Goal: Task Accomplishment & Management: Manage account settings

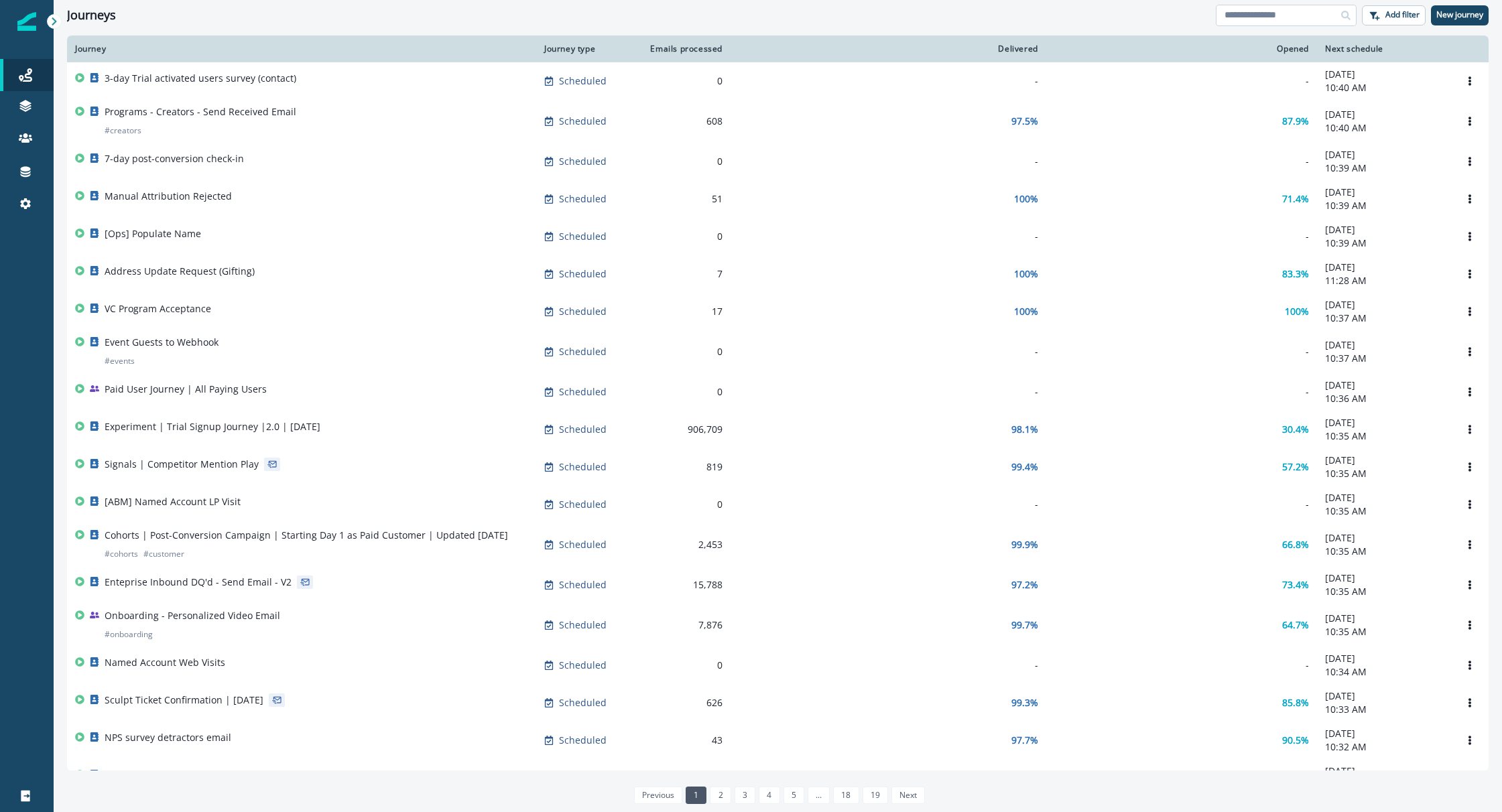
click at [1243, 13] on input at bounding box center [1286, 15] width 141 height 22
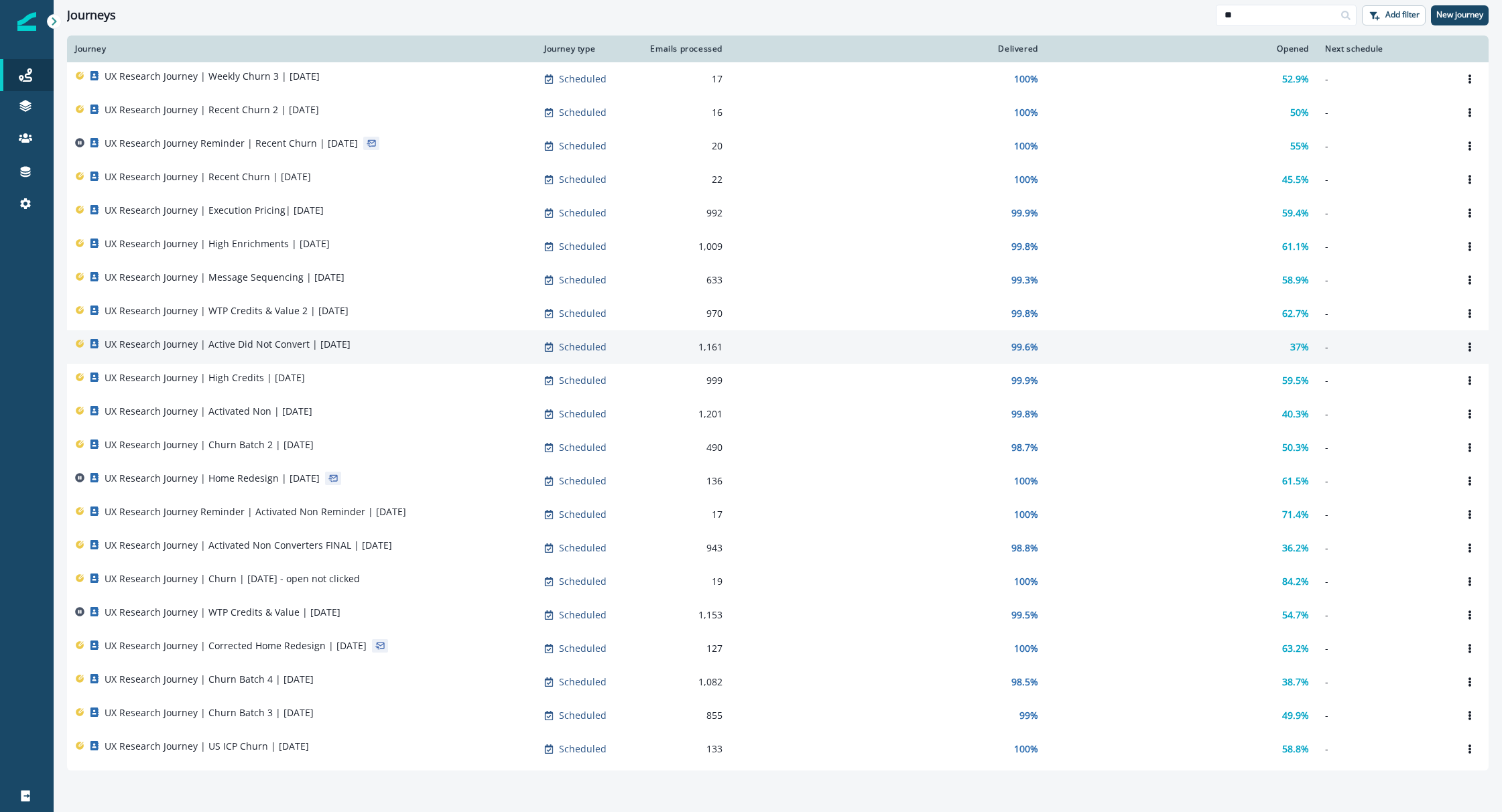
type input "**"
click at [247, 344] on p "UX Research Journey | Active Did Not Convert | July 24" at bounding box center [228, 344] width 246 height 13
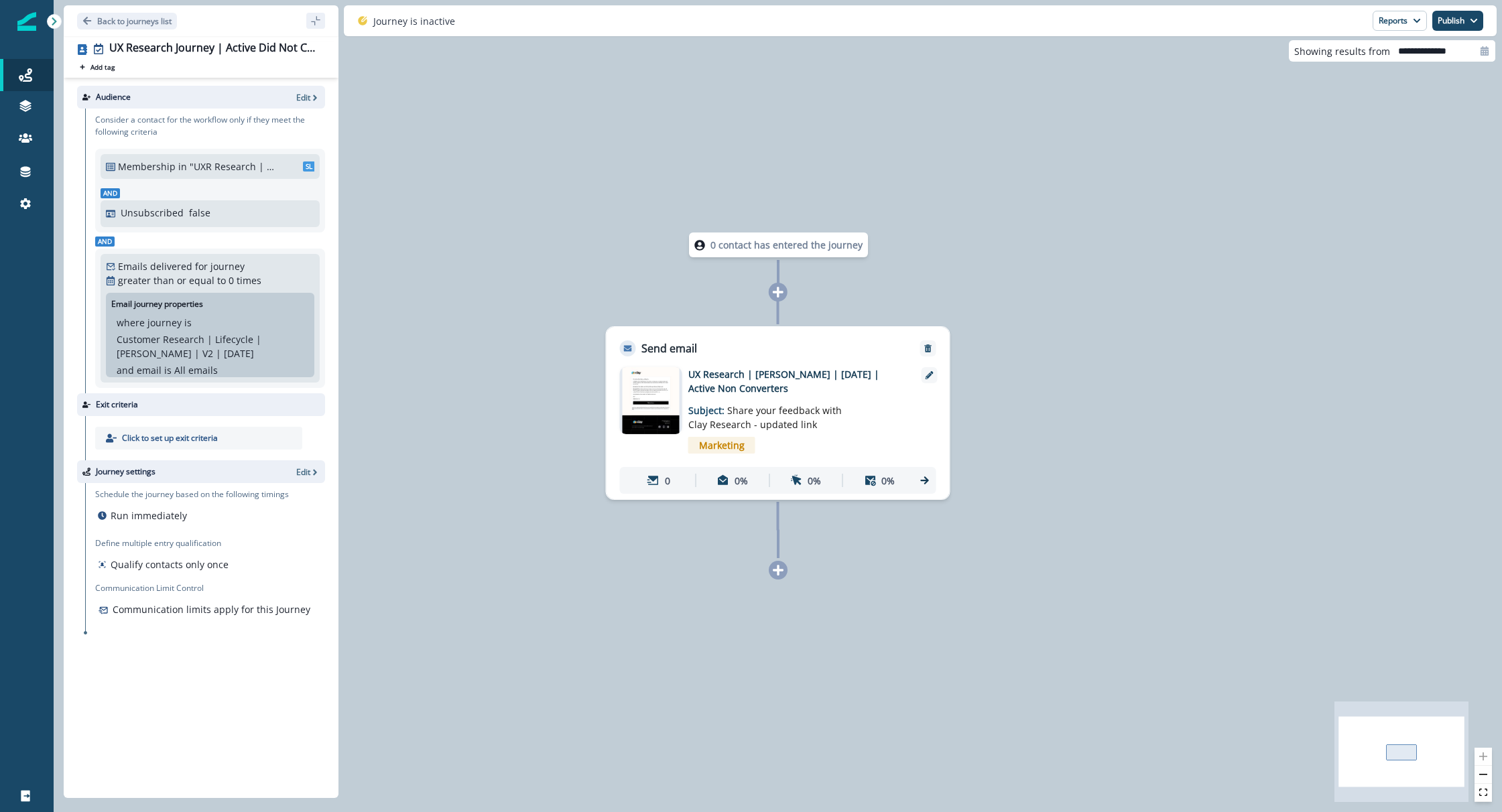
click at [643, 402] on img at bounding box center [651, 401] width 58 height 67
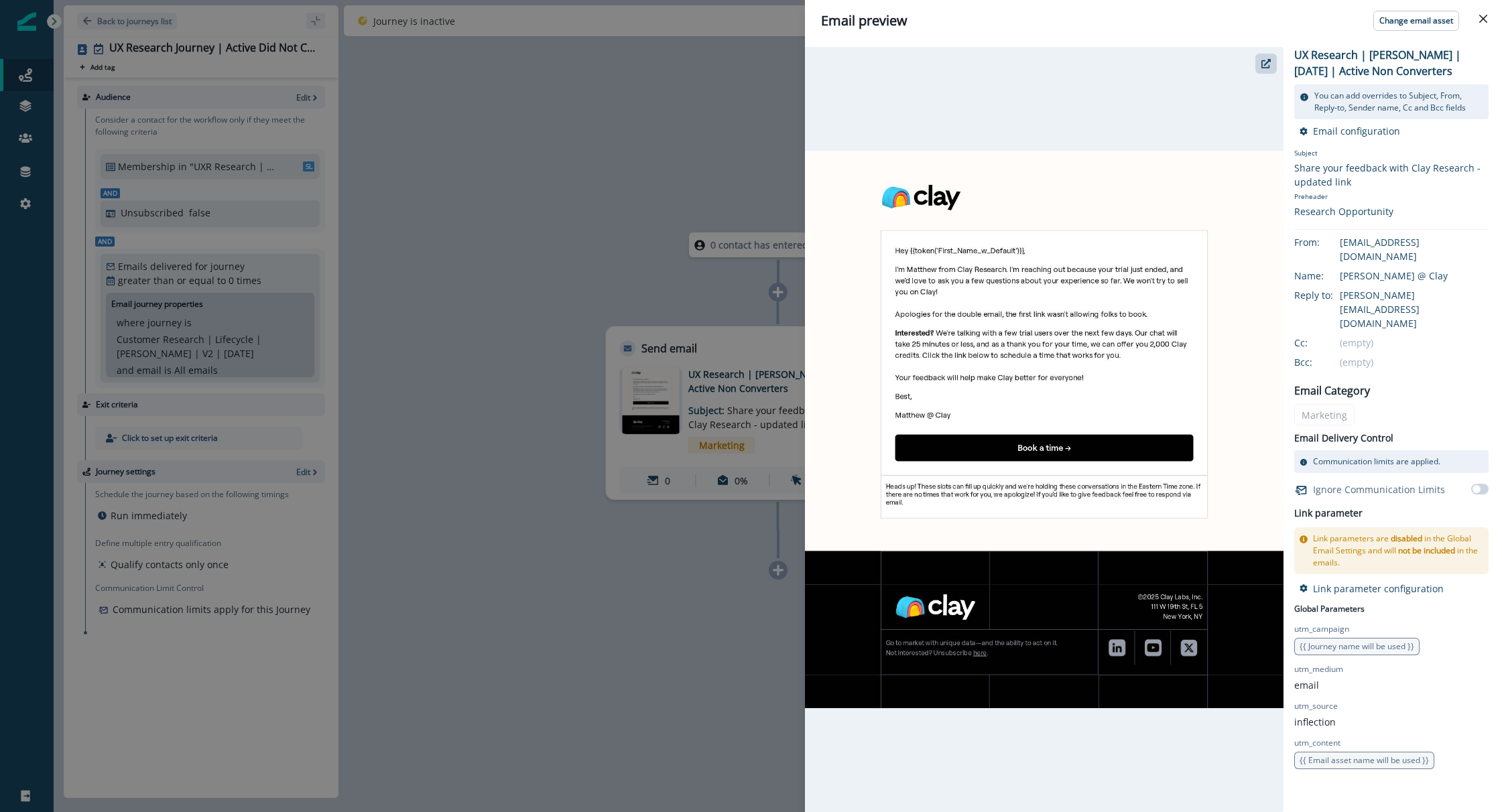
click at [85, 29] on div "Email preview Change email asset UX Research | Matthew | July 23 | Active Non C…" at bounding box center [751, 406] width 1502 height 812
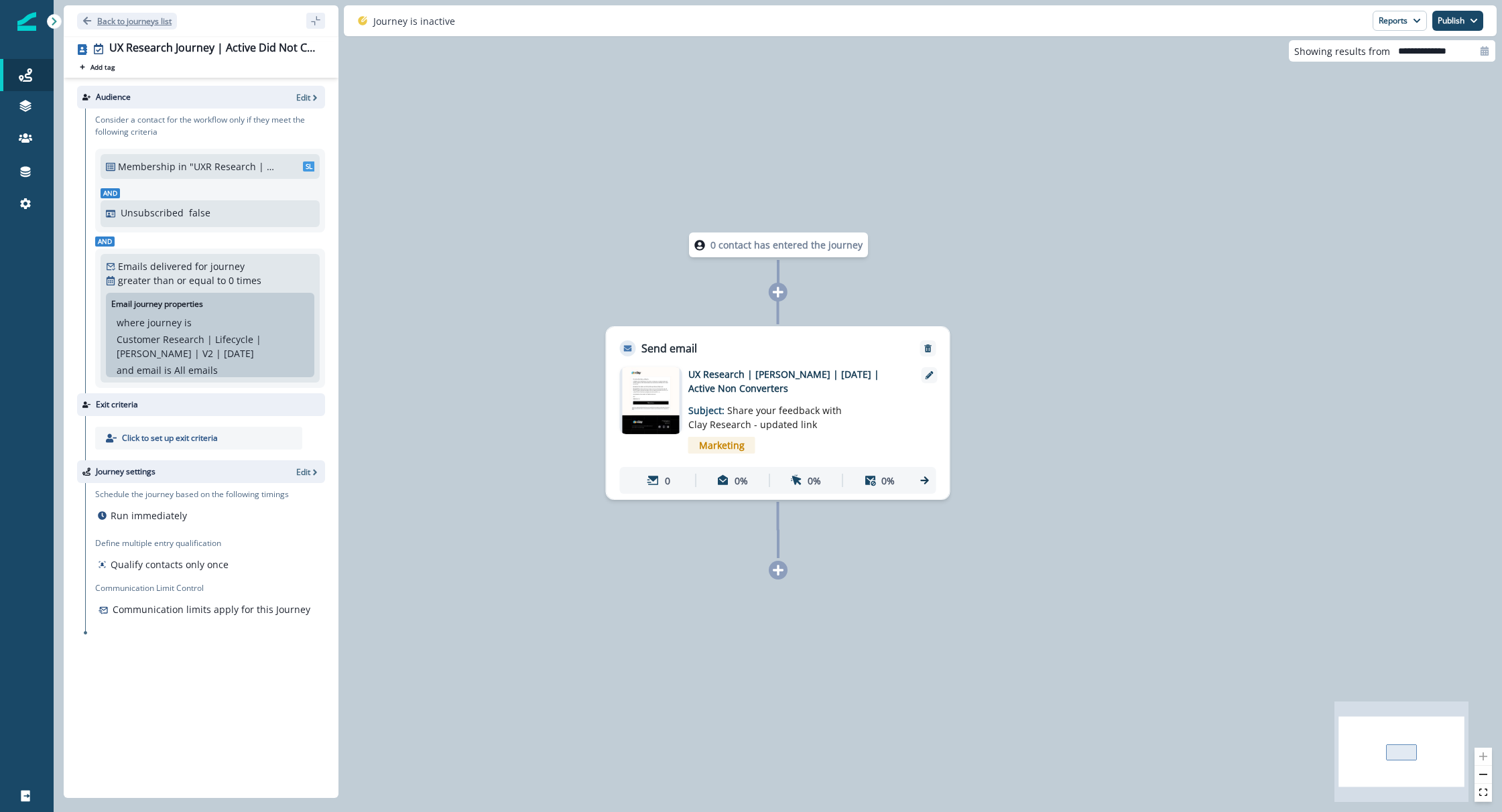
click at [158, 22] on p "Back to journeys list" at bounding box center [135, 21] width 74 height 11
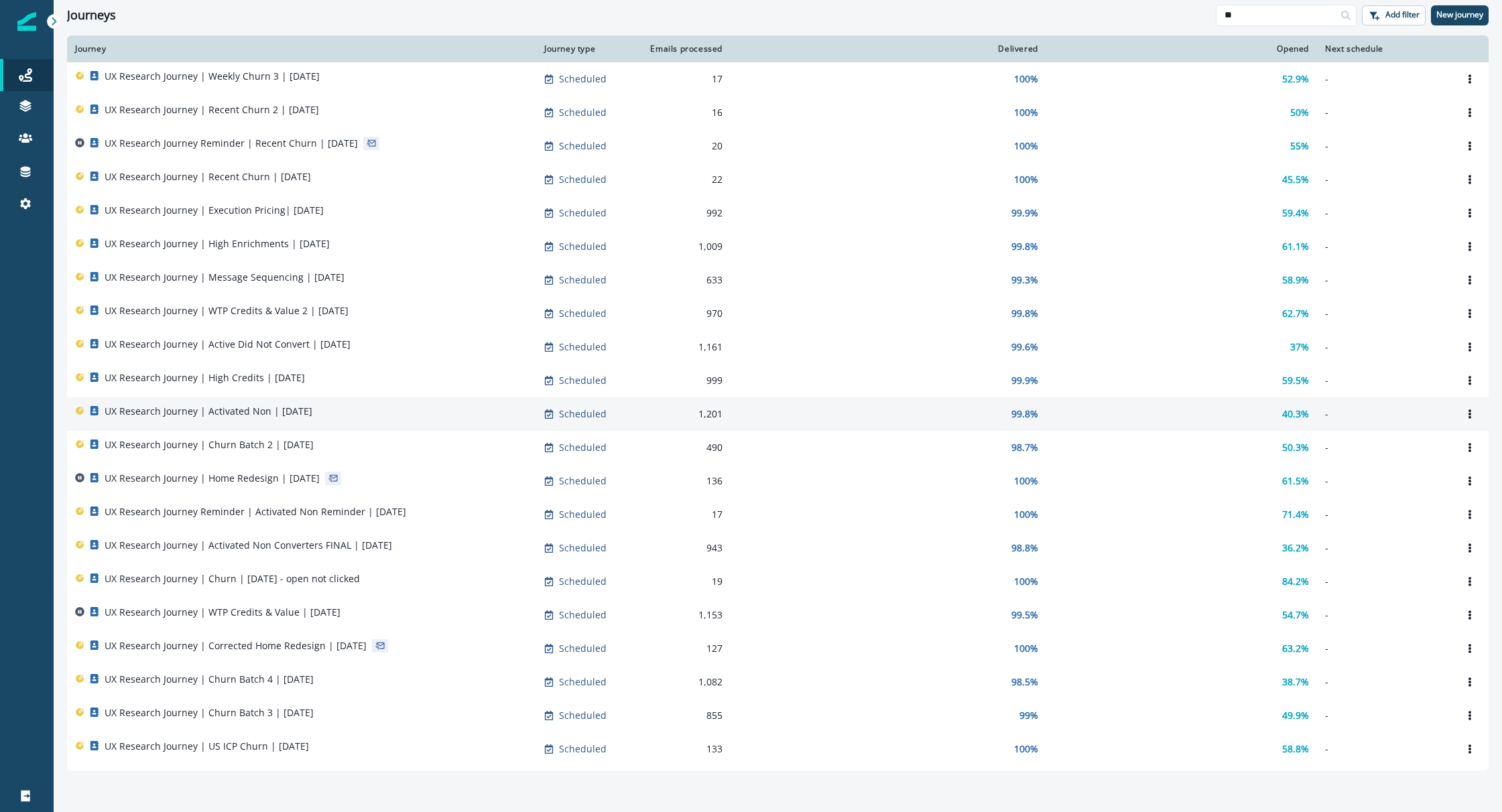
click at [225, 418] on p "UX Research Journey | Activated Non | August 8" at bounding box center [208, 411] width 207 height 13
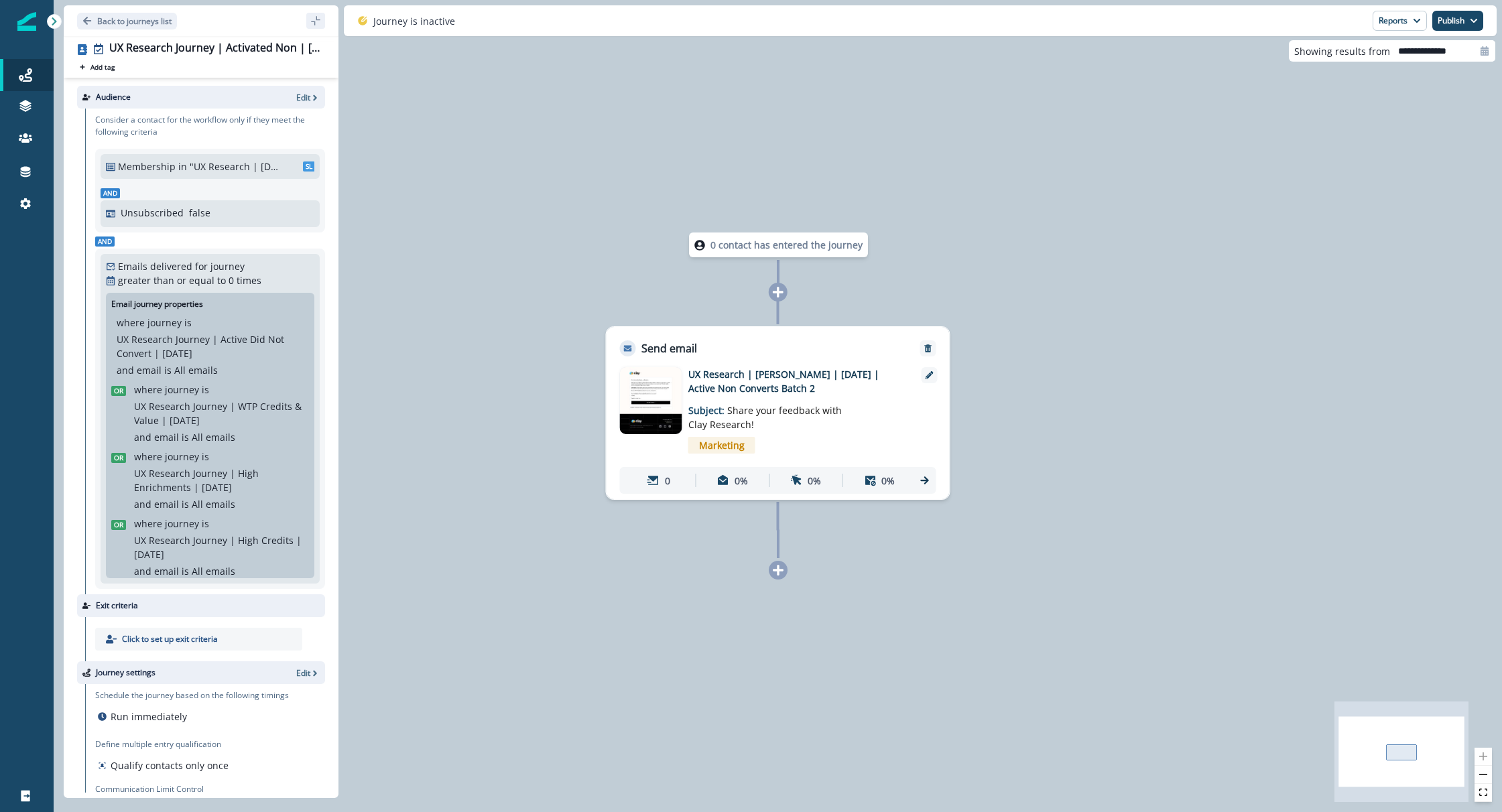
click at [657, 376] on img at bounding box center [651, 401] width 62 height 67
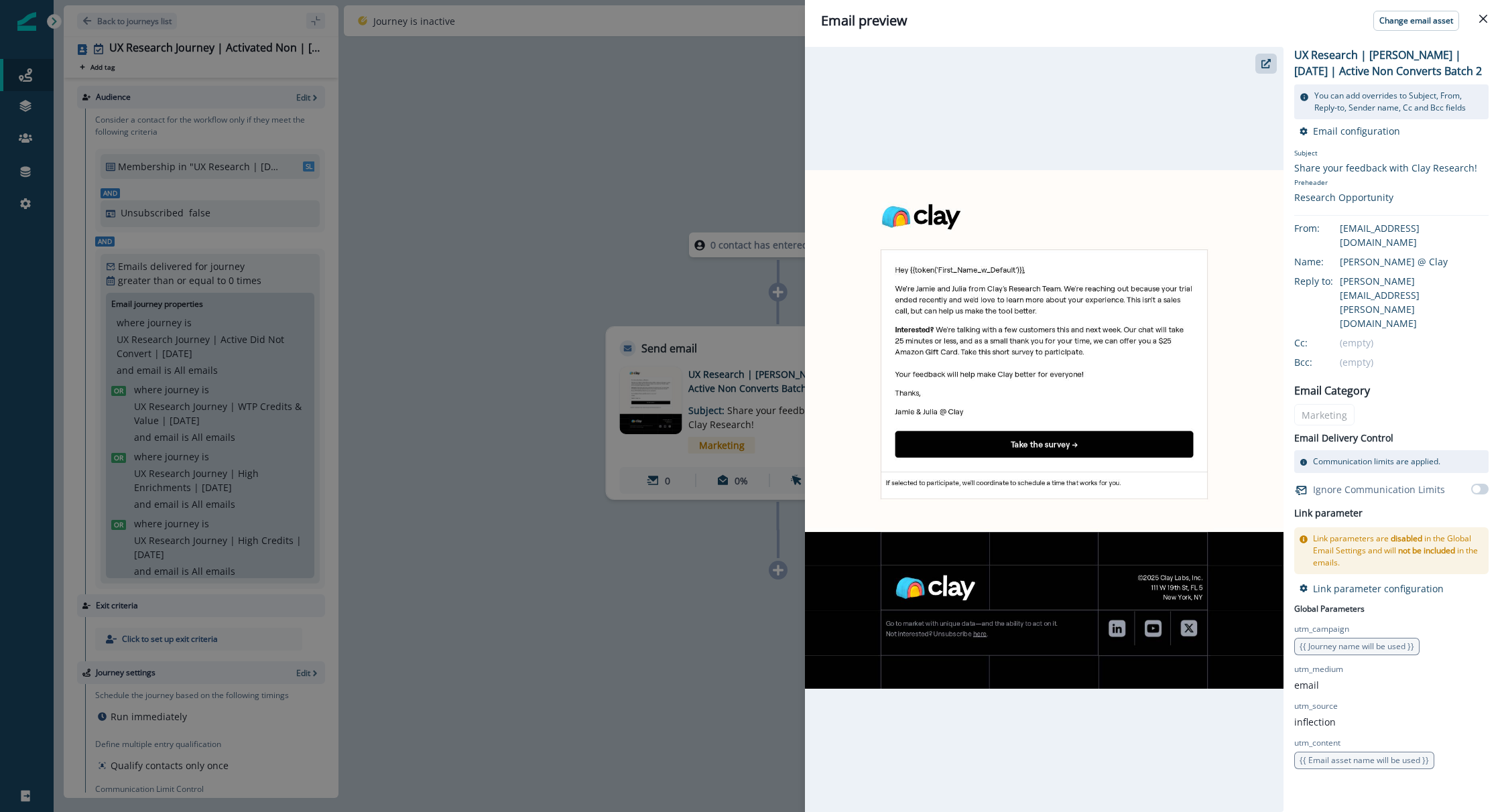
click at [61, 19] on div "Email preview Change email asset UX Research | Julia | August 7 | Active Non Co…" at bounding box center [751, 406] width 1502 height 812
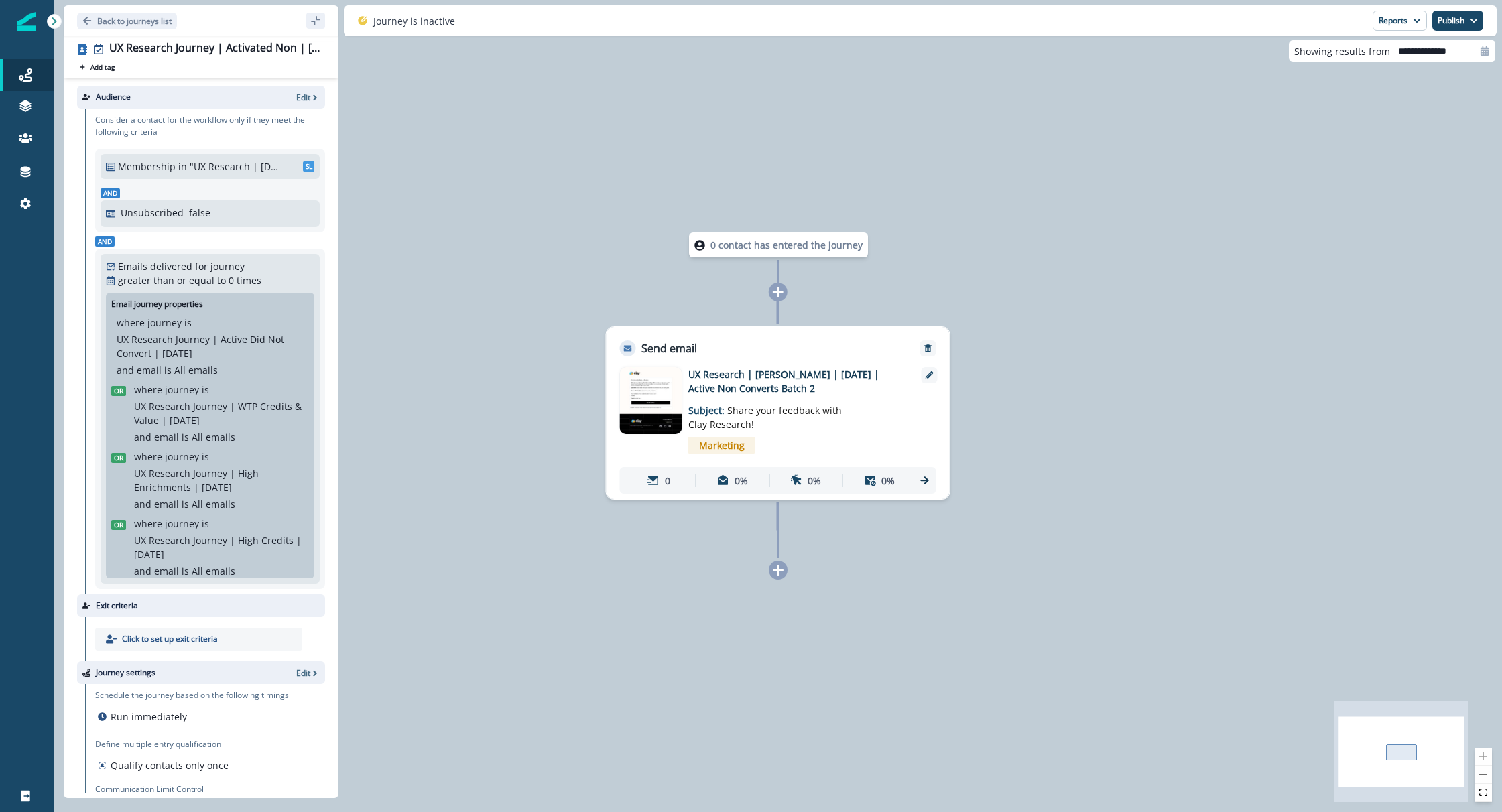
click at [109, 13] on button "Back to journeys list" at bounding box center [127, 21] width 100 height 17
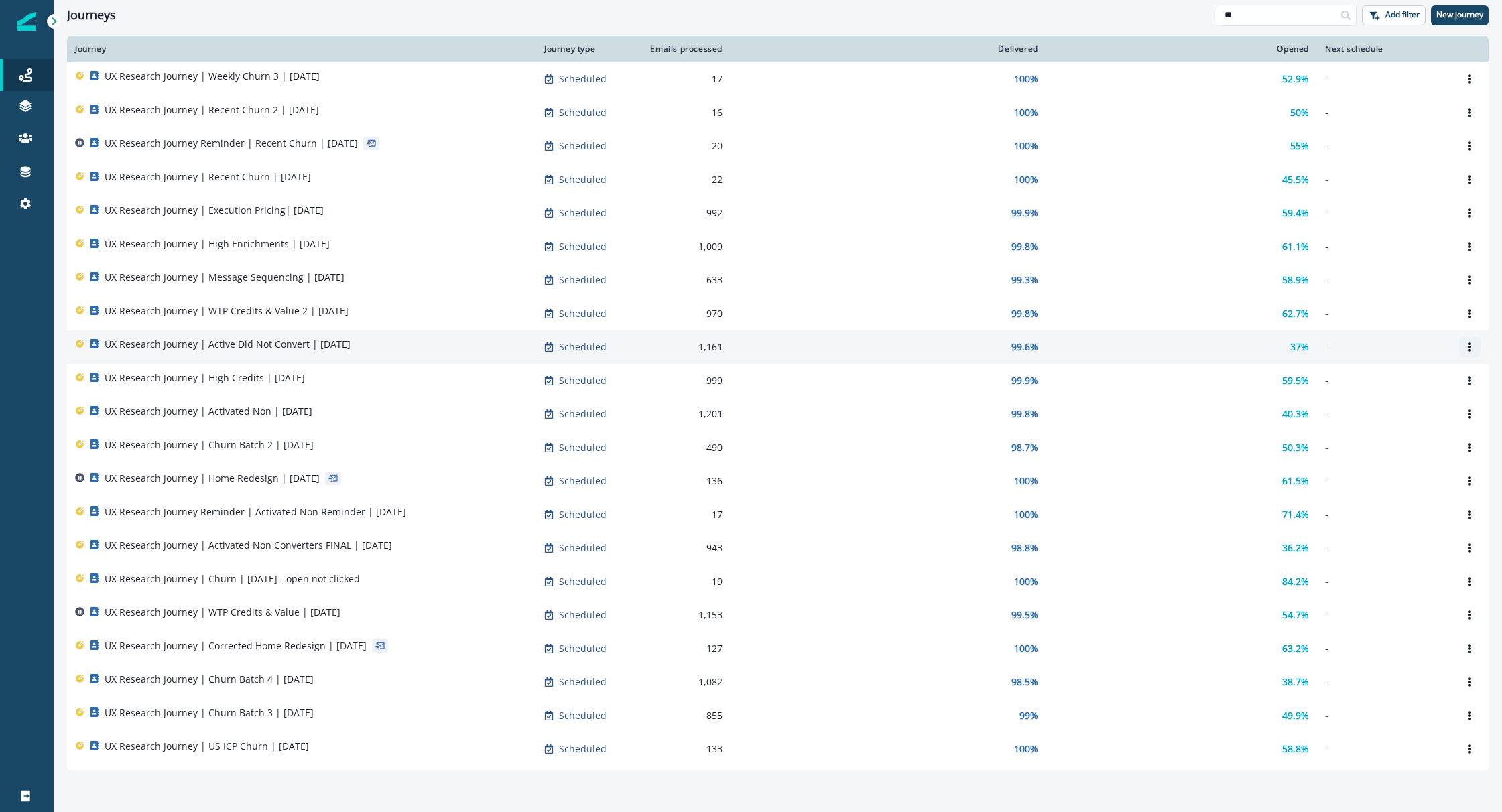
click at [1472, 347] on icon "Options" at bounding box center [1469, 347] width 10 height 10
click at [1428, 381] on button "Clone" at bounding box center [1405, 379] width 149 height 22
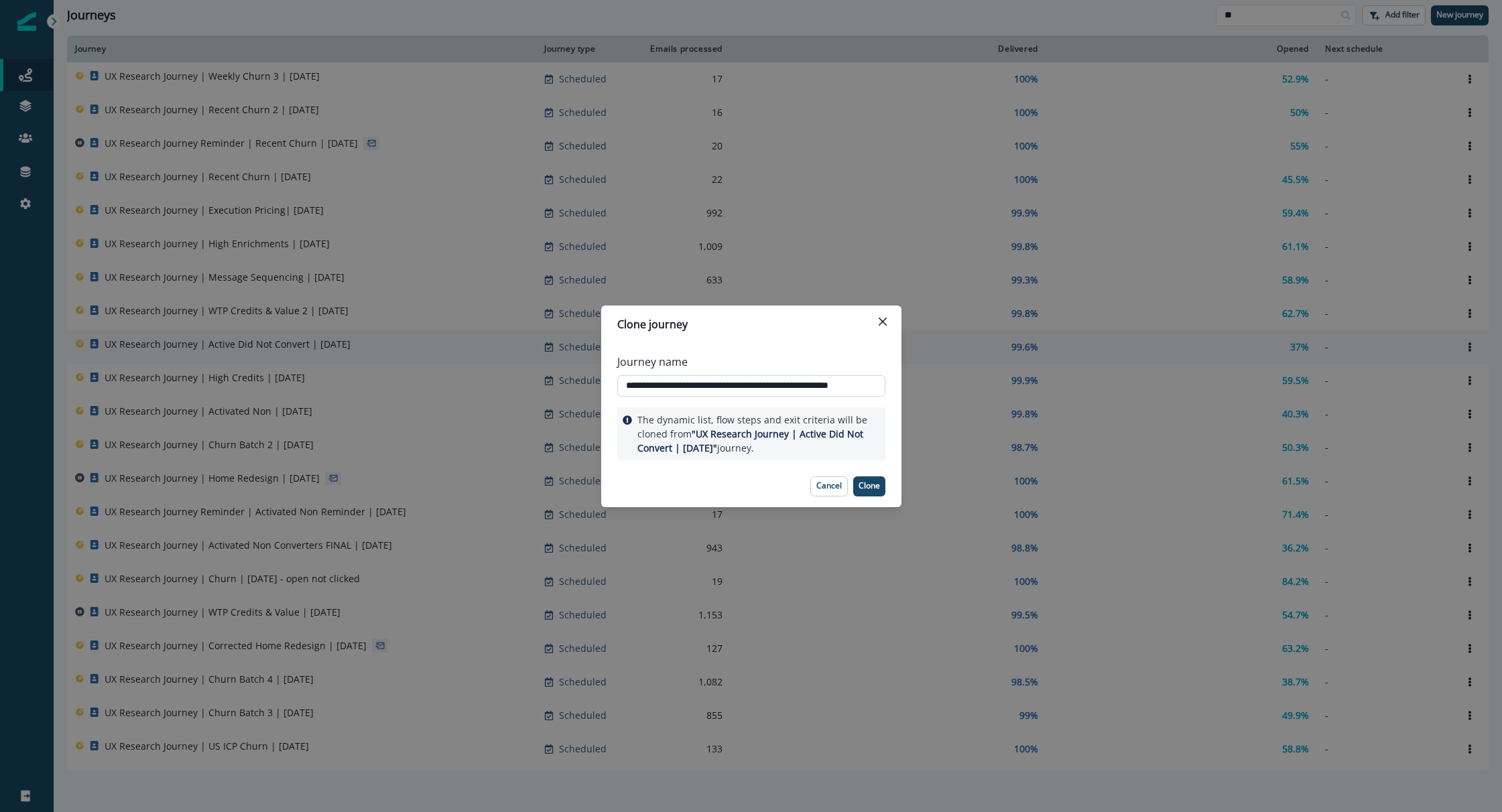
click at [695, 387] on input "**********" at bounding box center [751, 386] width 268 height 22
click at [723, 386] on input "**********" at bounding box center [751, 386] width 268 height 22
click at [729, 386] on input "**********" at bounding box center [751, 386] width 268 height 22
type input "**********"
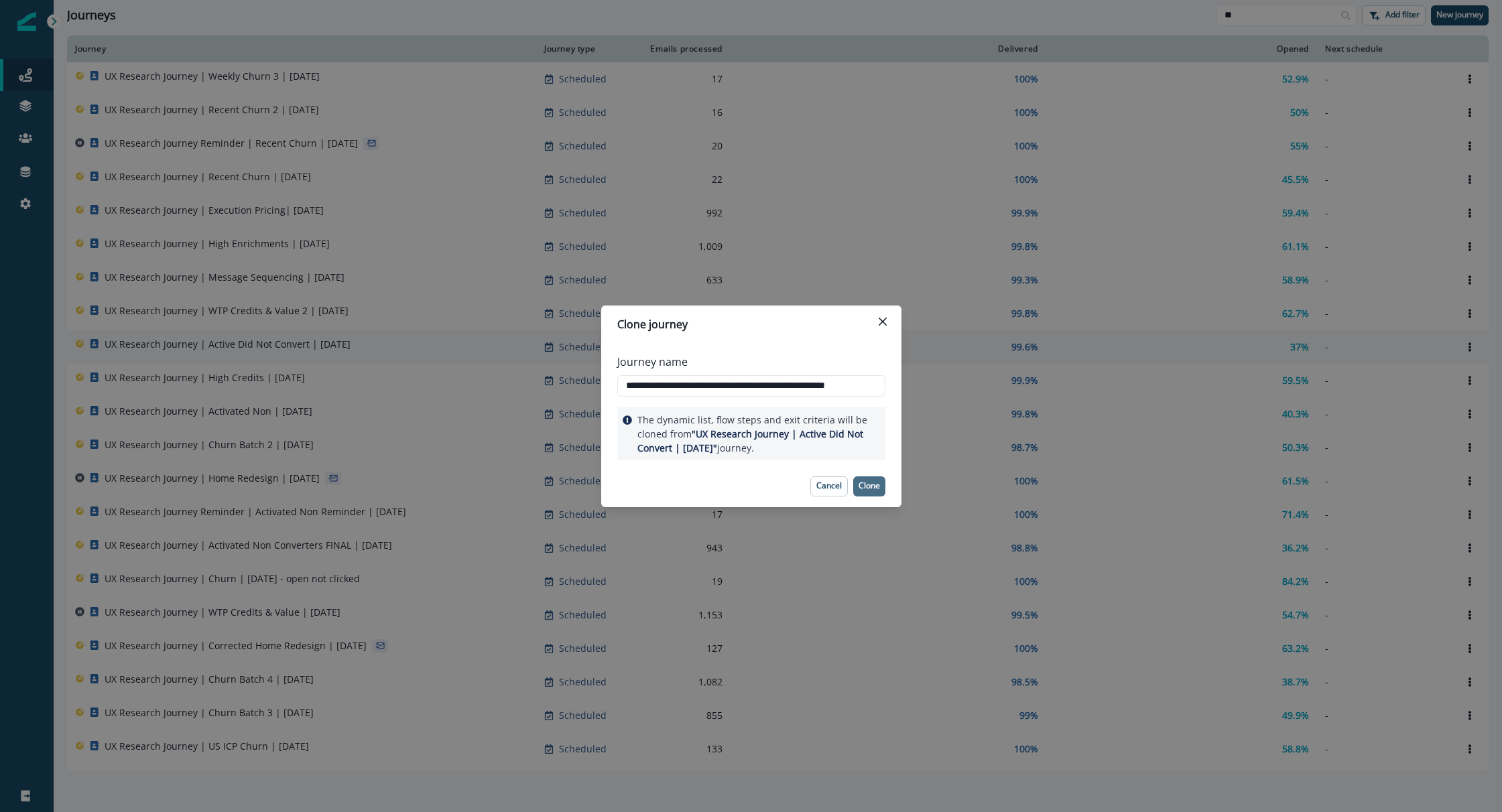
click at [861, 481] on p "Clone" at bounding box center [869, 486] width 22 height 10
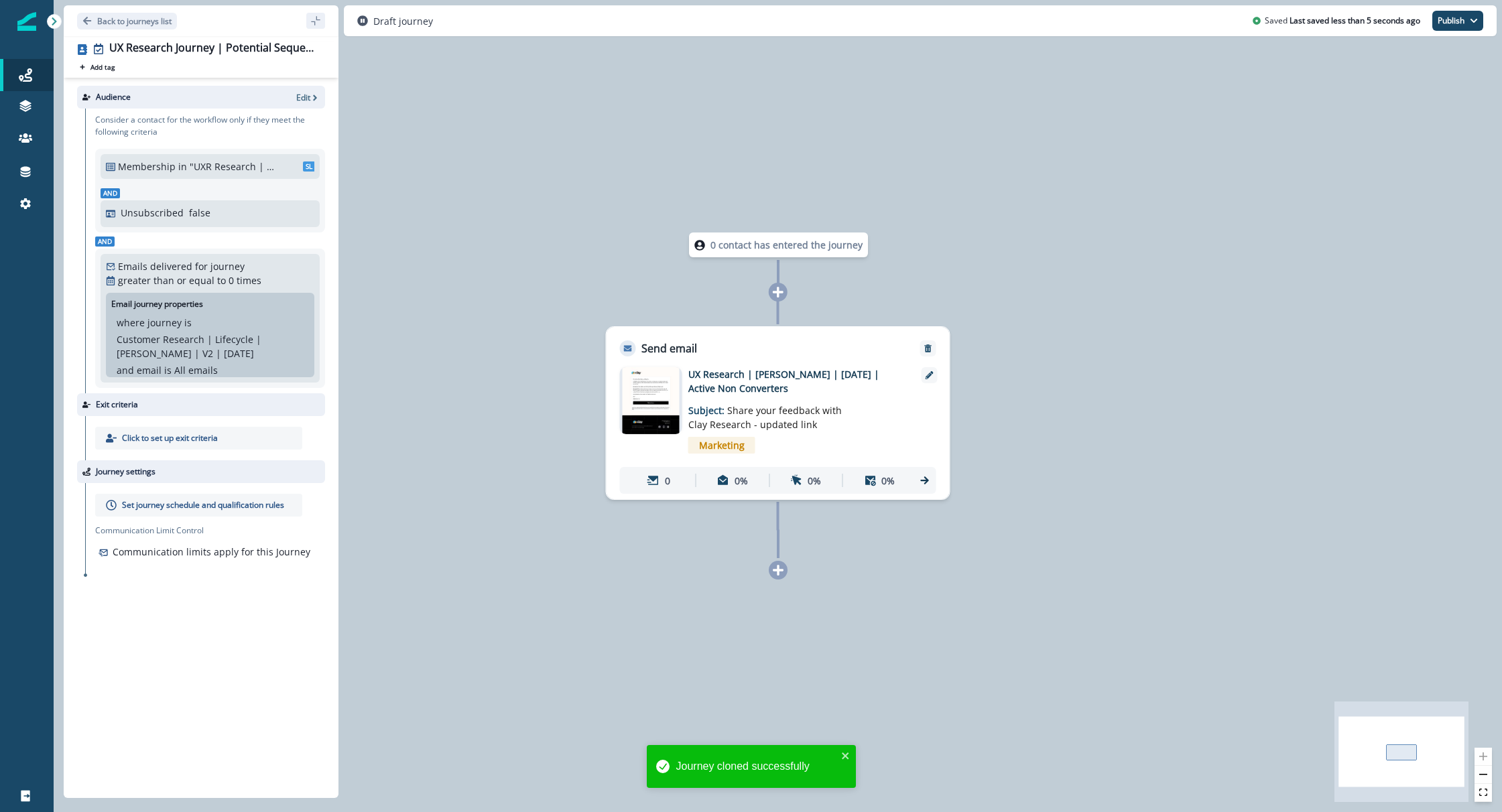
click at [228, 90] on div "Audience Edit" at bounding box center [202, 97] width 248 height 23
click at [297, 97] on p "Edit" at bounding box center [303, 97] width 14 height 11
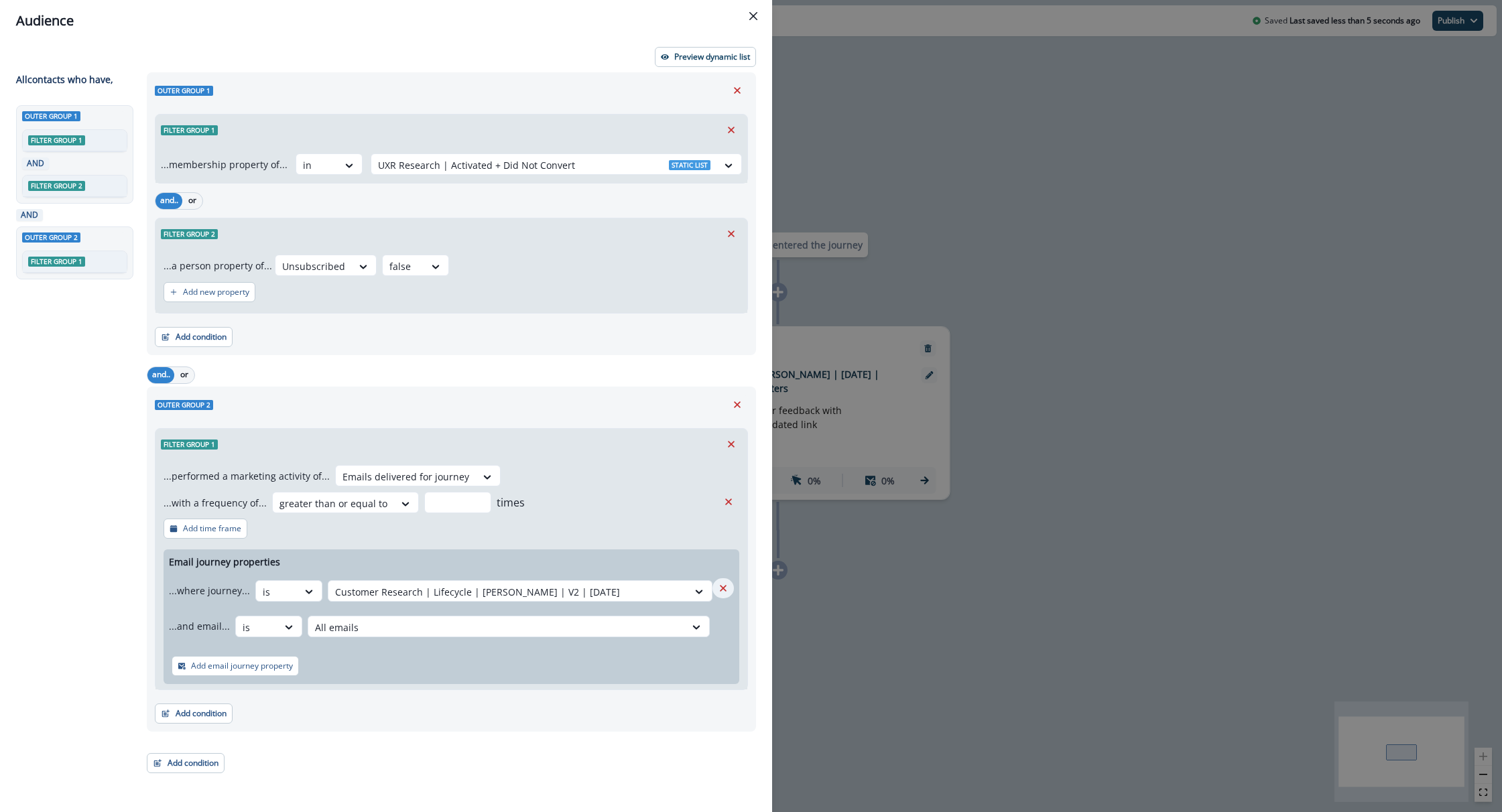
click at [724, 586] on icon "Remove" at bounding box center [723, 588] width 7 height 7
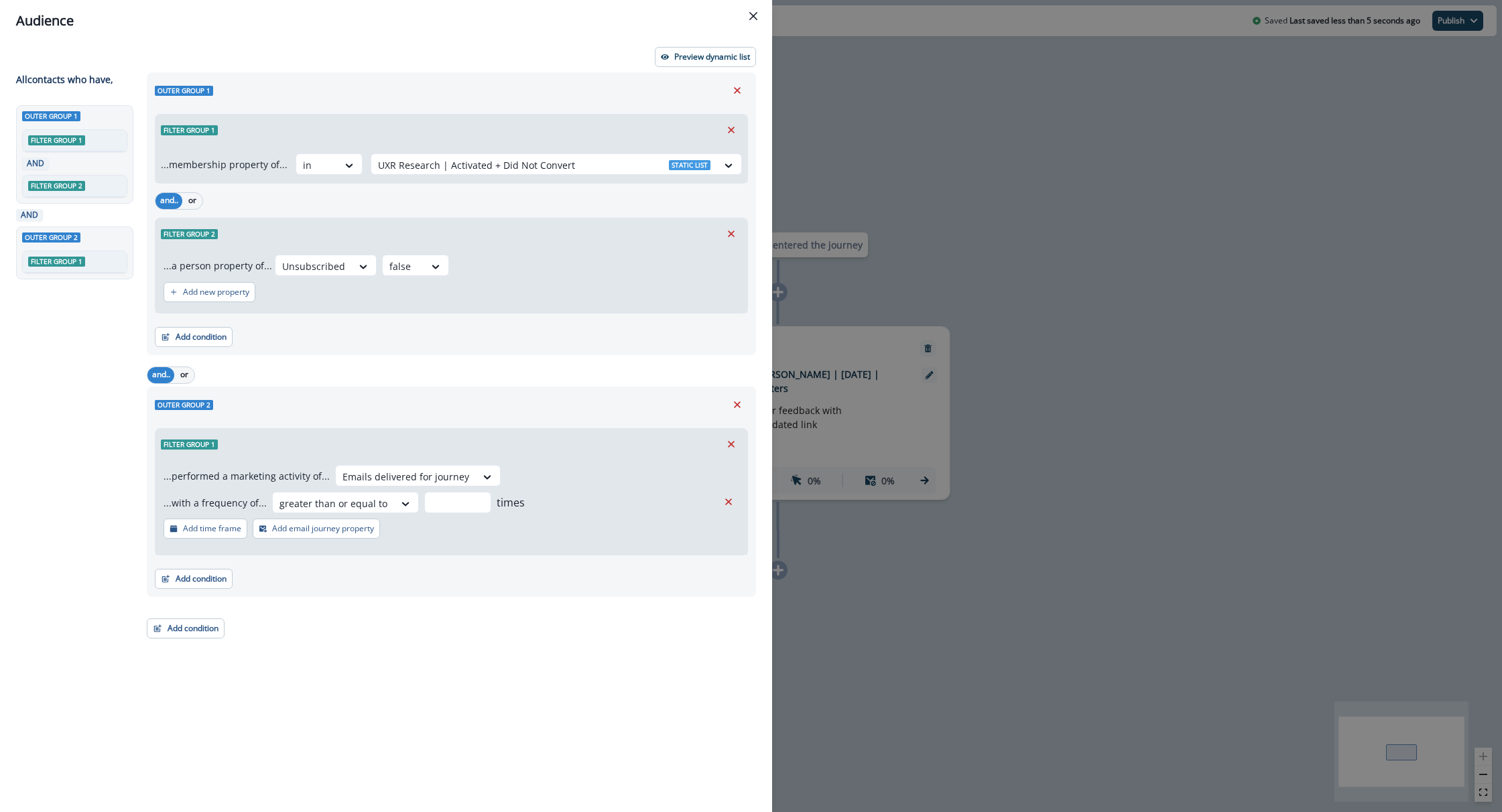
click at [630, 504] on div "...with a frequency of... greater than or equal to * times" at bounding box center [440, 503] width 554 height 22
click at [316, 534] on button "Add email journey property" at bounding box center [316, 529] width 127 height 20
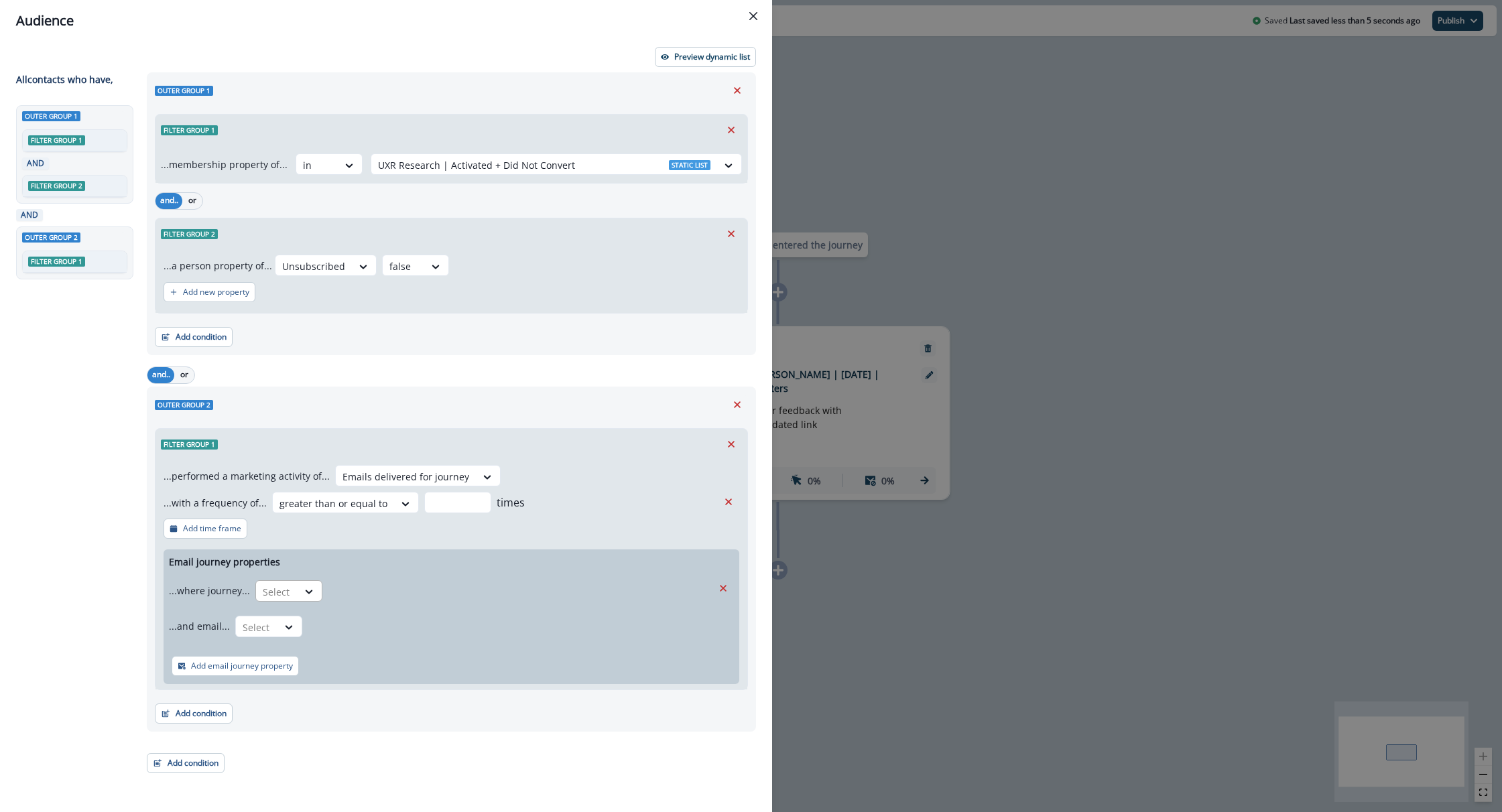
click at [280, 594] on div at bounding box center [277, 592] width 28 height 17
click at [313, 655] on div "Name contains" at bounding box center [315, 647] width 126 height 25
click at [404, 590] on input "text" at bounding box center [540, 591] width 345 height 22
type input "**"
click at [404, 654] on div "Add email journey property" at bounding box center [451, 666] width 576 height 36
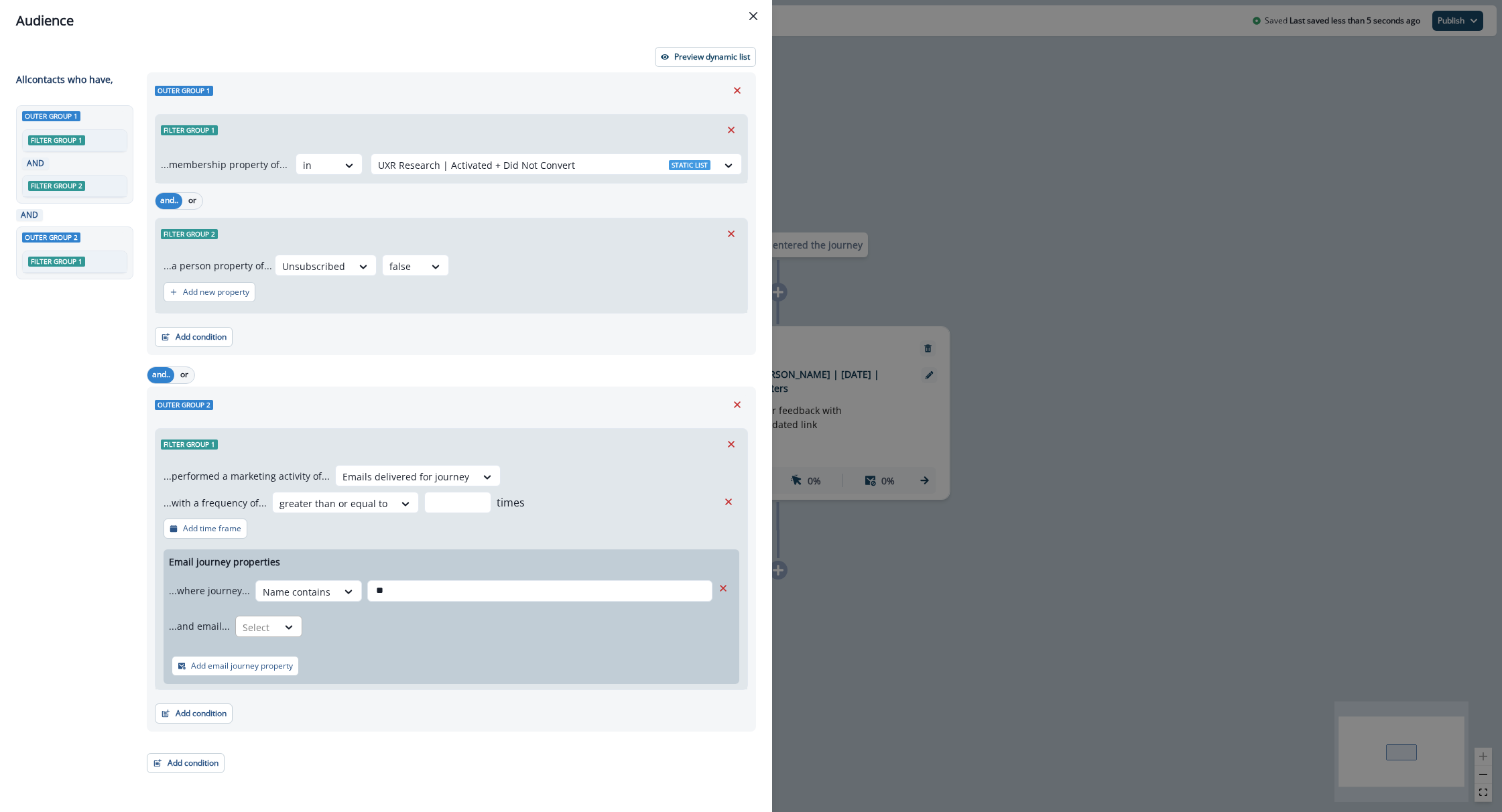
click at [272, 628] on div "Select" at bounding box center [257, 628] width 42 height 22
click at [276, 659] on div "is" at bounding box center [294, 657] width 126 height 25
click at [384, 619] on div at bounding box center [497, 628] width 364 height 17
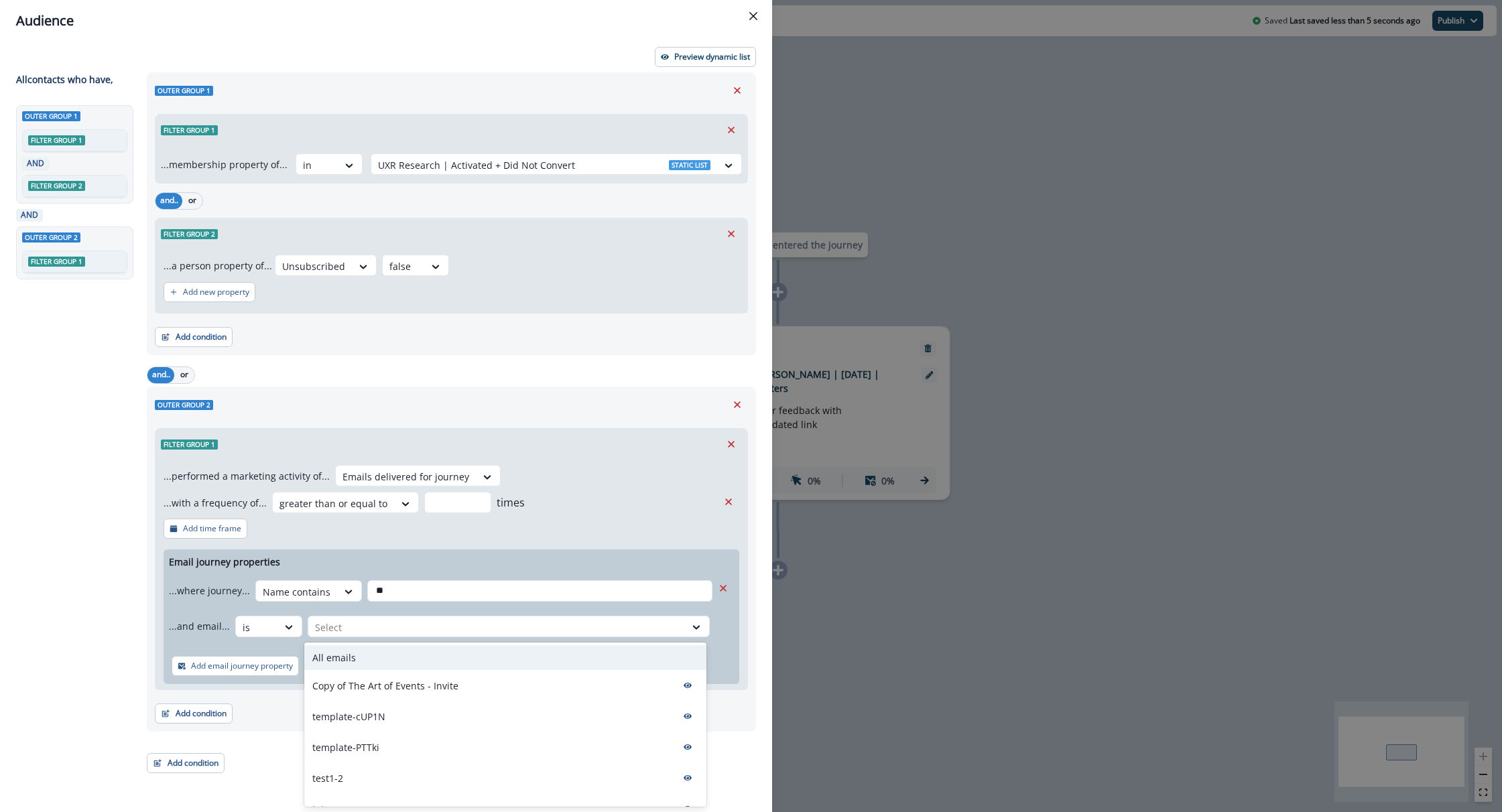
click at [376, 655] on div "All emails" at bounding box center [505, 657] width 402 height 25
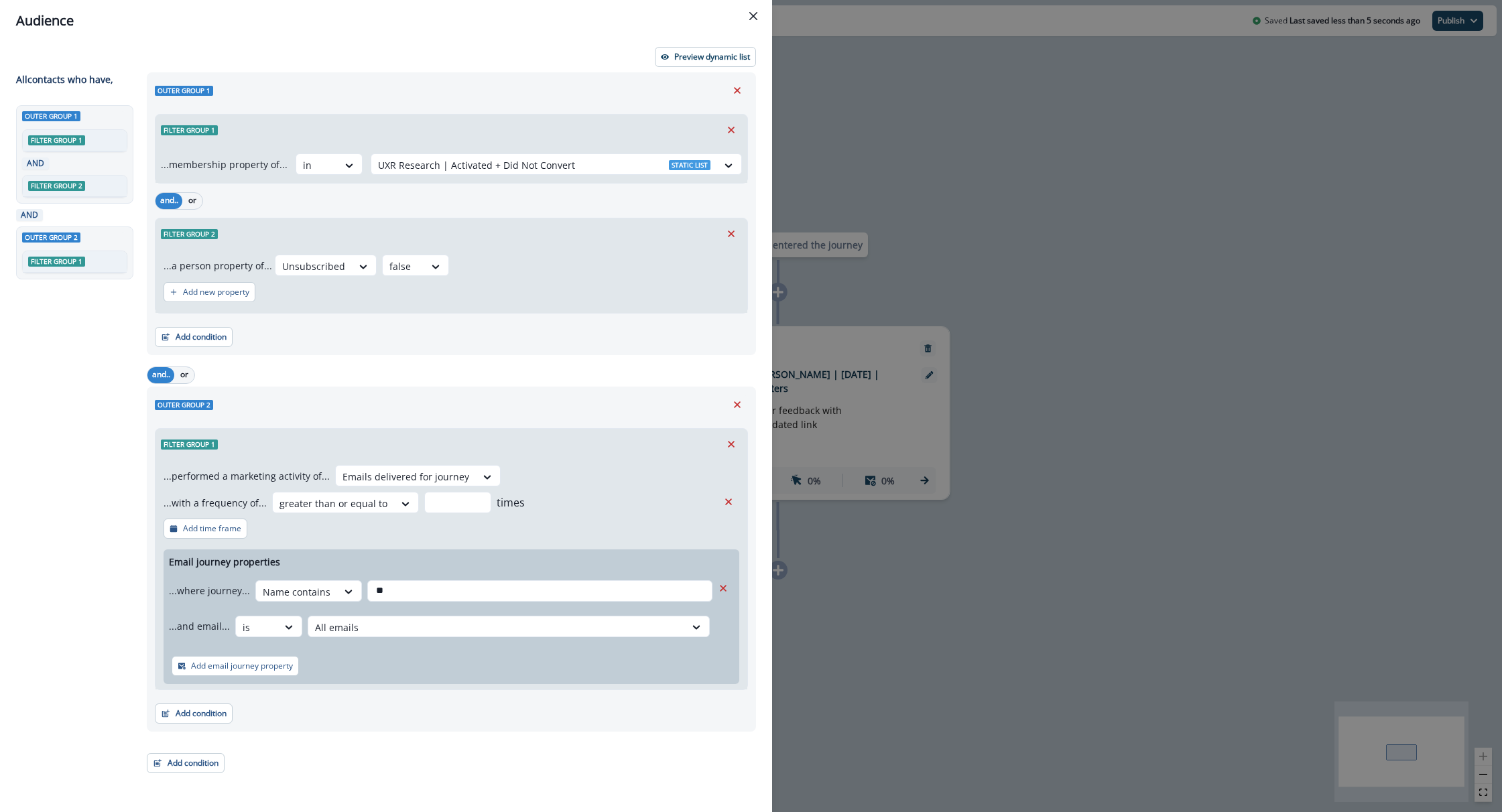
click at [372, 661] on div "Add email journey property" at bounding box center [451, 666] width 576 height 36
click at [926, 515] on div "Audience Preview dynamic list All contact s who have, Outer group 1 Filter grou…" at bounding box center [751, 406] width 1502 height 812
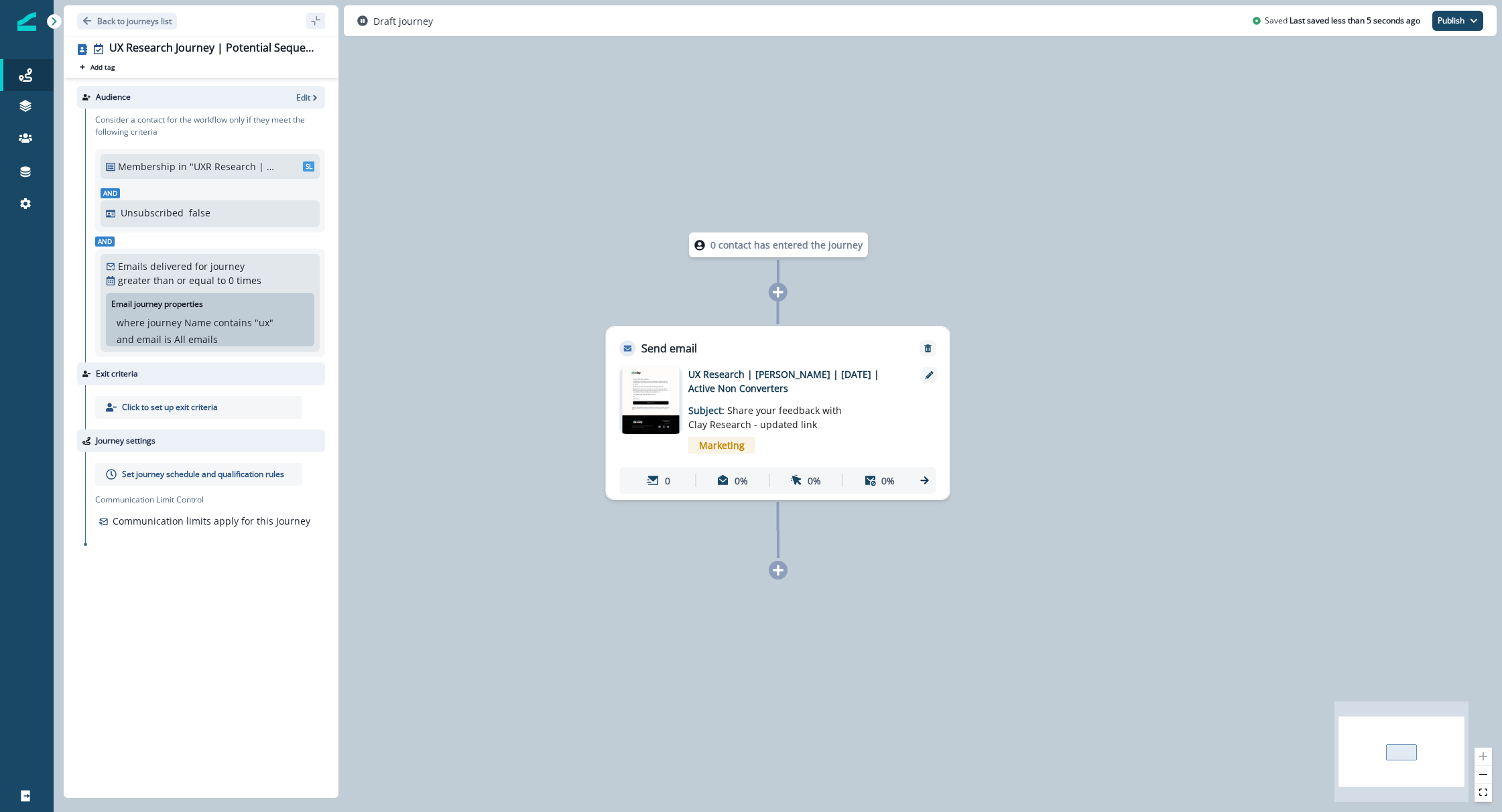
click at [309, 106] on div "Audience Edit" at bounding box center [202, 97] width 248 height 23
click at [299, 102] on div "Audience Edit" at bounding box center [202, 97] width 248 height 23
click at [303, 98] on p "Edit" at bounding box center [303, 97] width 14 height 11
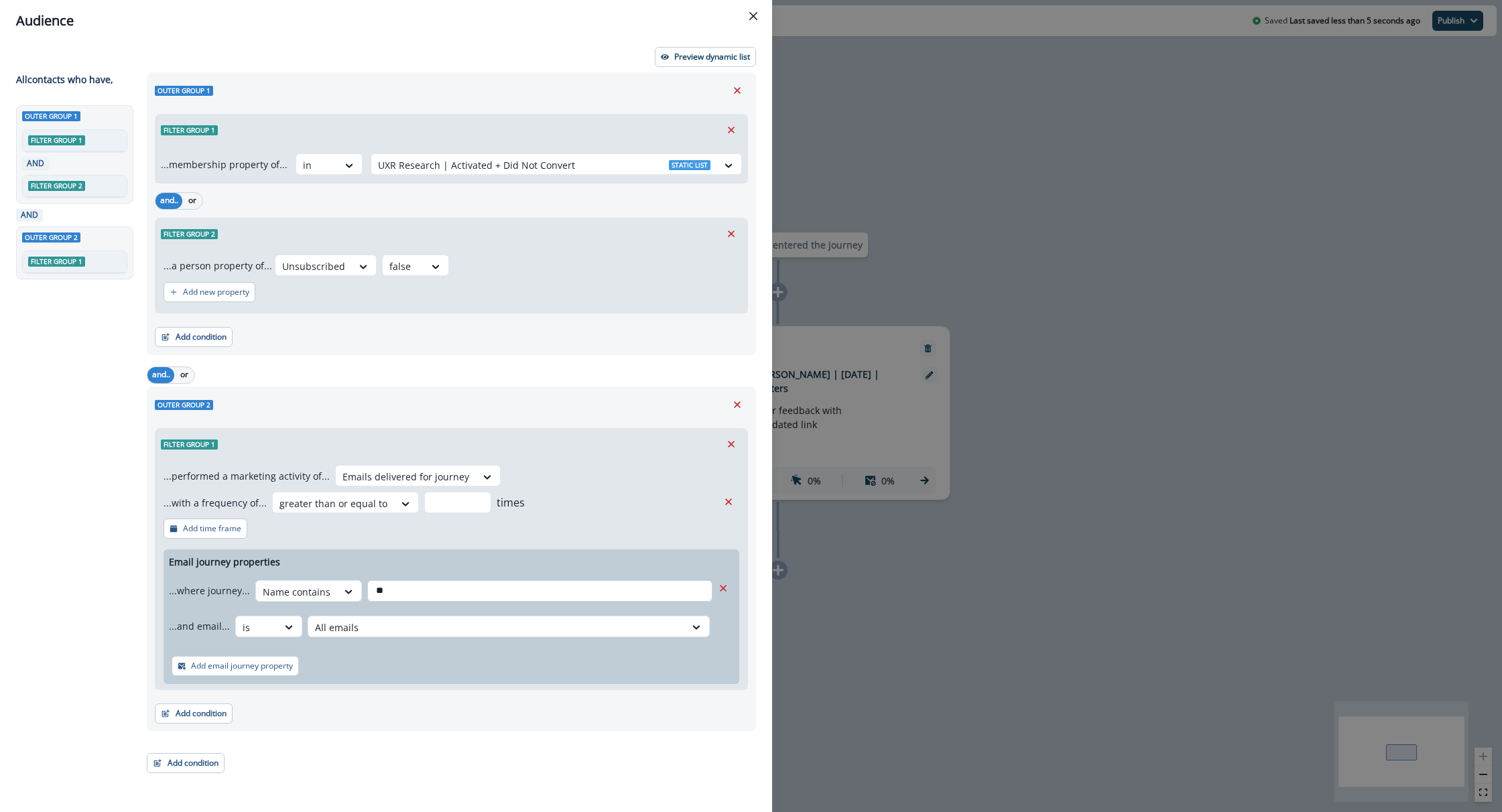
click at [419, 596] on input "**" at bounding box center [540, 591] width 345 height 22
type input "**********"
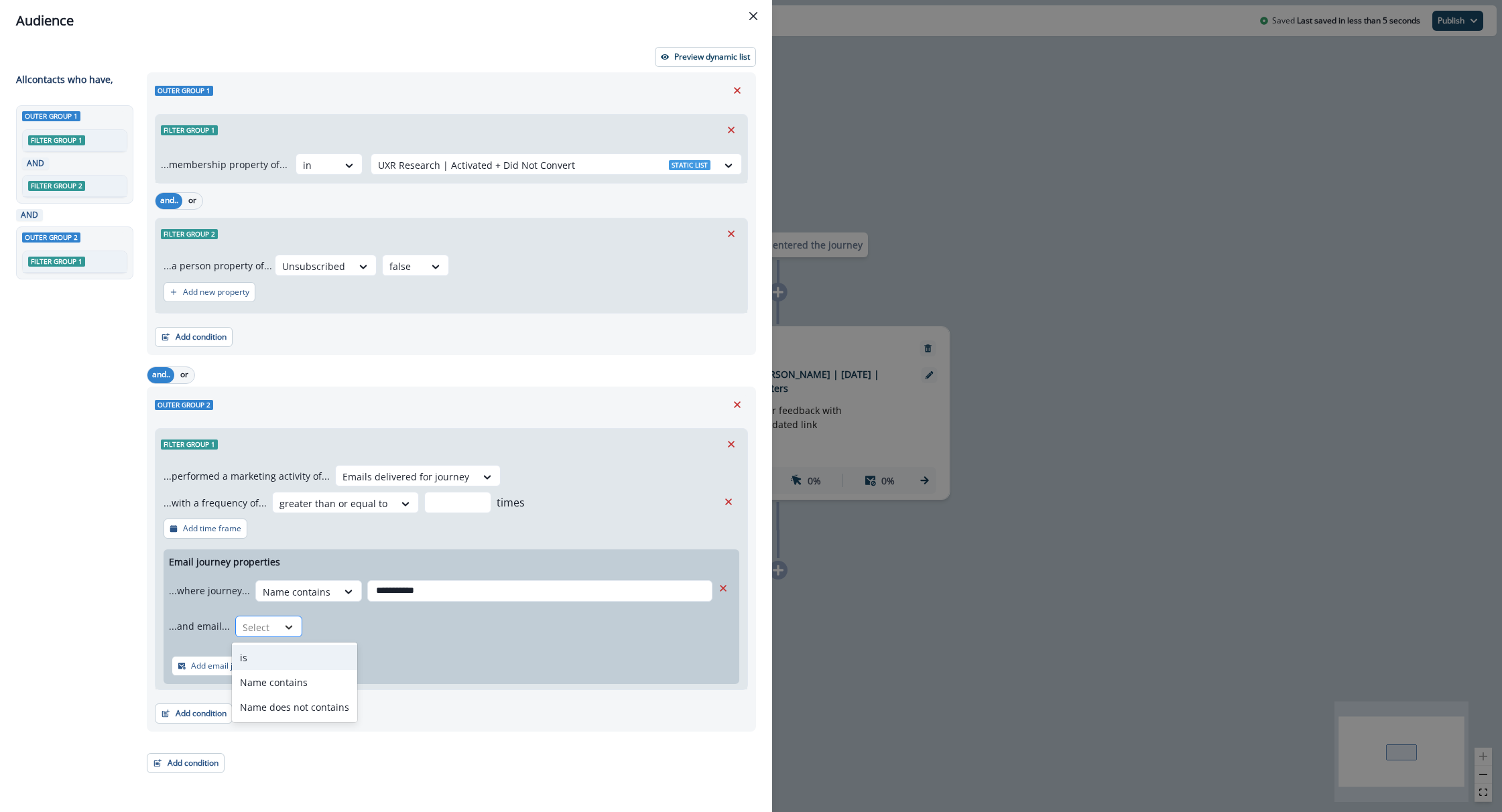
click at [277, 634] on div at bounding box center [289, 628] width 24 height 22
click at [291, 660] on div "is" at bounding box center [294, 657] width 126 height 25
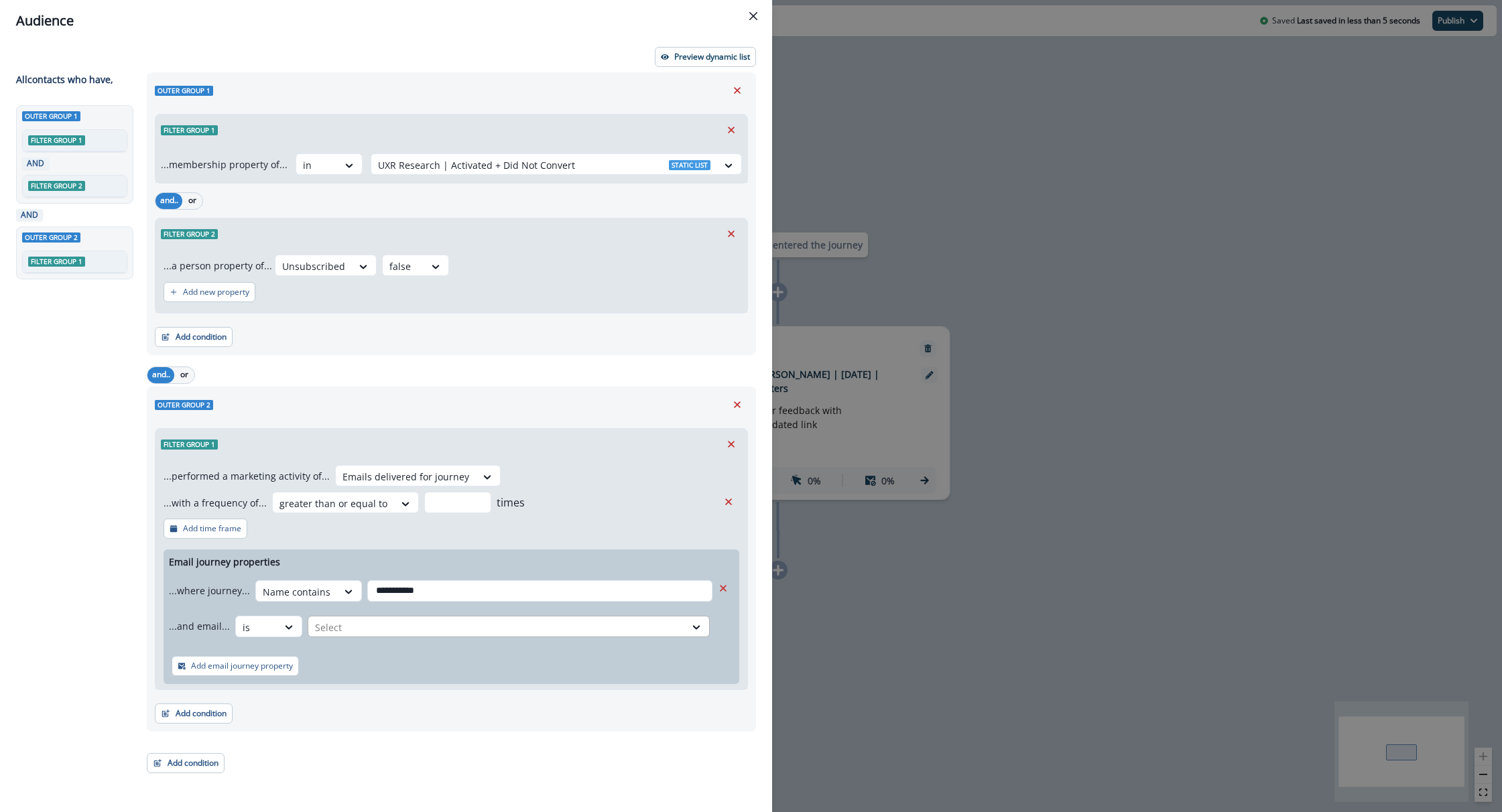
click at [358, 617] on div "Select" at bounding box center [497, 628] width 377 height 22
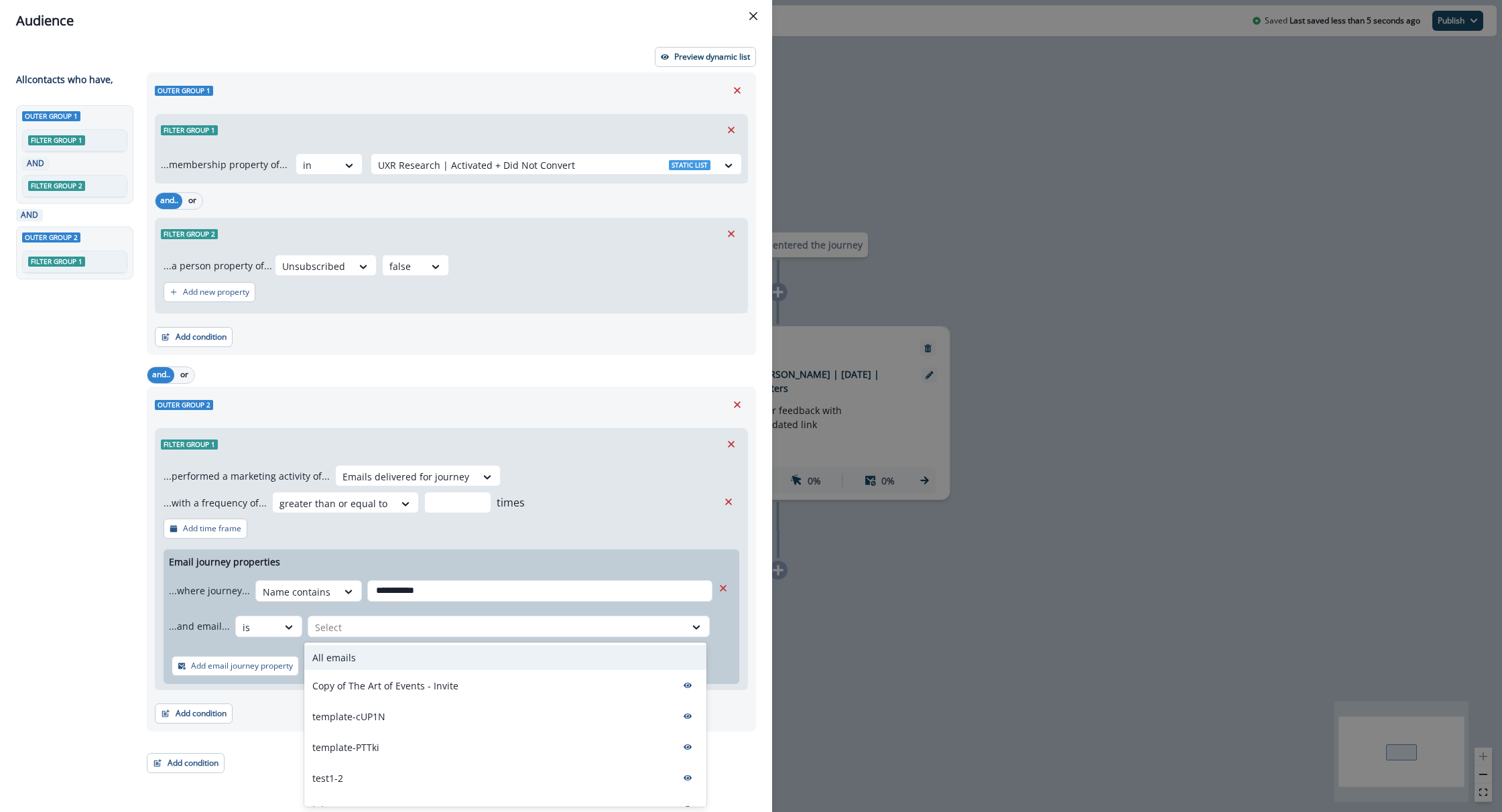
click at [341, 656] on p "All emails" at bounding box center [334, 657] width 44 height 14
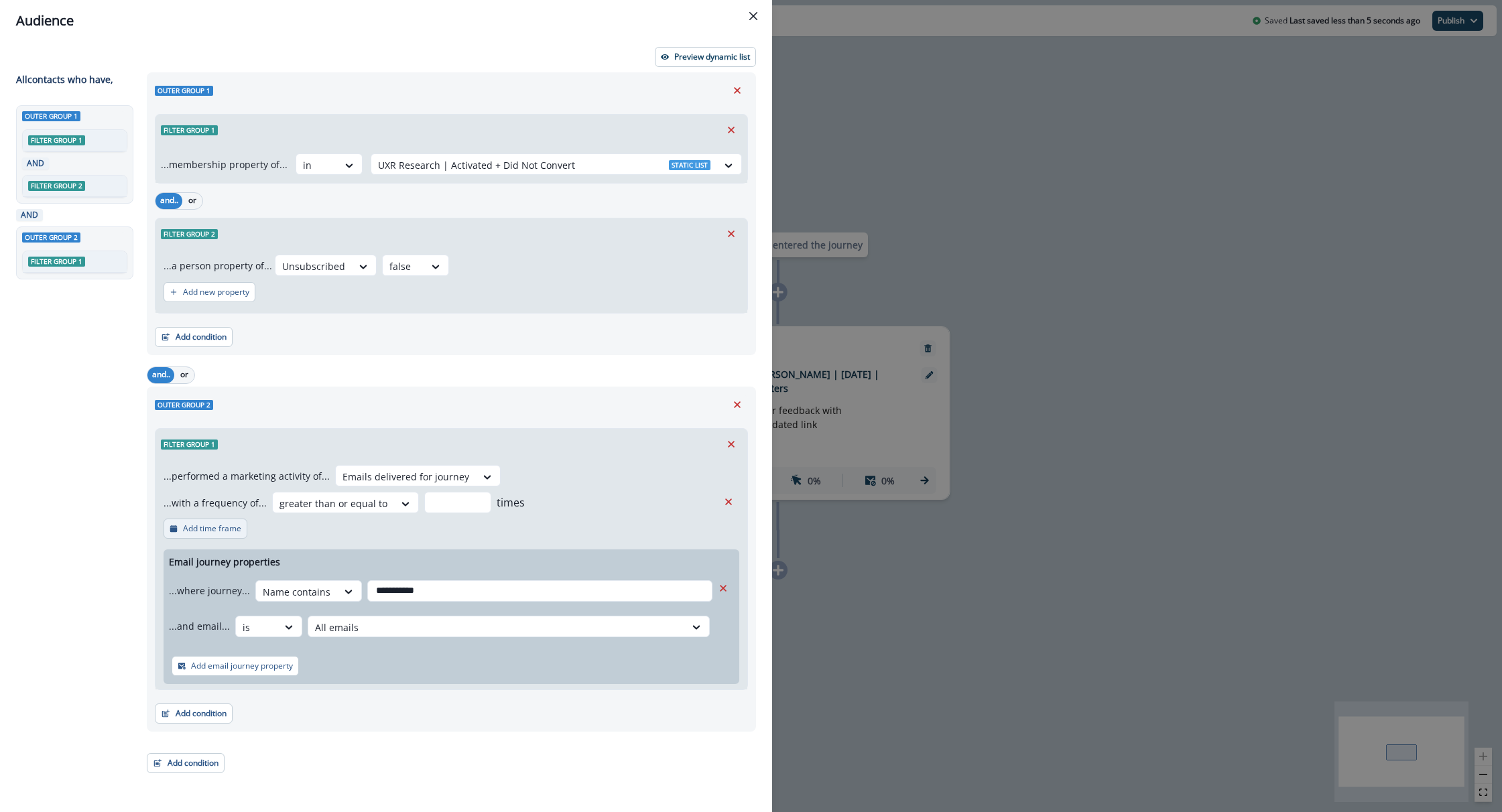
click at [228, 530] on p "Add time frame" at bounding box center [212, 529] width 58 height 10
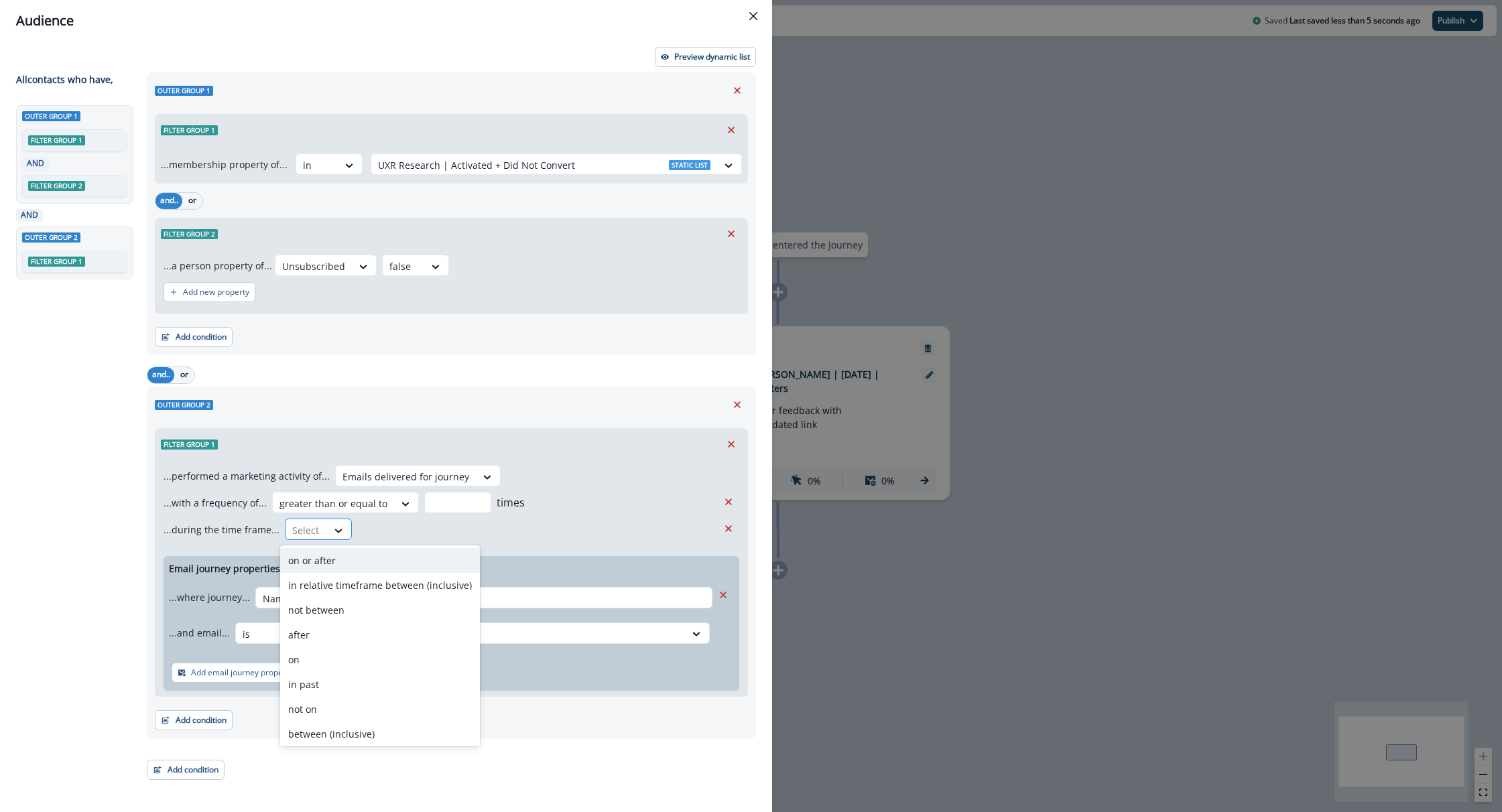
click at [292, 527] on div at bounding box center [306, 530] width 28 height 17
click at [316, 677] on div "in past" at bounding box center [380, 684] width 200 height 25
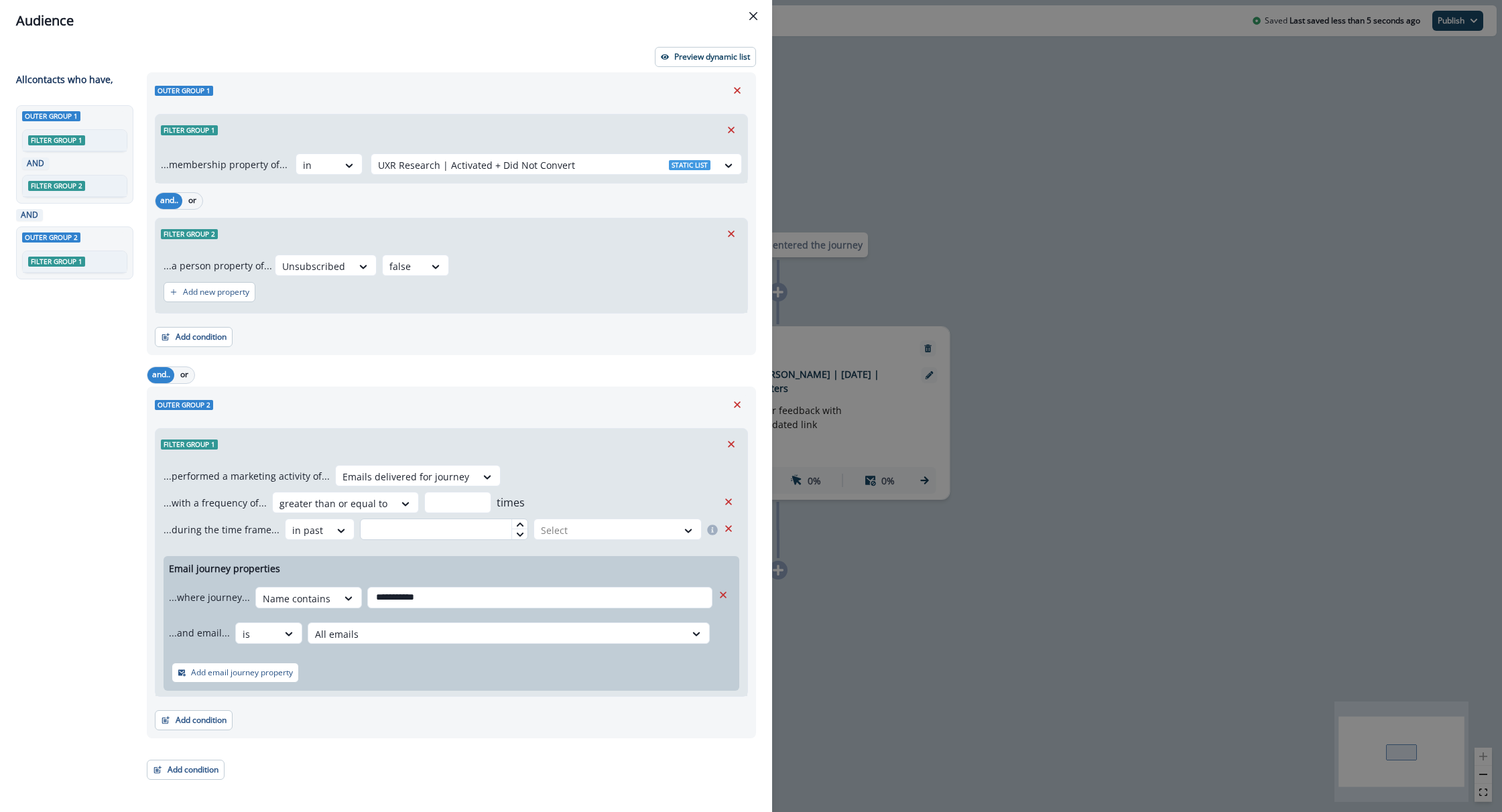
click at [400, 540] on input "text" at bounding box center [444, 529] width 168 height 22
type input "*"
click at [564, 529] on div at bounding box center [605, 530] width 129 height 17
drag, startPoint x: 581, startPoint y: 619, endPoint x: 579, endPoint y: 599, distance: 20.1
click at [581, 619] on div "month(s)" at bounding box center [616, 610] width 172 height 25
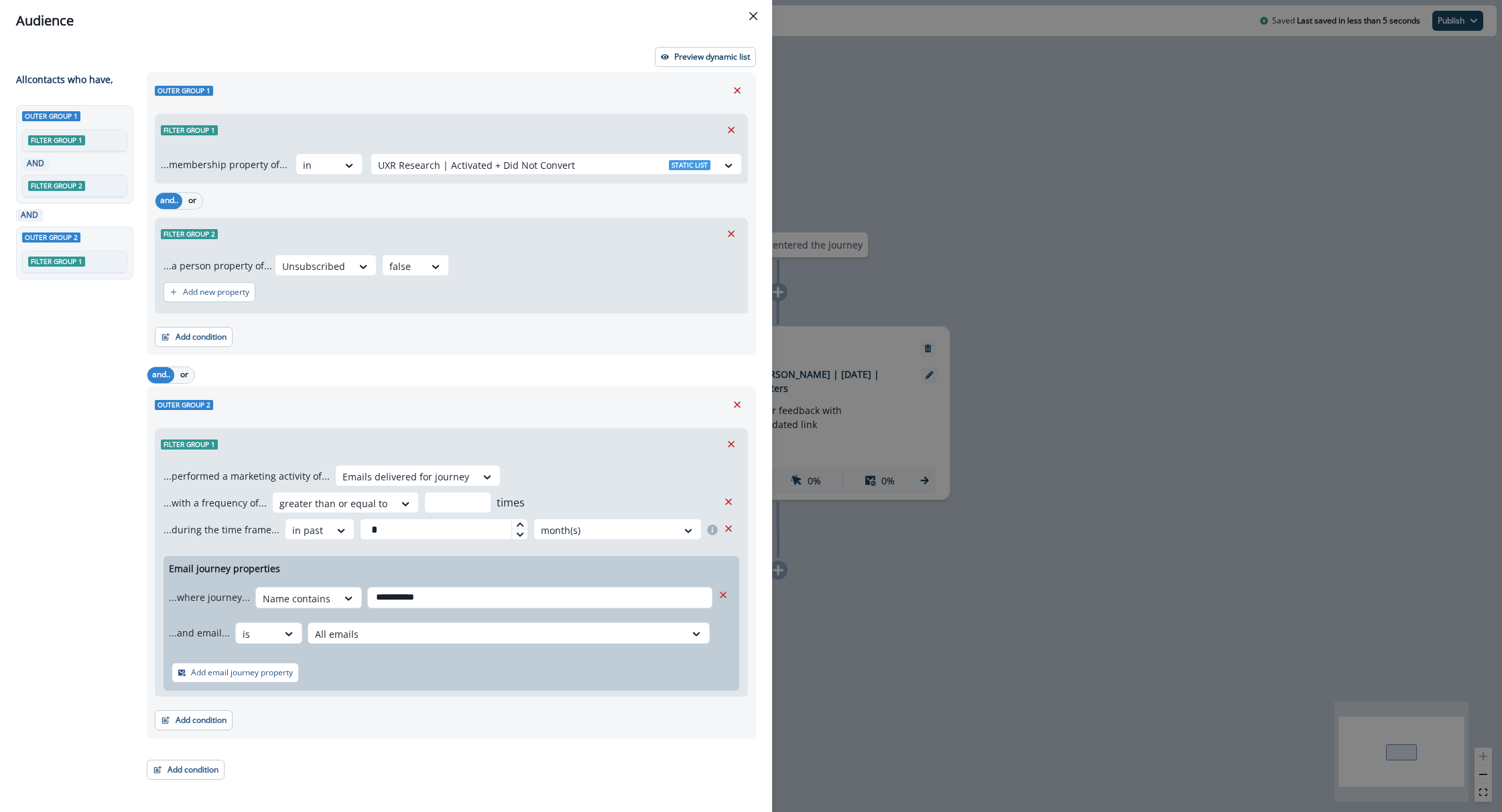
click at [610, 484] on div "**********" at bounding box center [451, 578] width 592 height 236
click at [396, 167] on div at bounding box center [544, 165] width 332 height 17
click at [407, 131] on div "Filter group 1" at bounding box center [451, 129] width 592 height 30
click at [407, 164] on div at bounding box center [544, 165] width 332 height 17
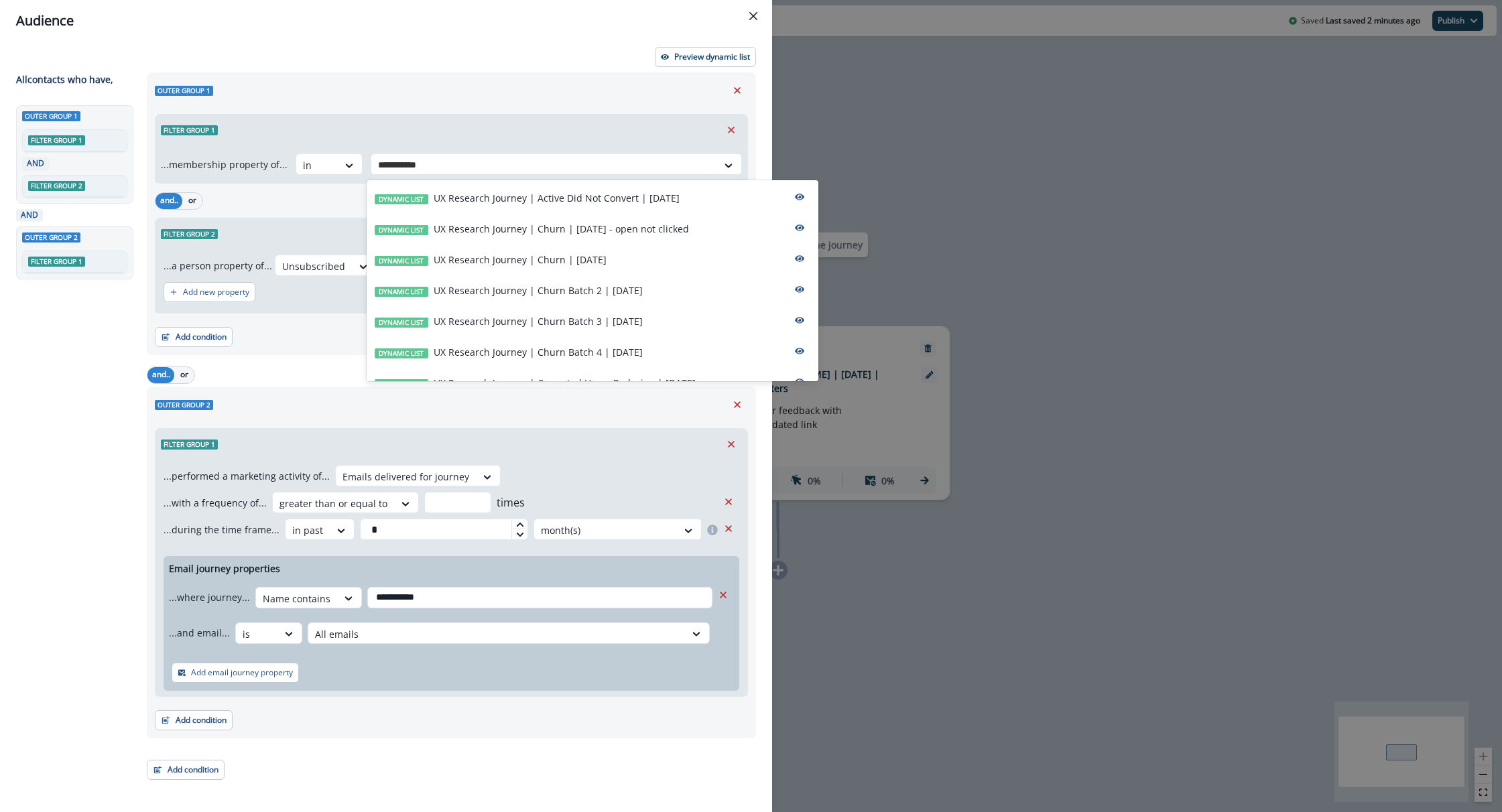
scroll to position [735, 0]
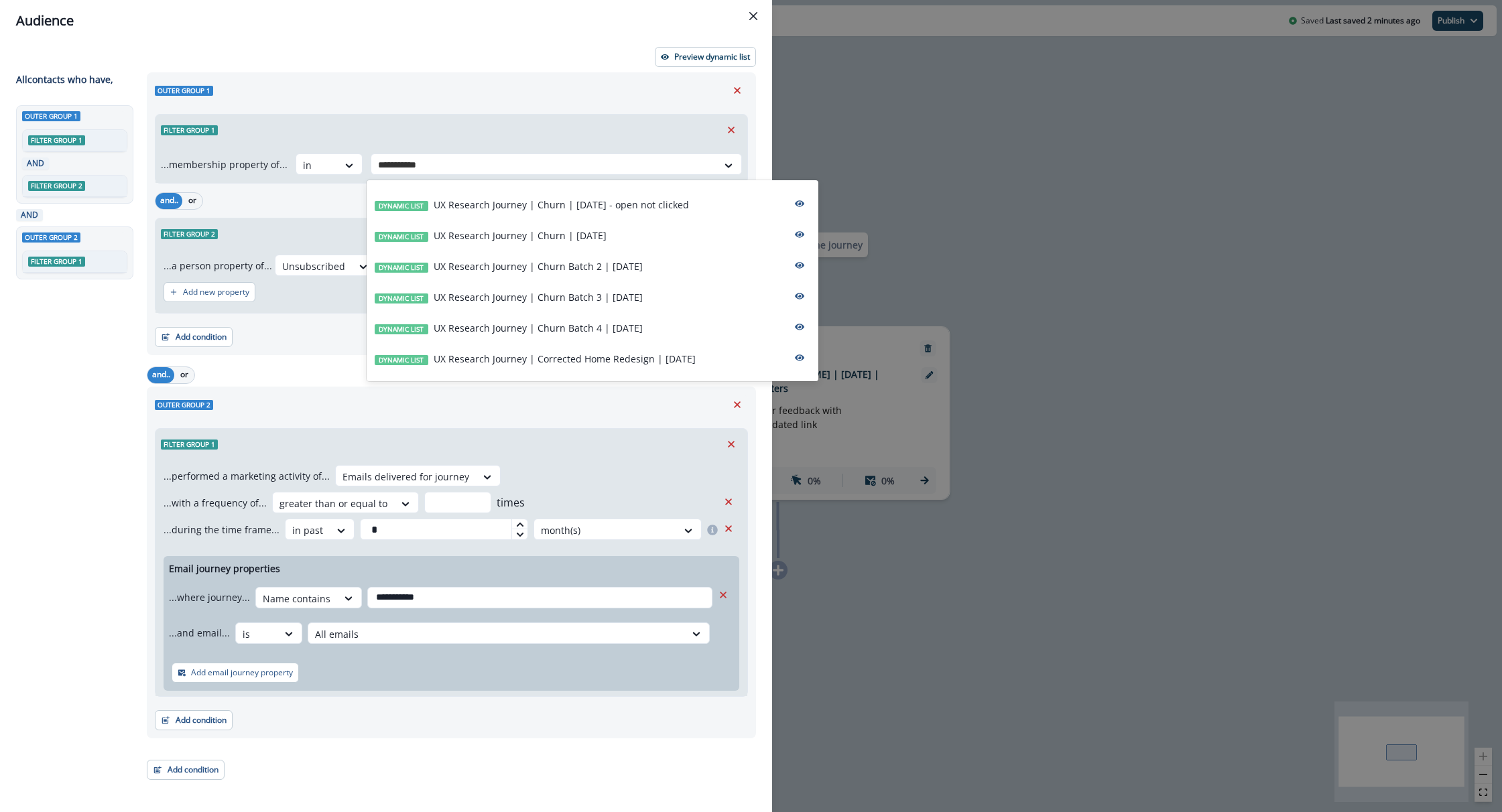
type input "**********"
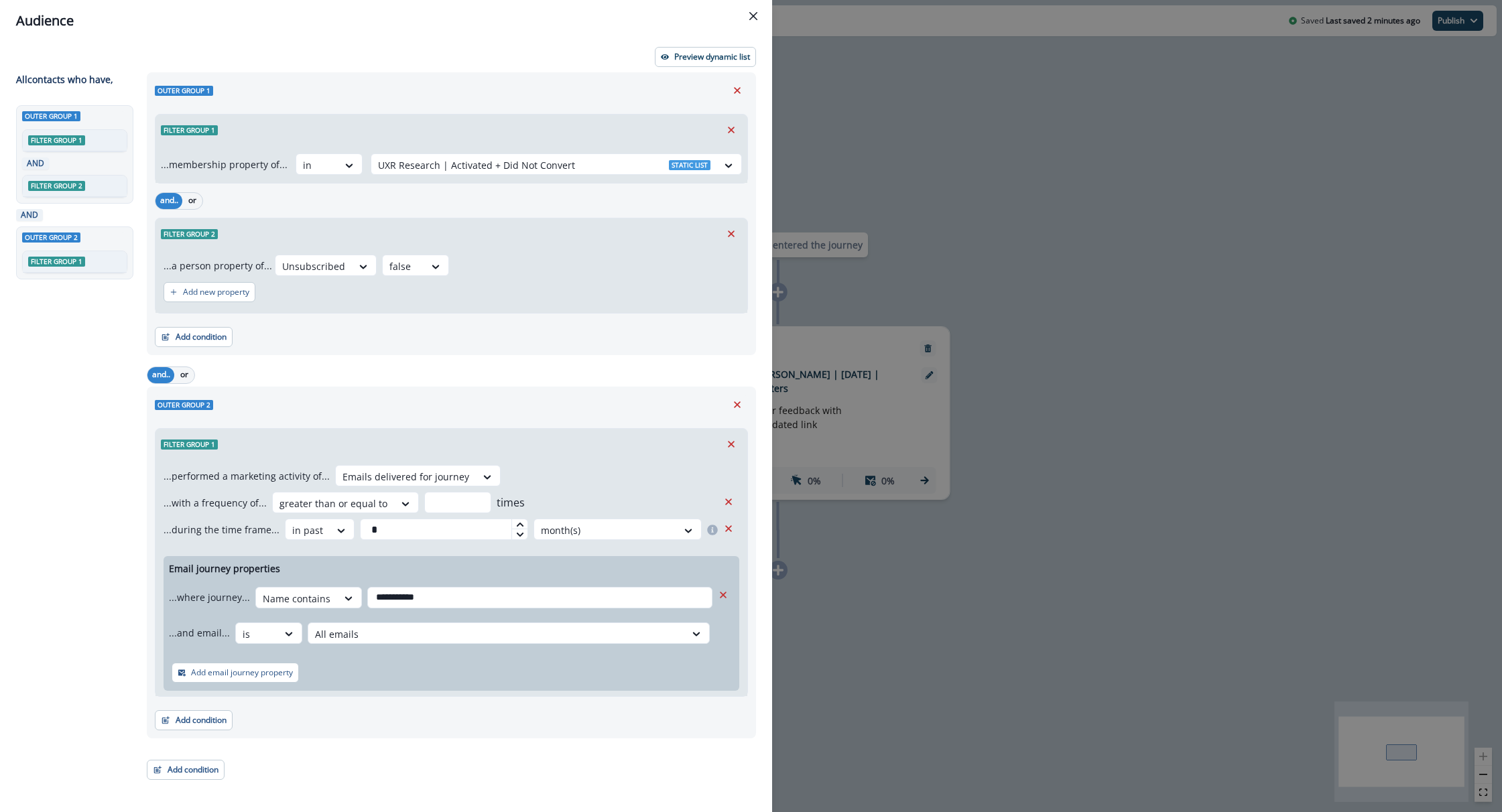
click at [1158, 235] on div "**********" at bounding box center [751, 406] width 1502 height 812
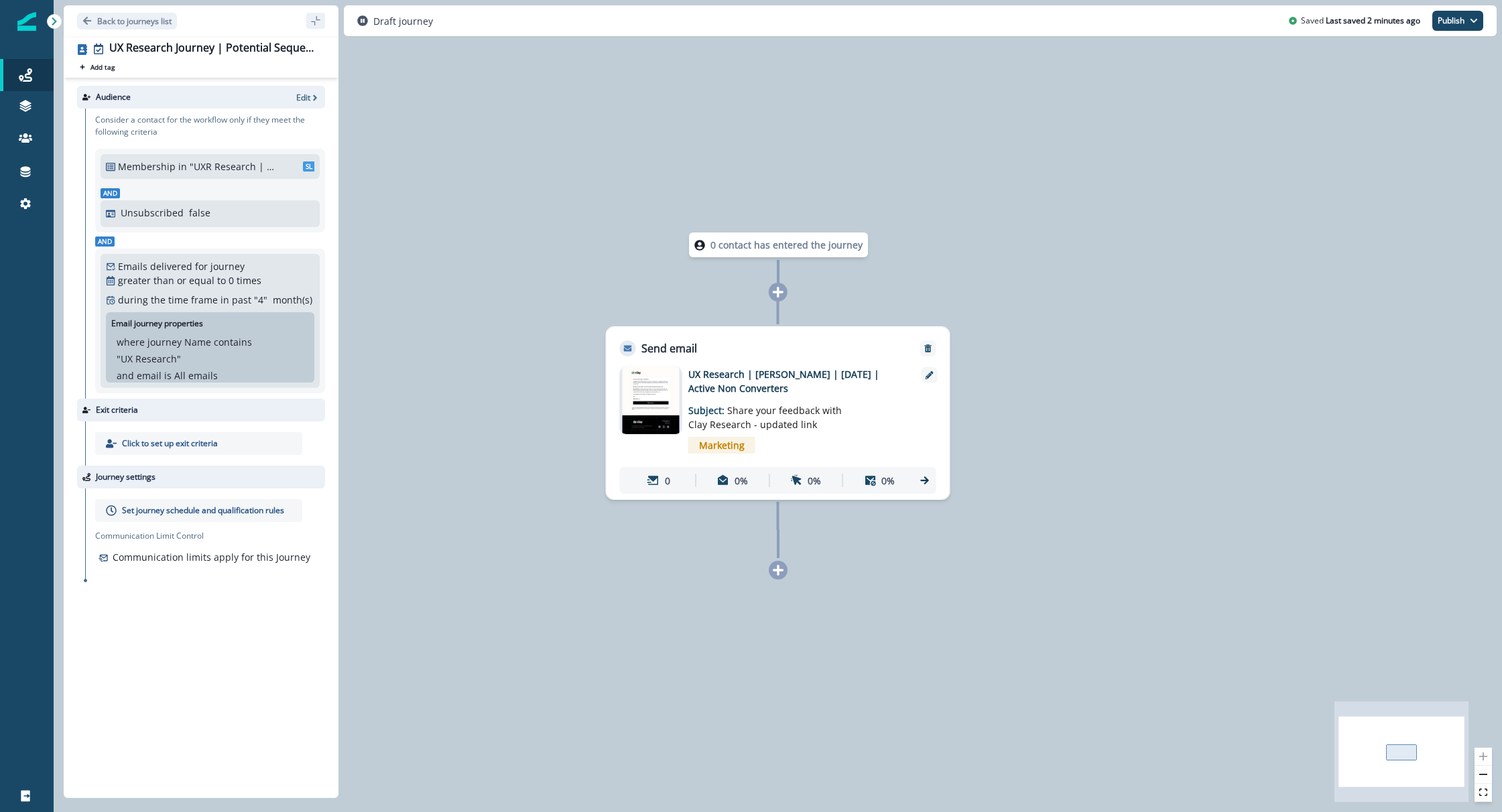
click at [307, 86] on div "Audience Edit" at bounding box center [202, 97] width 248 height 23
click at [307, 94] on p "Edit" at bounding box center [303, 97] width 14 height 11
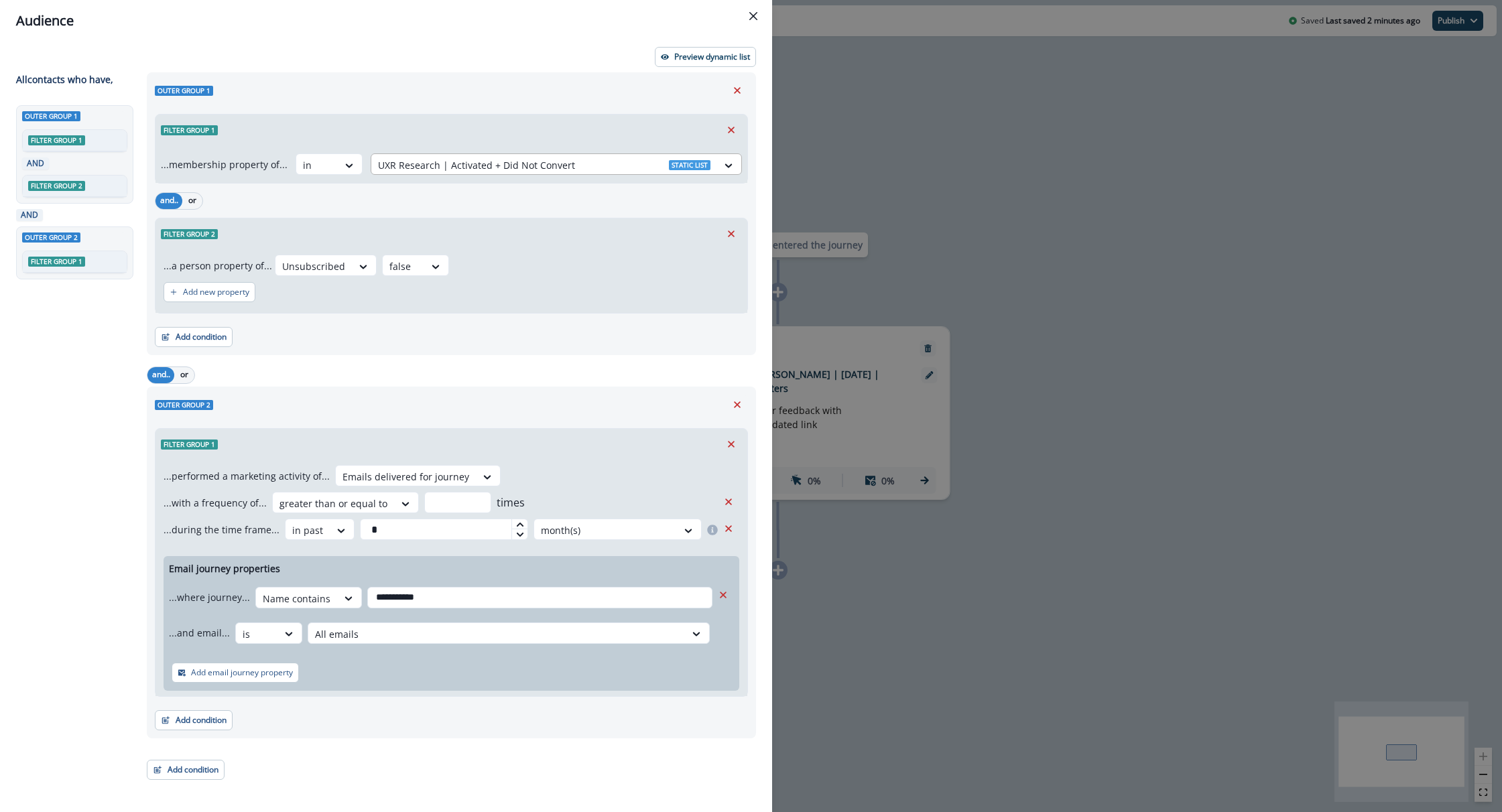
click at [428, 167] on div at bounding box center [544, 165] width 332 height 17
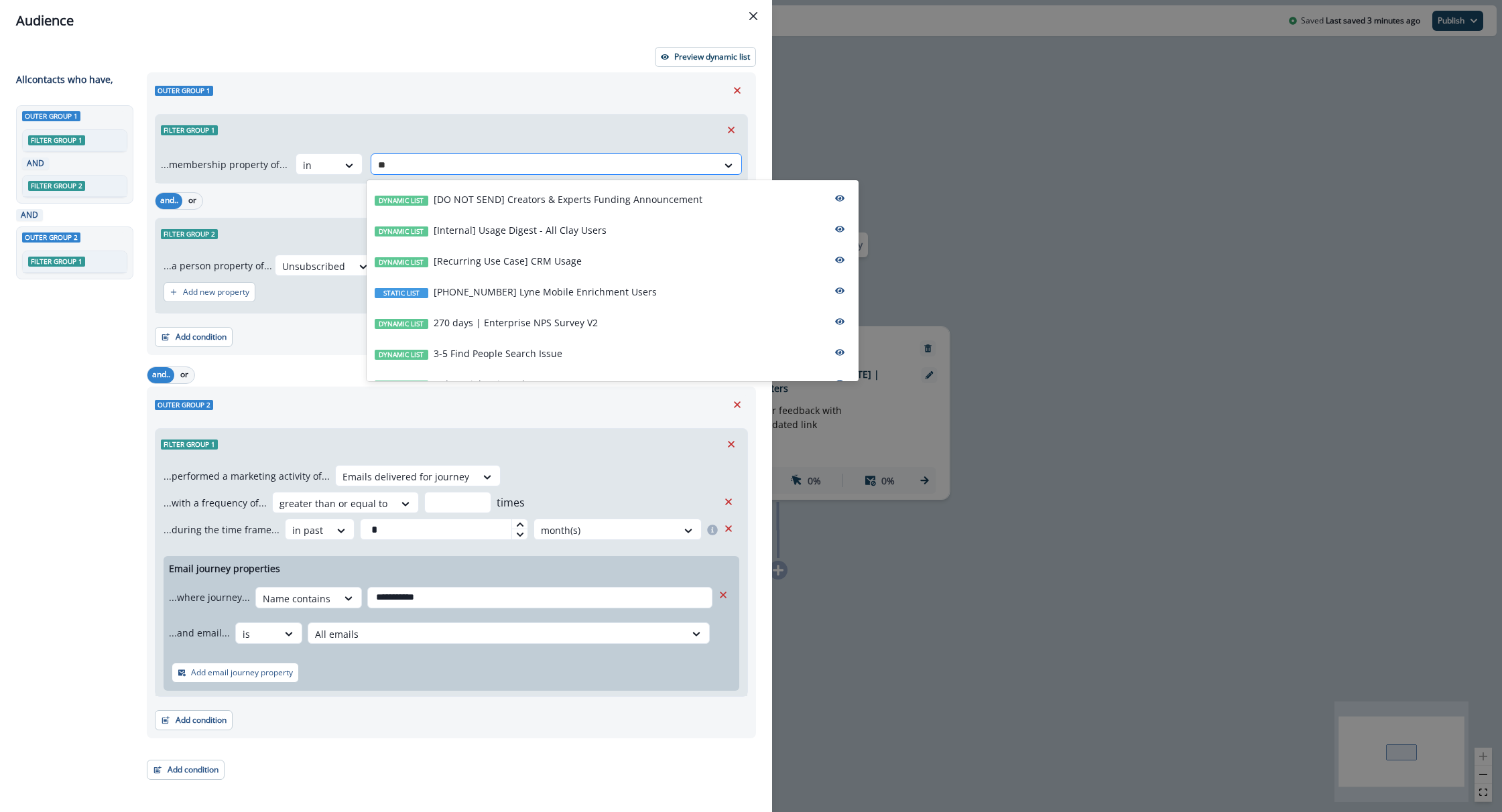
type input "*"
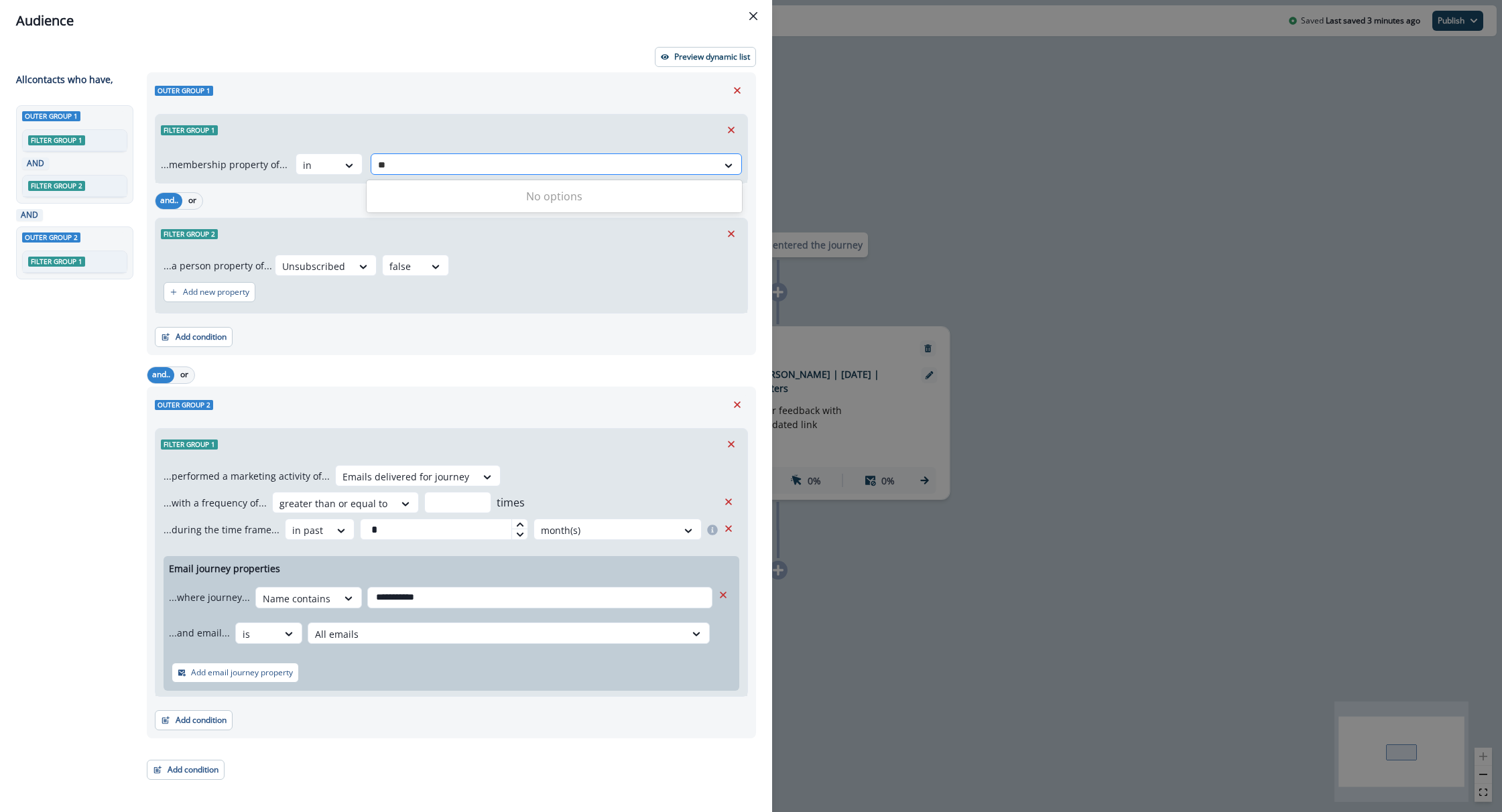
type input "*"
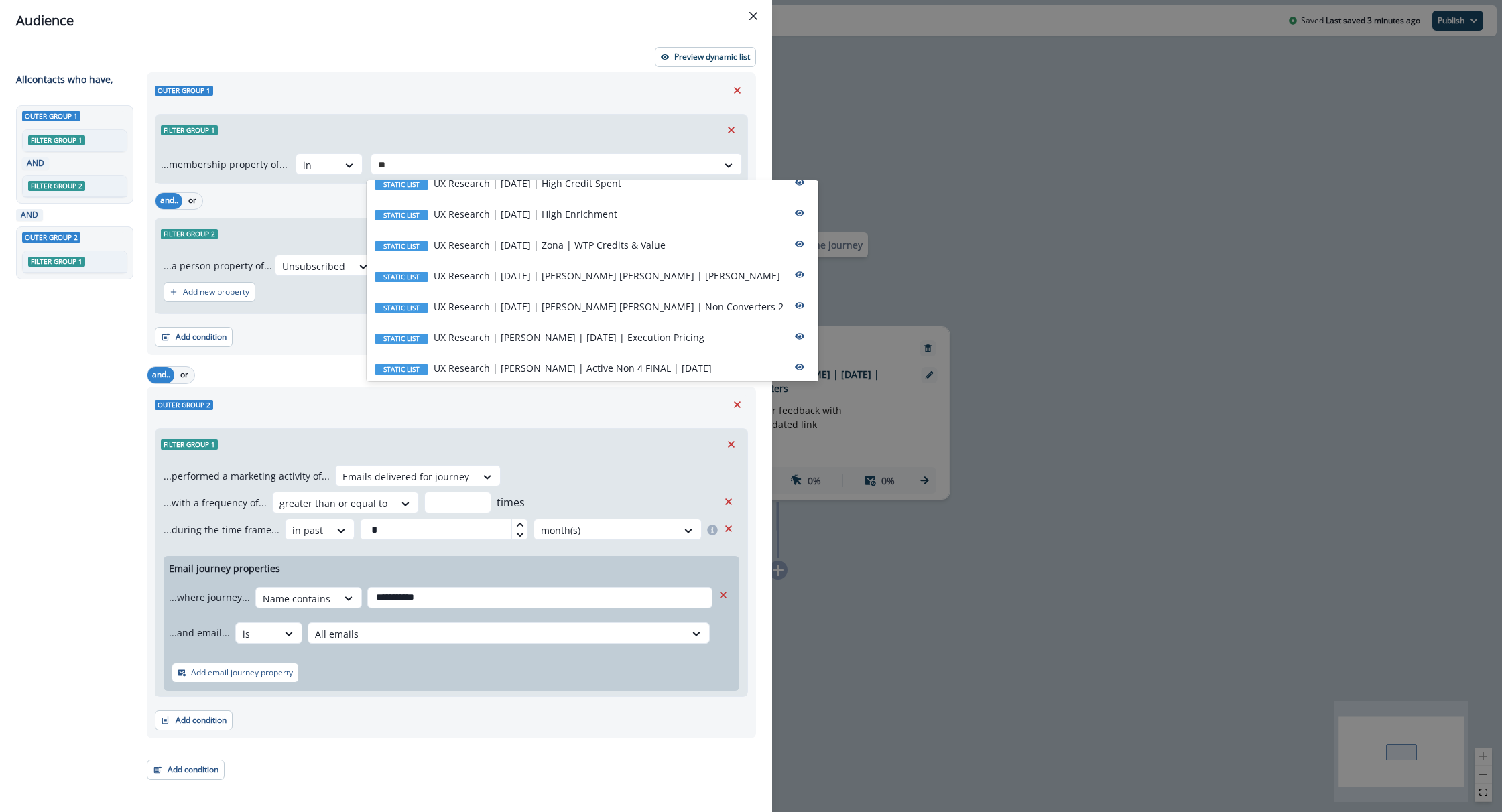
scroll to position [0, 0]
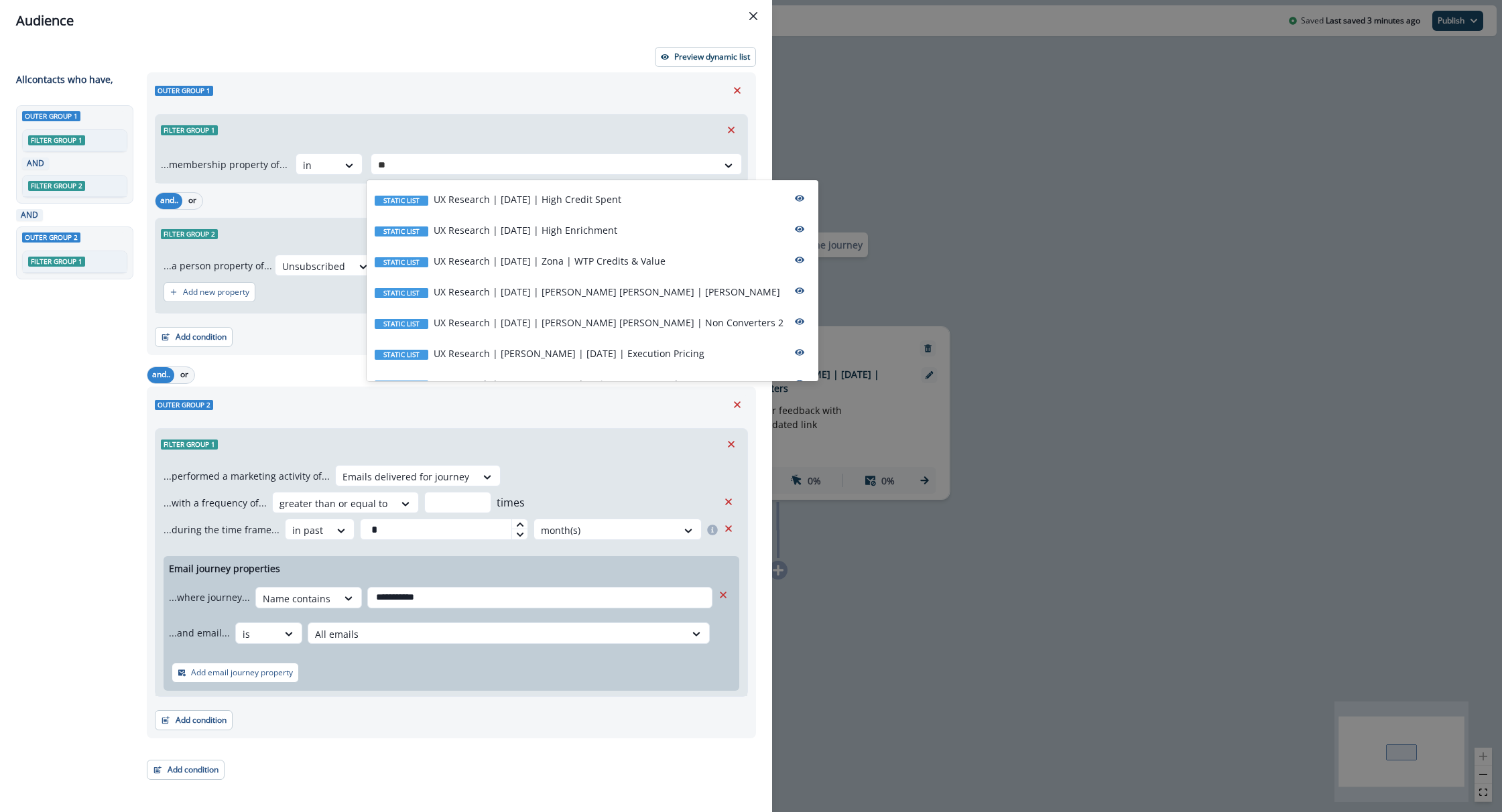
type input "**"
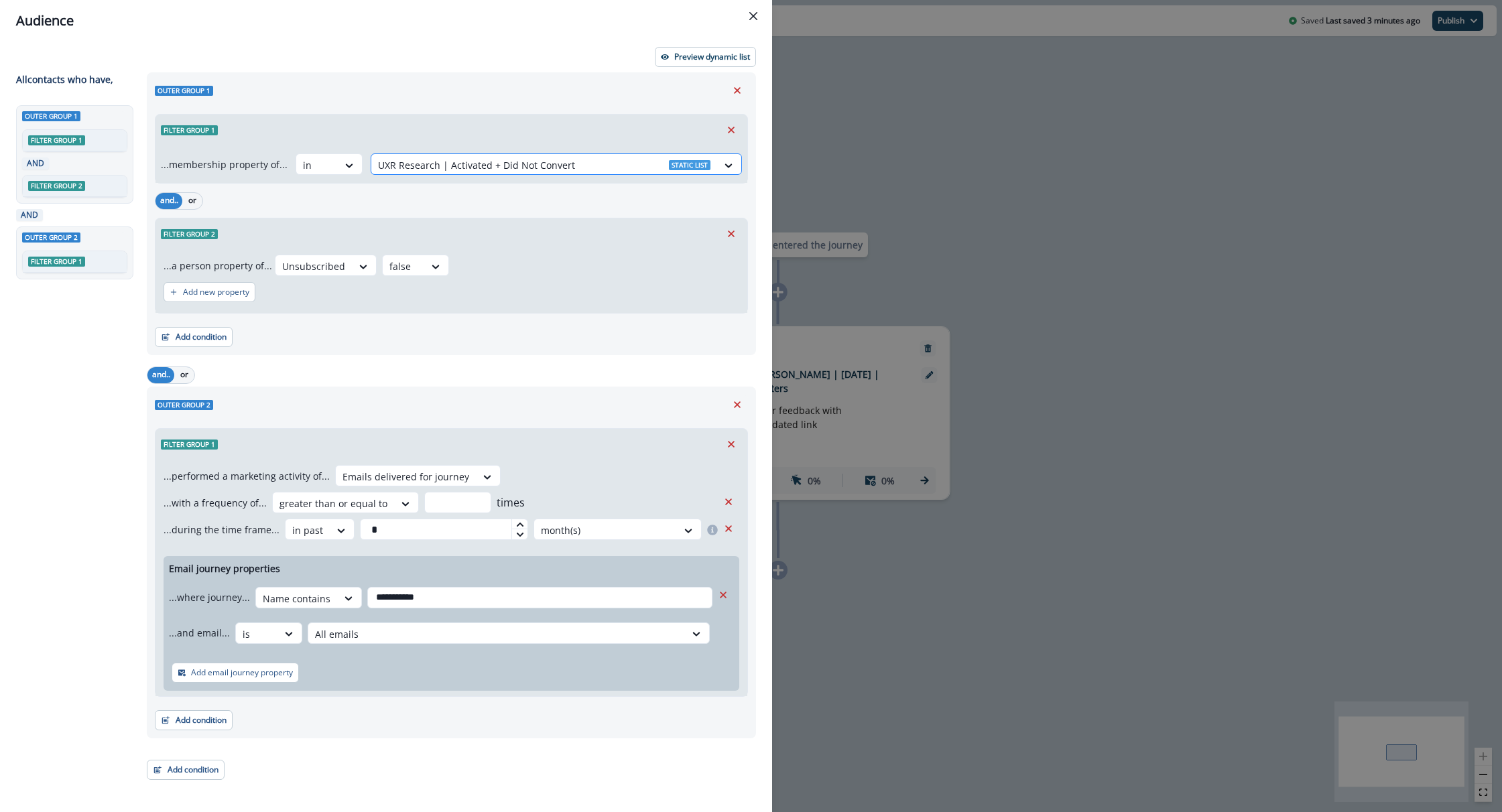
click at [416, 155] on div "UXR Research | Activated + Did Not Convert Static list" at bounding box center [544, 165] width 346 height 22
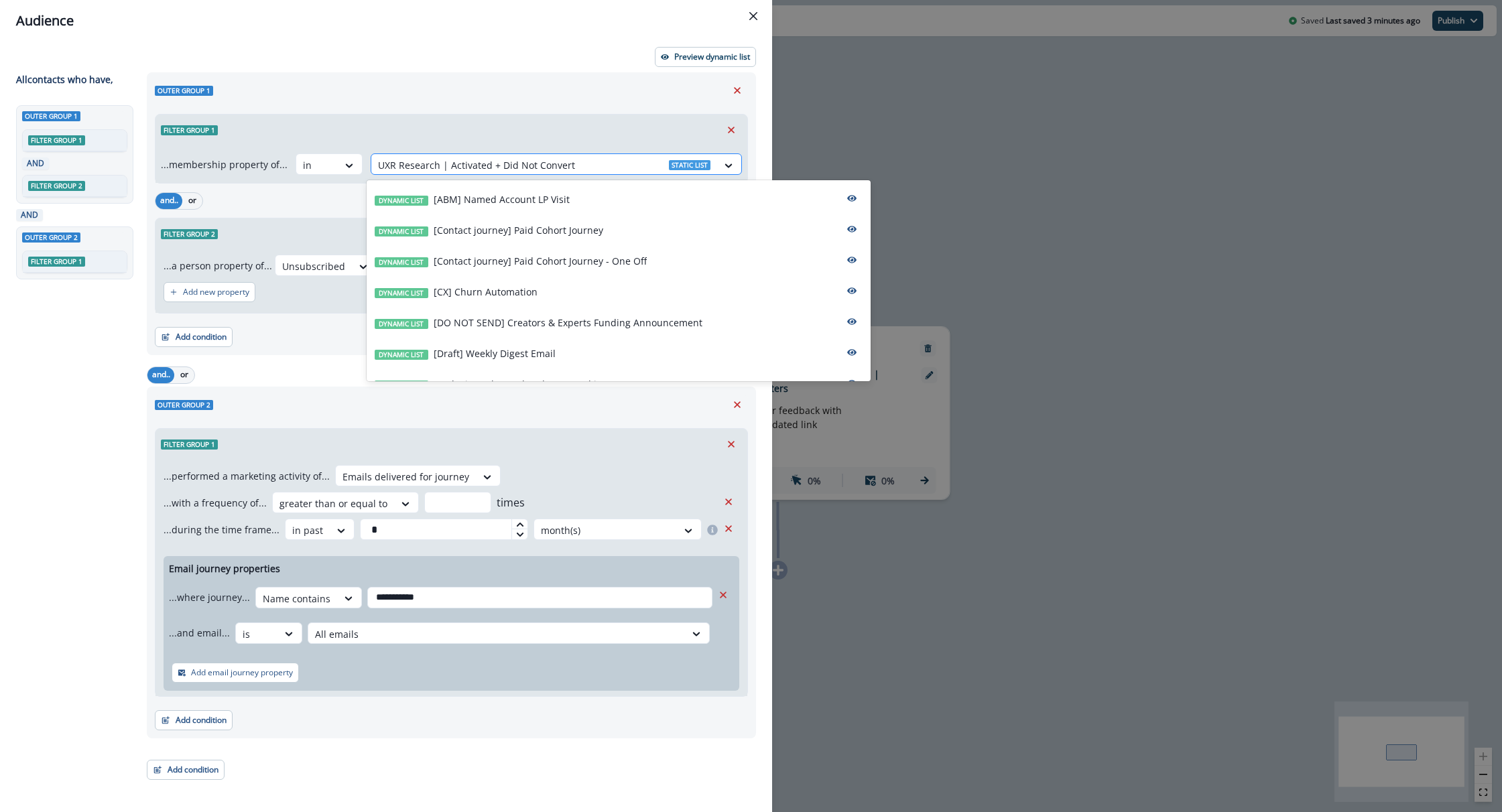
click at [411, 160] on div at bounding box center [544, 165] width 332 height 17
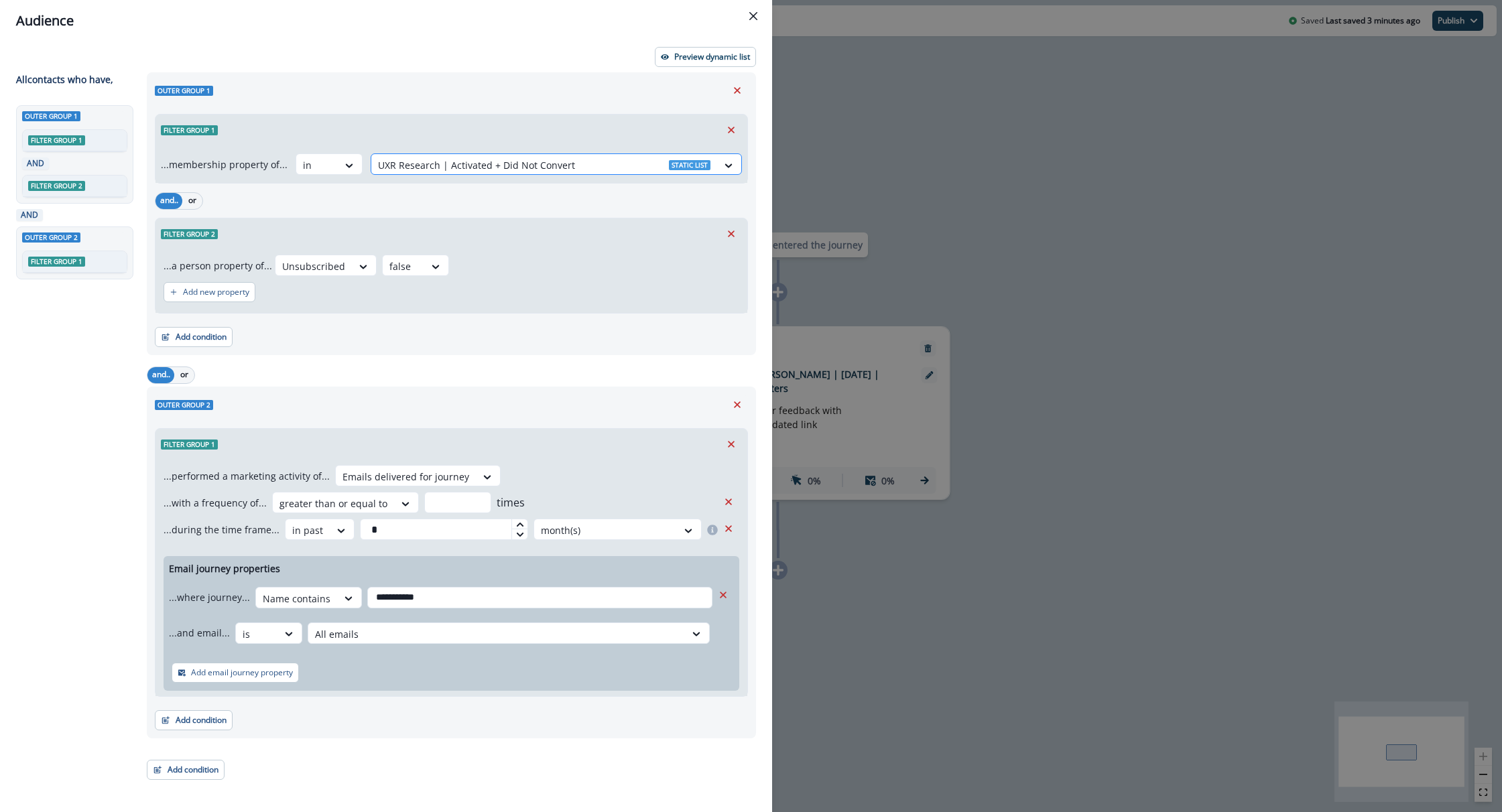
click at [411, 160] on div at bounding box center [544, 165] width 332 height 17
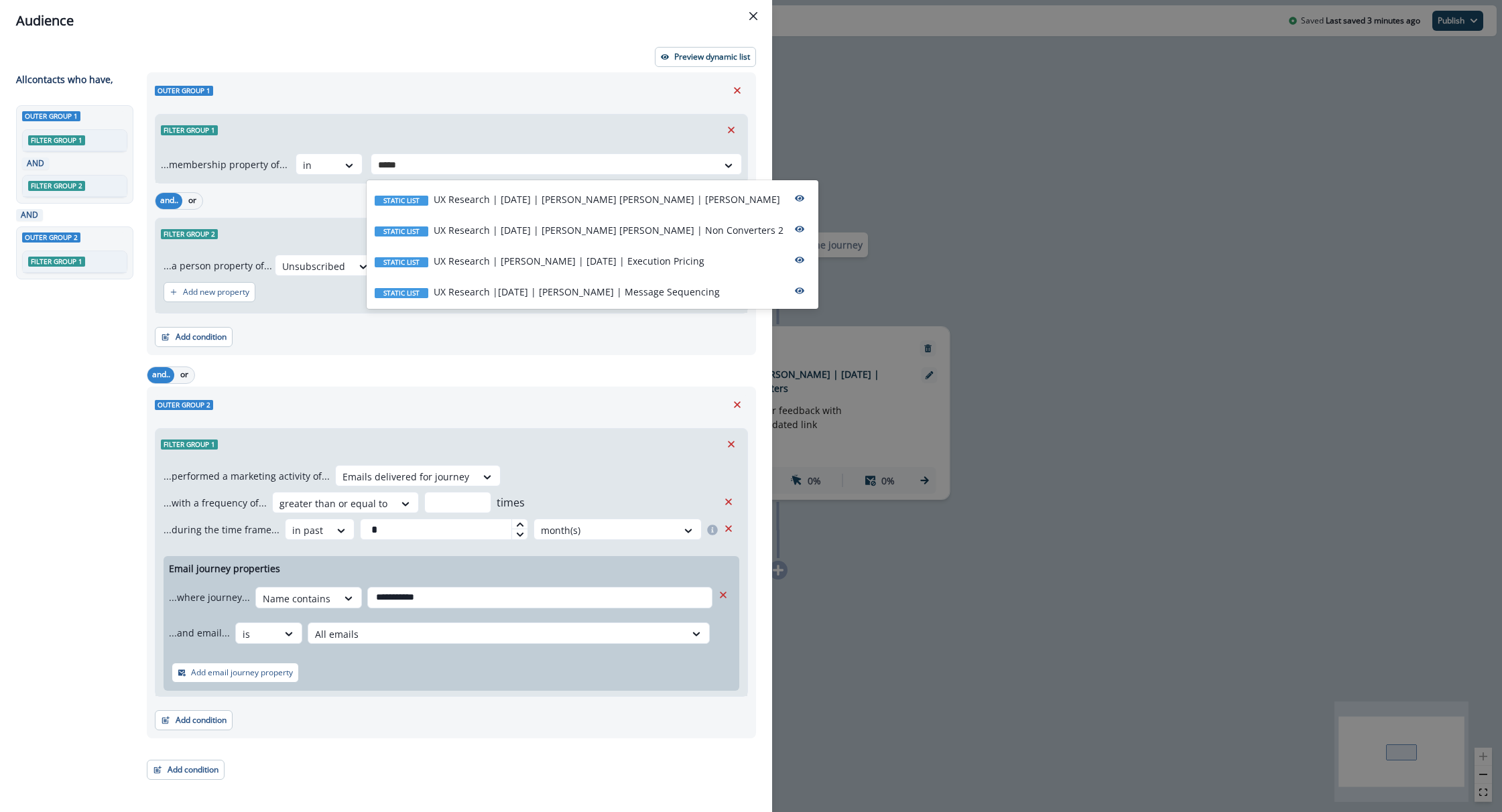
type input "*****"
click at [602, 118] on div "Filter group 1" at bounding box center [451, 129] width 592 height 30
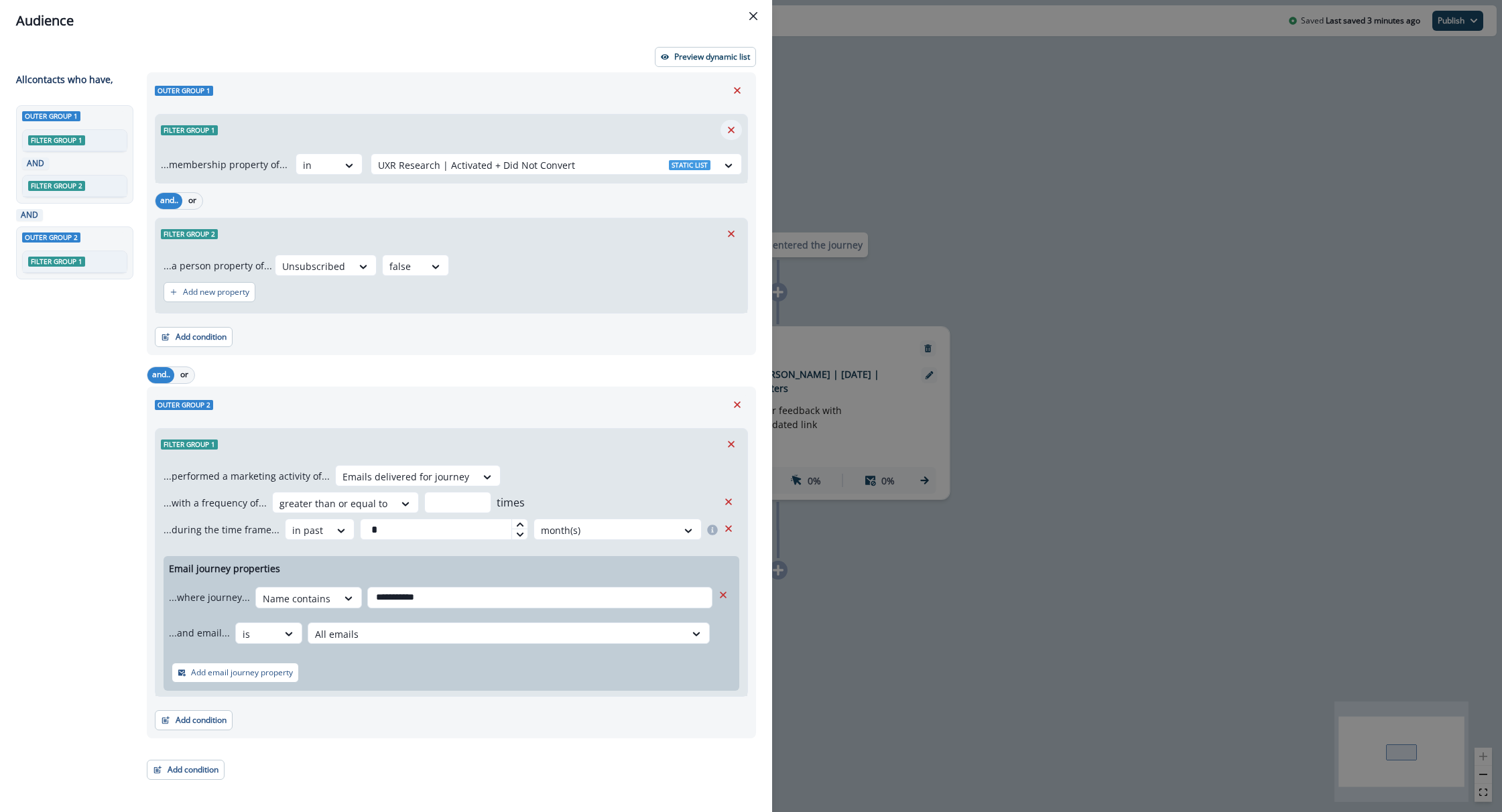
click at [727, 132] on icon "Remove" at bounding box center [731, 130] width 12 height 12
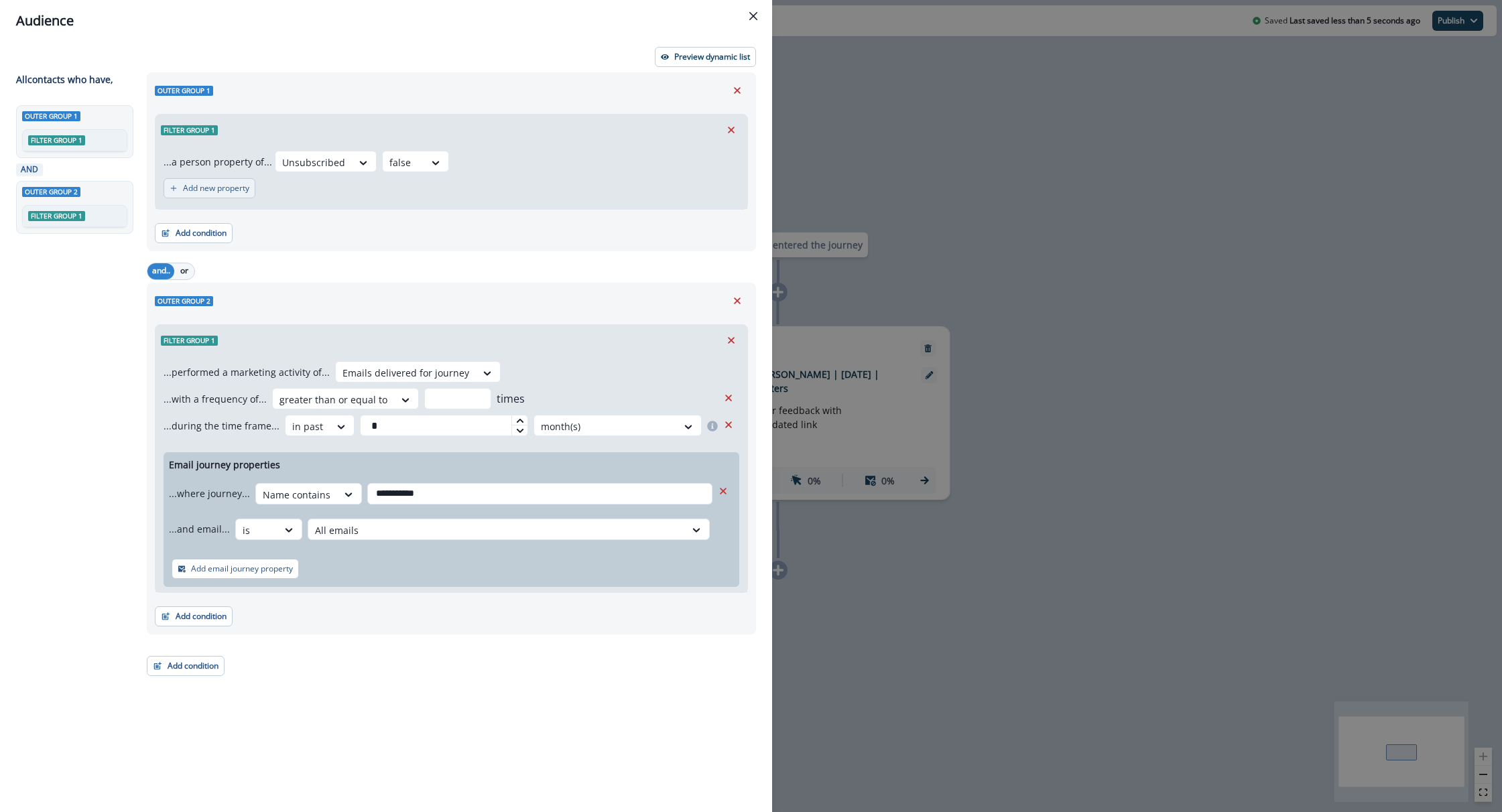
click at [201, 188] on p "Add new property" at bounding box center [216, 188] width 66 height 10
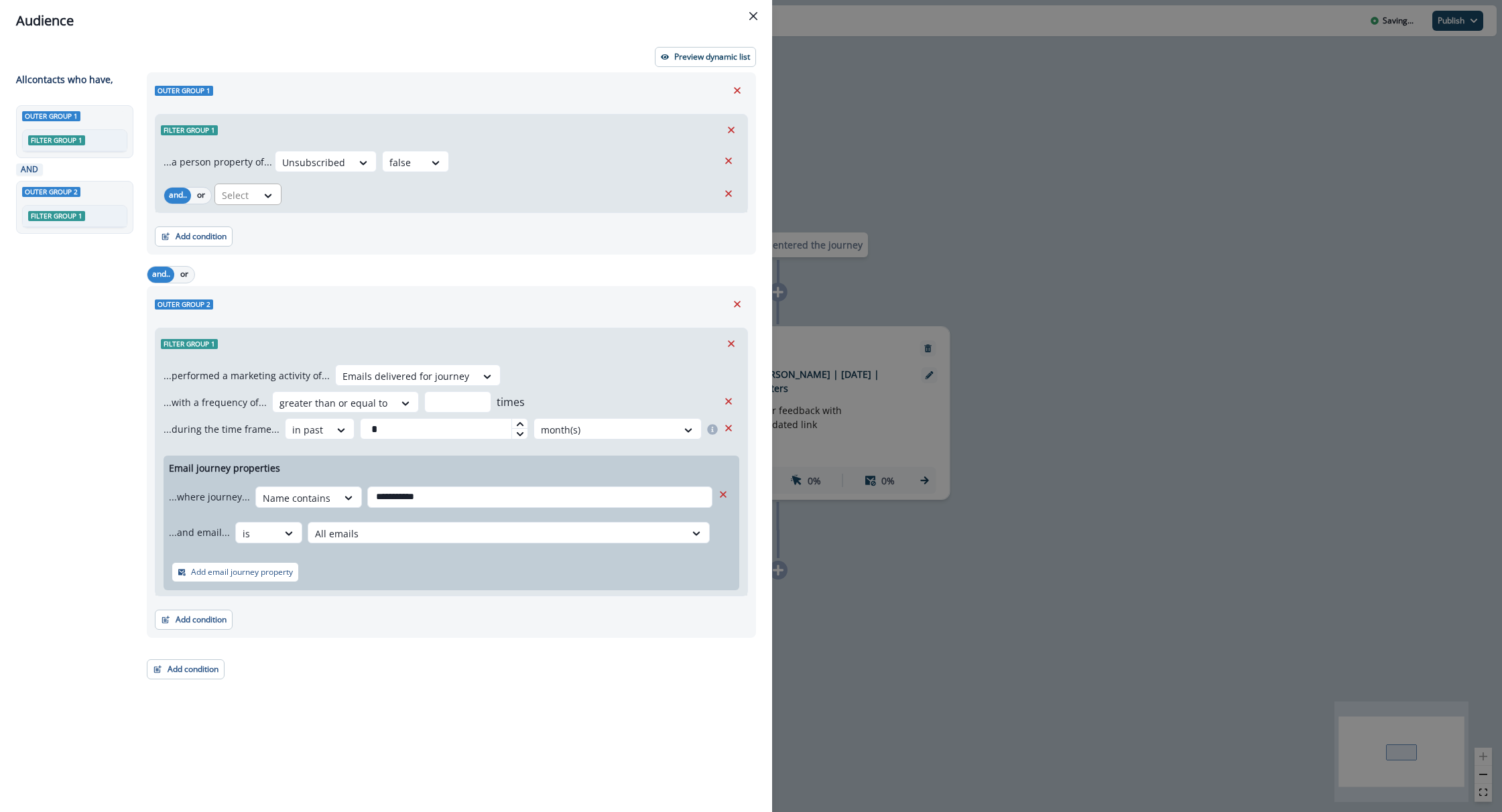
click at [233, 197] on div at bounding box center [236, 195] width 28 height 17
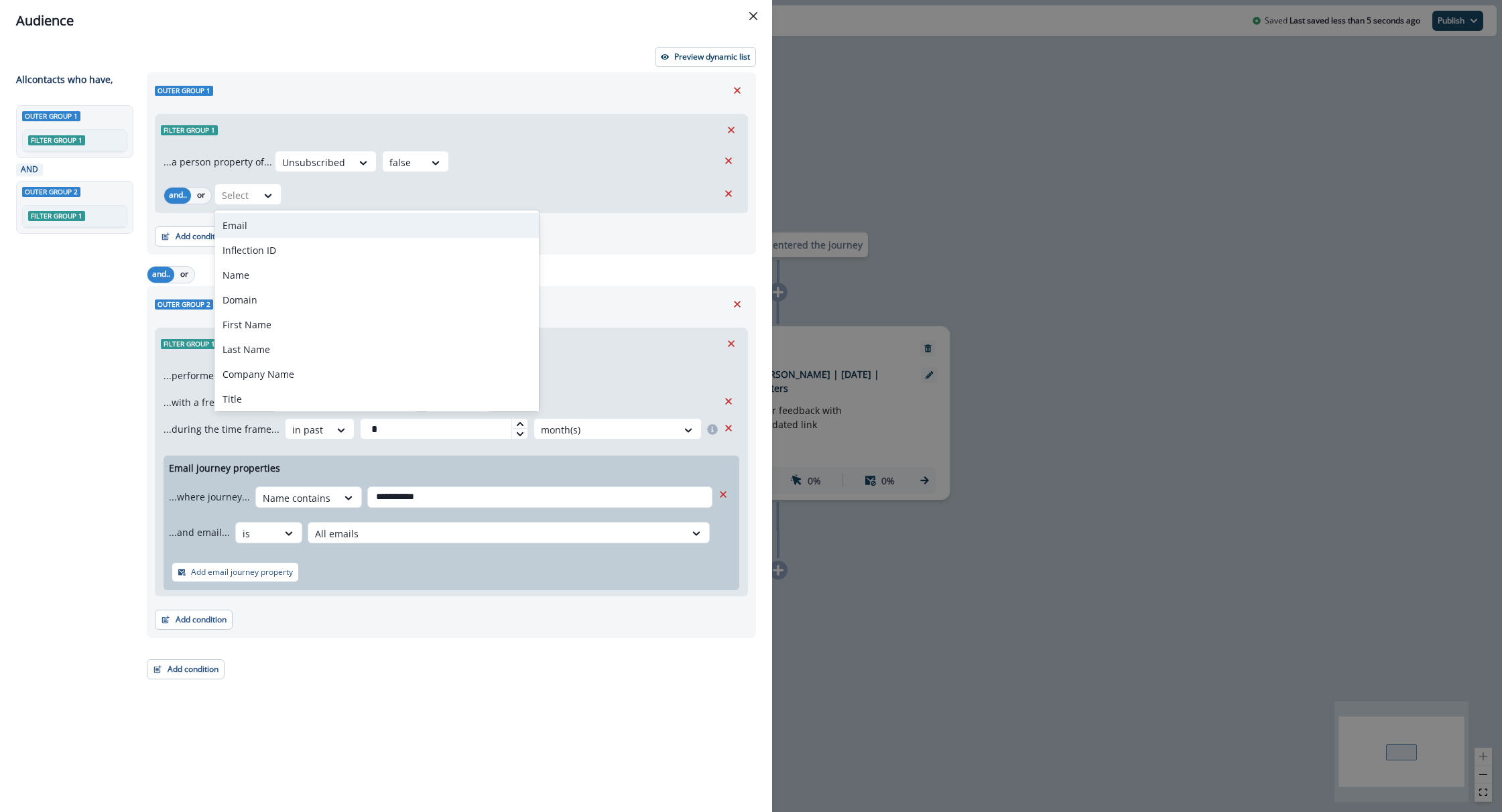
click at [274, 223] on div "Email" at bounding box center [376, 225] width 324 height 25
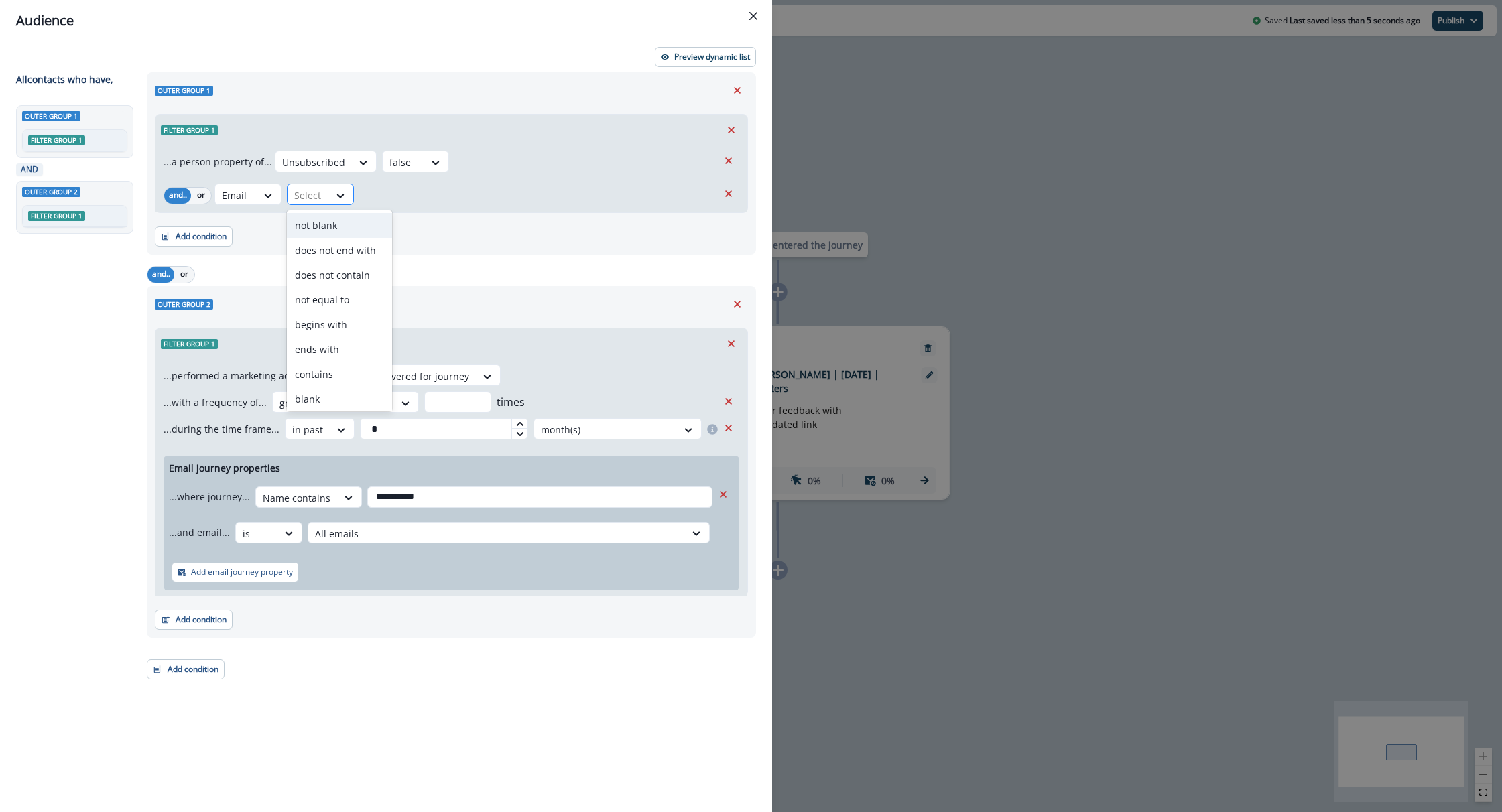
click at [309, 194] on div at bounding box center [309, 195] width 28 height 17
click at [515, 155] on div "Unsubscribed false" at bounding box center [497, 161] width 443 height 22
click at [750, 18] on icon "Close" at bounding box center [753, 16] width 8 height 8
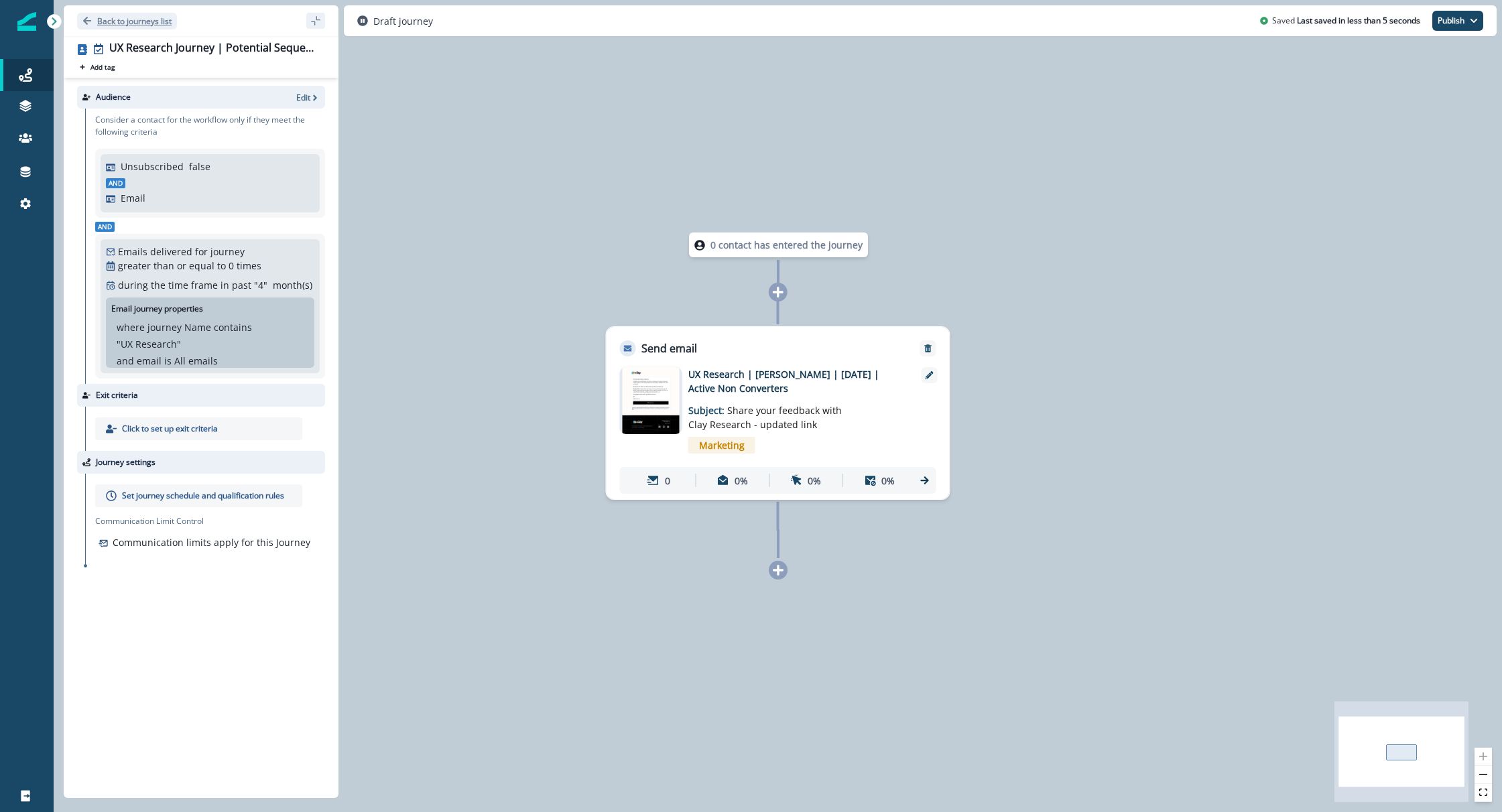
click at [87, 24] on icon "Go back" at bounding box center [87, 21] width 8 height 8
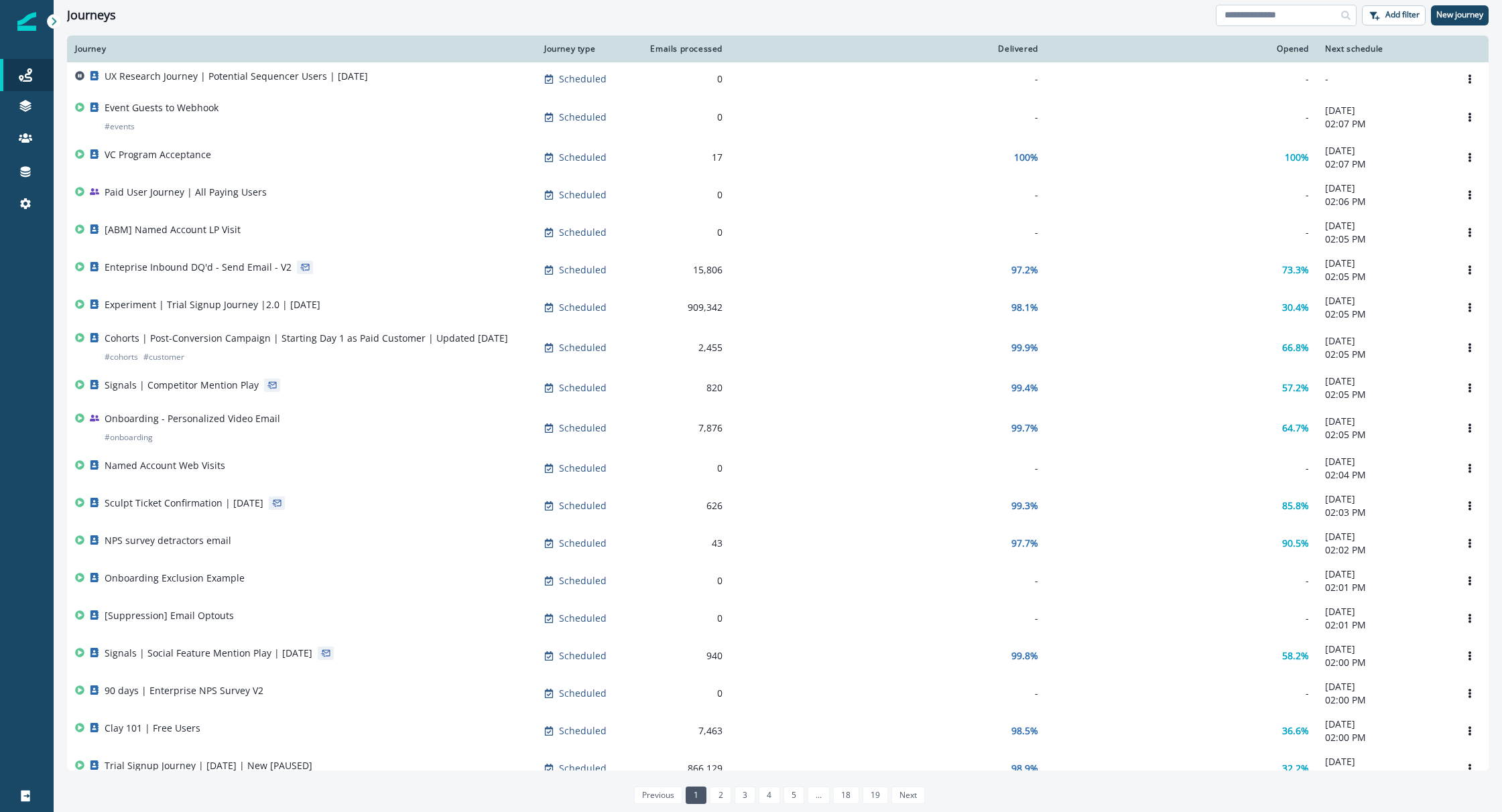
click at [1237, 23] on input at bounding box center [1286, 15] width 141 height 22
type input "**"
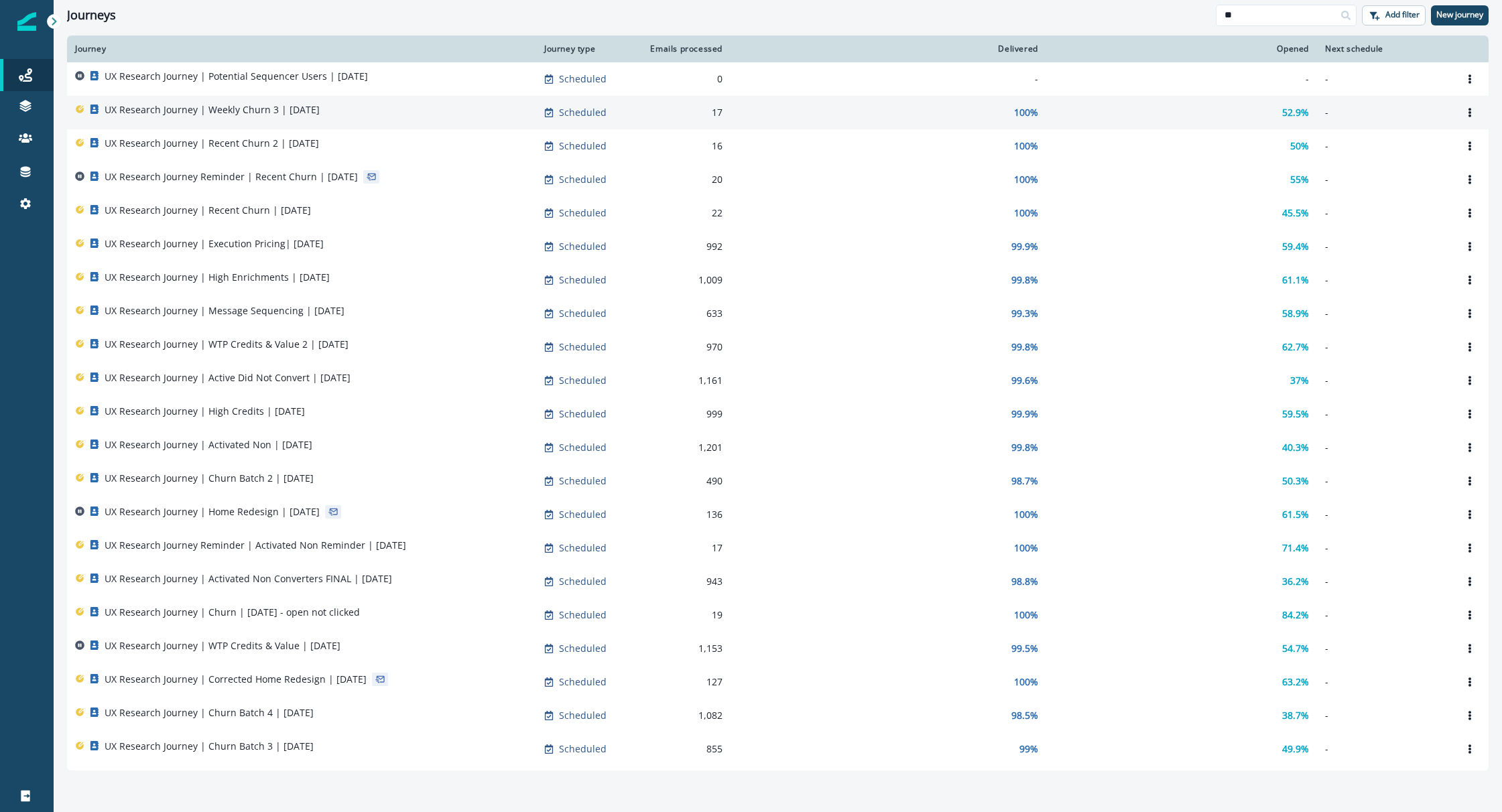
click at [238, 109] on p "UX Research Journey | Weekly Churn 3 | October 7" at bounding box center [212, 110] width 215 height 13
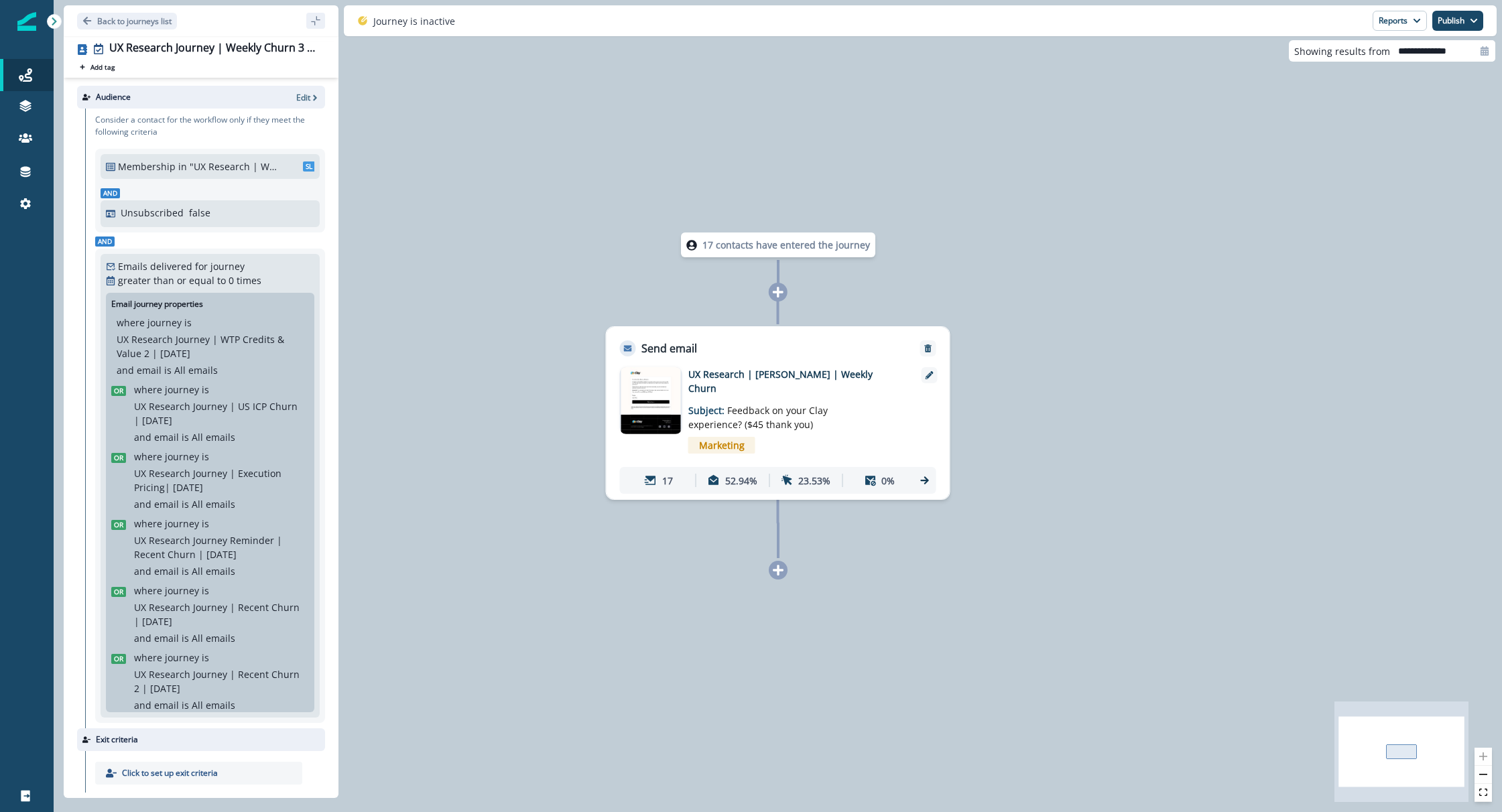
click at [303, 88] on div "Audience Edit" at bounding box center [202, 97] width 248 height 23
click at [303, 98] on p "Edit" at bounding box center [303, 97] width 14 height 11
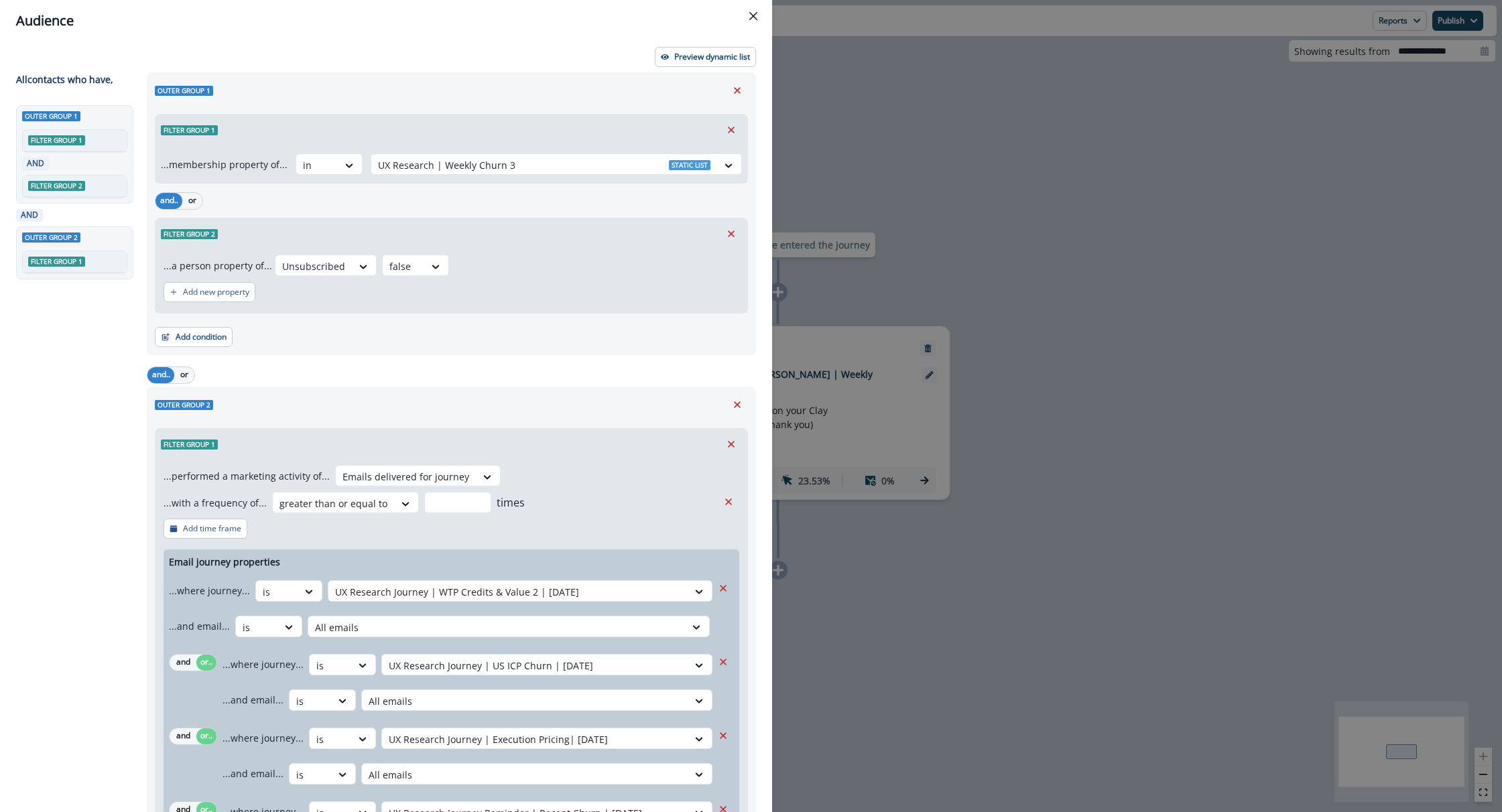
click at [978, 160] on div "Audience Preview dynamic list All contact s who have, Outer group 1 Filter grou…" at bounding box center [751, 406] width 1502 height 812
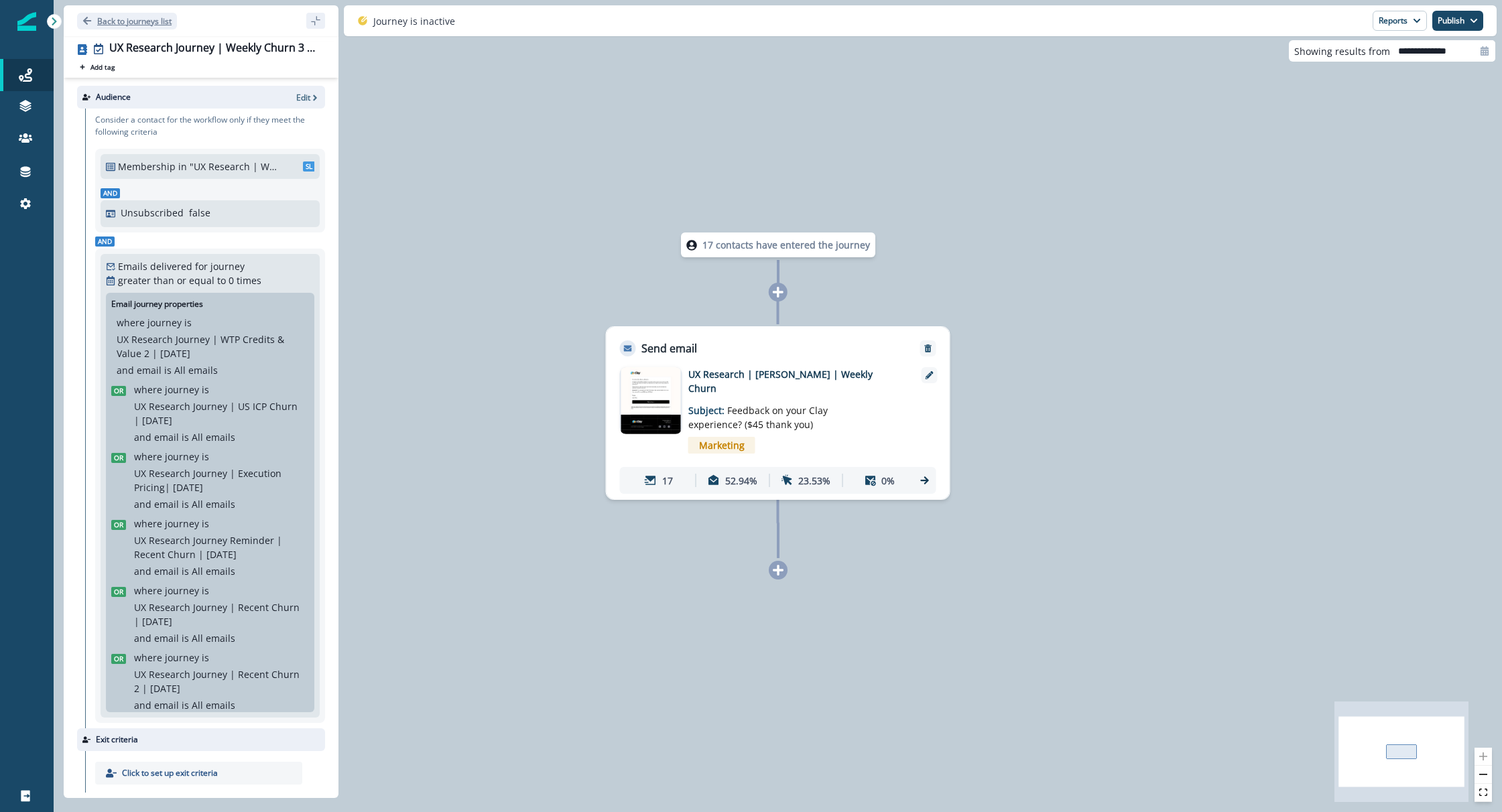
click at [108, 13] on button "Back to journeys list" at bounding box center [127, 21] width 100 height 17
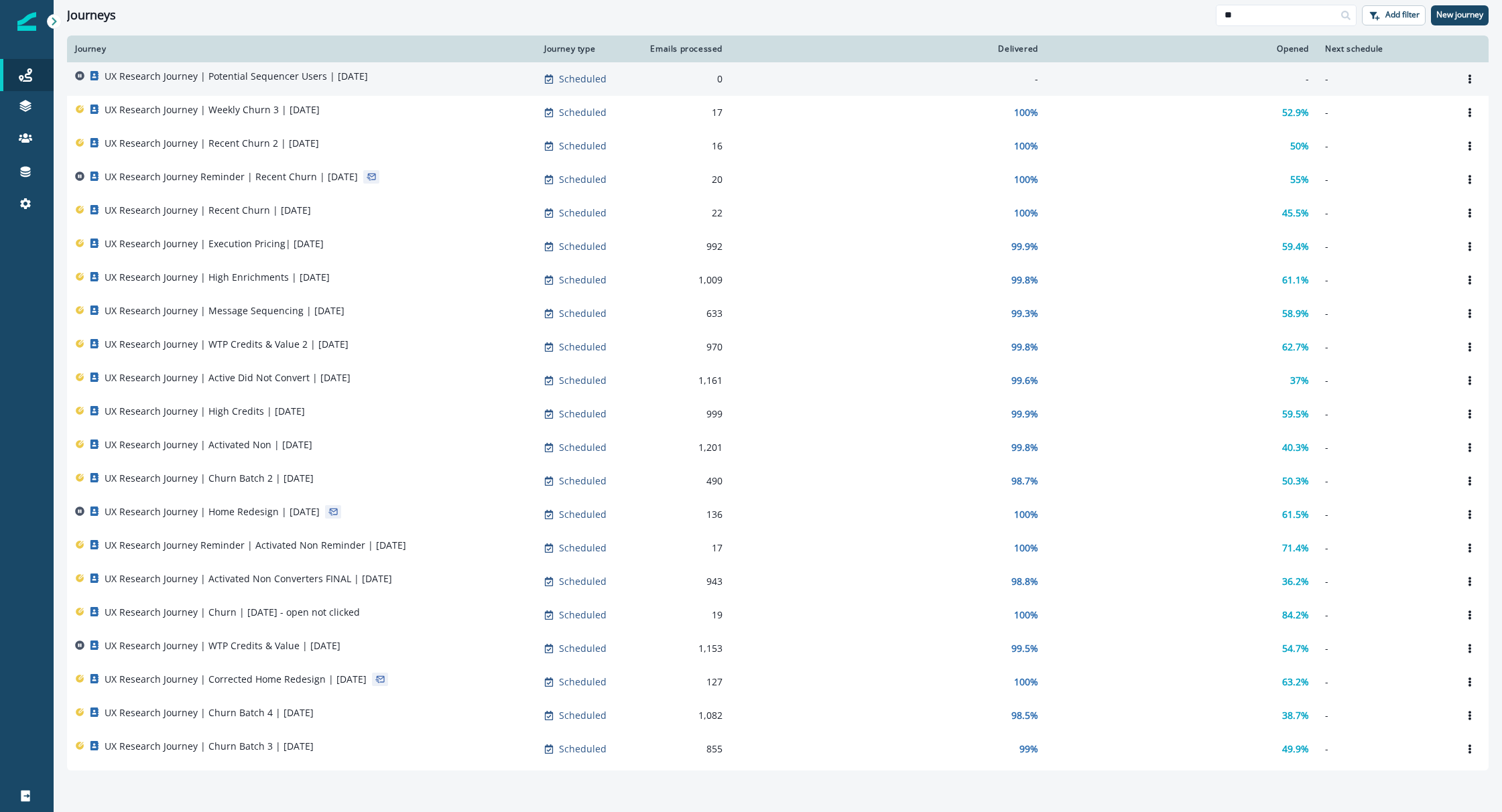
click at [262, 81] on p "UX Research Journey | Potential Sequencer Users | [DATE]" at bounding box center [236, 77] width 263 height 13
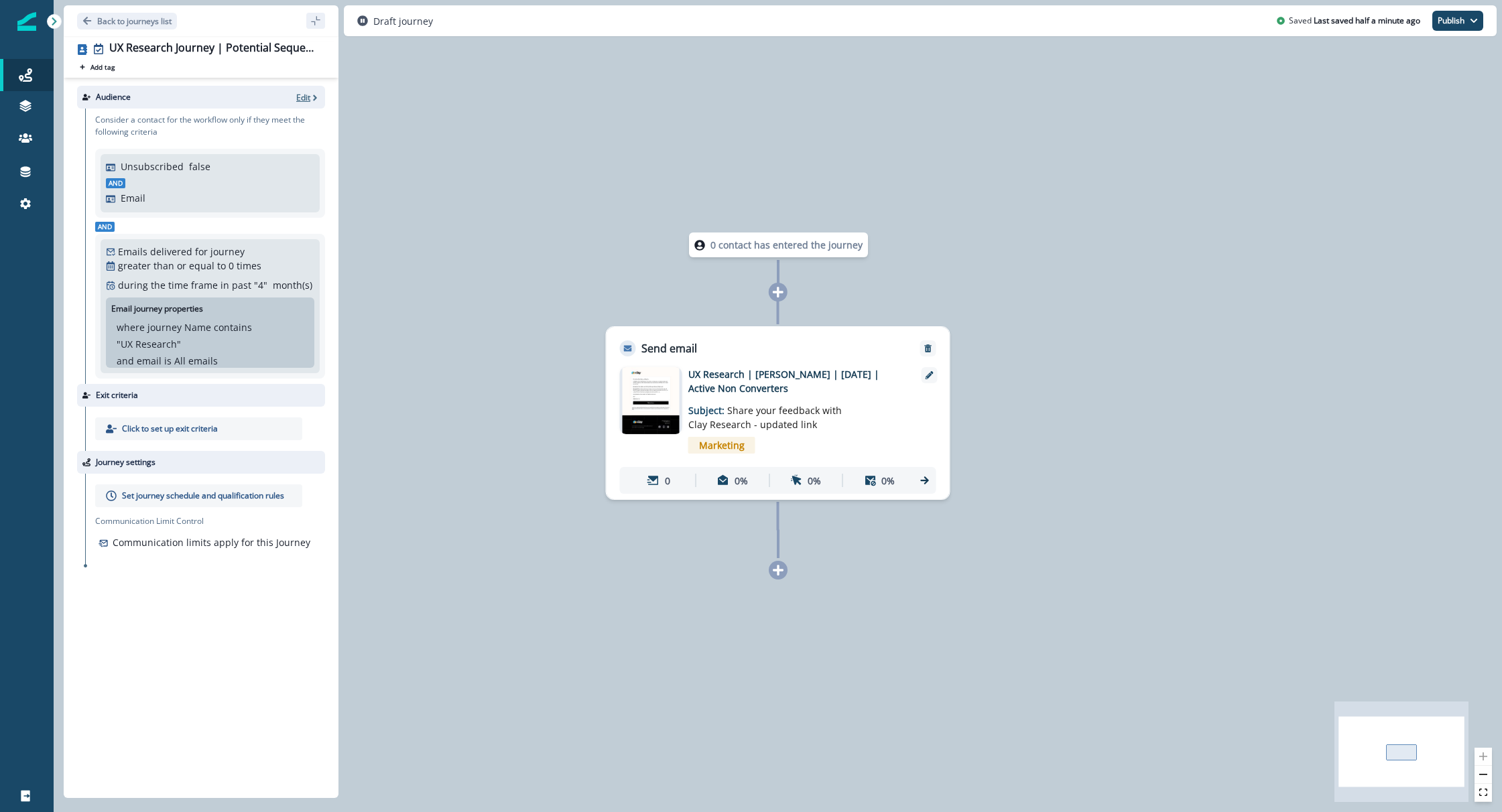
click at [305, 98] on p "Edit" at bounding box center [303, 97] width 14 height 11
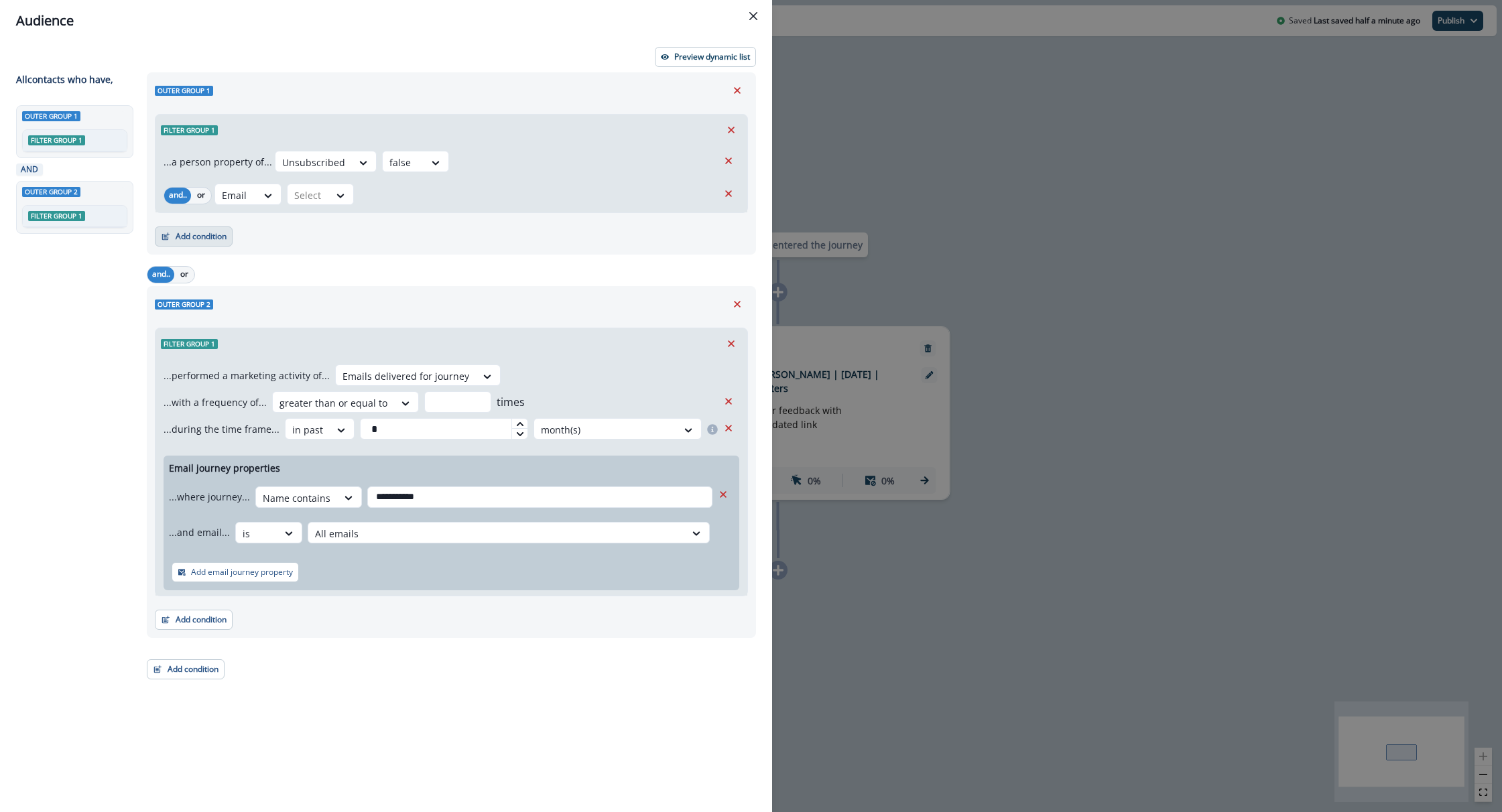
click at [187, 231] on button "Add condition" at bounding box center [193, 236] width 78 height 20
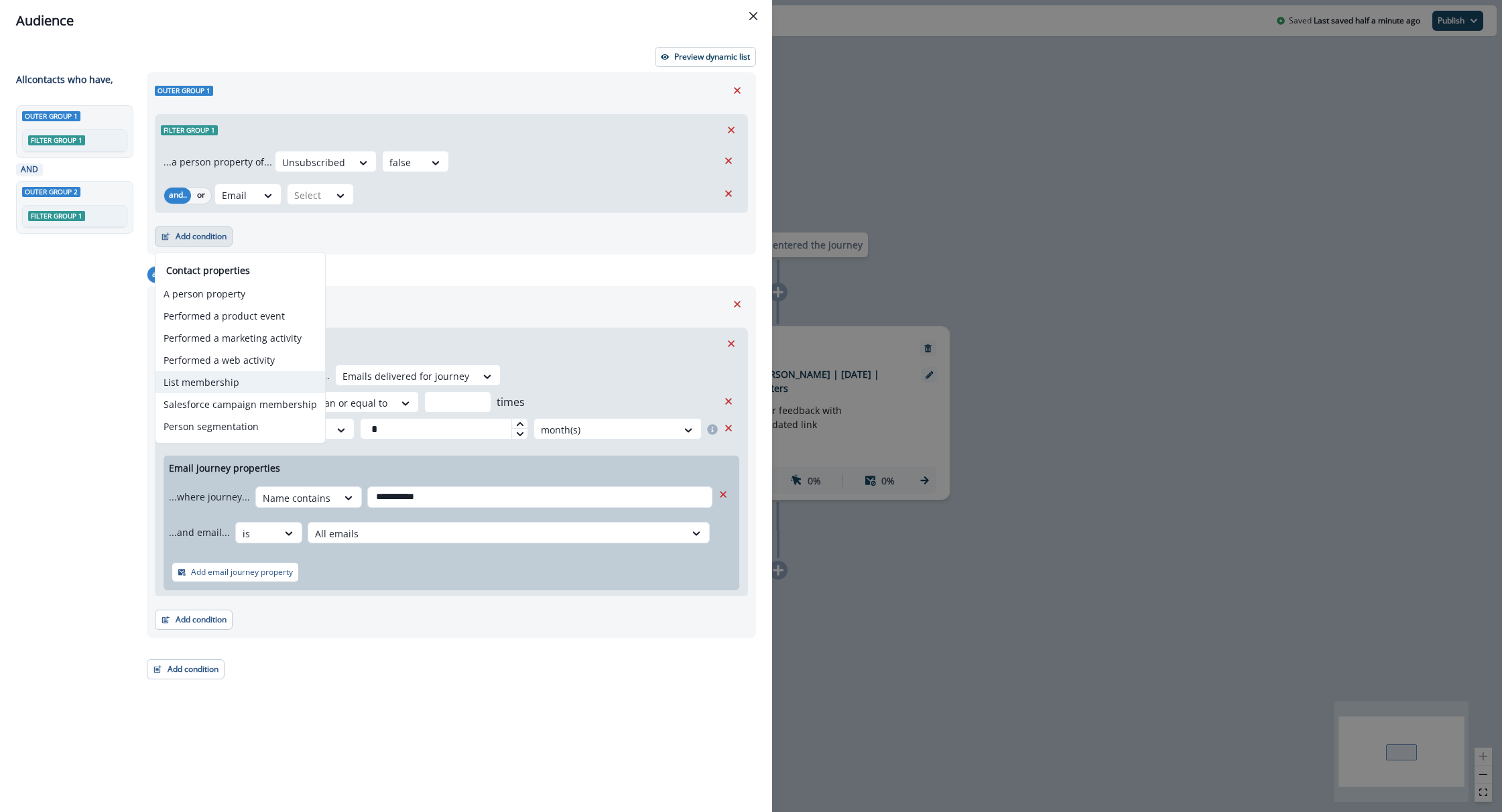
click at [242, 391] on button "List membership" at bounding box center [240, 382] width 170 height 22
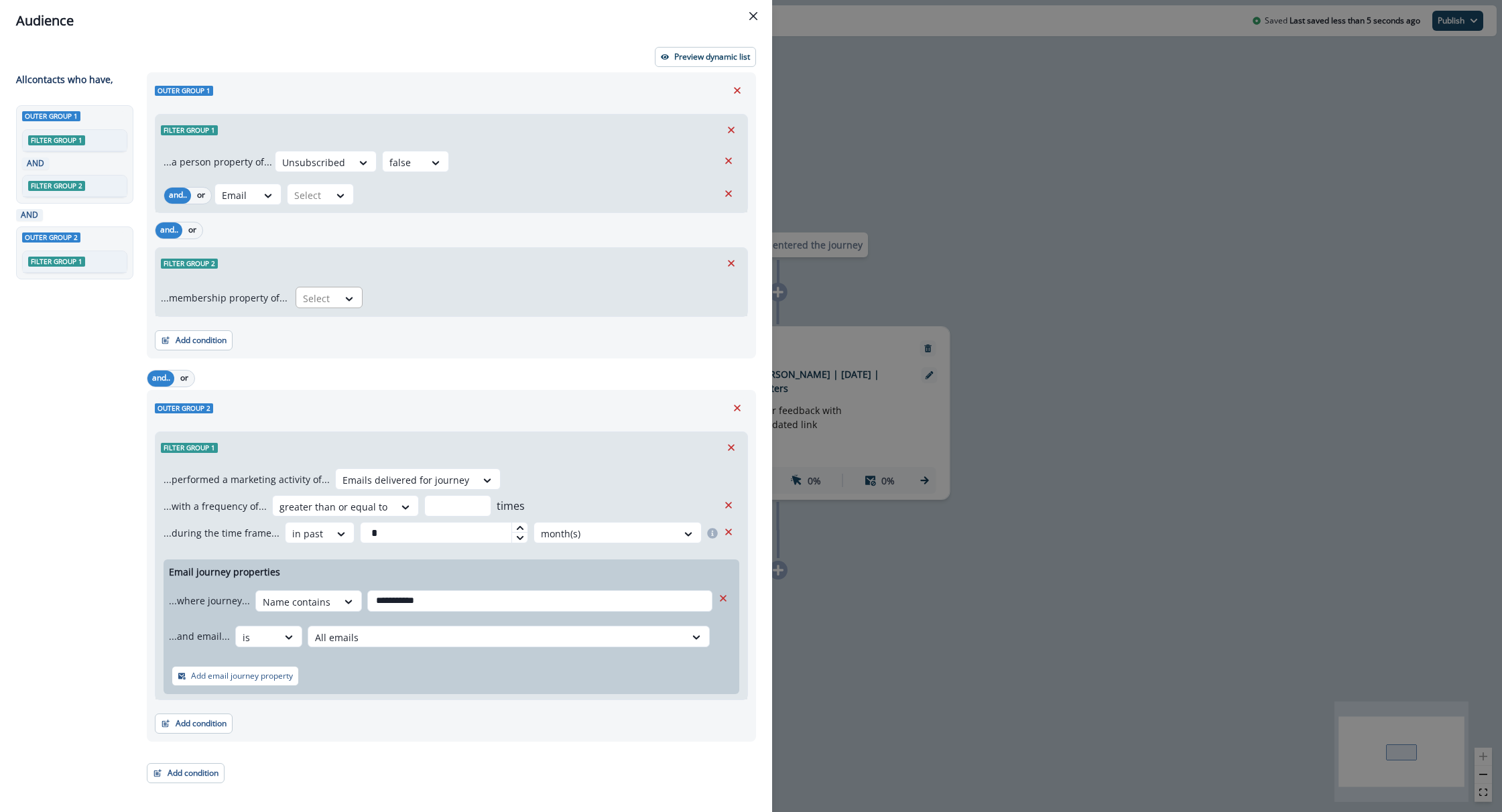
click at [329, 297] on div "Select" at bounding box center [317, 299] width 42 height 22
click at [316, 360] on div "in" at bounding box center [325, 353] width 67 height 25
click at [445, 289] on div "Select" at bounding box center [544, 299] width 346 height 22
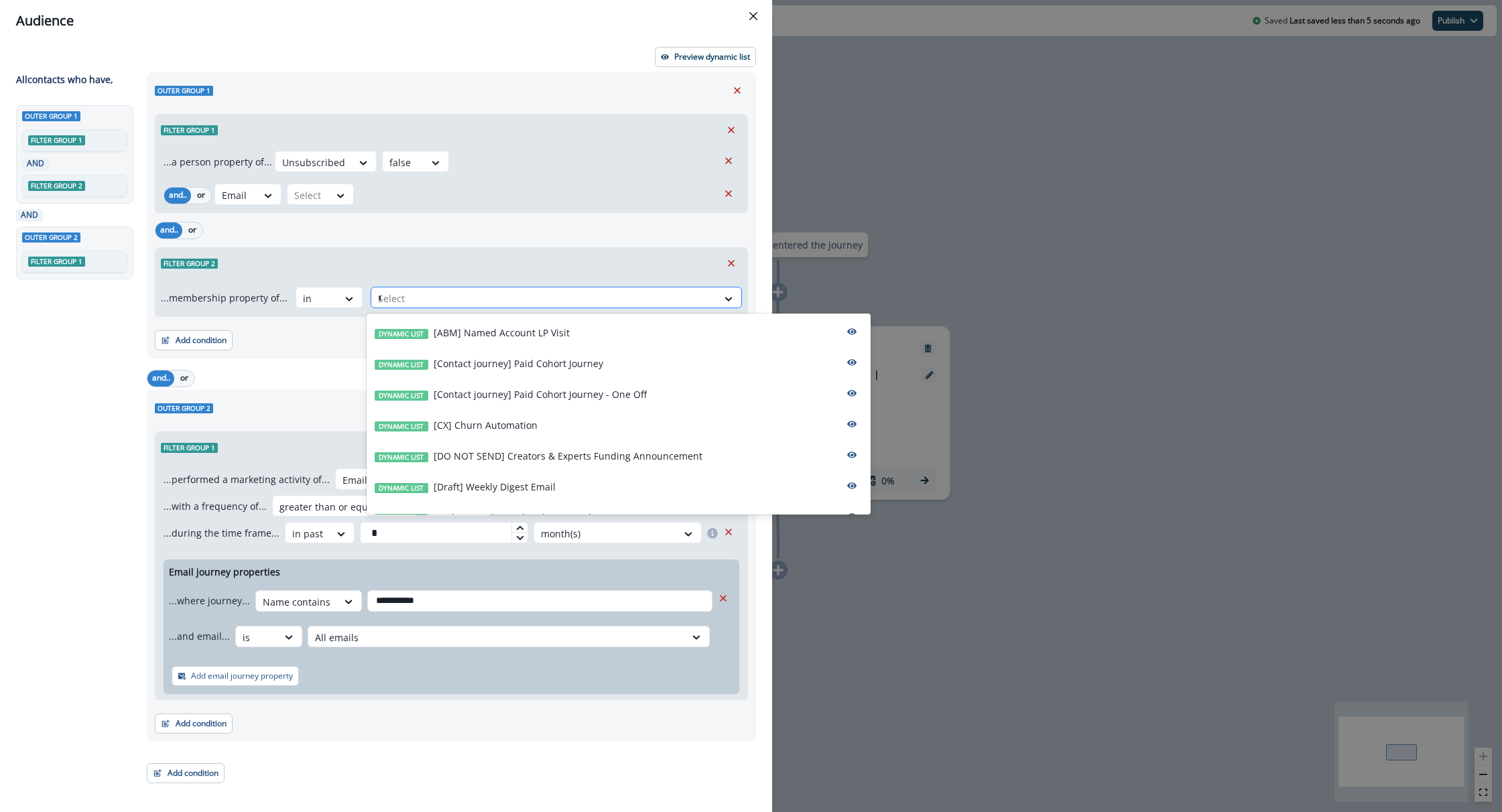
type input "**"
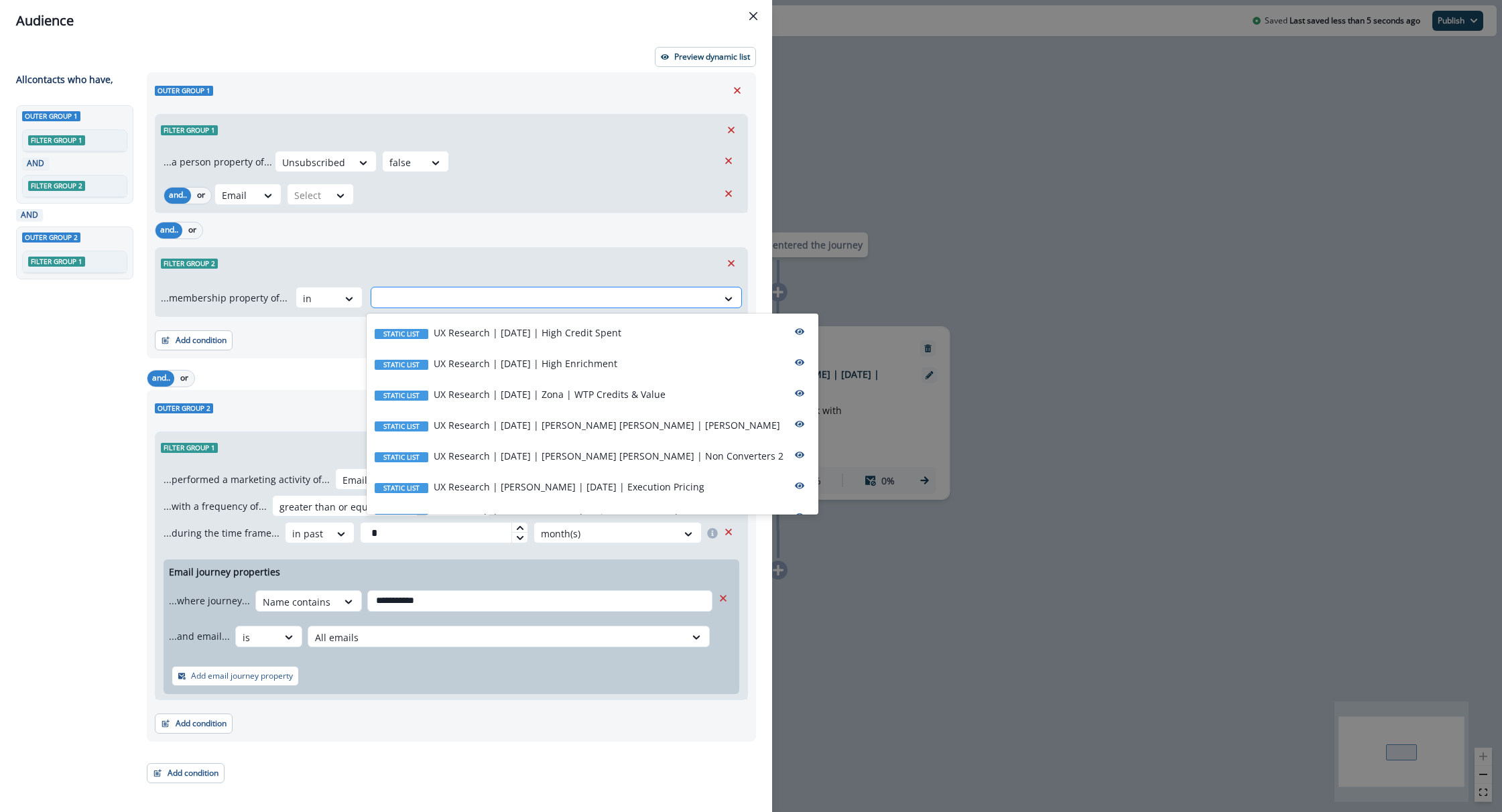
click at [576, 300] on div at bounding box center [544, 298] width 332 height 17
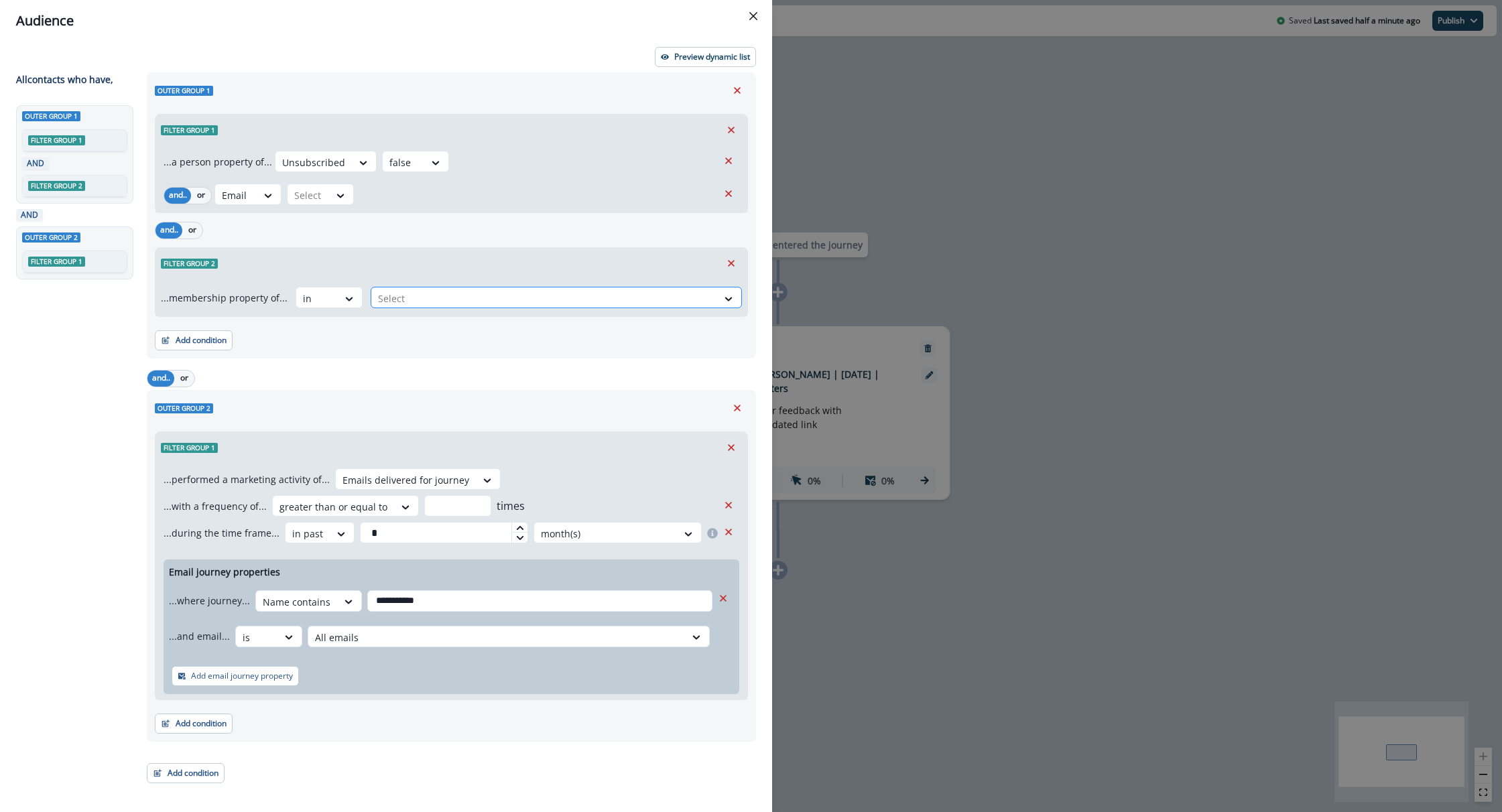
click at [576, 300] on div at bounding box center [544, 298] width 332 height 17
click at [454, 298] on div at bounding box center [544, 298] width 332 height 17
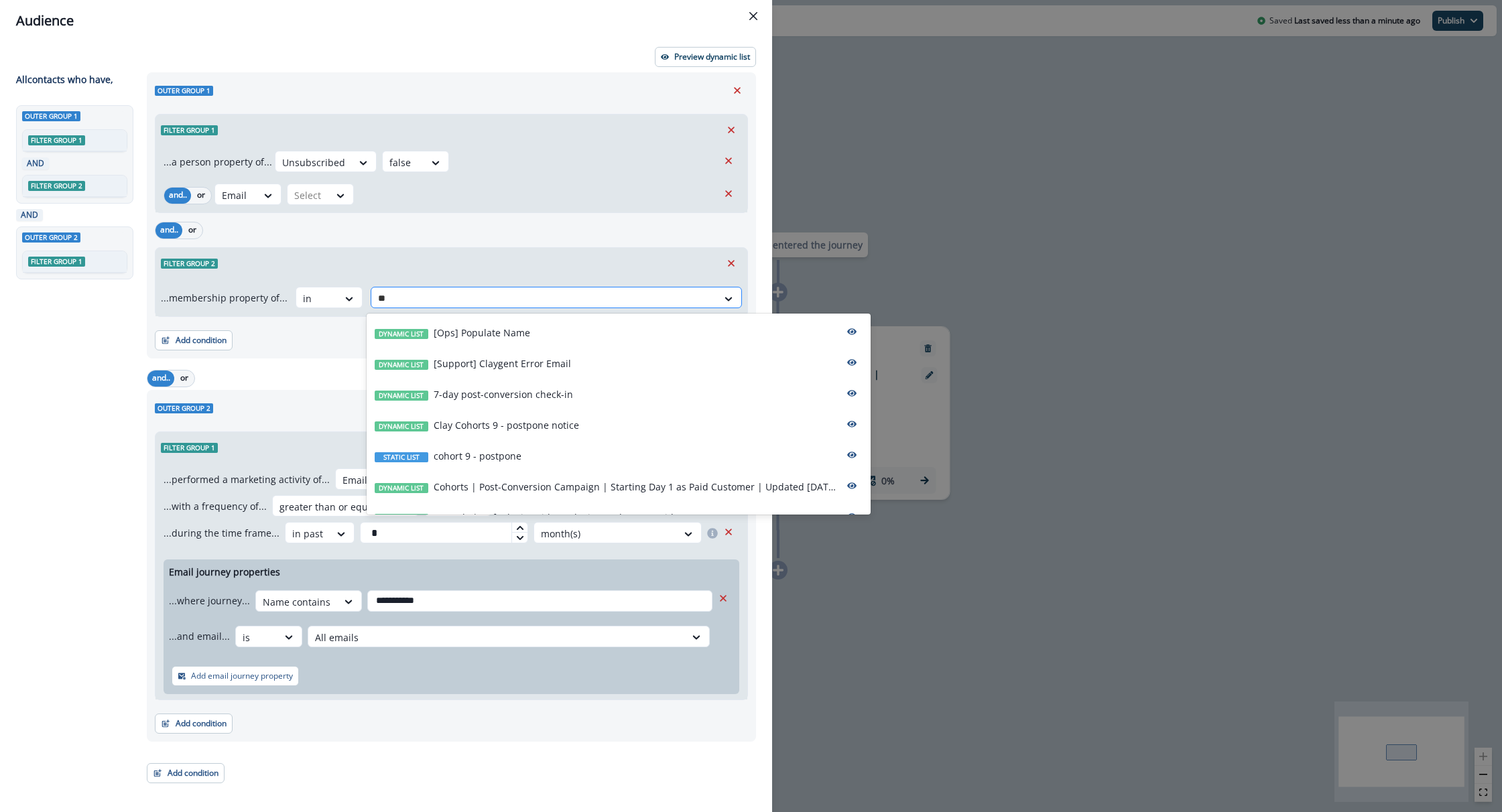
type input "*"
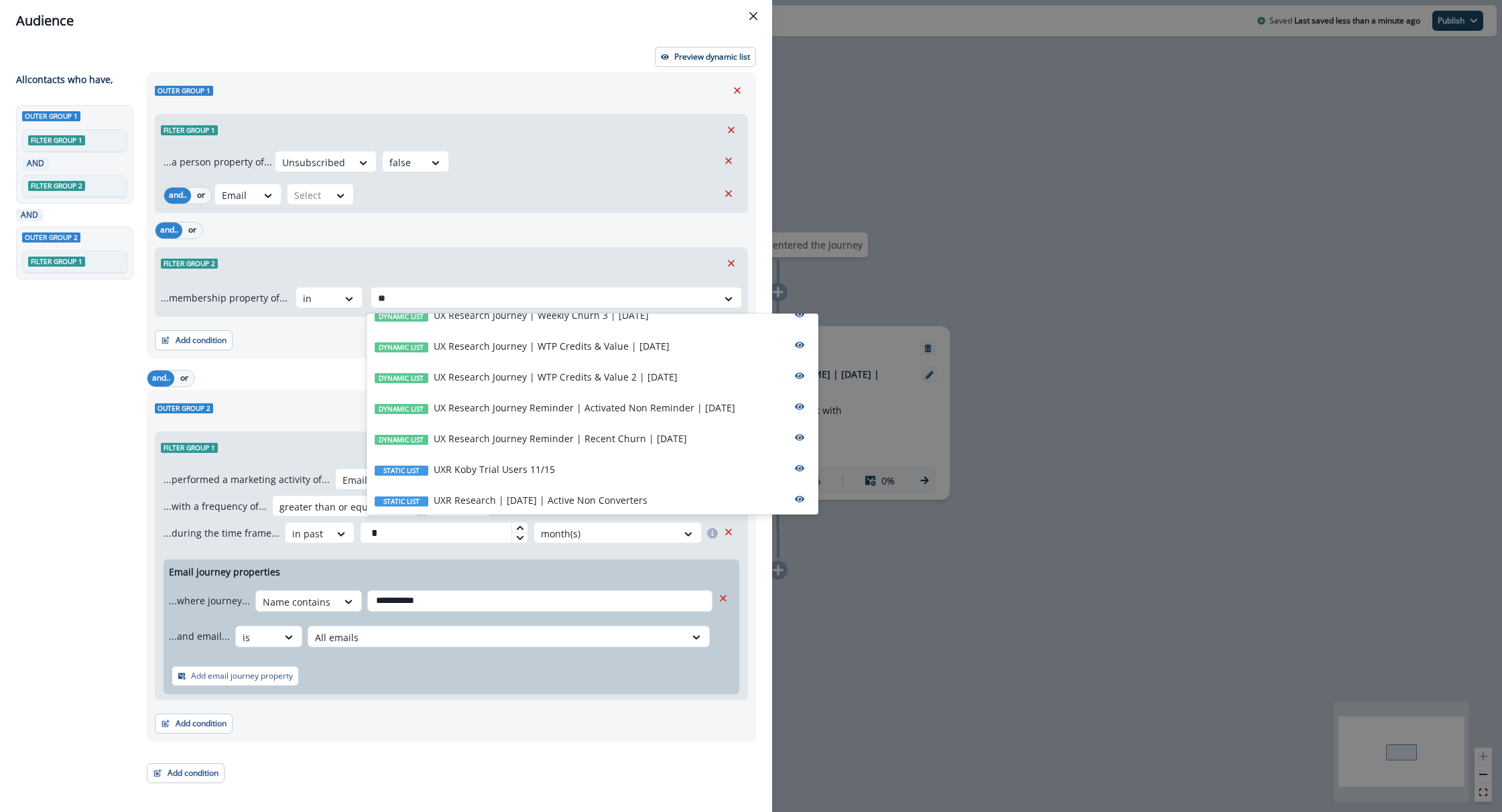
scroll to position [1222, 0]
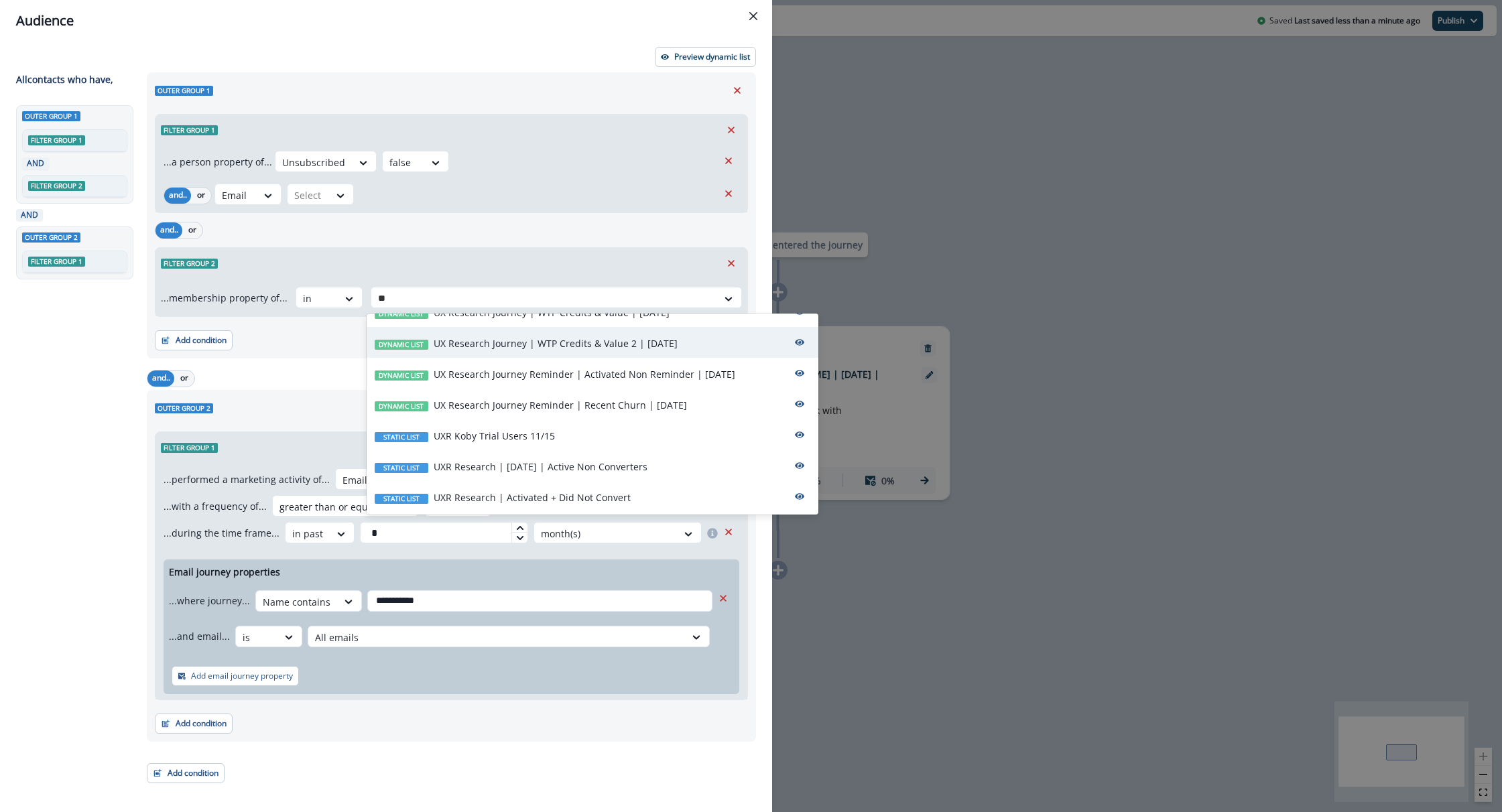
type input "*"
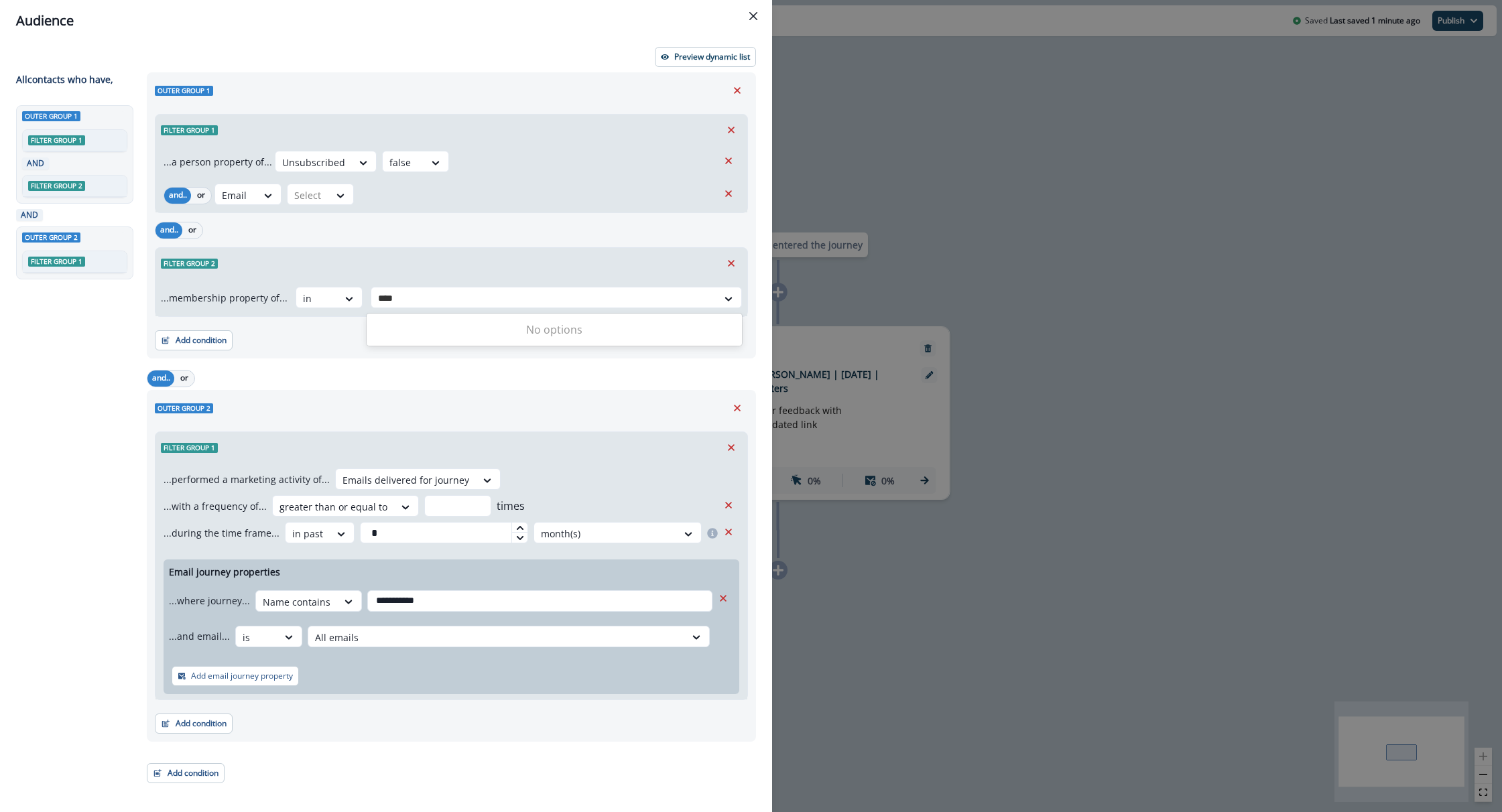
scroll to position [0, 0]
type input "*********"
click at [311, 190] on div at bounding box center [309, 195] width 28 height 17
click at [724, 196] on icon "Remove" at bounding box center [729, 193] width 12 height 12
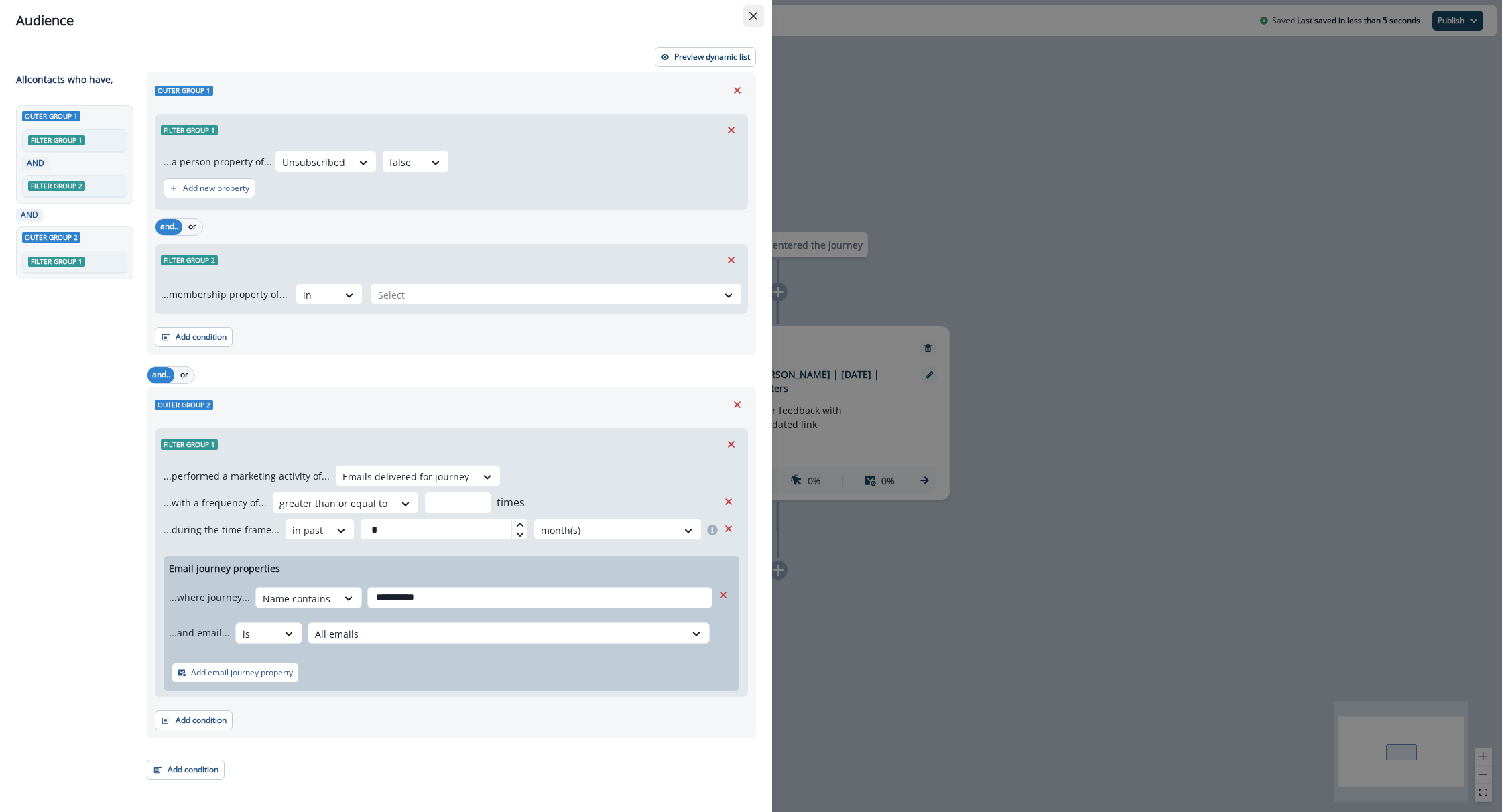
click at [758, 18] on button "Close" at bounding box center [753, 16] width 22 height 22
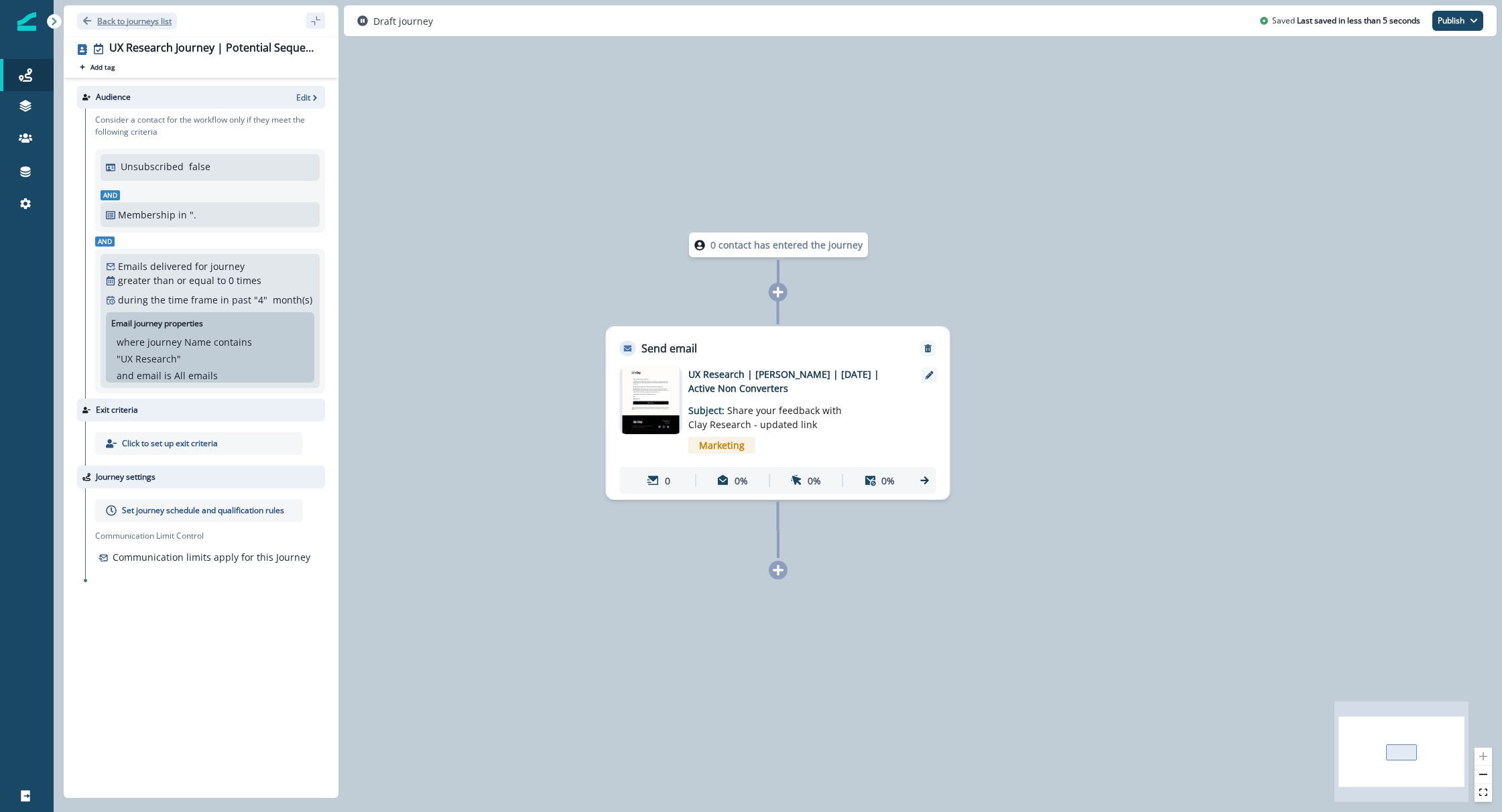
click at [103, 13] on button "Back to journeys list" at bounding box center [127, 21] width 100 height 17
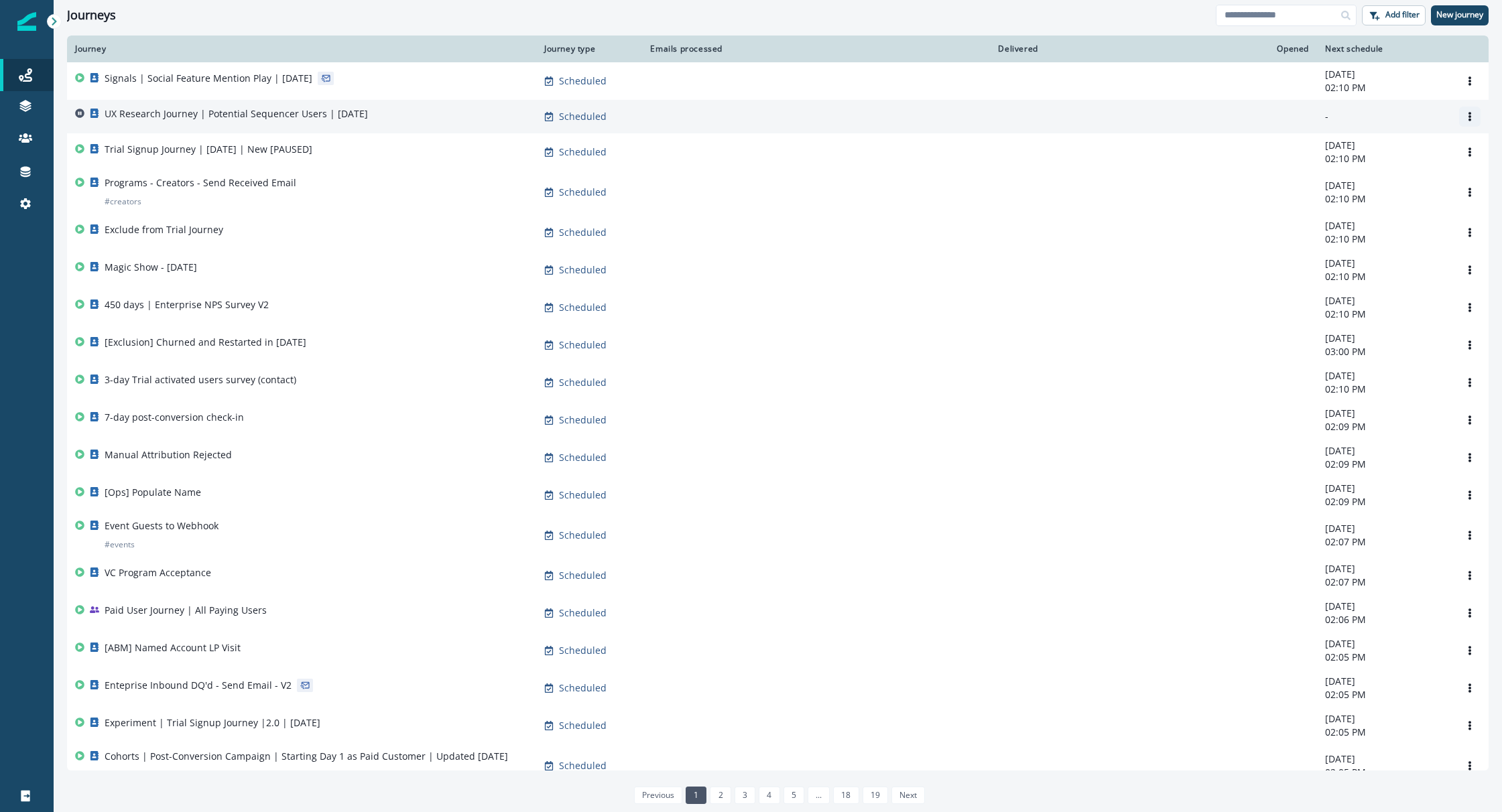
click at [1471, 120] on icon "Options" at bounding box center [1469, 117] width 10 height 10
click at [1472, 115] on icon "Options" at bounding box center [1469, 117] width 10 height 10
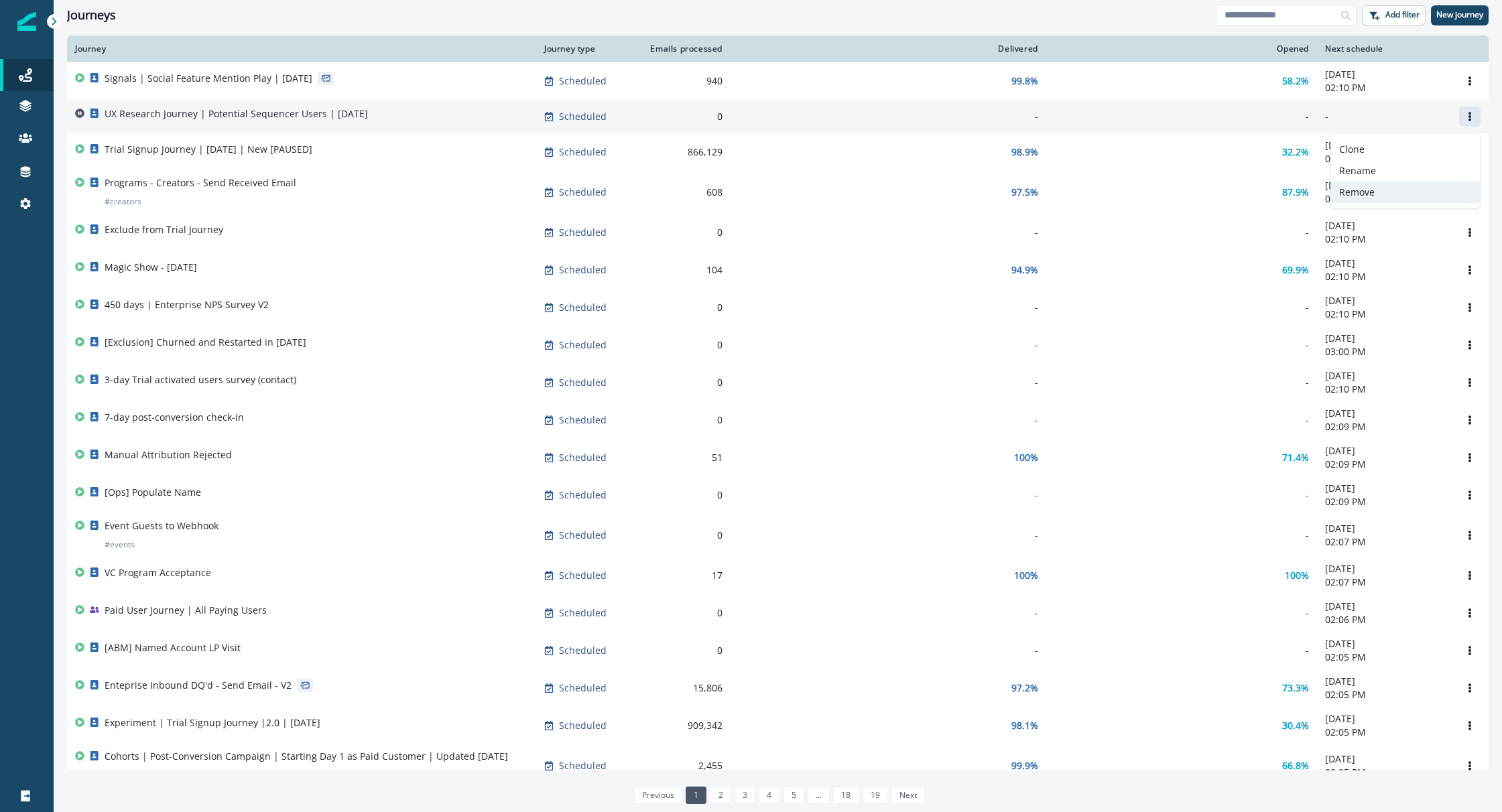
click at [1406, 187] on button "Remove" at bounding box center [1405, 192] width 149 height 22
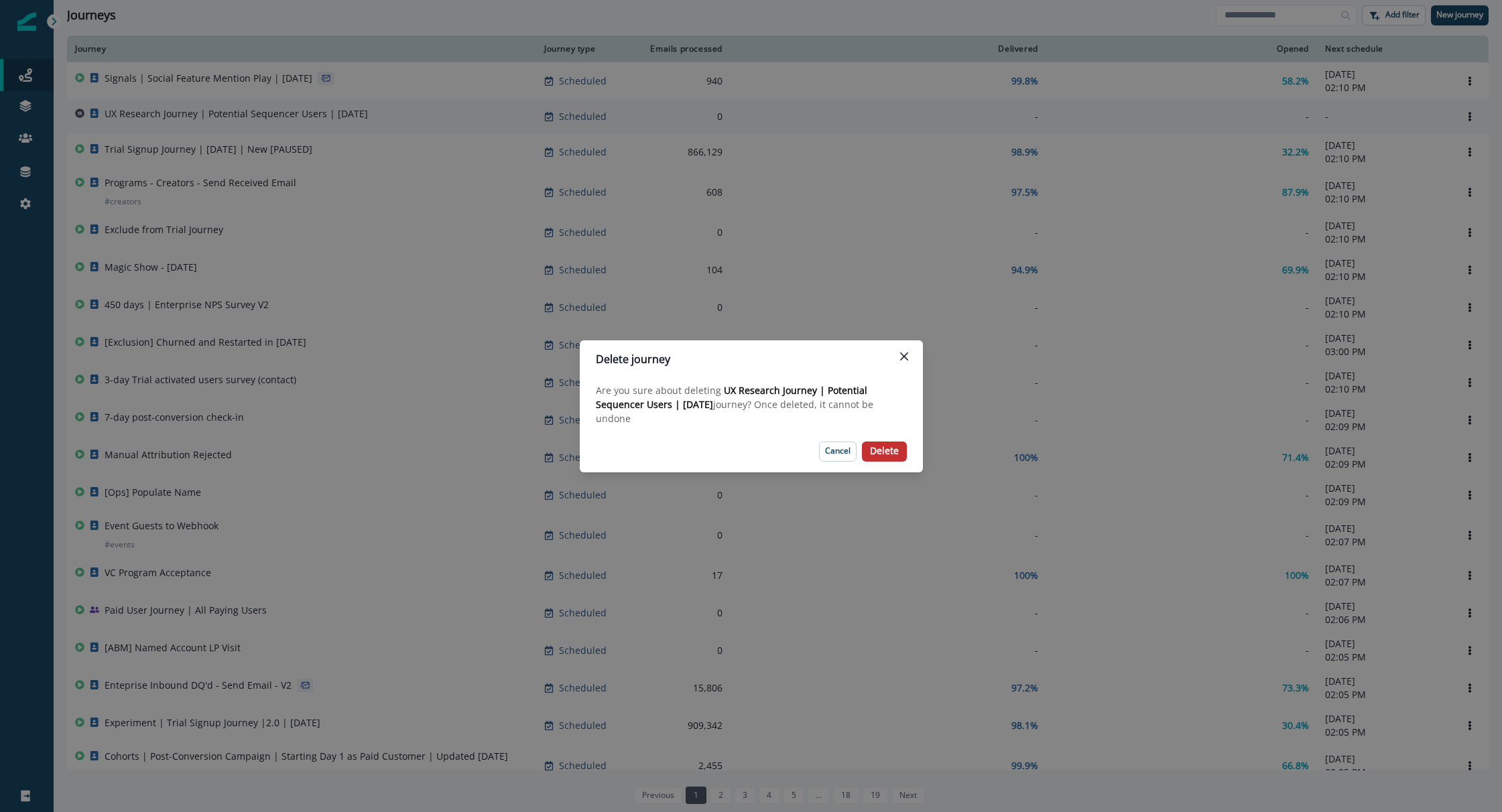
click at [886, 459] on button "Delete" at bounding box center [884, 451] width 45 height 20
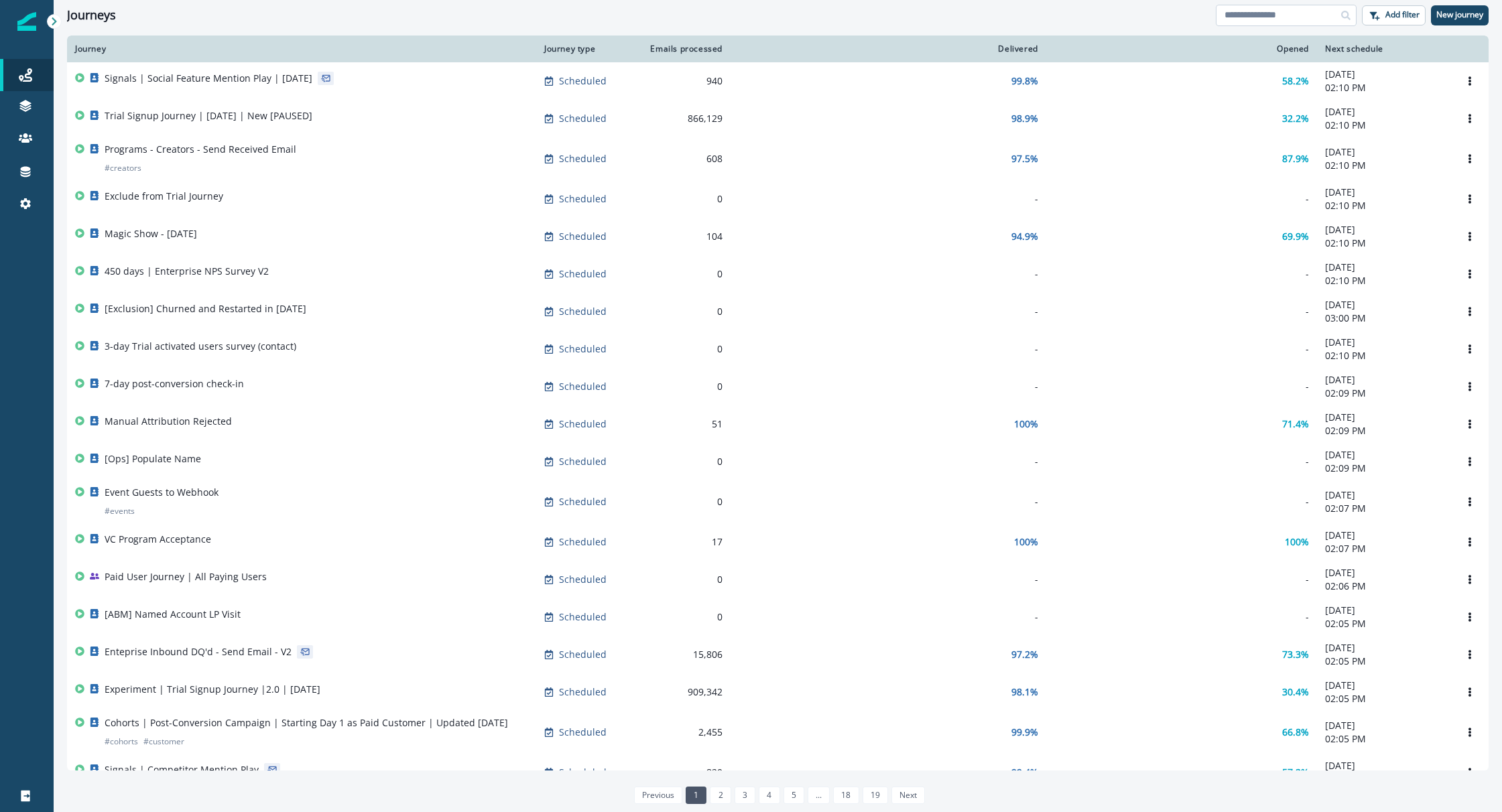
click at [1283, 15] on input at bounding box center [1286, 15] width 141 height 22
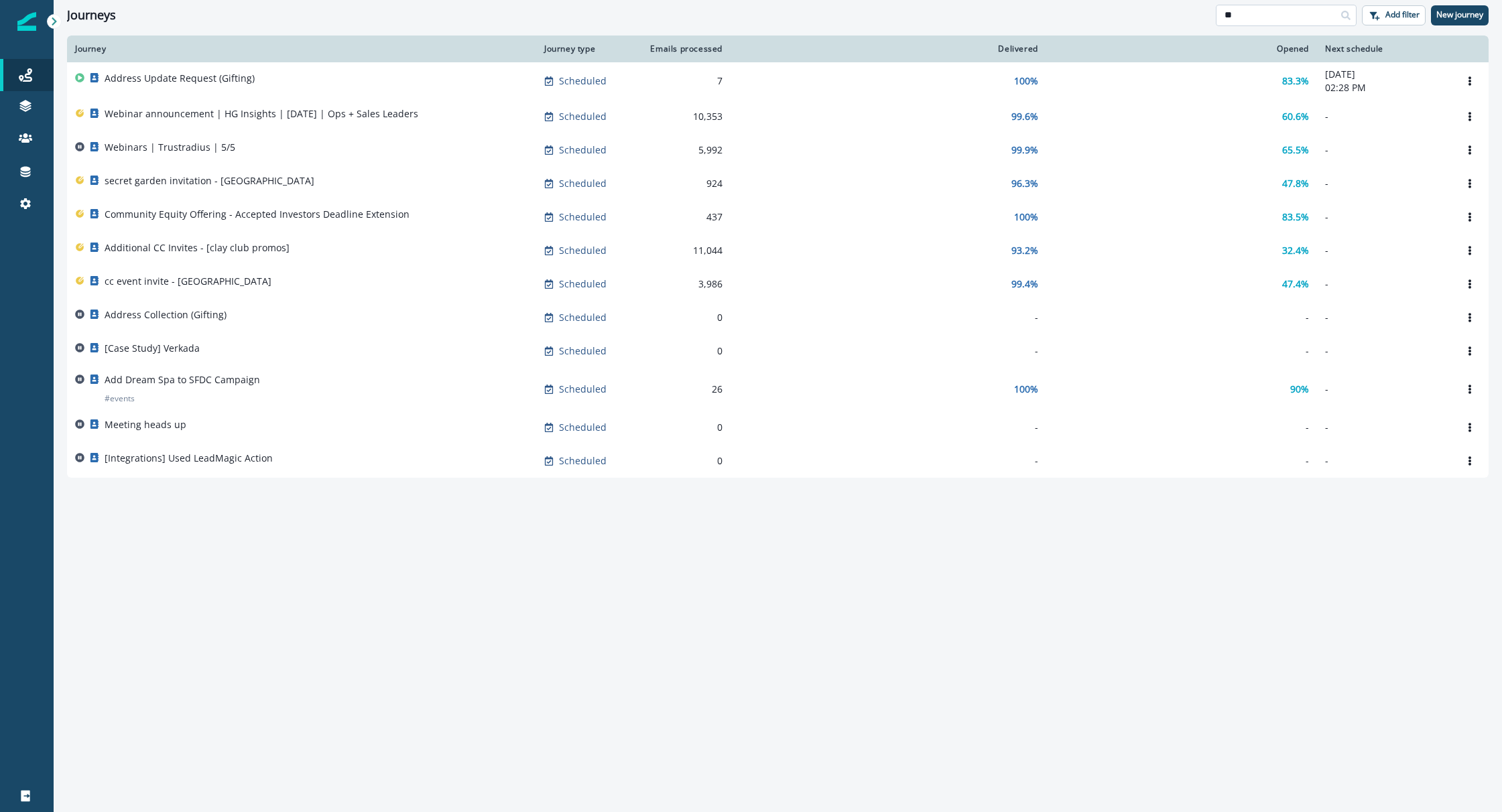
type input "*"
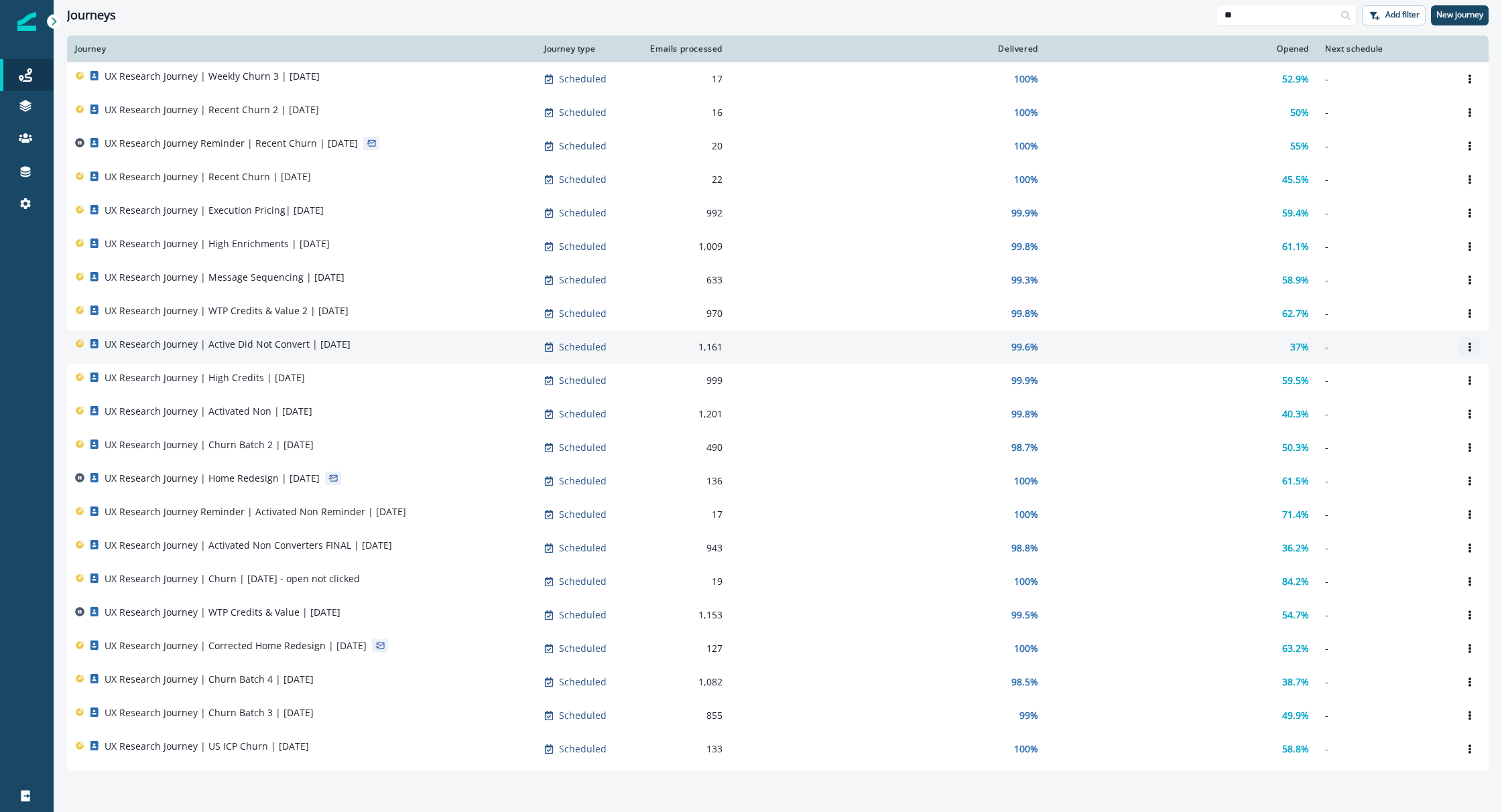
type input "**"
click at [1471, 351] on button "Options" at bounding box center [1469, 347] width 22 height 20
click at [1430, 383] on button "Clone" at bounding box center [1405, 379] width 149 height 22
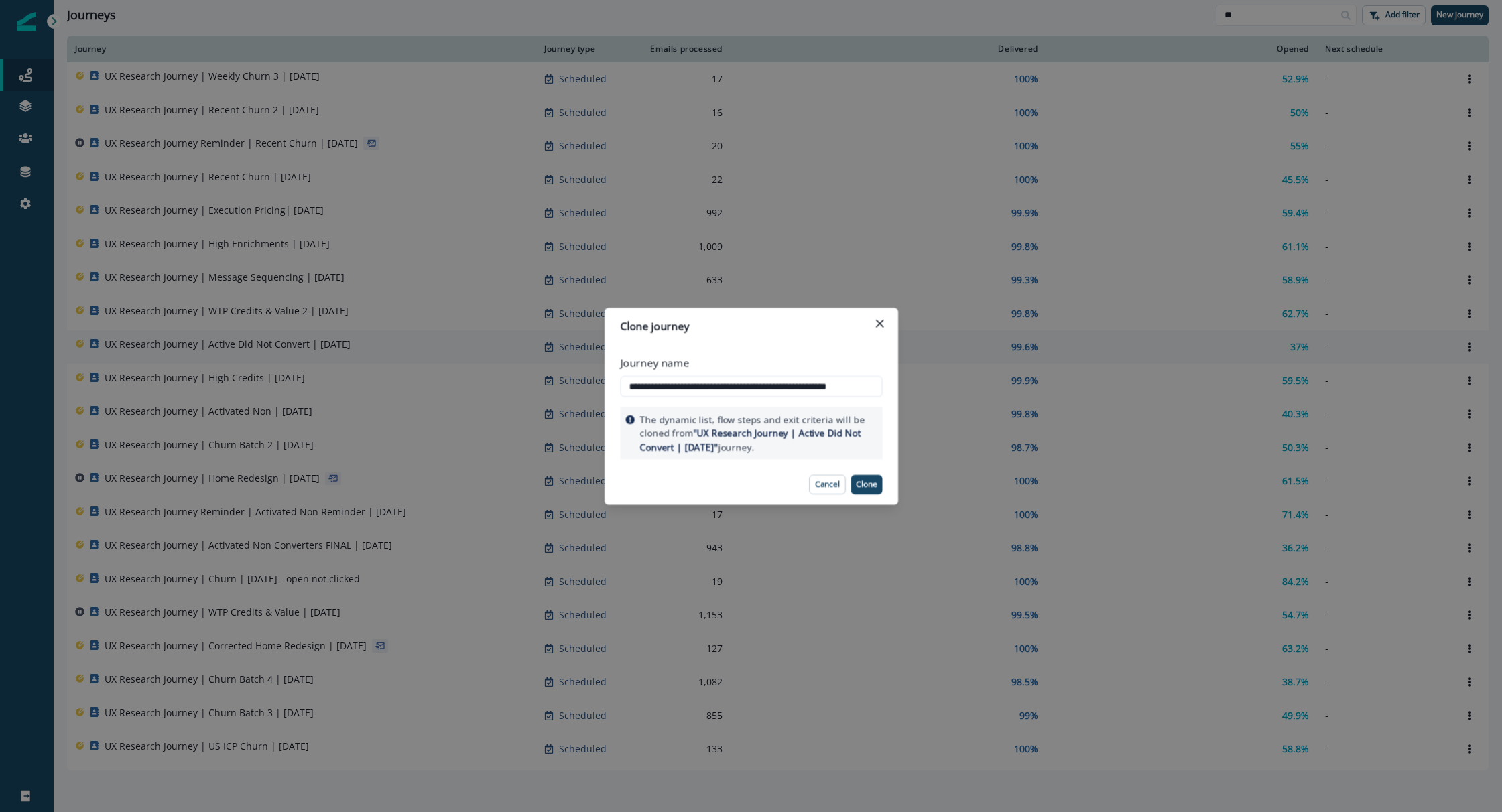
scroll to position [0, 14]
click at [712, 390] on input "**********" at bounding box center [751, 386] width 268 height 22
click at [672, 390] on input "**********" at bounding box center [751, 386] width 268 height 22
type input "**********"
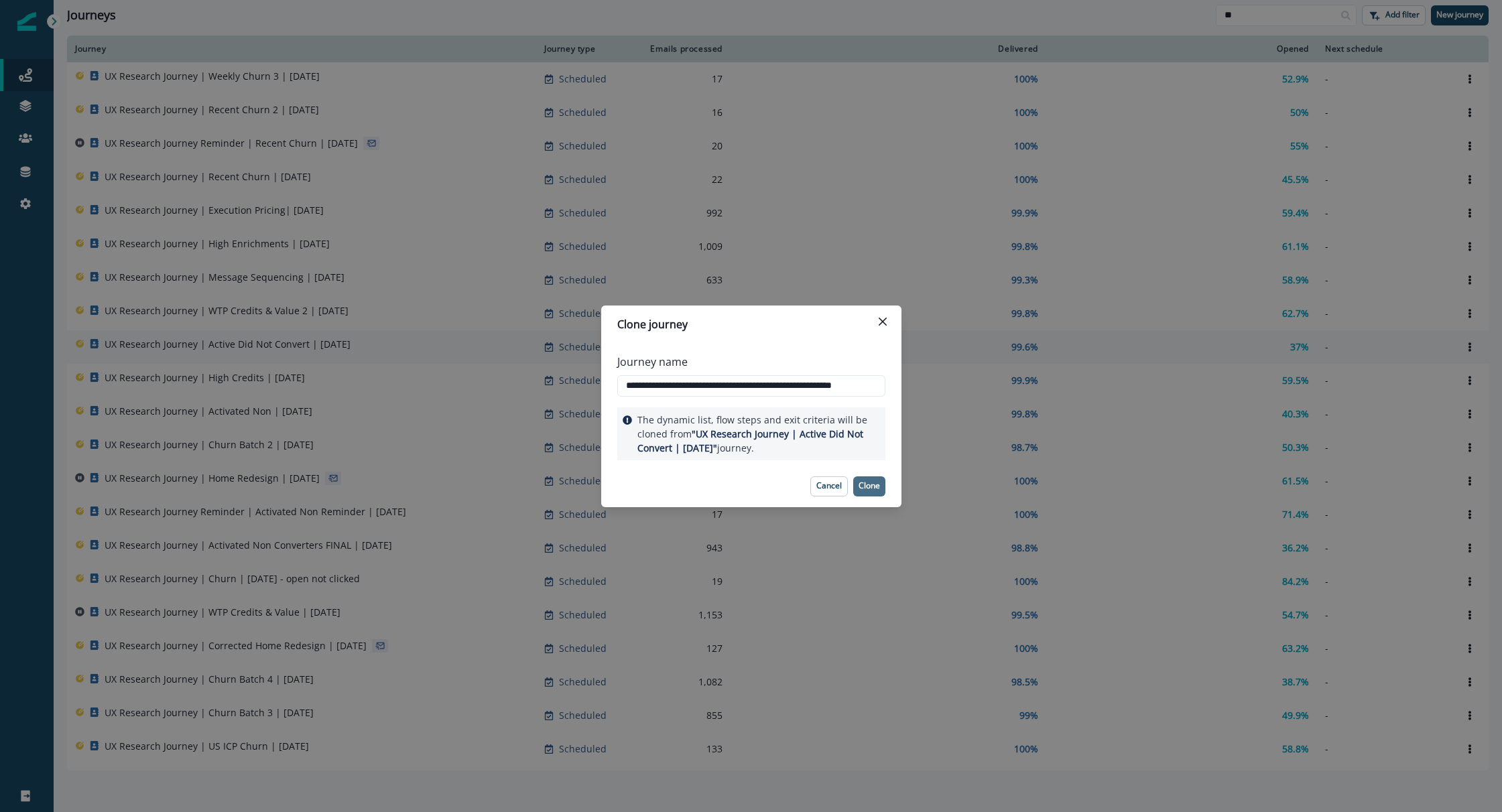
click at [857, 493] on button "Clone" at bounding box center [868, 486] width 32 height 20
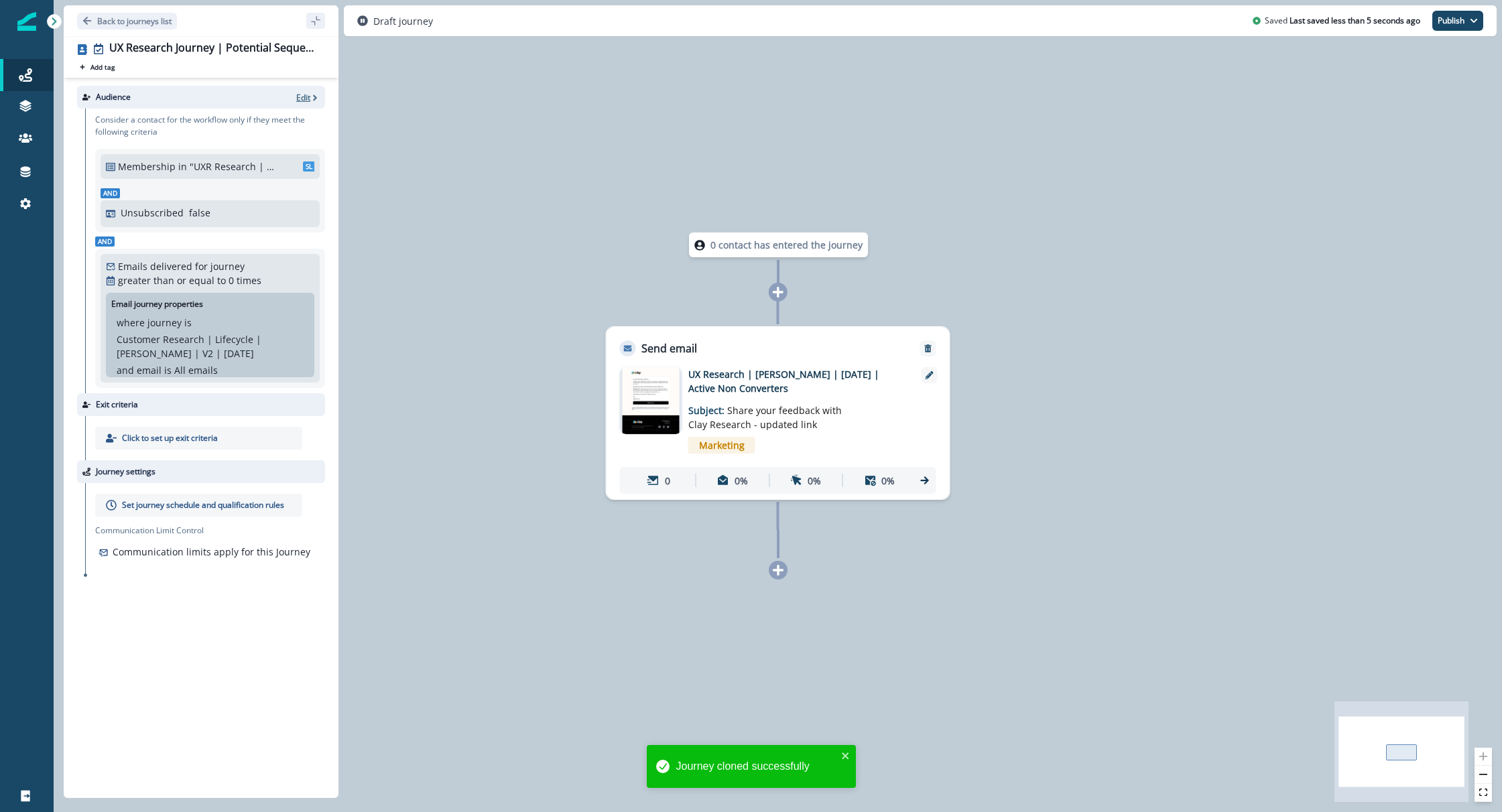
click at [303, 98] on p "Edit" at bounding box center [303, 97] width 14 height 11
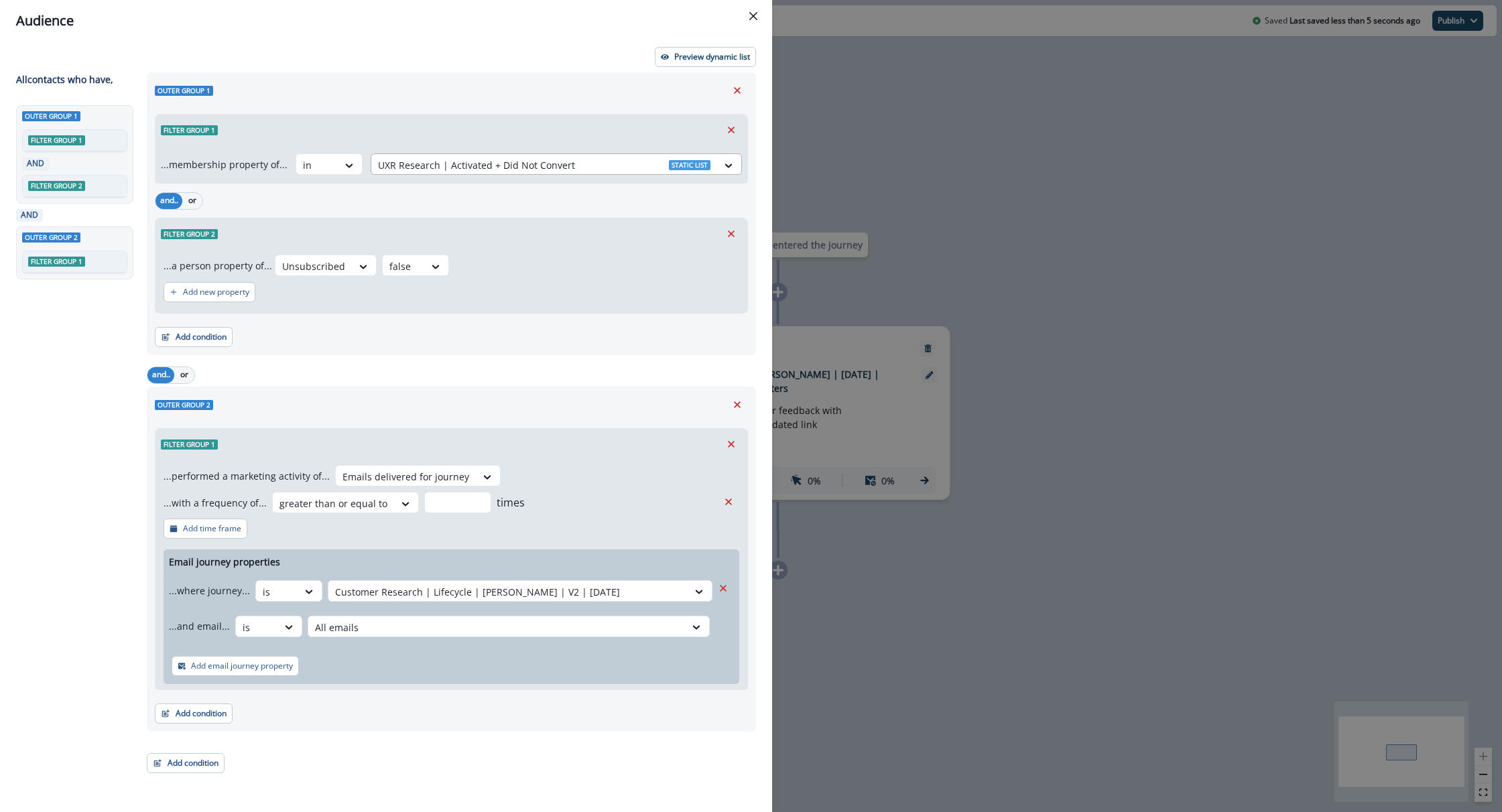
click at [523, 166] on div at bounding box center [544, 165] width 332 height 17
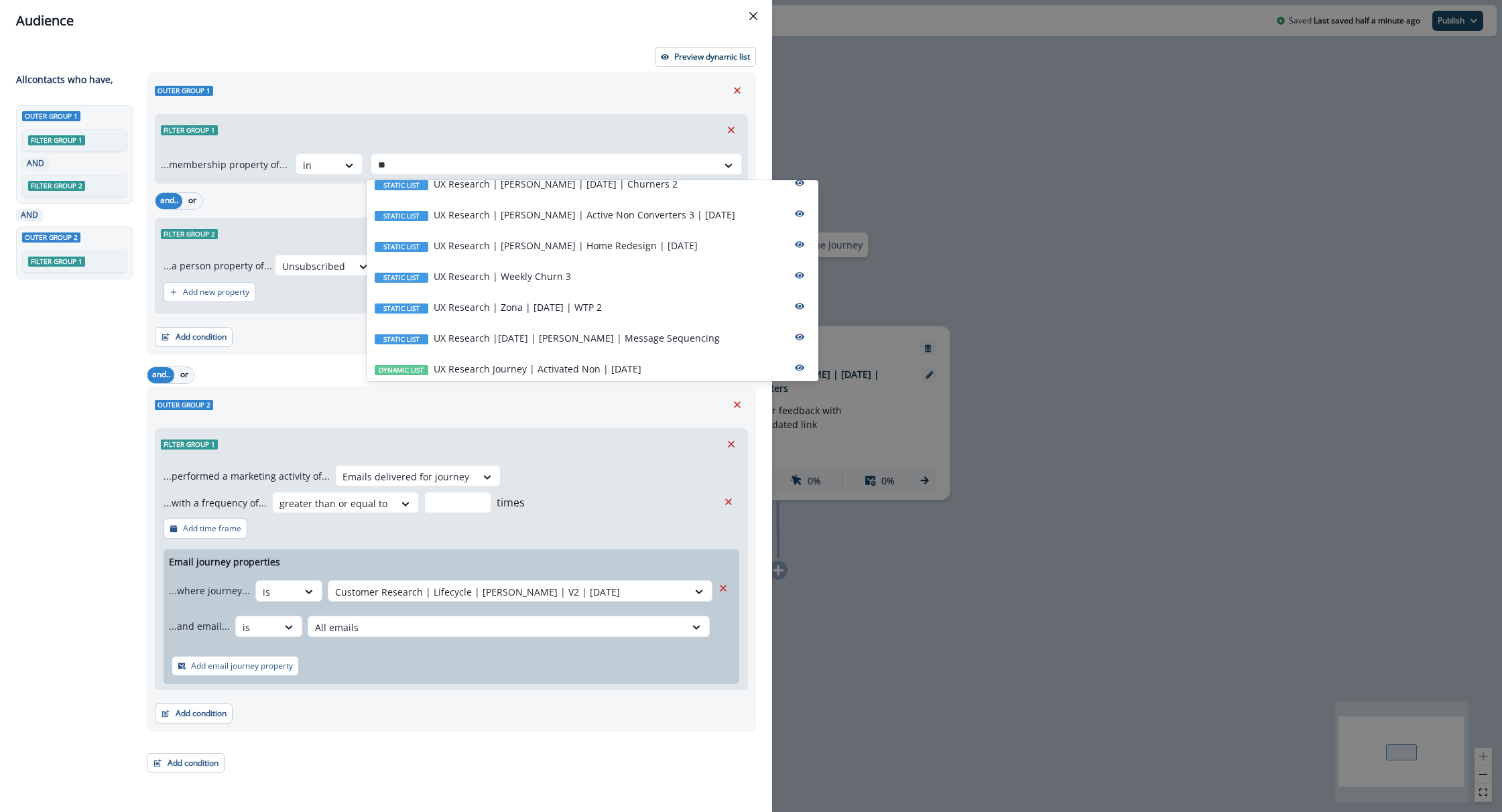
scroll to position [406, 0]
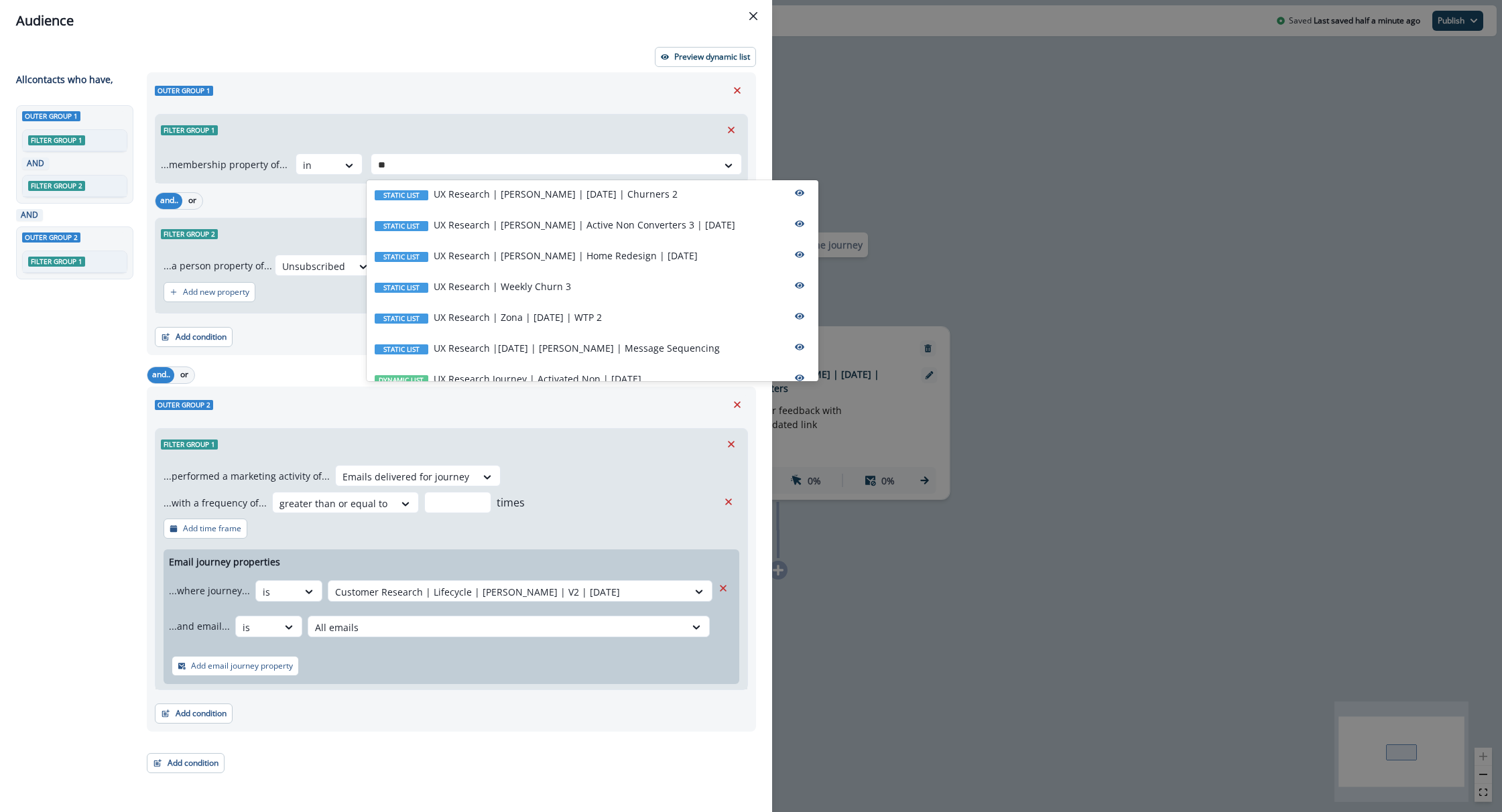
type input "**"
click at [989, 228] on div "Audience Preview dynamic list All contact s who have, Outer group 1 Filter grou…" at bounding box center [751, 406] width 1502 height 812
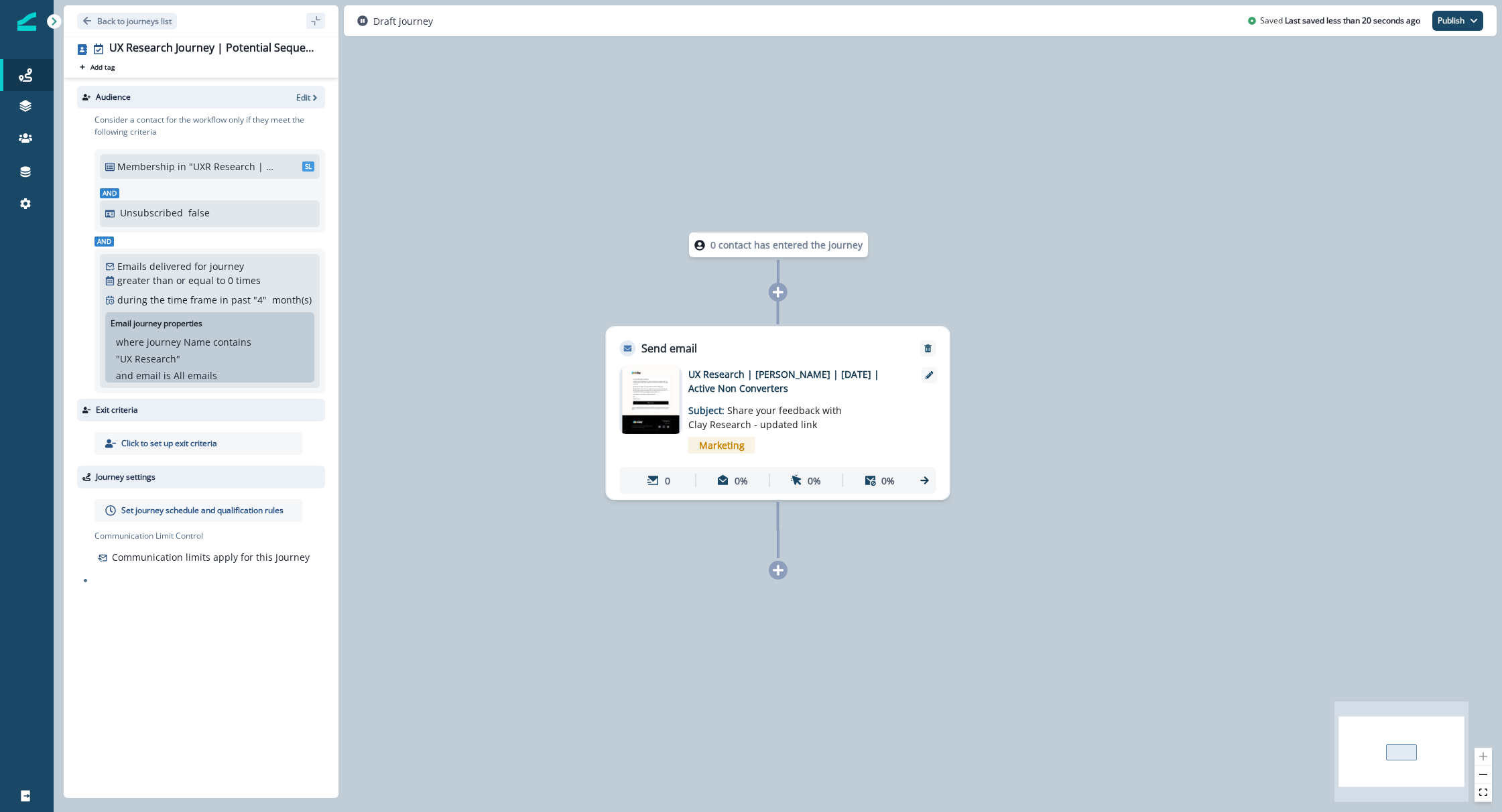
click at [77, 161] on div "Static lists" at bounding box center [126, 157] width 123 height 20
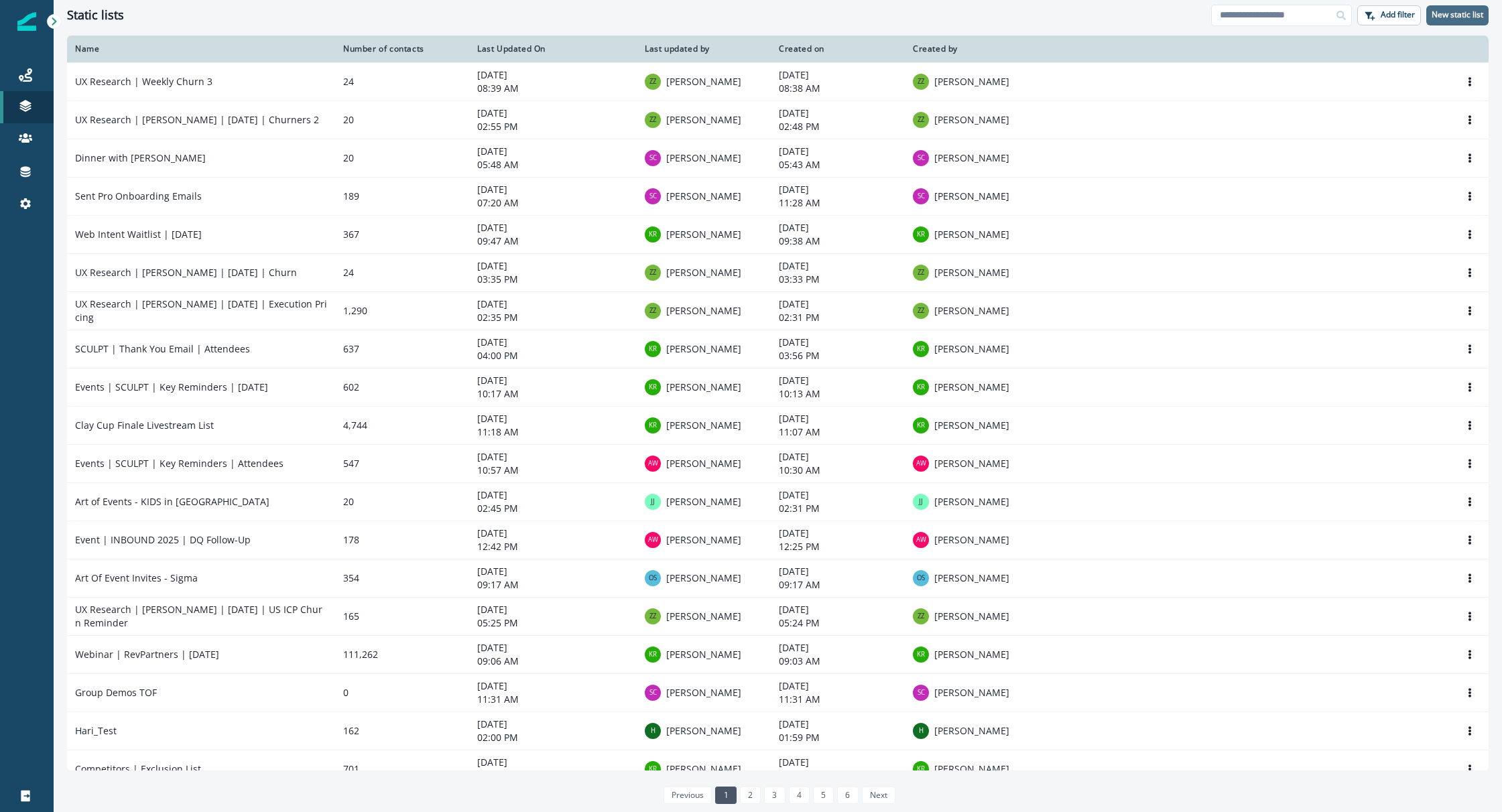
click at [1455, 12] on p "New static list" at bounding box center [1457, 15] width 51 height 10
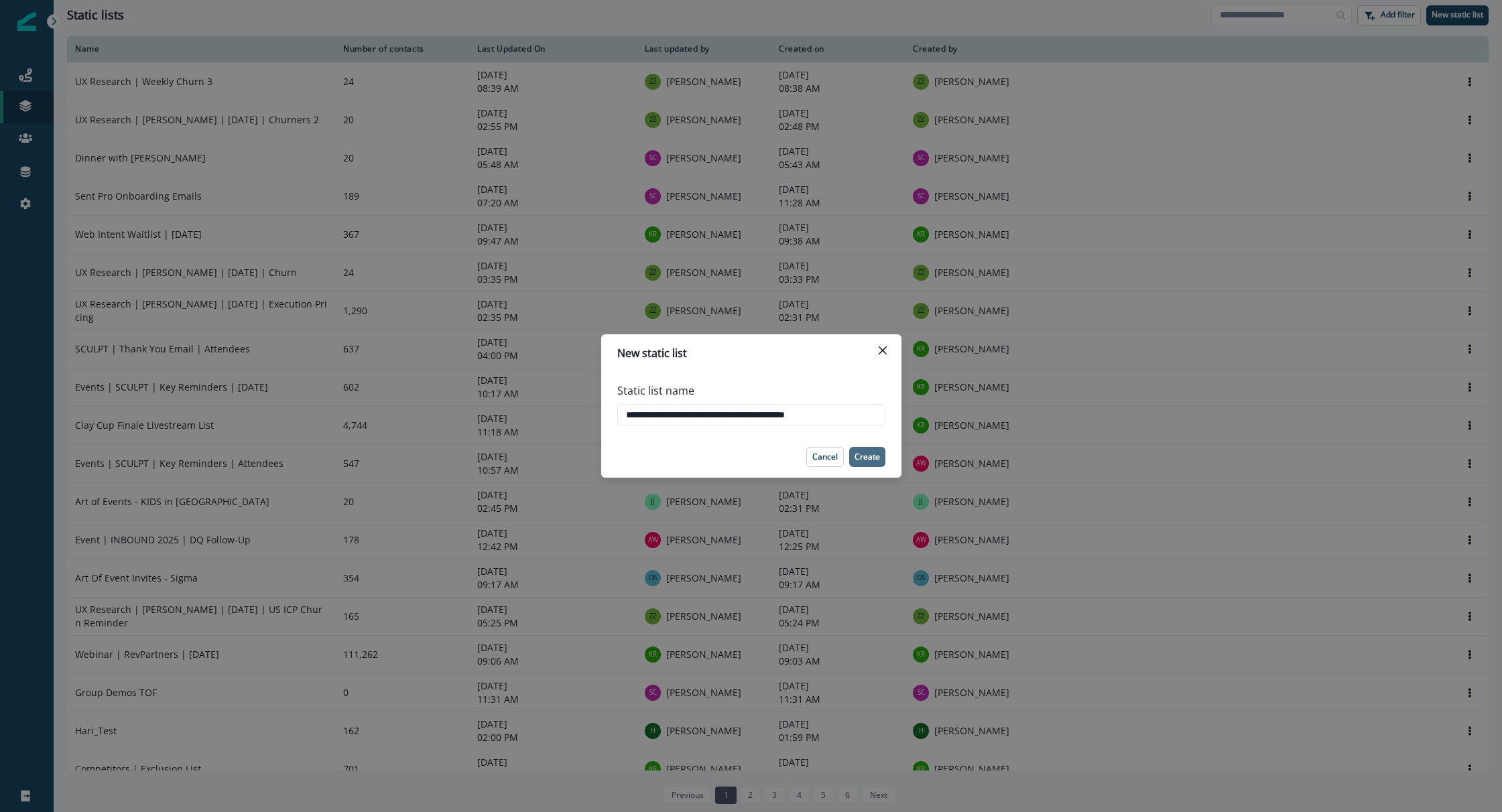
type input "**********"
click at [873, 459] on p "Create" at bounding box center [867, 457] width 25 height 10
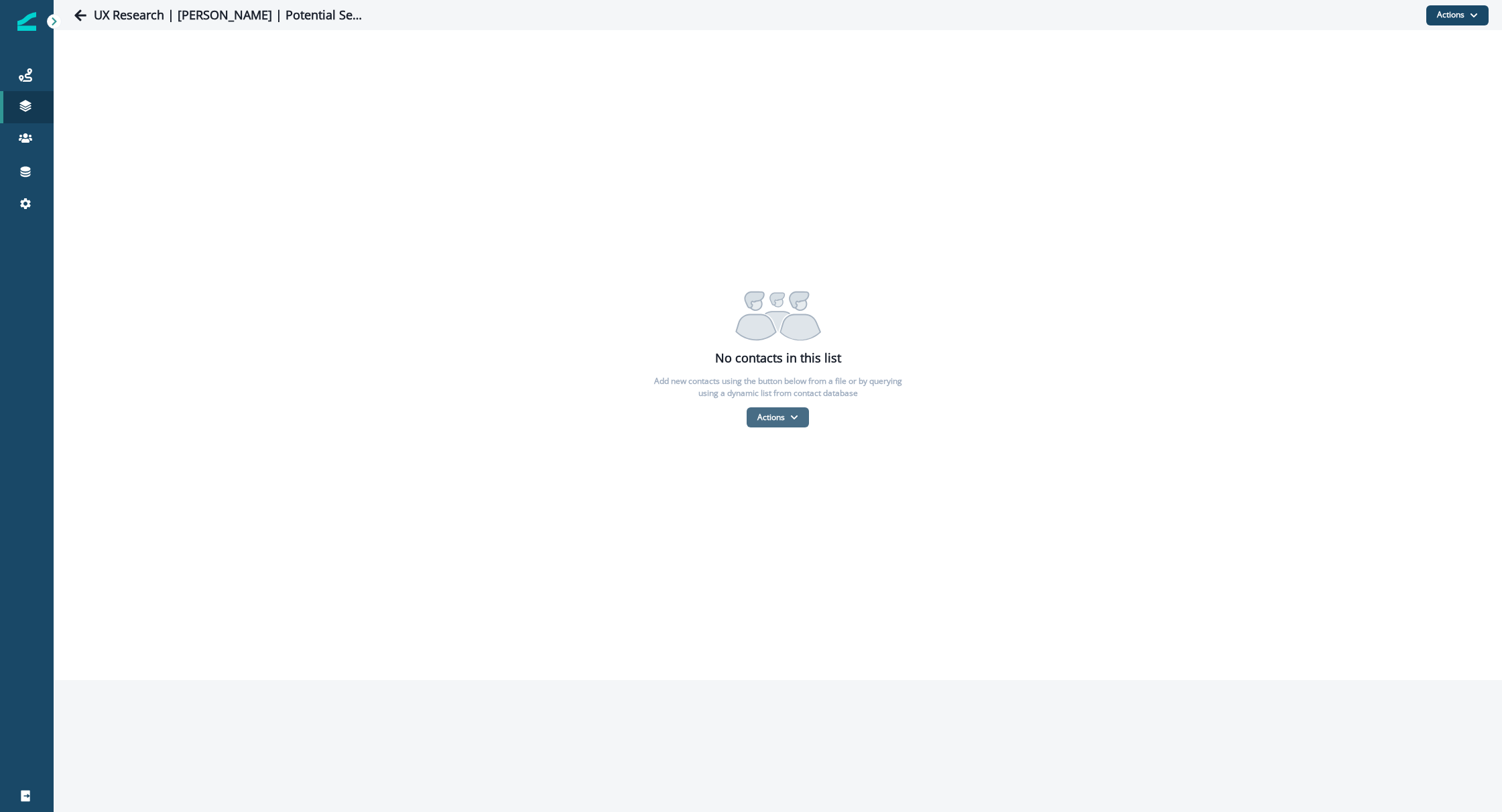
click at [769, 418] on button "Actions" at bounding box center [778, 417] width 62 height 20
click at [771, 465] on button "From a CSV file" at bounding box center [807, 475] width 119 height 22
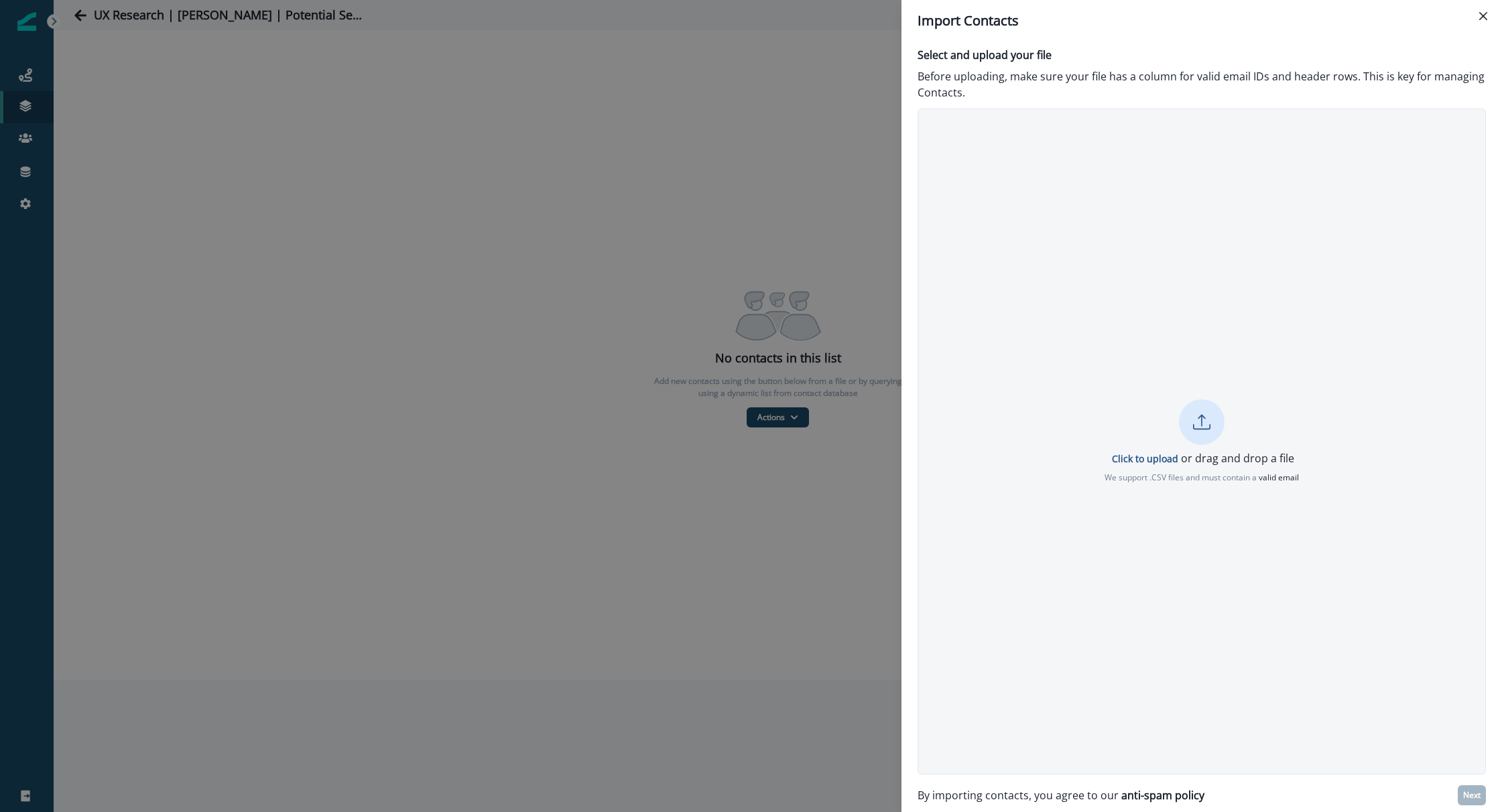
click at [1184, 426] on div at bounding box center [1201, 422] width 45 height 45
click at [1468, 802] on button "Next" at bounding box center [1472, 795] width 28 height 20
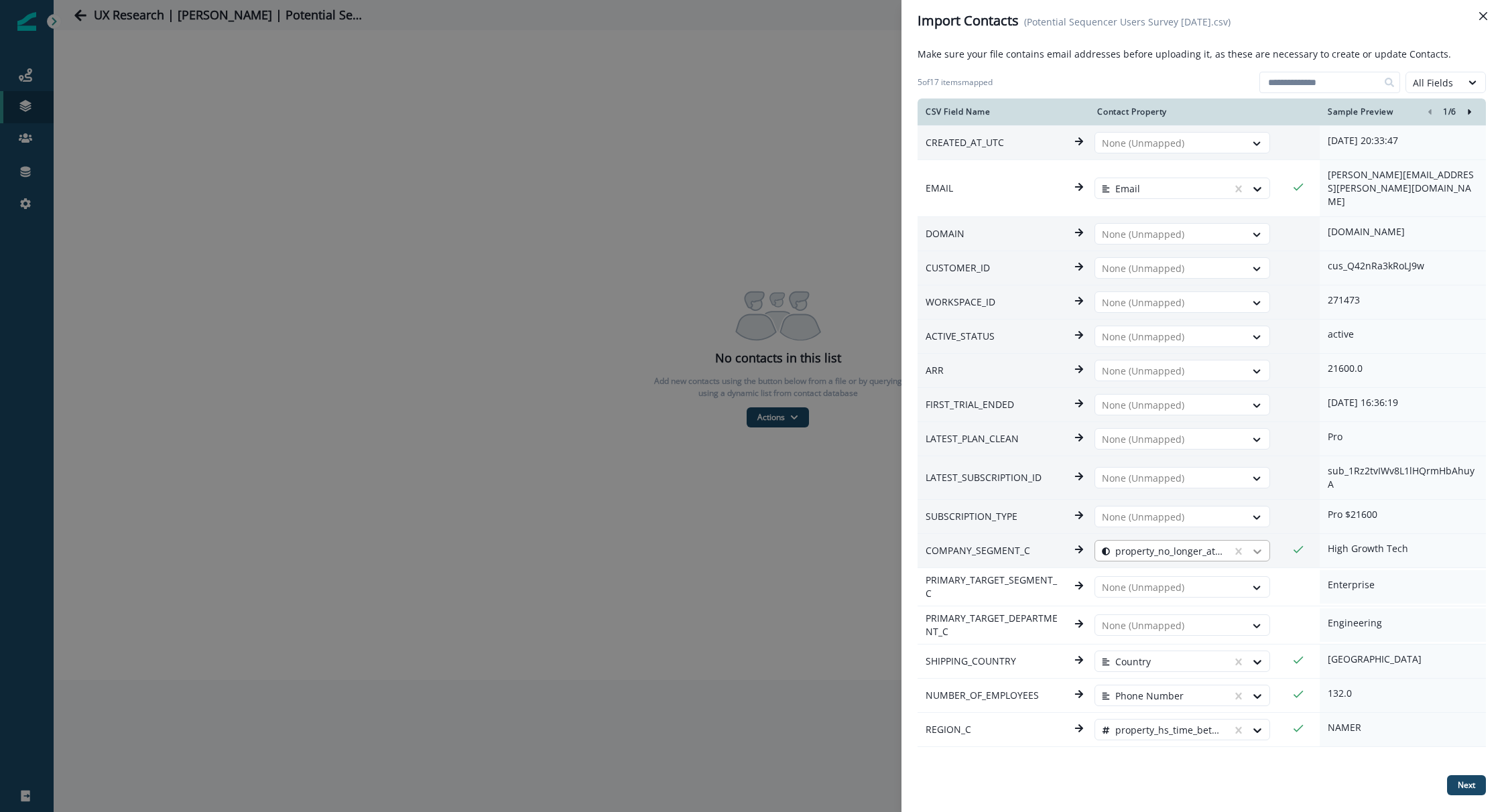
click at [1246, 545] on div at bounding box center [1257, 552] width 24 height 13
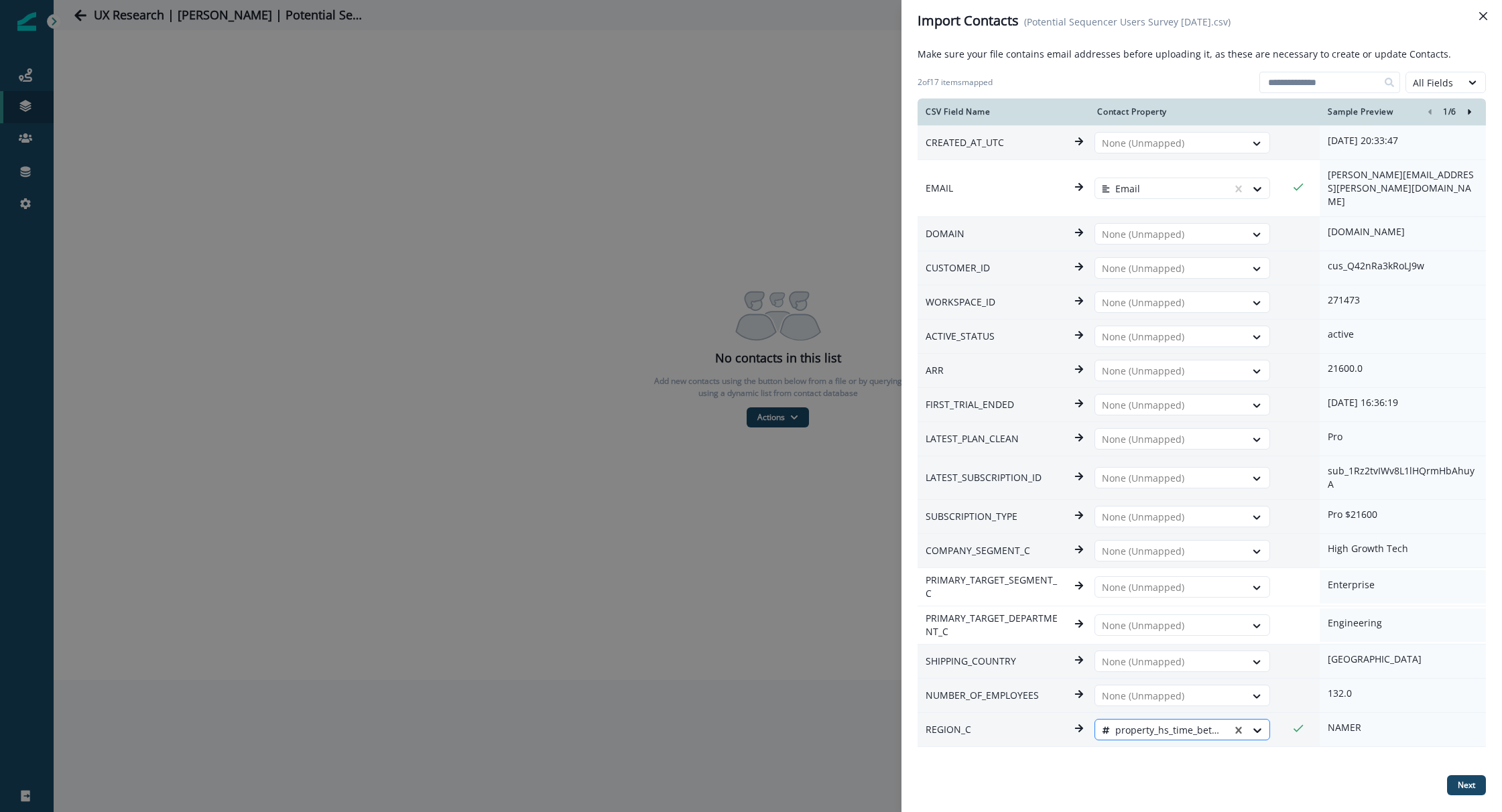
click at [1237, 720] on div at bounding box center [1251, 730] width 37 height 22
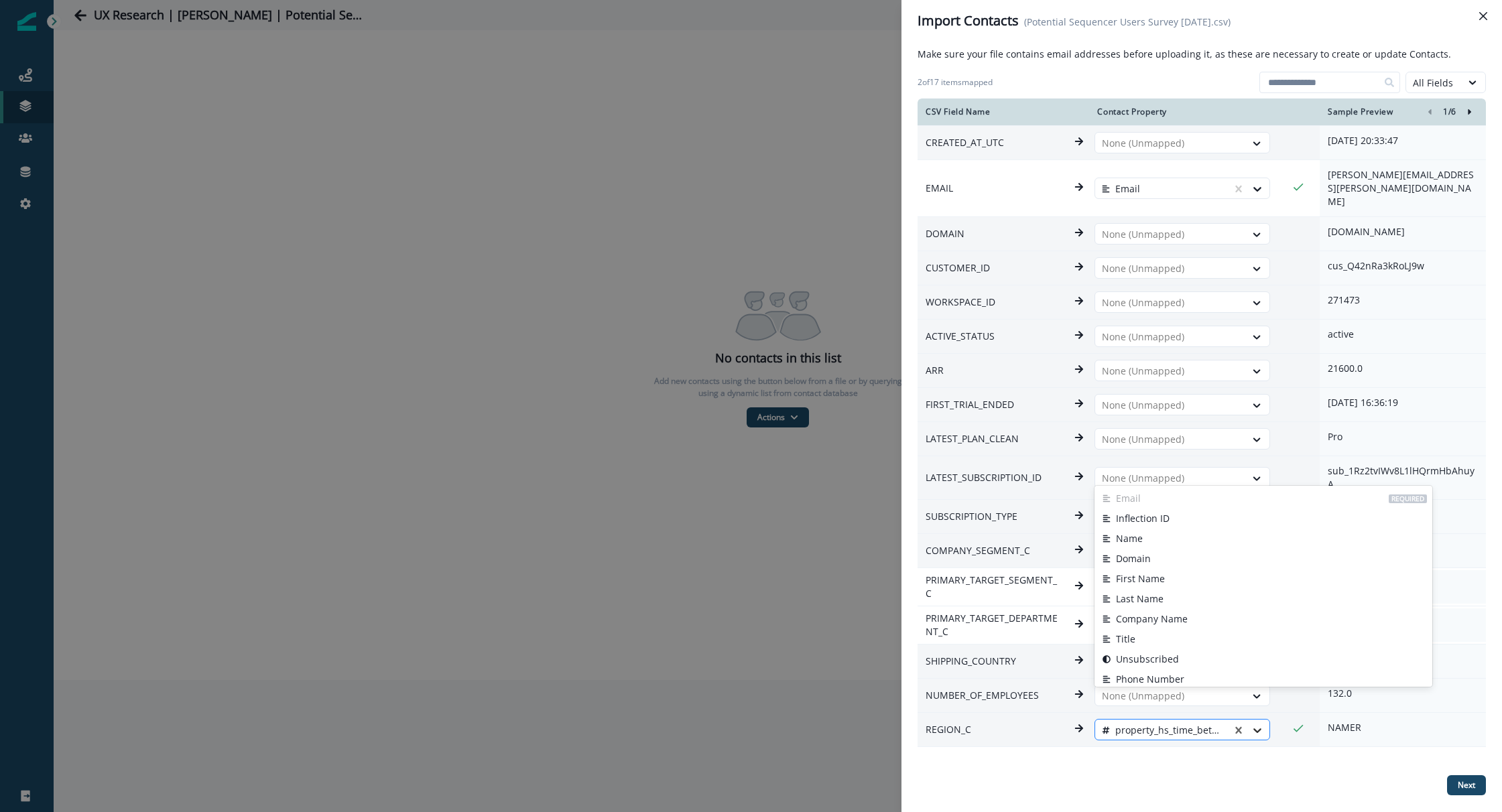
click at [1245, 724] on div at bounding box center [1257, 730] width 24 height 13
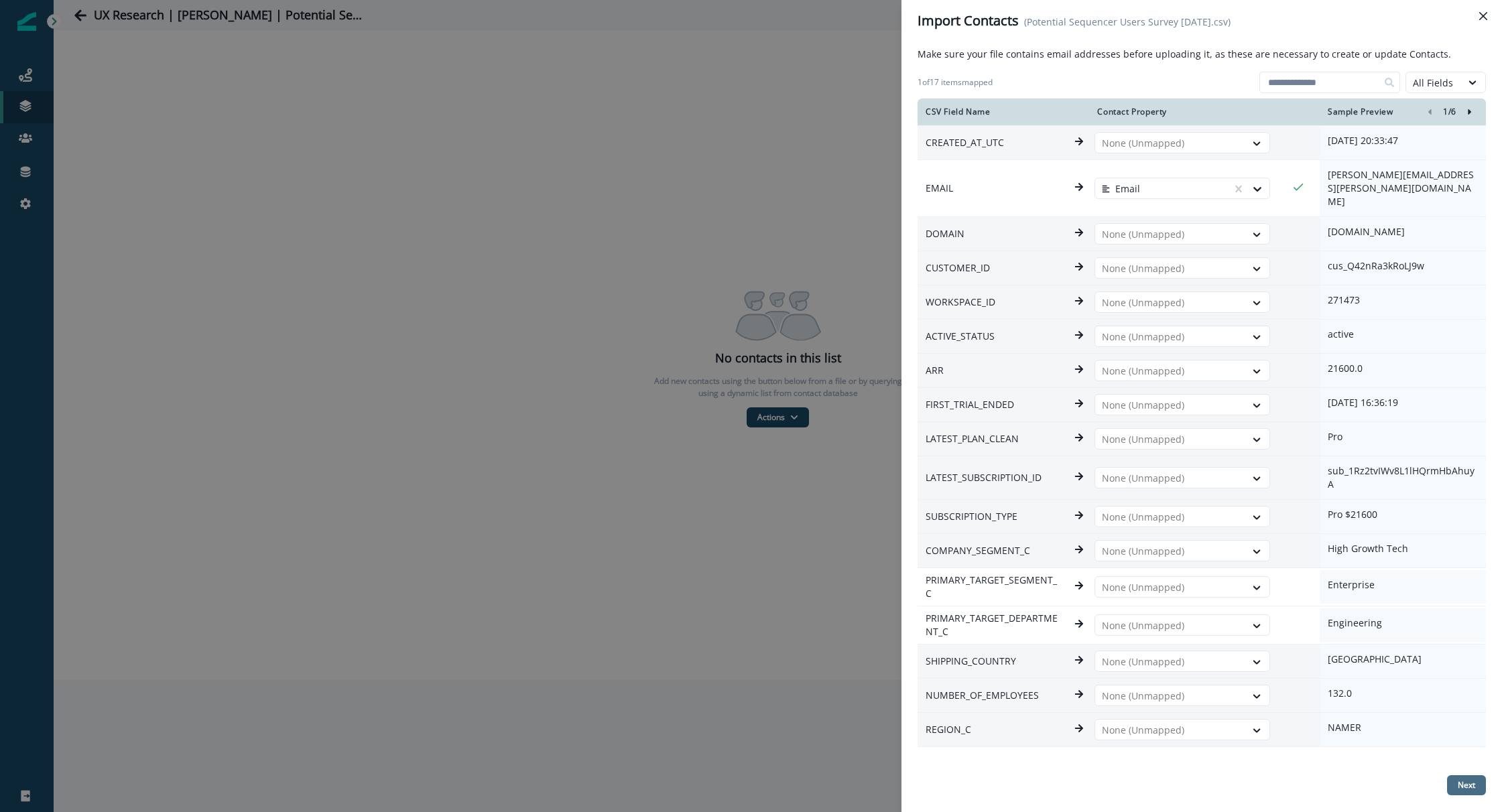
click at [1460, 787] on p "Next" at bounding box center [1466, 785] width 17 height 10
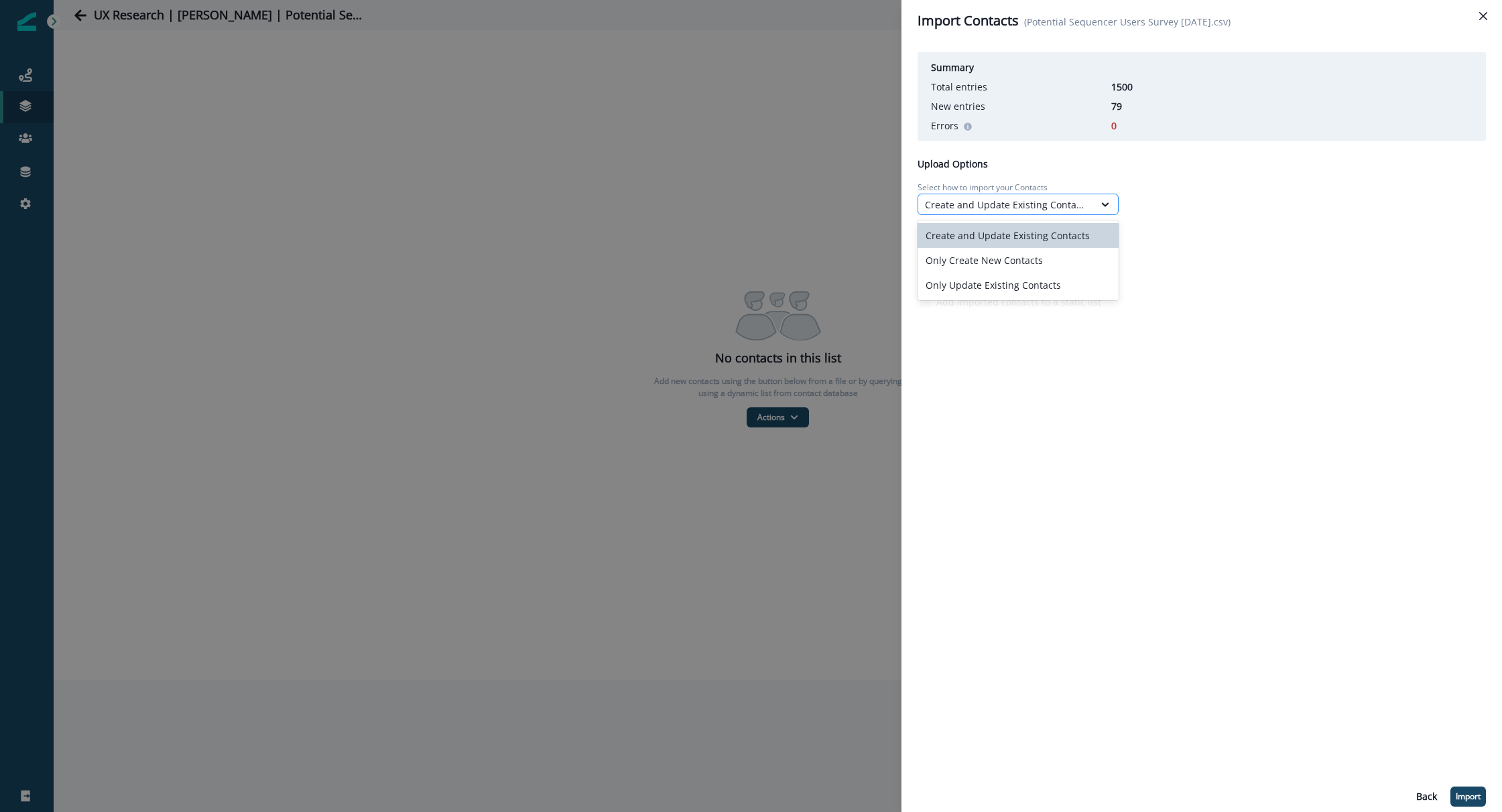
click at [1057, 199] on div "Create and Update Existing Contacts" at bounding box center [1006, 204] width 162 height 14
click at [1048, 228] on div "Create and Update Existing Contacts" at bounding box center [1018, 235] width 201 height 25
click at [1003, 233] on p "Update empty fields only" at bounding box center [990, 233] width 112 height 14
click at [1471, 801] on p "Import" at bounding box center [1468, 796] width 25 height 10
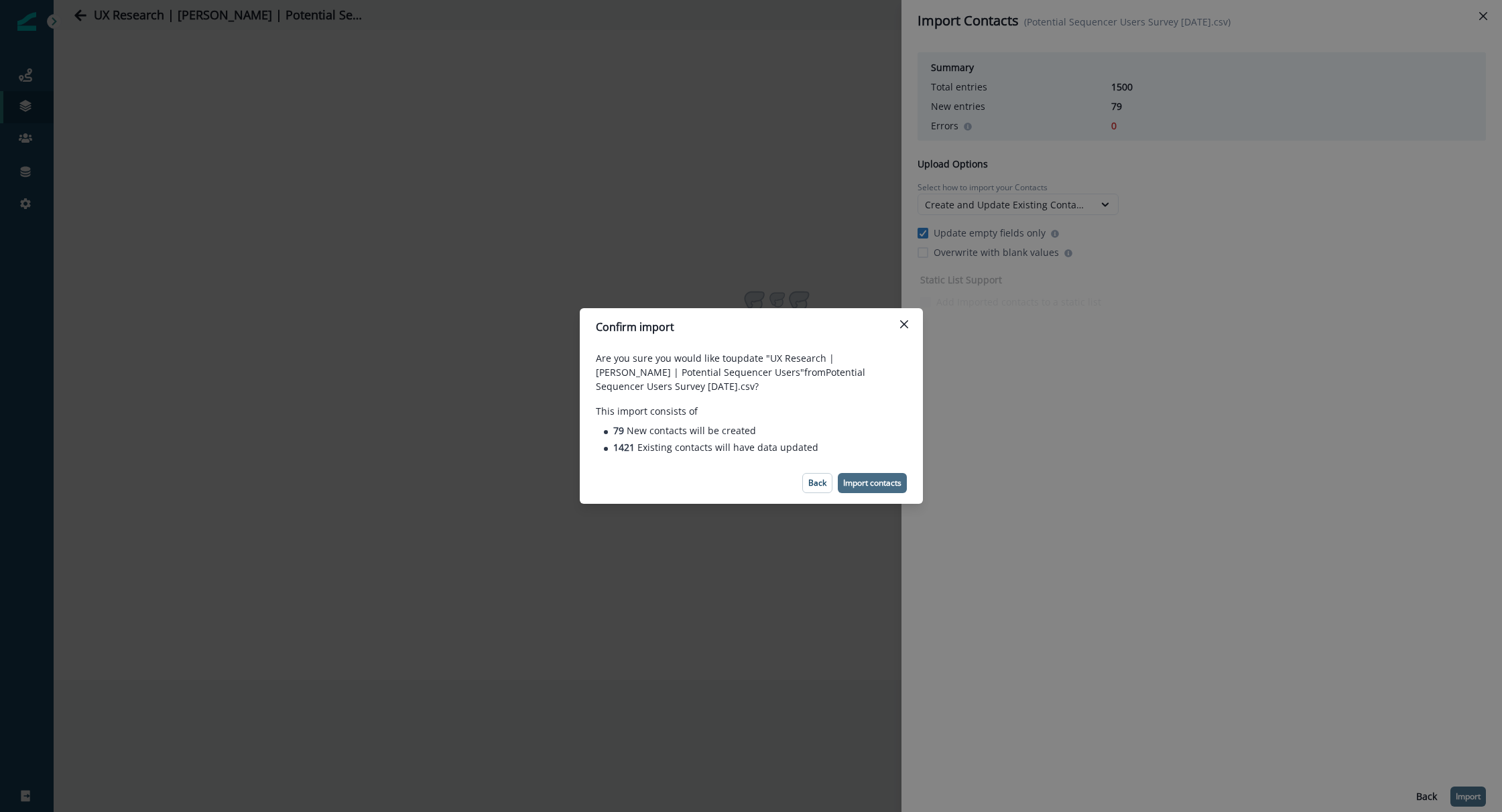
click at [886, 486] on p "Import contacts" at bounding box center [872, 483] width 58 height 10
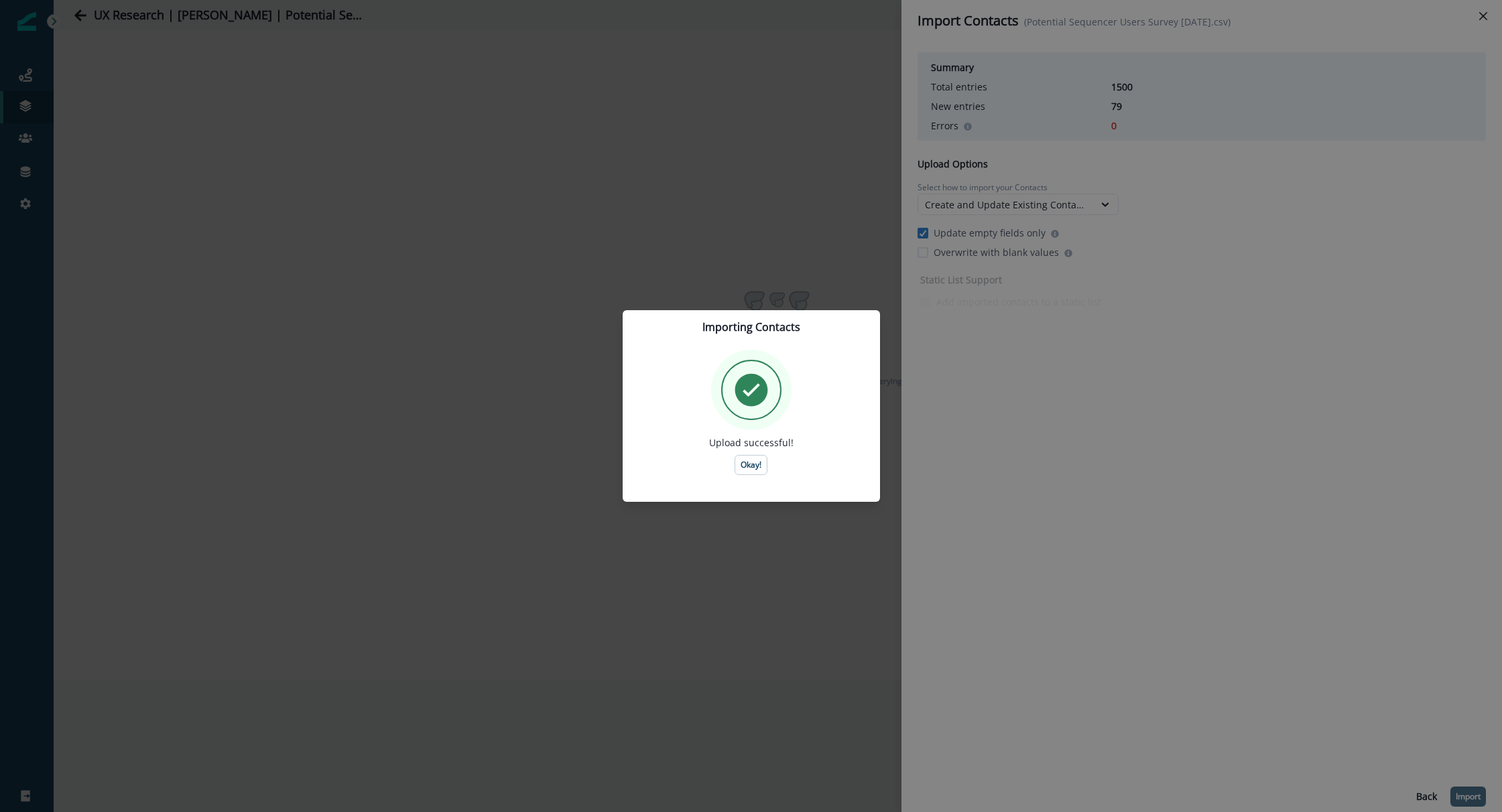
click at [729, 459] on div "Upload successful! Okay!" at bounding box center [751, 413] width 225 height 126
click at [737, 462] on button "Okay!" at bounding box center [751, 465] width 33 height 20
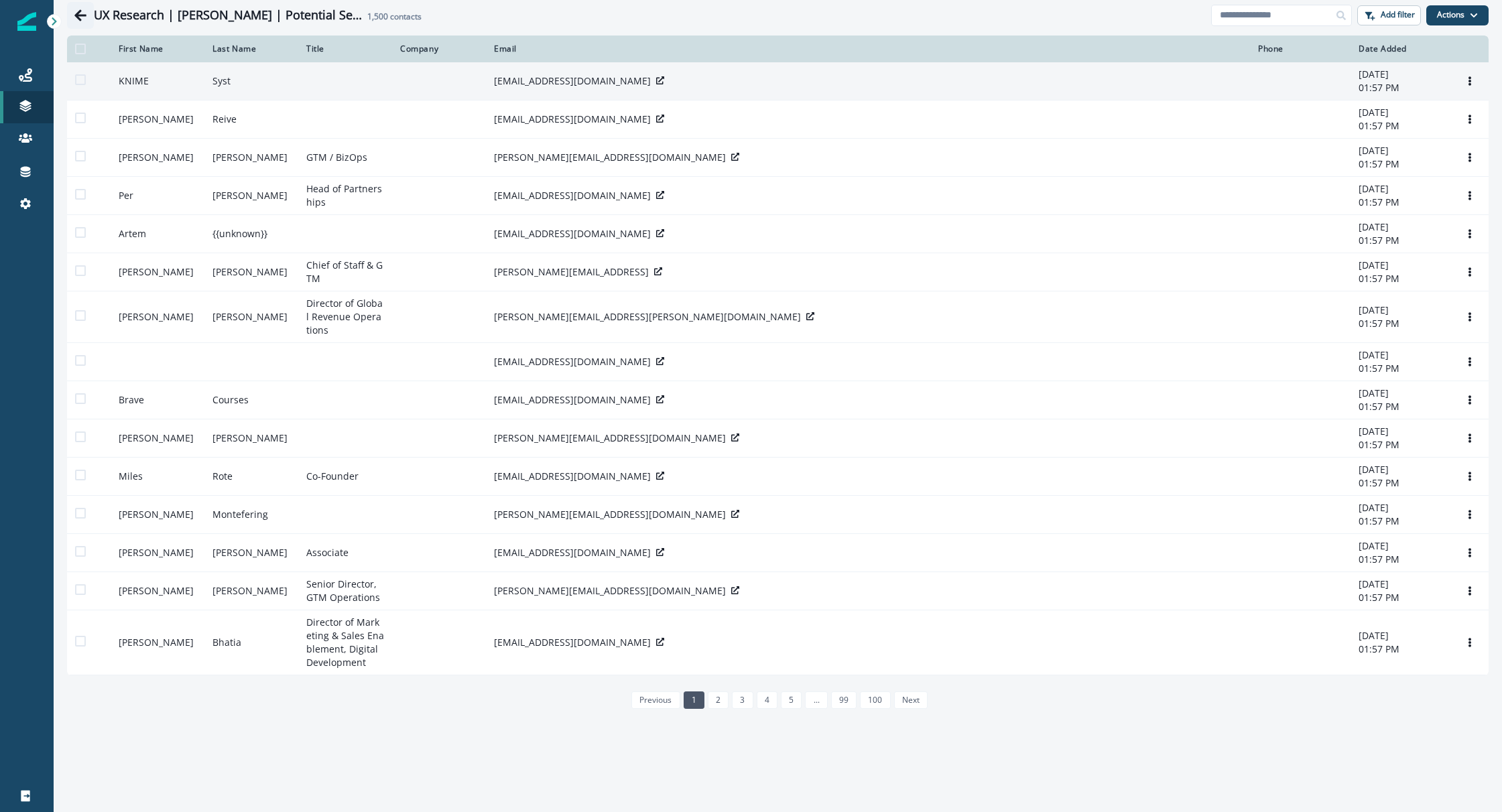
click at [70, 17] on button "Go back" at bounding box center [80, 16] width 27 height 27
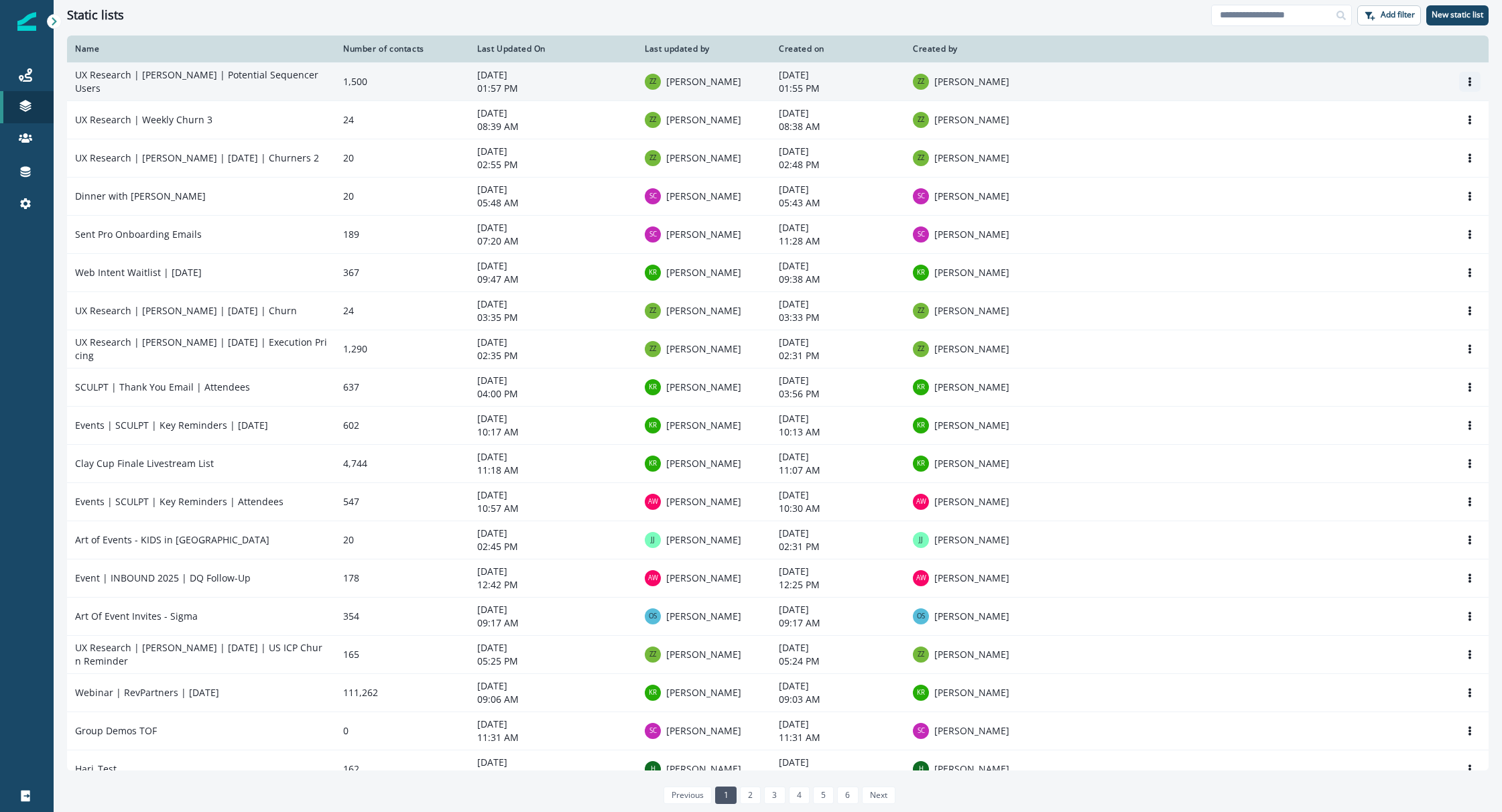
click at [1472, 77] on icon "Options" at bounding box center [1469, 82] width 10 height 10
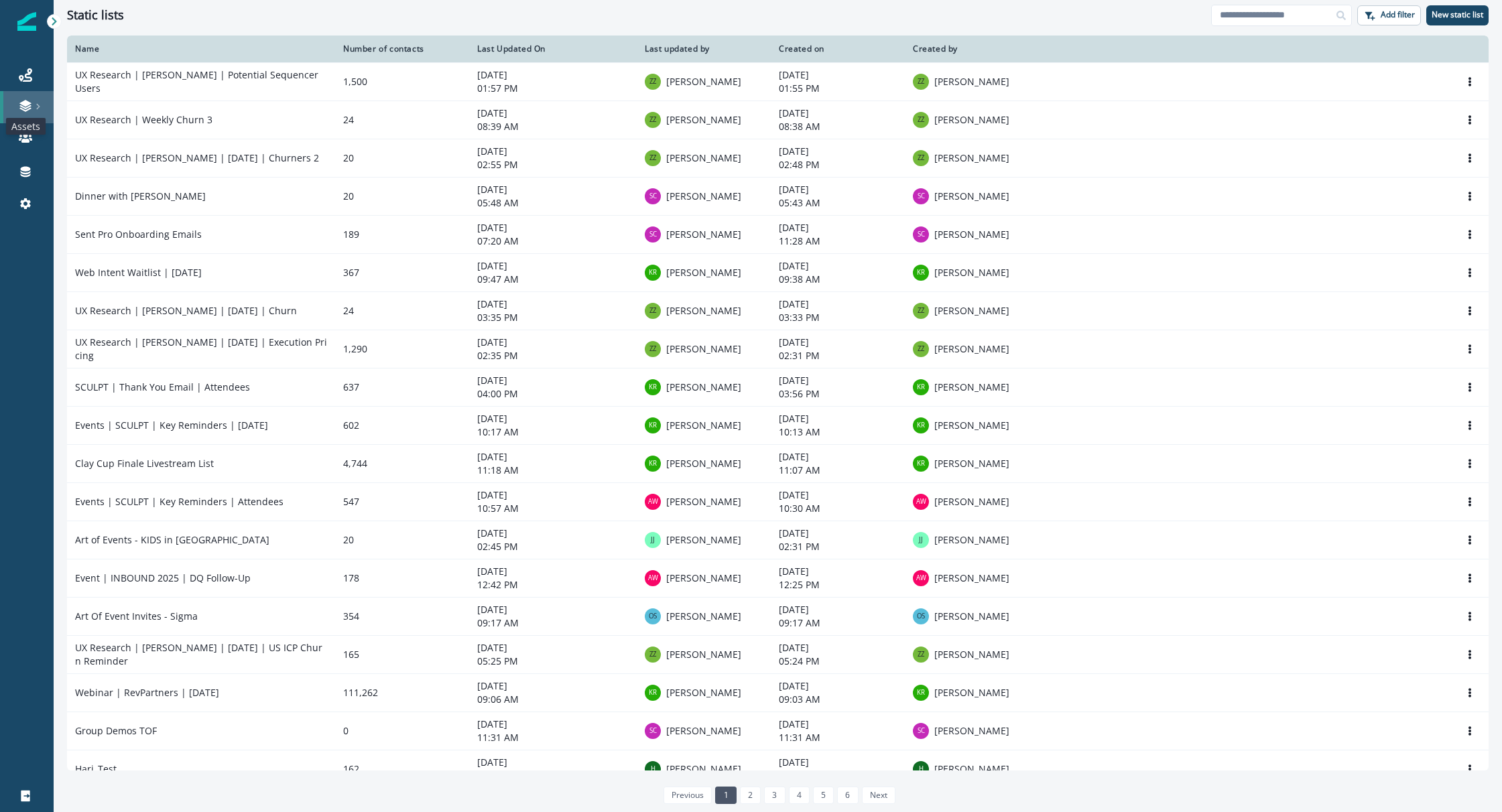
click at [19, 107] on icon at bounding box center [25, 106] width 13 height 13
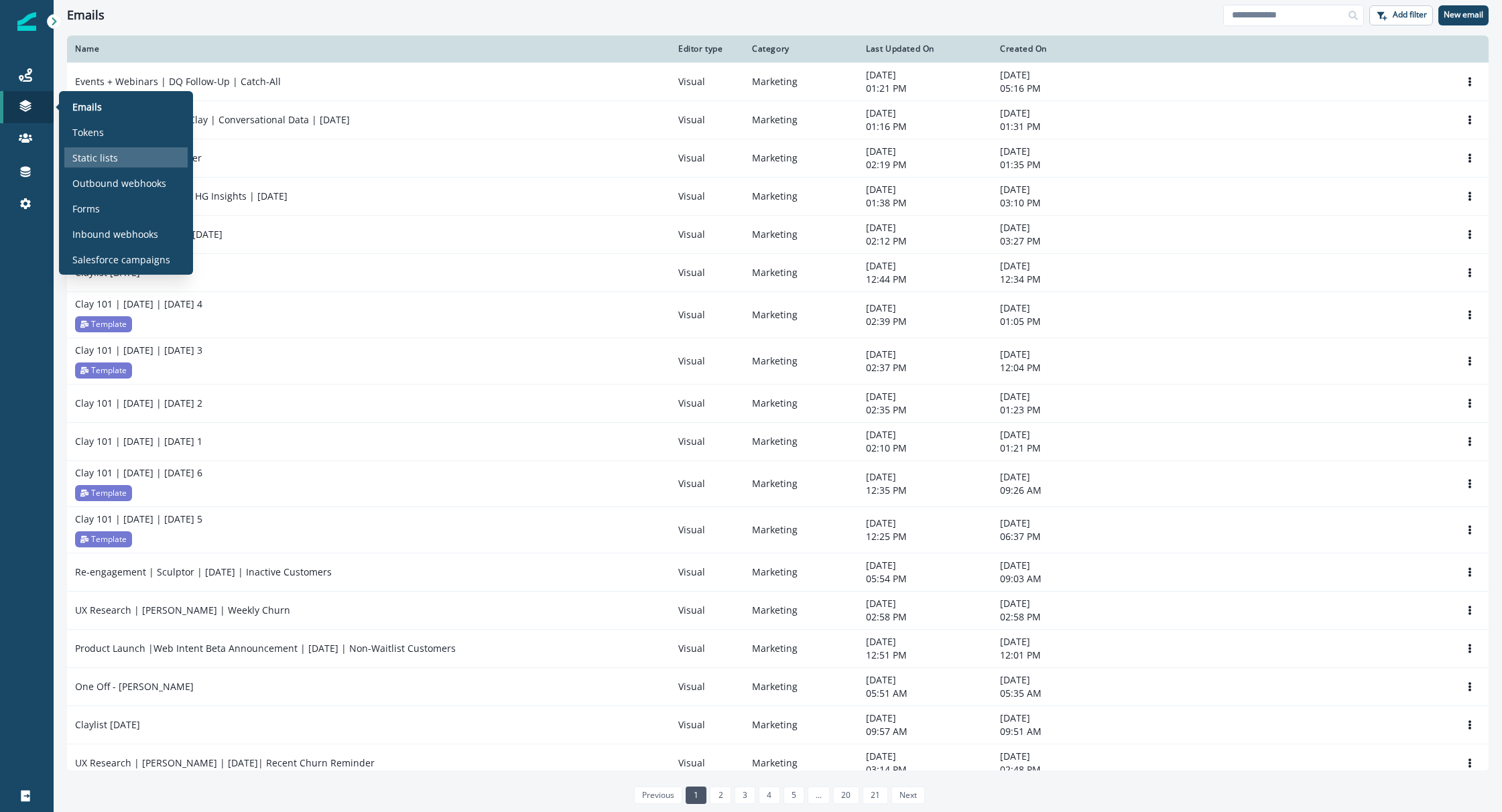
click at [104, 151] on p "Static lists" at bounding box center [94, 158] width 45 height 14
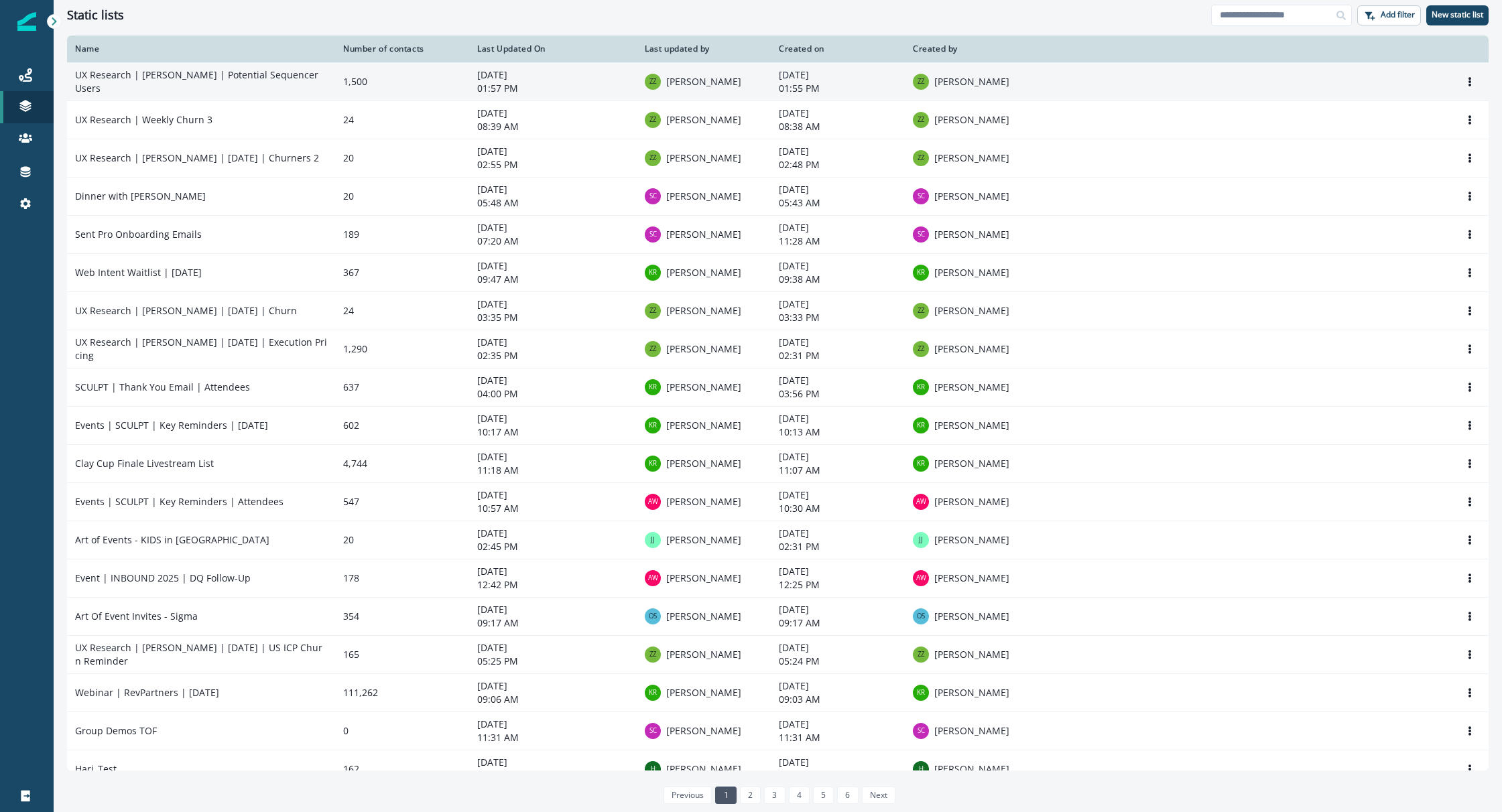
click at [303, 82] on td "UX Research | [PERSON_NAME] | Potential Sequencer Users" at bounding box center [201, 81] width 268 height 38
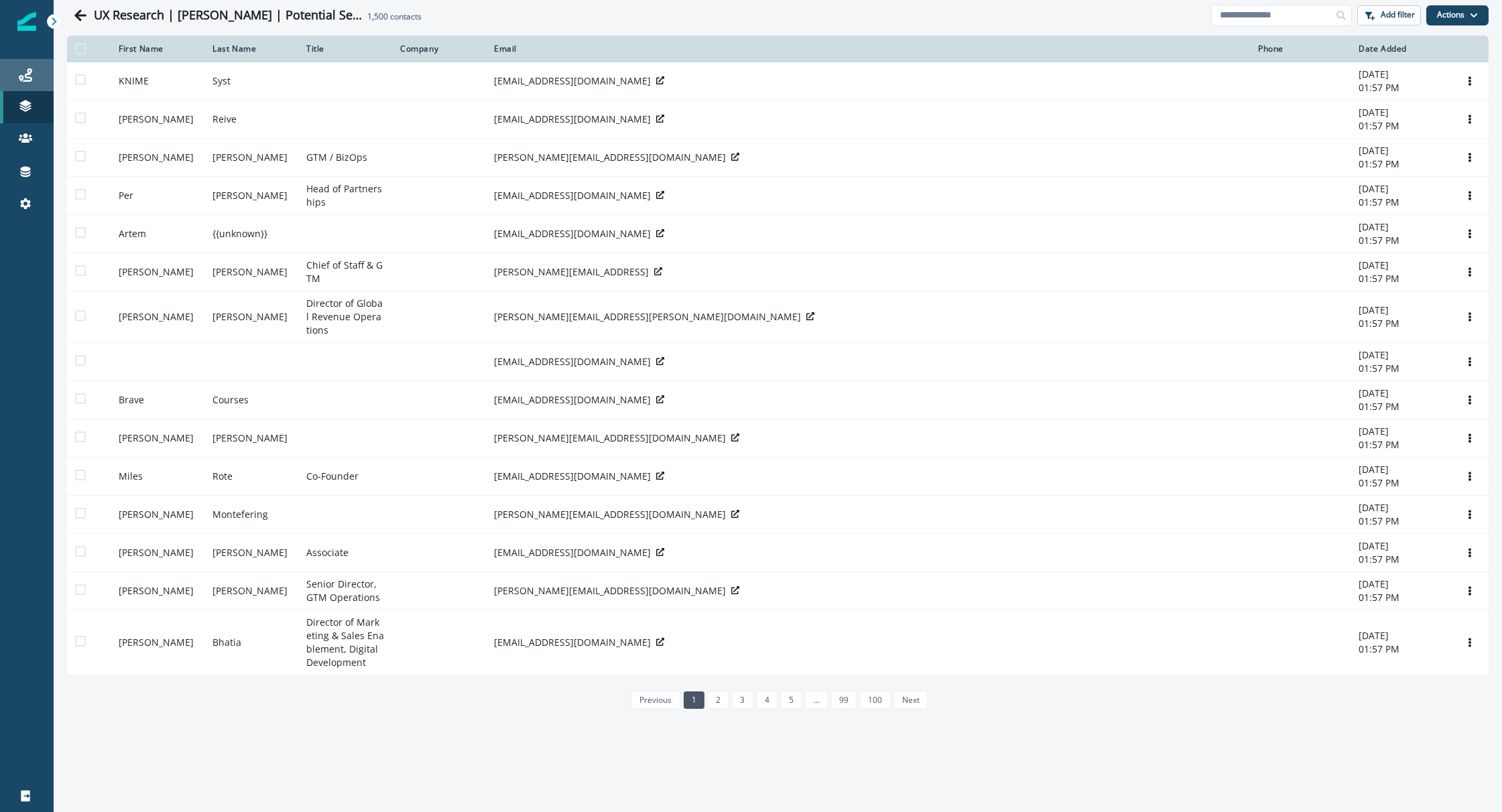
click at [30, 83] on link "Journeys" at bounding box center [27, 74] width 54 height 32
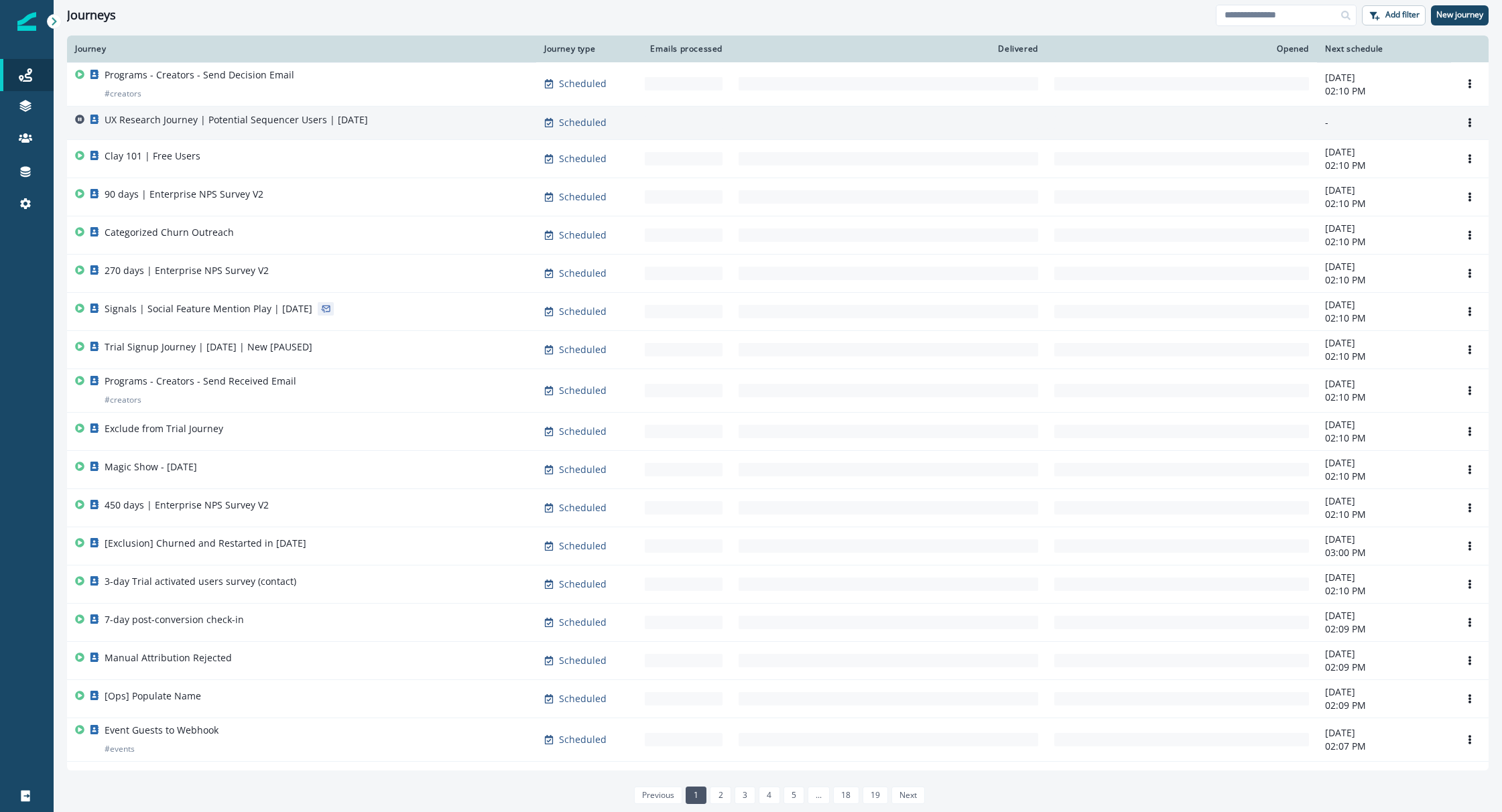
click at [184, 127] on div "UX Research Journey | Potential Sequencer Users | October 9th" at bounding box center [236, 122] width 263 height 19
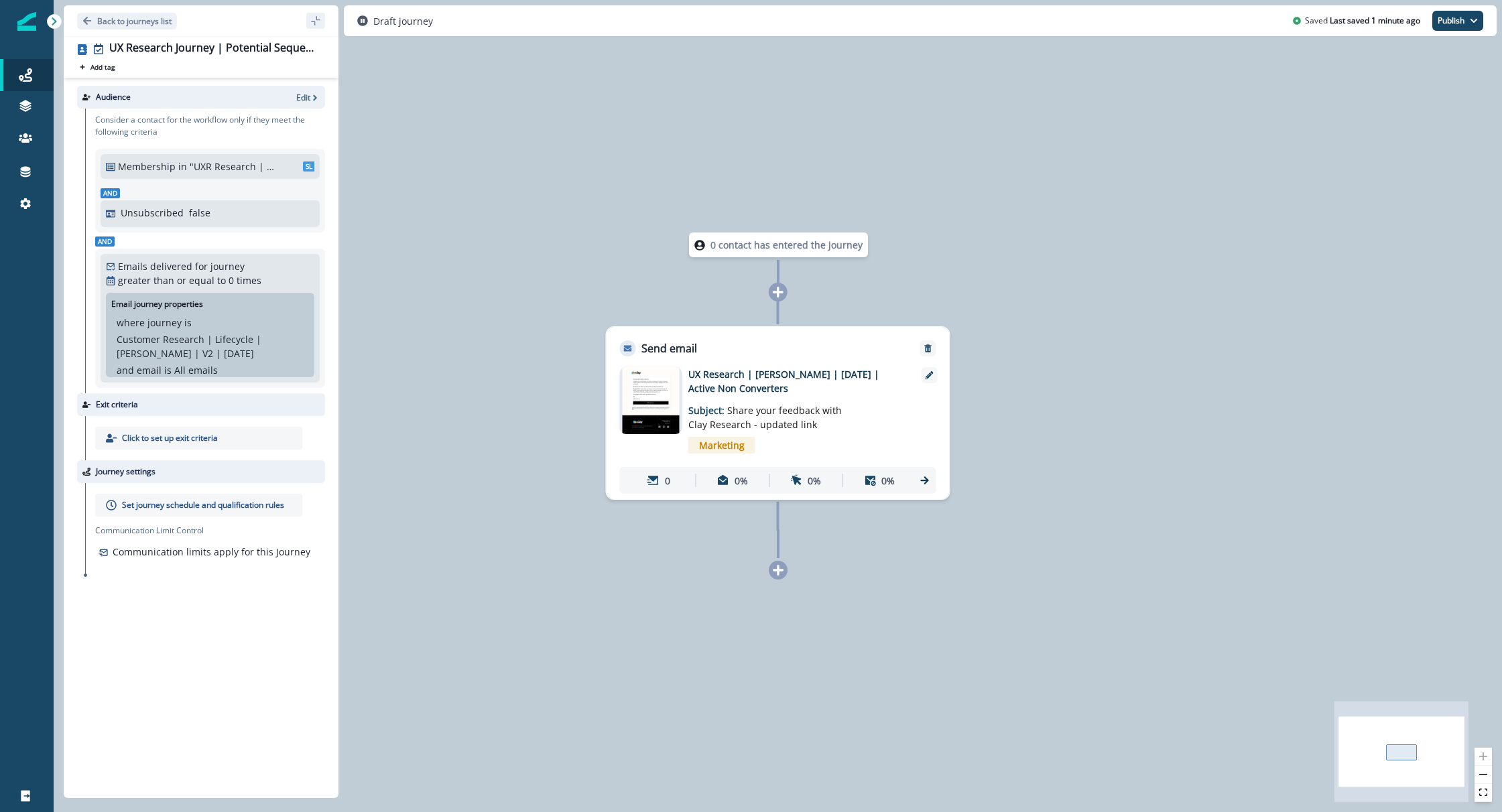
click at [228, 173] on p ""UXR Research | Activated + Did Not Convert"" at bounding box center [234, 167] width 90 height 14
click at [300, 103] on div "Audience Edit" at bounding box center [202, 97] width 248 height 23
click at [303, 98] on p "Edit" at bounding box center [303, 97] width 14 height 11
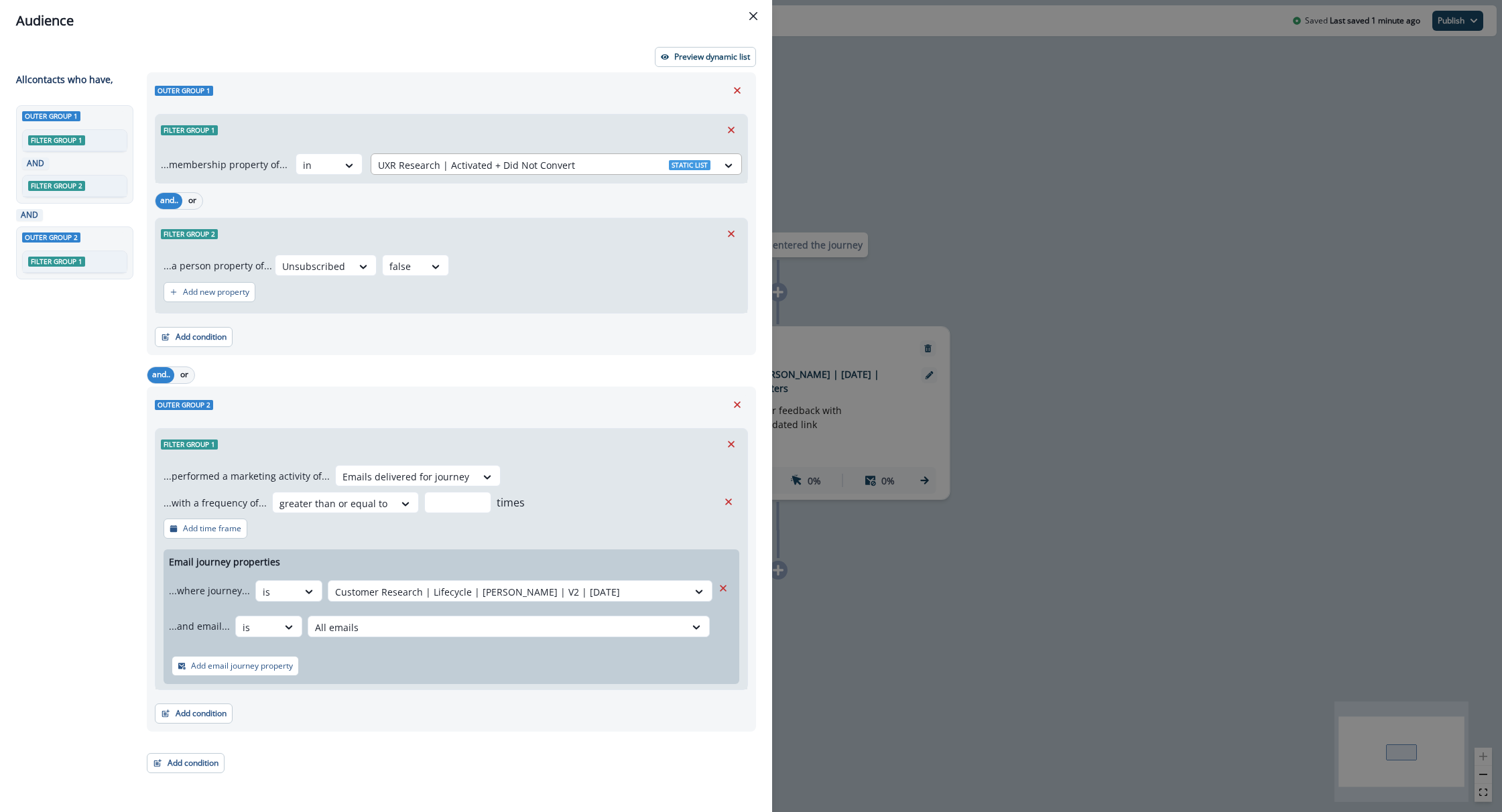
click at [695, 165] on div at bounding box center [544, 165] width 332 height 17
type input "****"
click at [551, 197] on p "UX Research | [PERSON_NAME] | Potential Sequencer Users" at bounding box center [569, 199] width 271 height 14
click at [515, 209] on div "and.. or" at bounding box center [451, 201] width 593 height 24
click at [723, 587] on icon "Remove" at bounding box center [723, 588] width 7 height 7
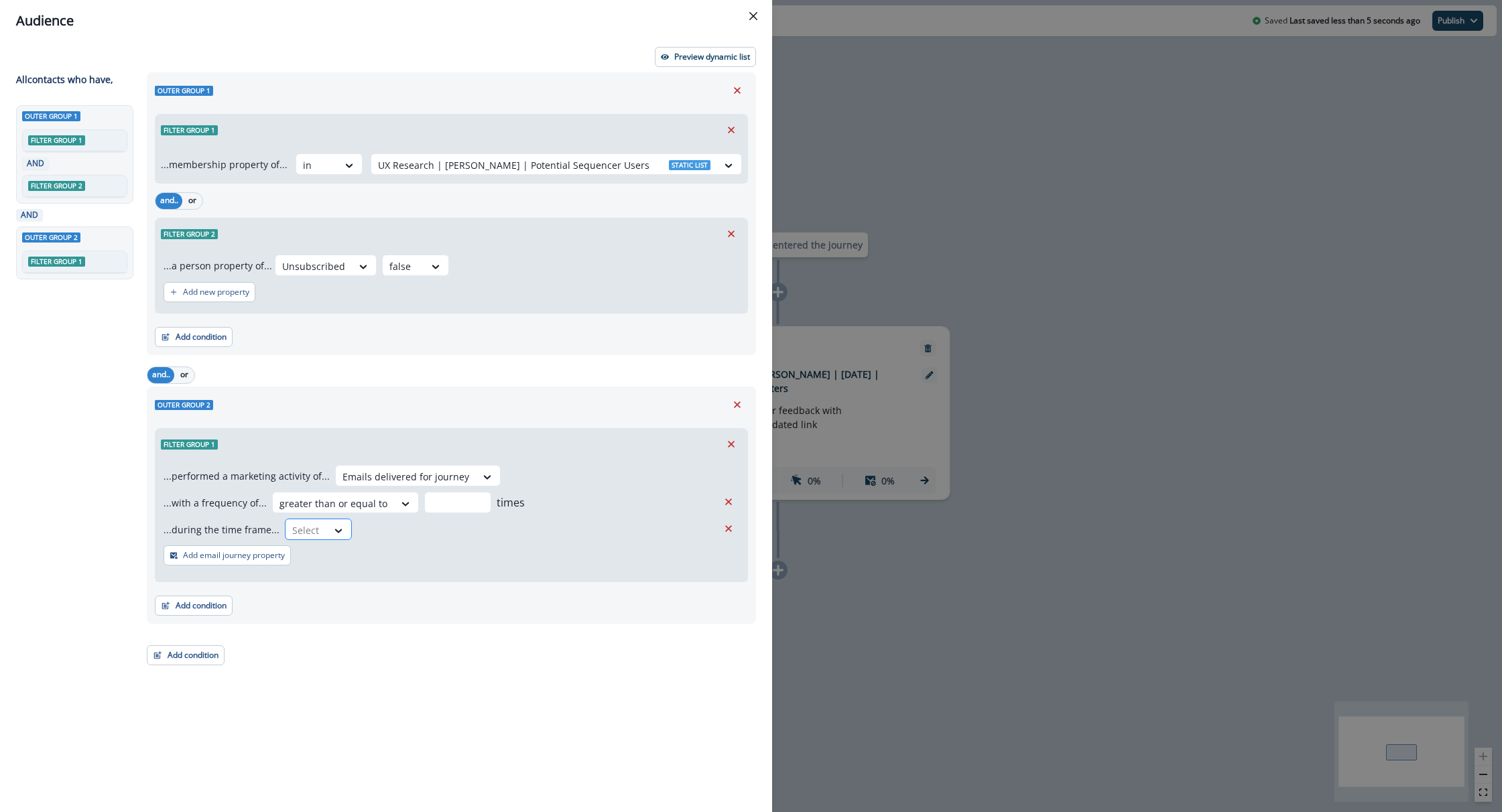
click at [309, 528] on div at bounding box center [306, 530] width 28 height 17
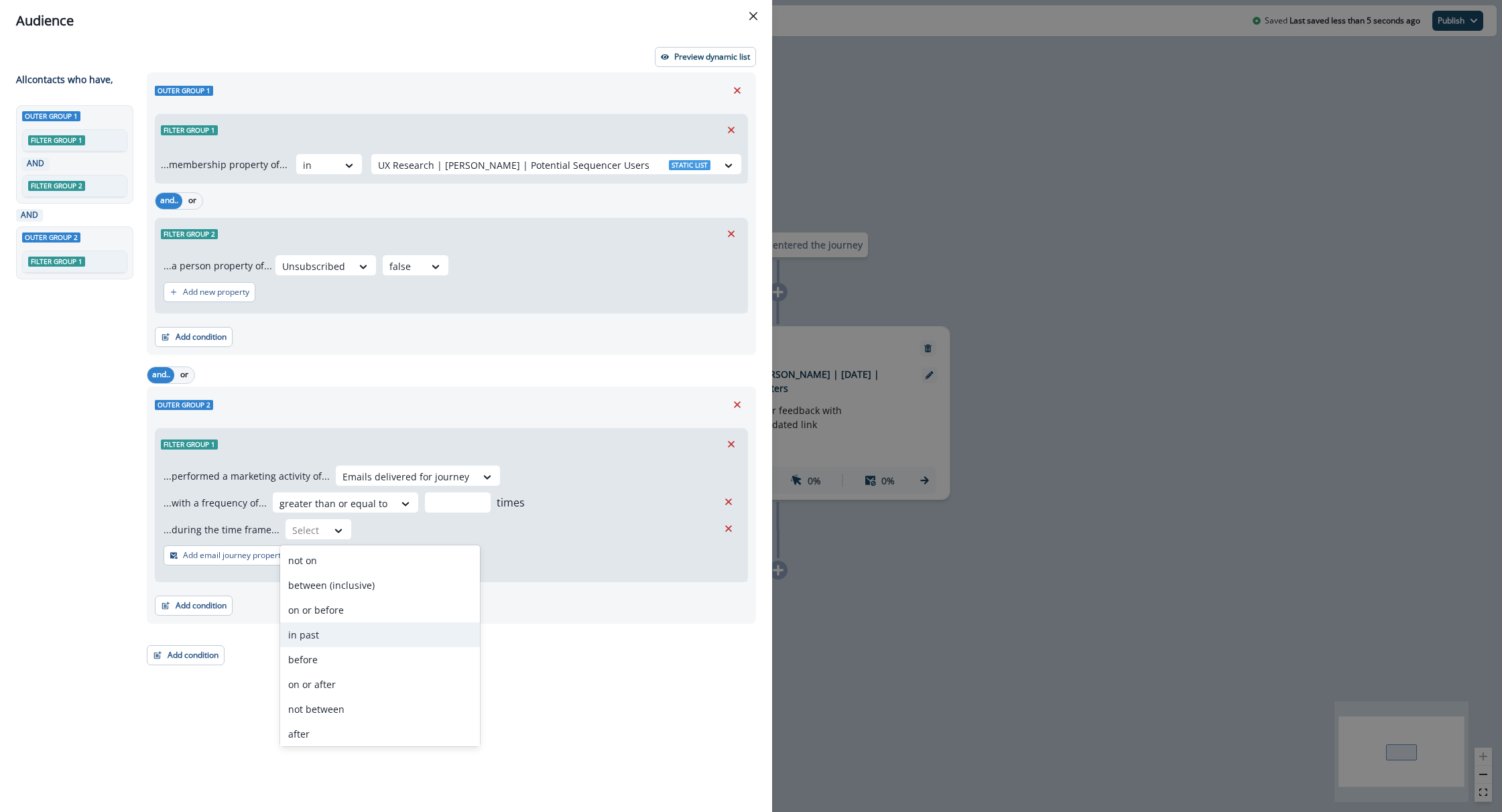
click at [362, 644] on div "in past" at bounding box center [380, 634] width 200 height 25
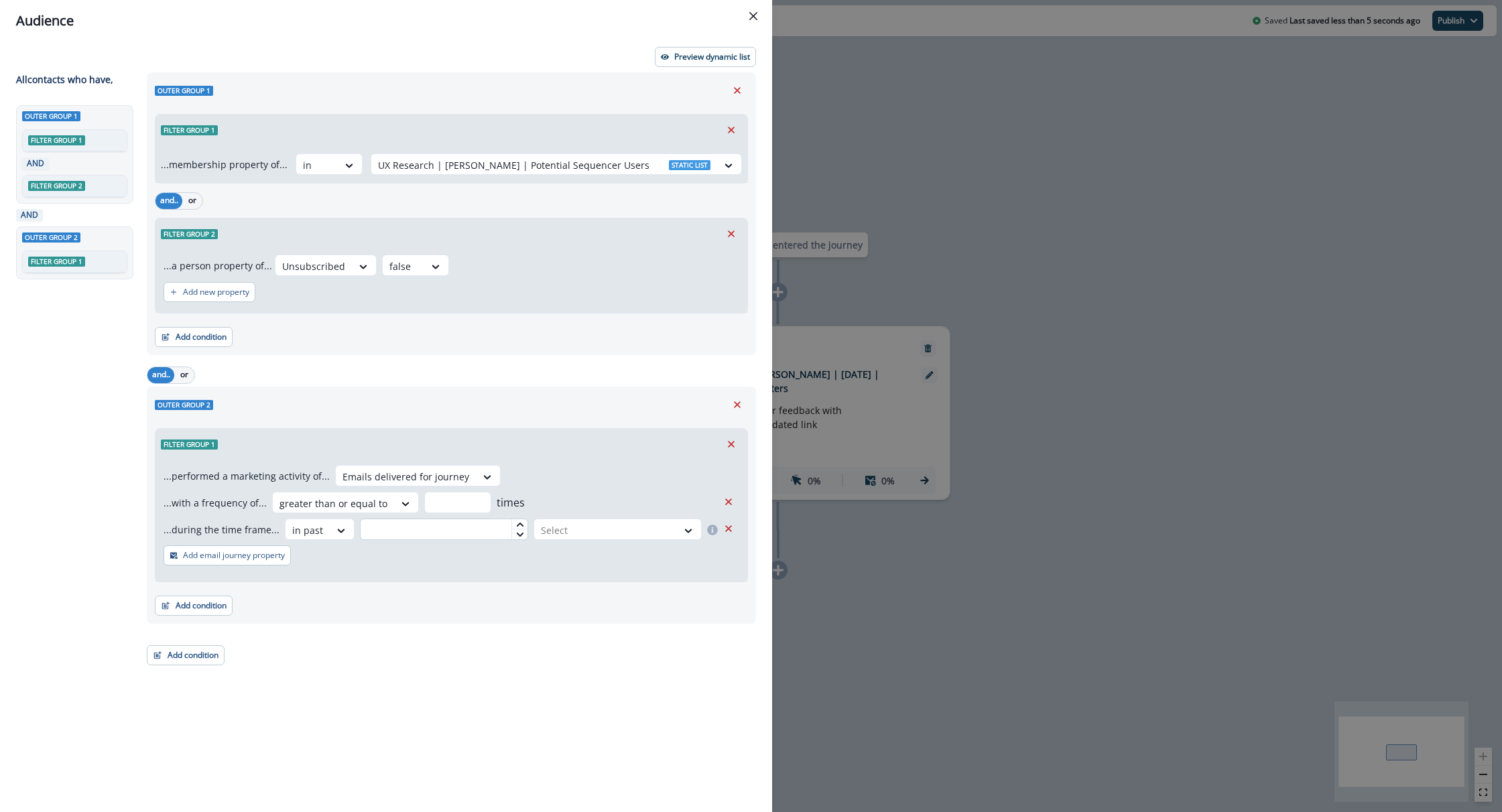
click at [410, 529] on input "text" at bounding box center [444, 529] width 168 height 22
click at [516, 524] on icon at bounding box center [519, 523] width 7 height 4
click at [516, 523] on icon at bounding box center [519, 523] width 7 height 4
type input "*"
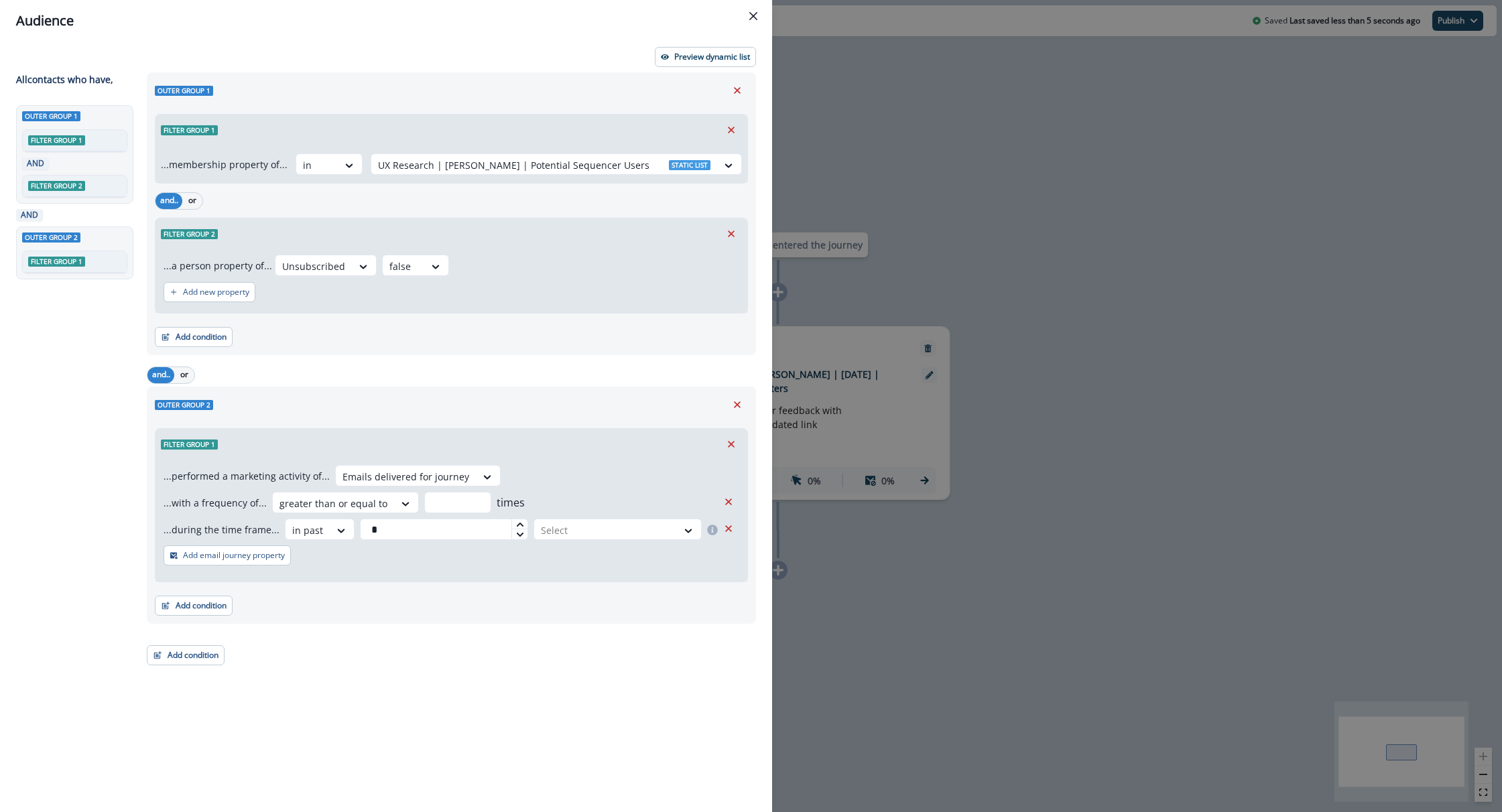
click at [516, 523] on icon at bounding box center [519, 523] width 7 height 4
click at [625, 533] on div at bounding box center [605, 530] width 129 height 17
click at [607, 589] on div "week(s)" at bounding box center [616, 585] width 172 height 25
click at [578, 534] on div at bounding box center [605, 530] width 129 height 17
click at [593, 608] on div "month(s)" at bounding box center [616, 610] width 172 height 25
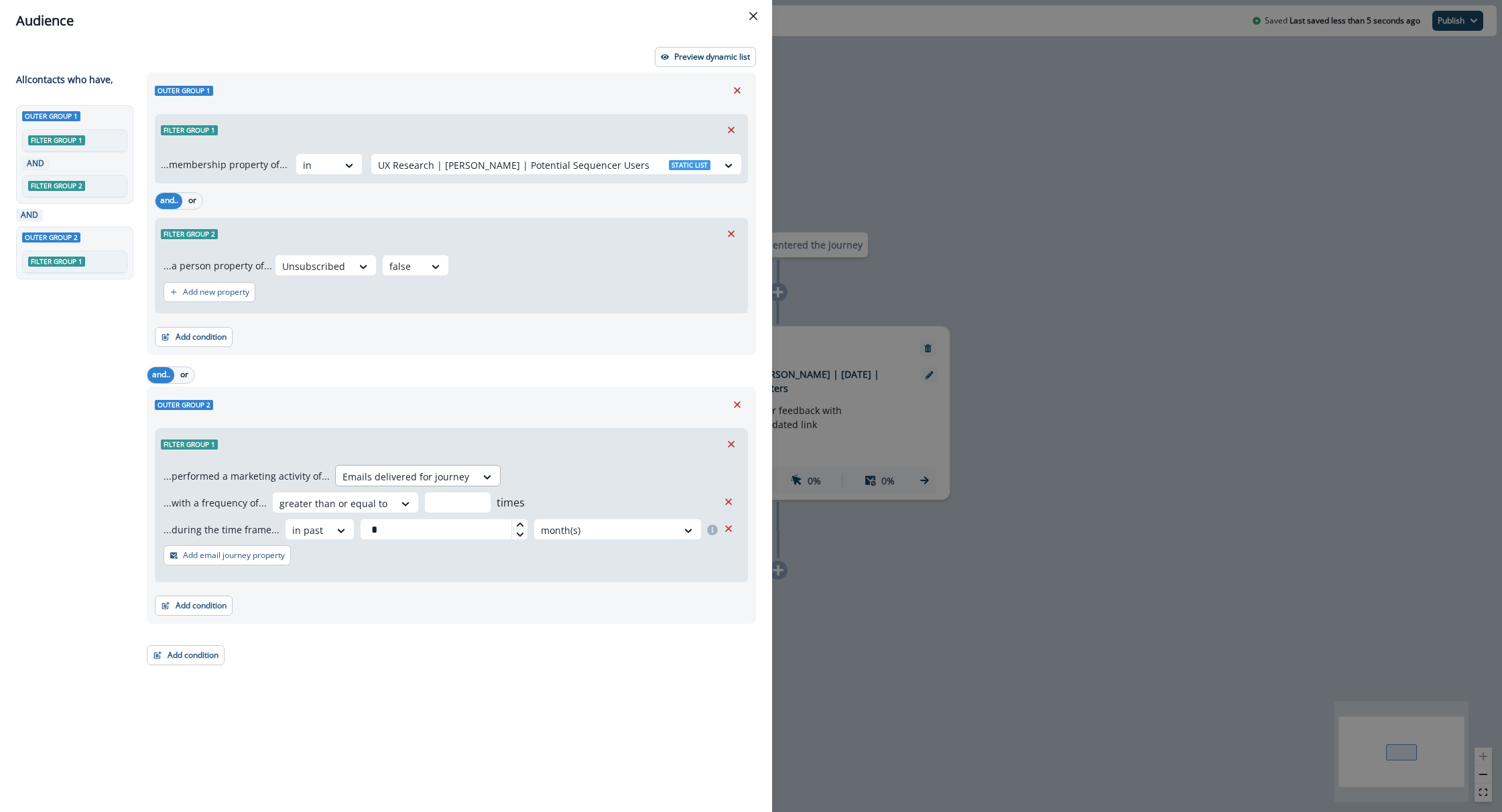
click at [410, 480] on div at bounding box center [406, 477] width 126 height 17
click at [200, 608] on button "Add condition" at bounding box center [193, 605] width 78 height 20
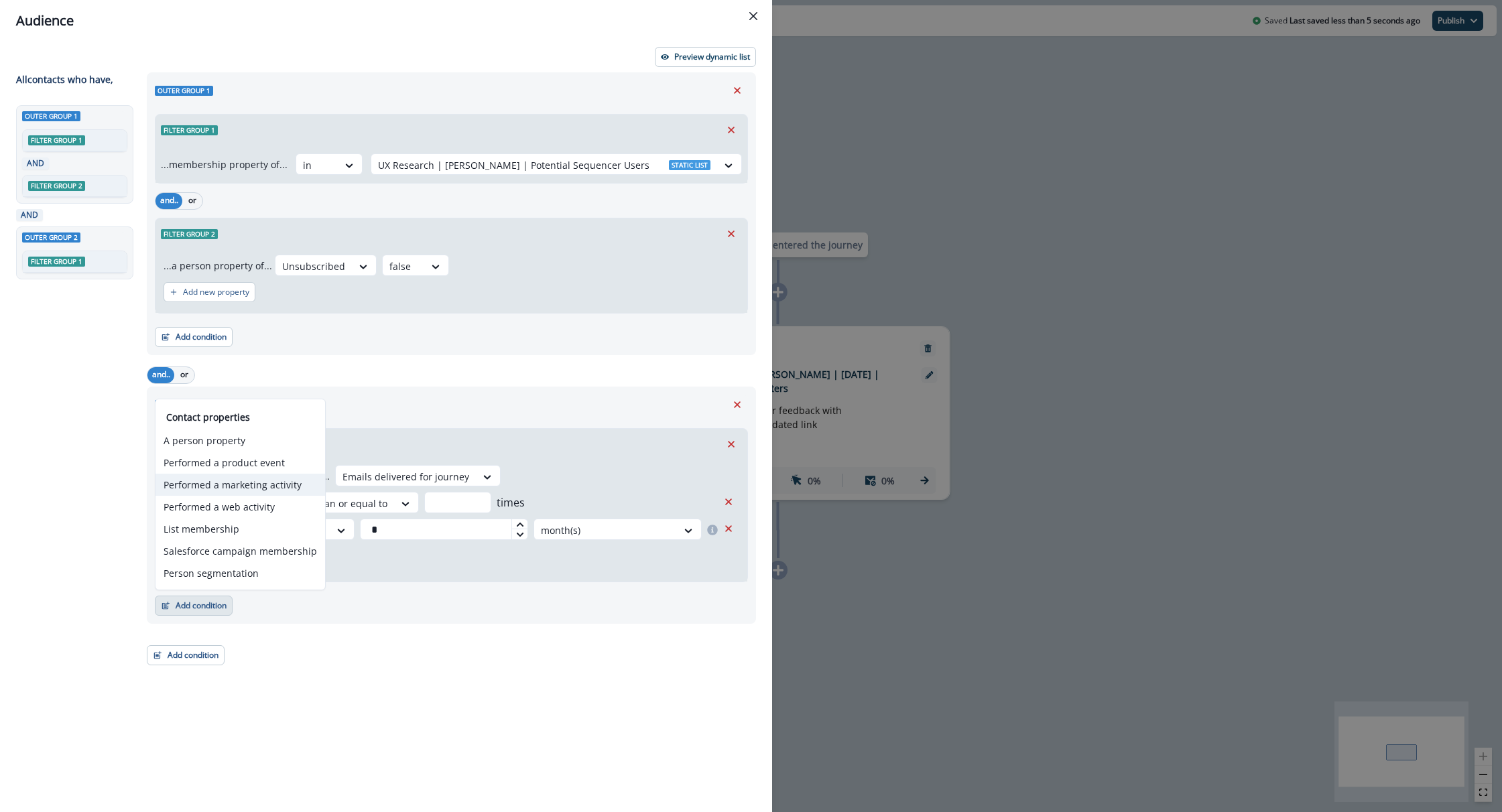
click at [250, 477] on button "Performed a marketing activity" at bounding box center [240, 485] width 170 height 22
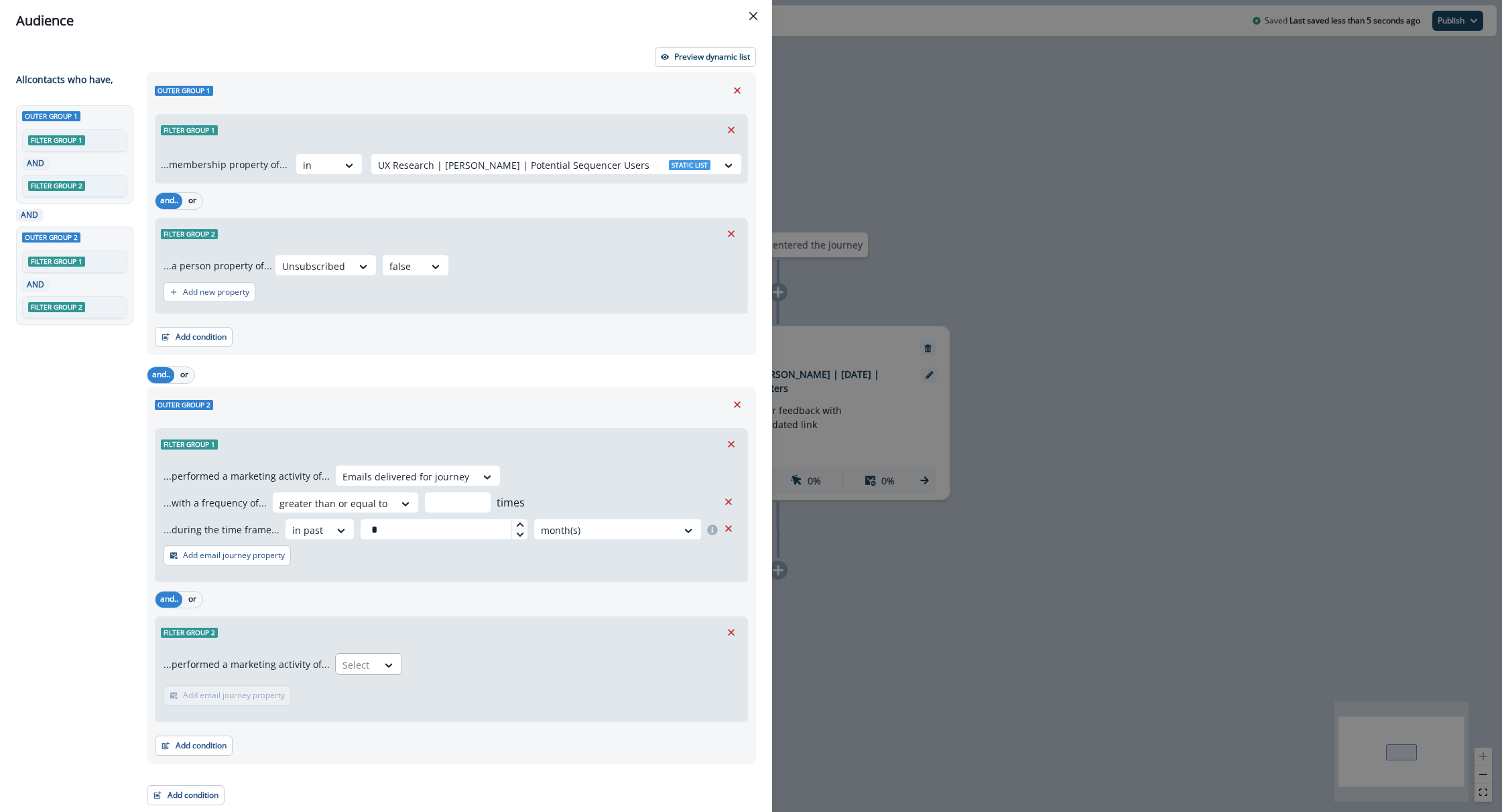
click at [381, 657] on div at bounding box center [389, 666] width 24 height 22
click at [399, 718] on div "Emails delivered for journey" at bounding box center [424, 720] width 189 height 25
click at [734, 636] on icon "Remove" at bounding box center [731, 633] width 12 height 12
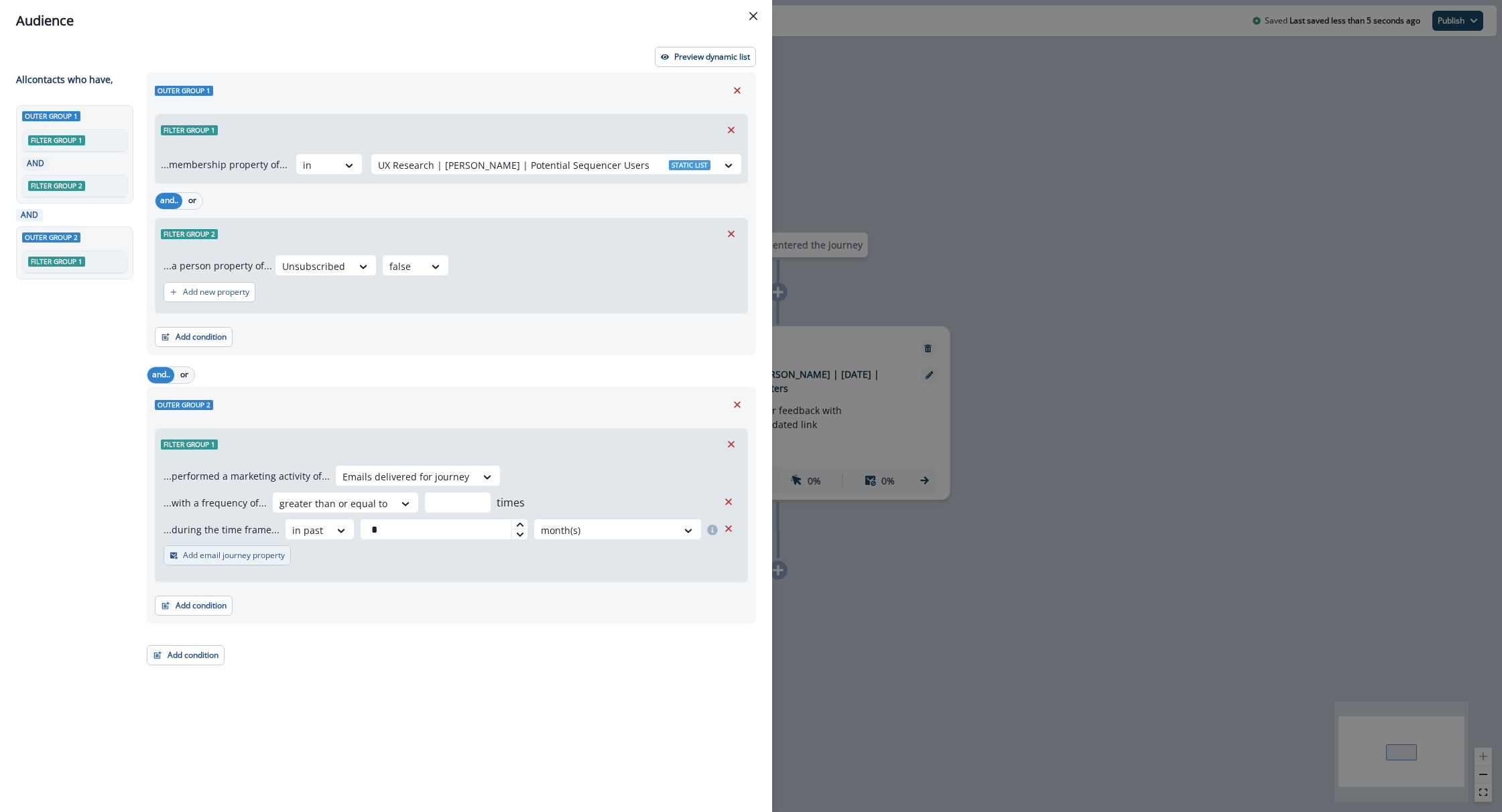
click at [263, 561] on p "Add email journey property" at bounding box center [233, 555] width 102 height 10
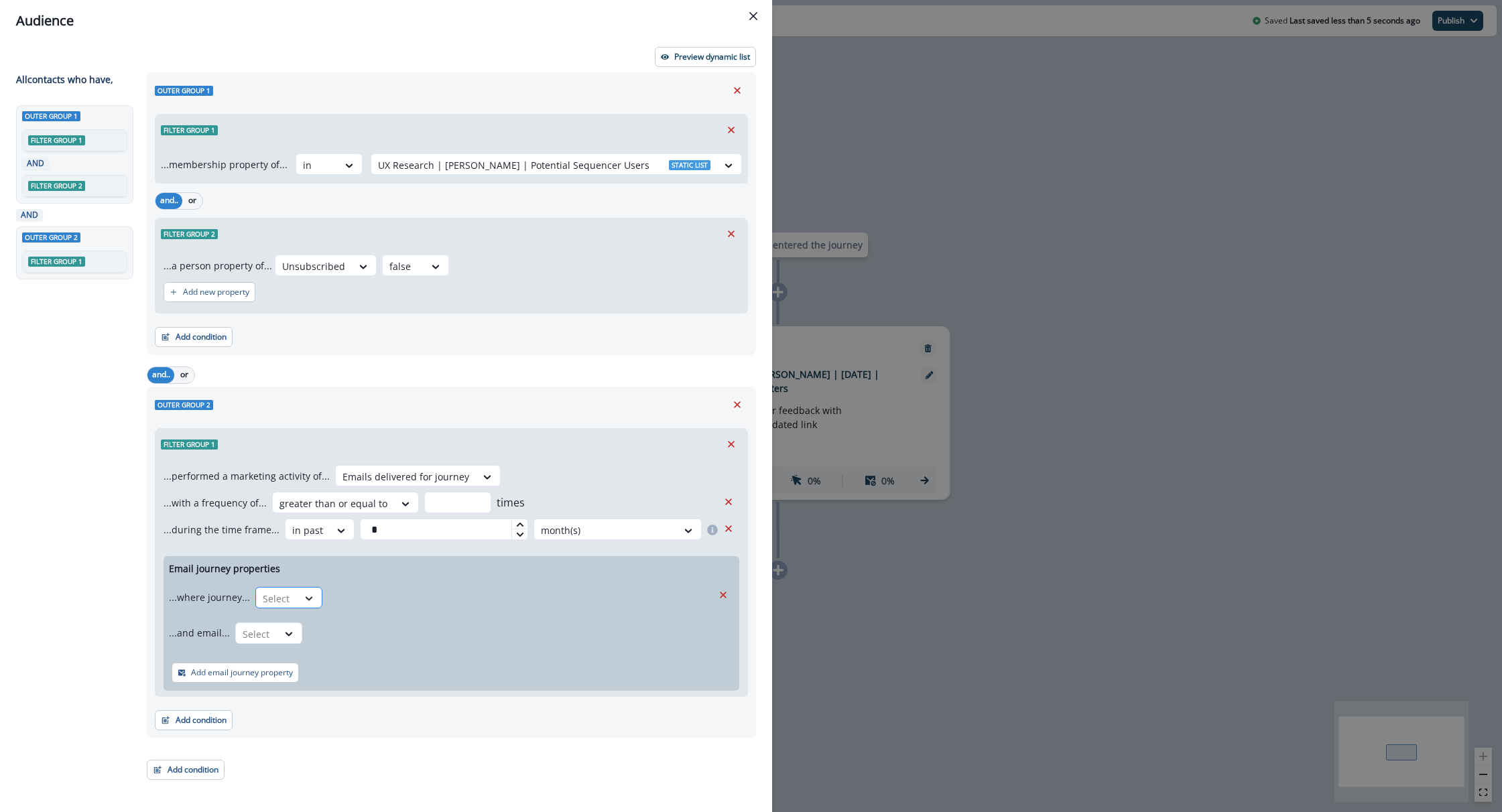
click at [297, 600] on div at bounding box center [309, 599] width 23 height 13
click at [315, 633] on div "Name contains" at bounding box center [315, 628] width 126 height 25
click at [445, 602] on input "text" at bounding box center [540, 598] width 345 height 22
type input "*"
type input "********"
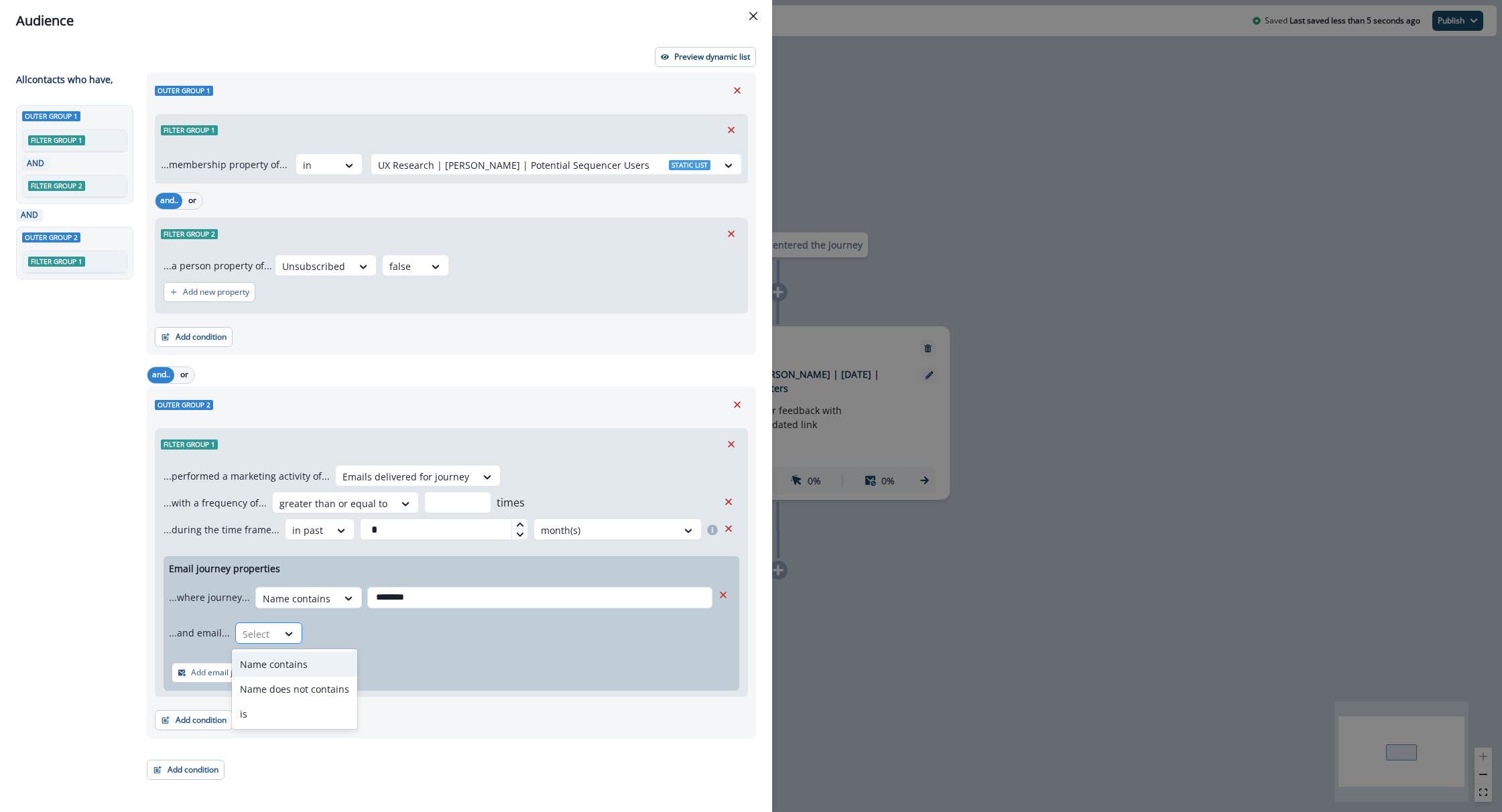
click at [268, 642] on div "Select" at bounding box center [257, 634] width 42 height 22
click at [265, 703] on div "is" at bounding box center [294, 714] width 126 height 25
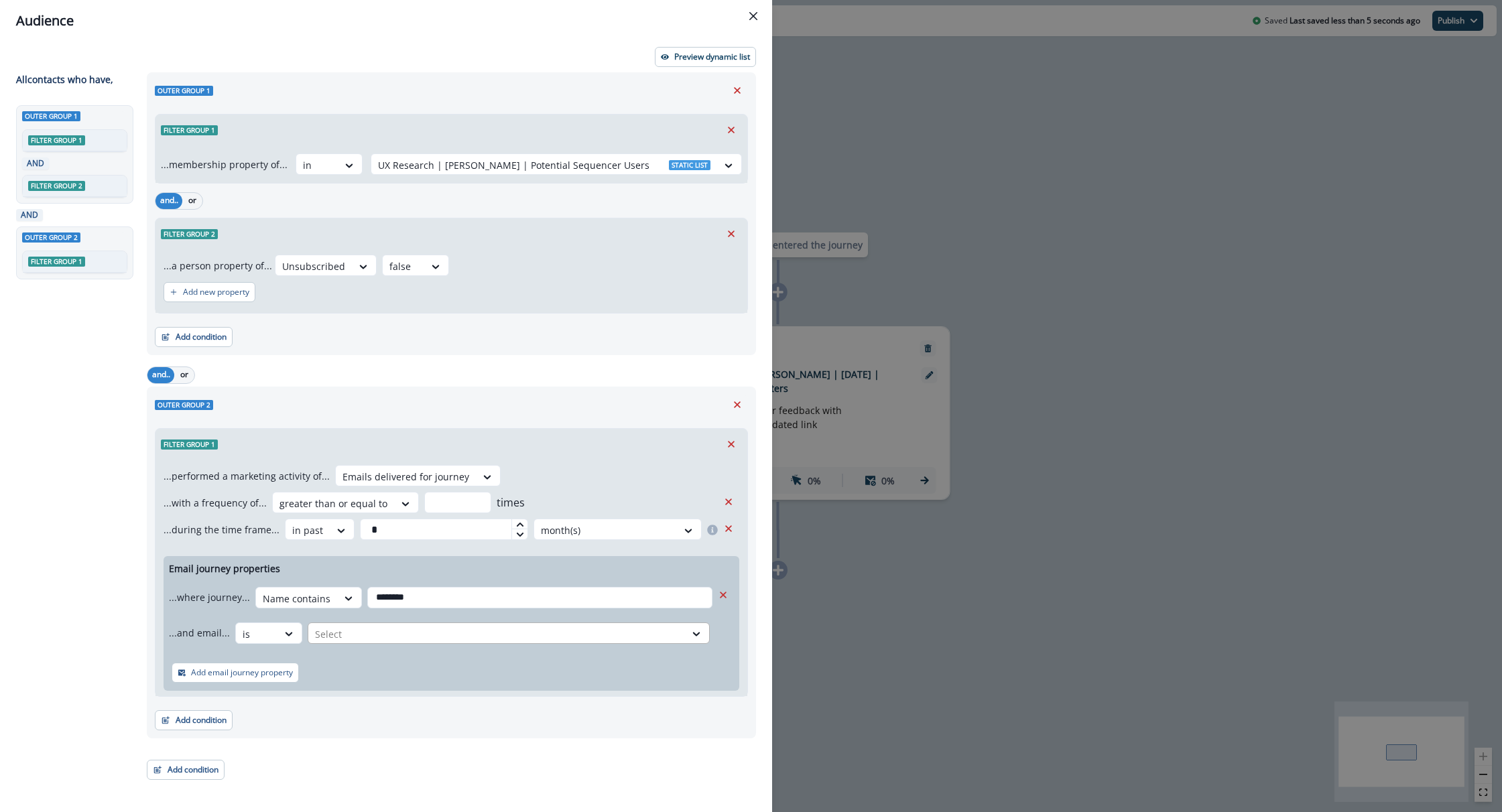
click at [365, 632] on div at bounding box center [497, 634] width 364 height 17
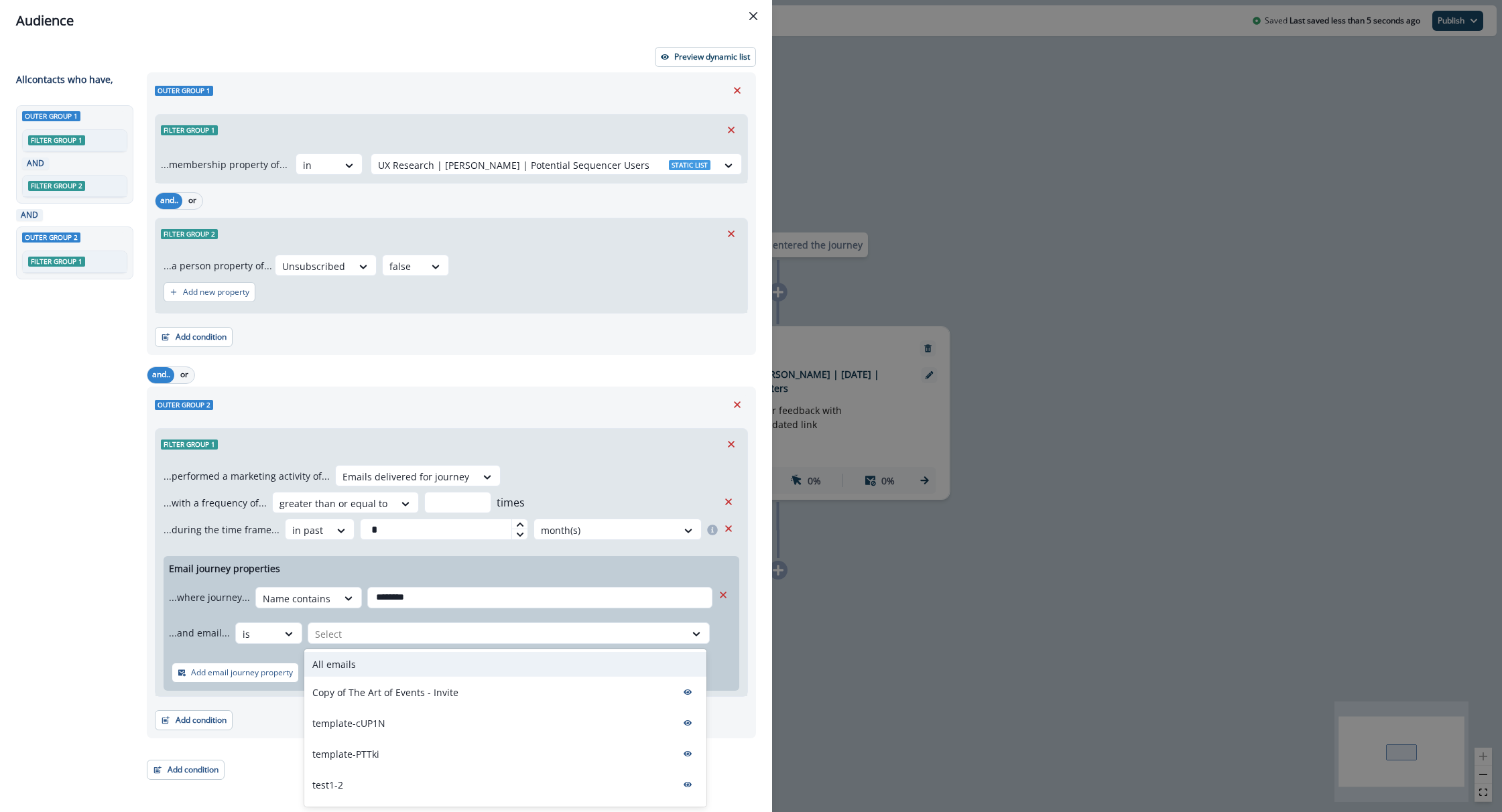
click at [361, 658] on div "All emails" at bounding box center [505, 664] width 402 height 25
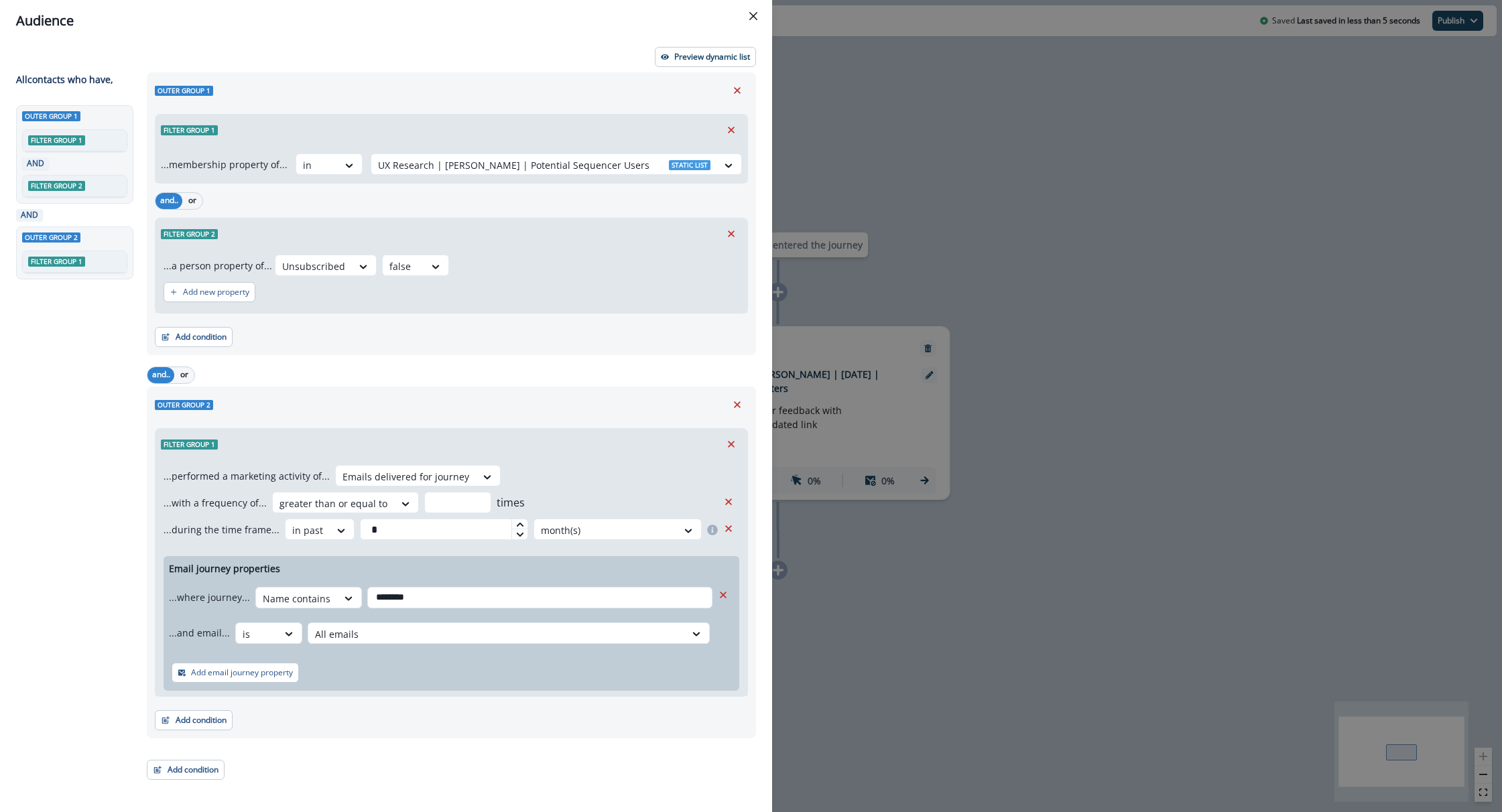
click at [405, 659] on div "Add email journey property" at bounding box center [451, 673] width 576 height 36
click at [703, 57] on p "Preview dynamic list" at bounding box center [712, 57] width 76 height 10
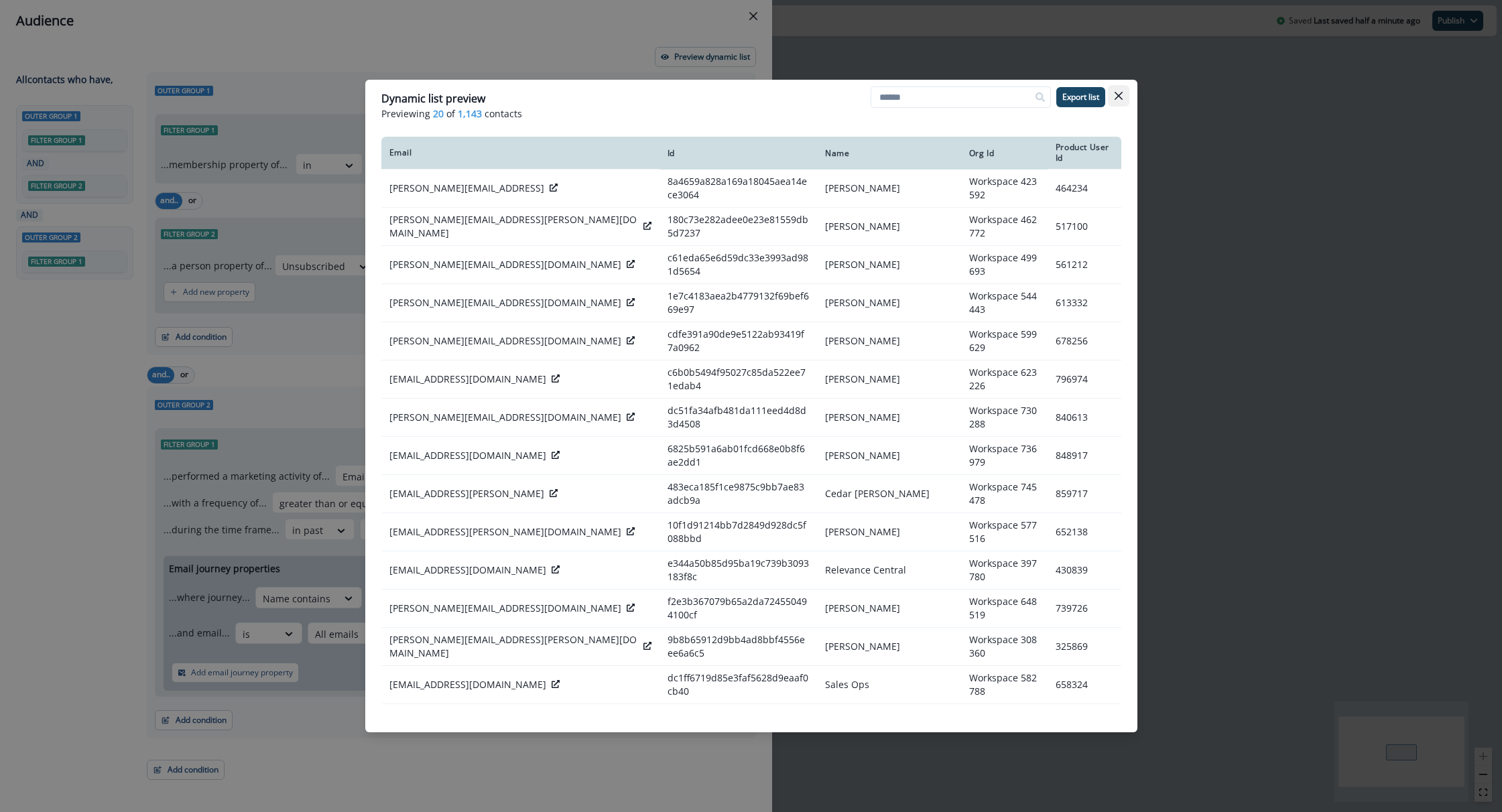
click at [1112, 98] on button "Close" at bounding box center [1118, 95] width 22 height 22
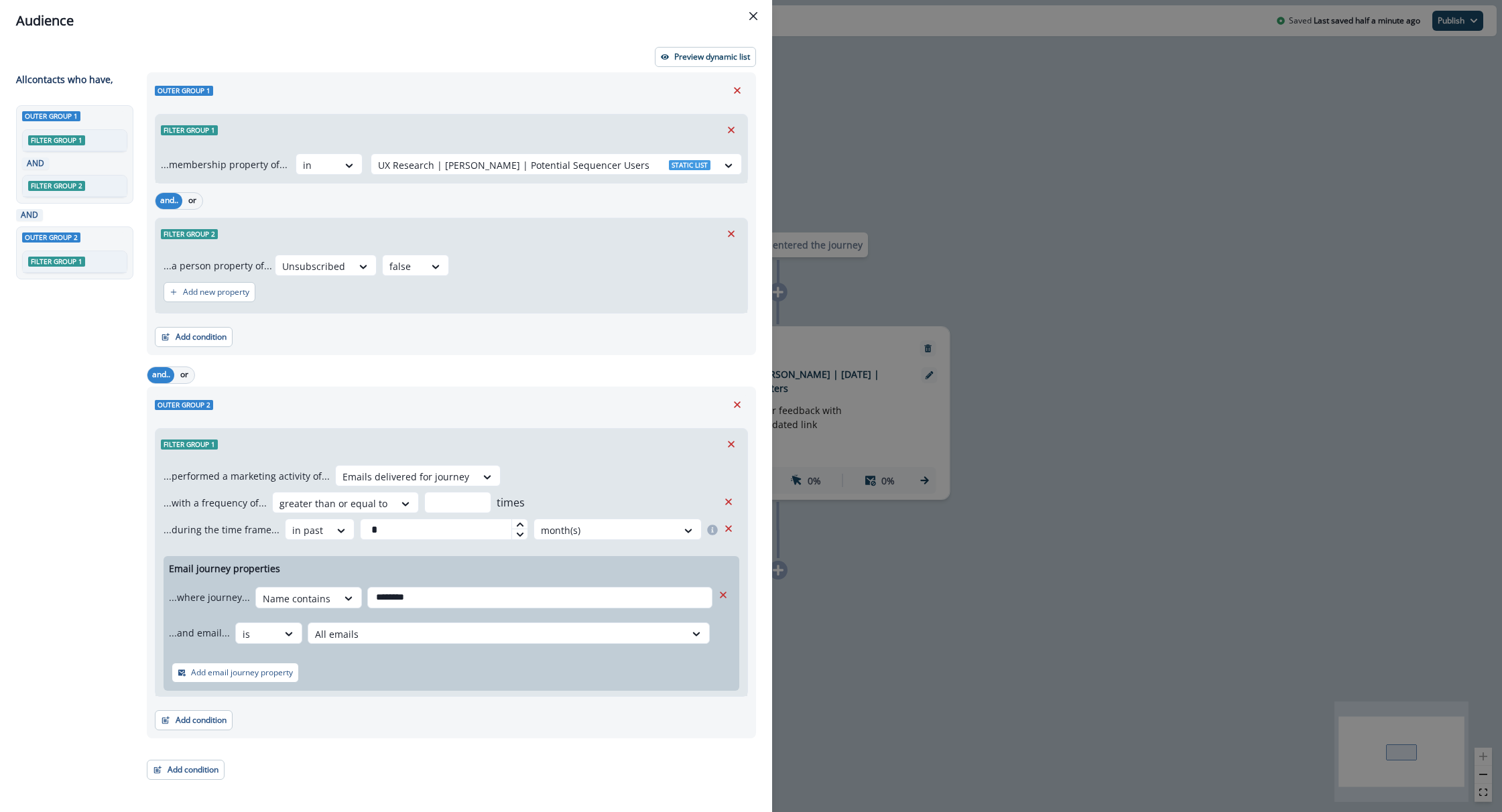
click at [1009, 584] on div "Audience Preview dynamic list All contact s who have, Outer group 1 Filter grou…" at bounding box center [751, 406] width 1502 height 812
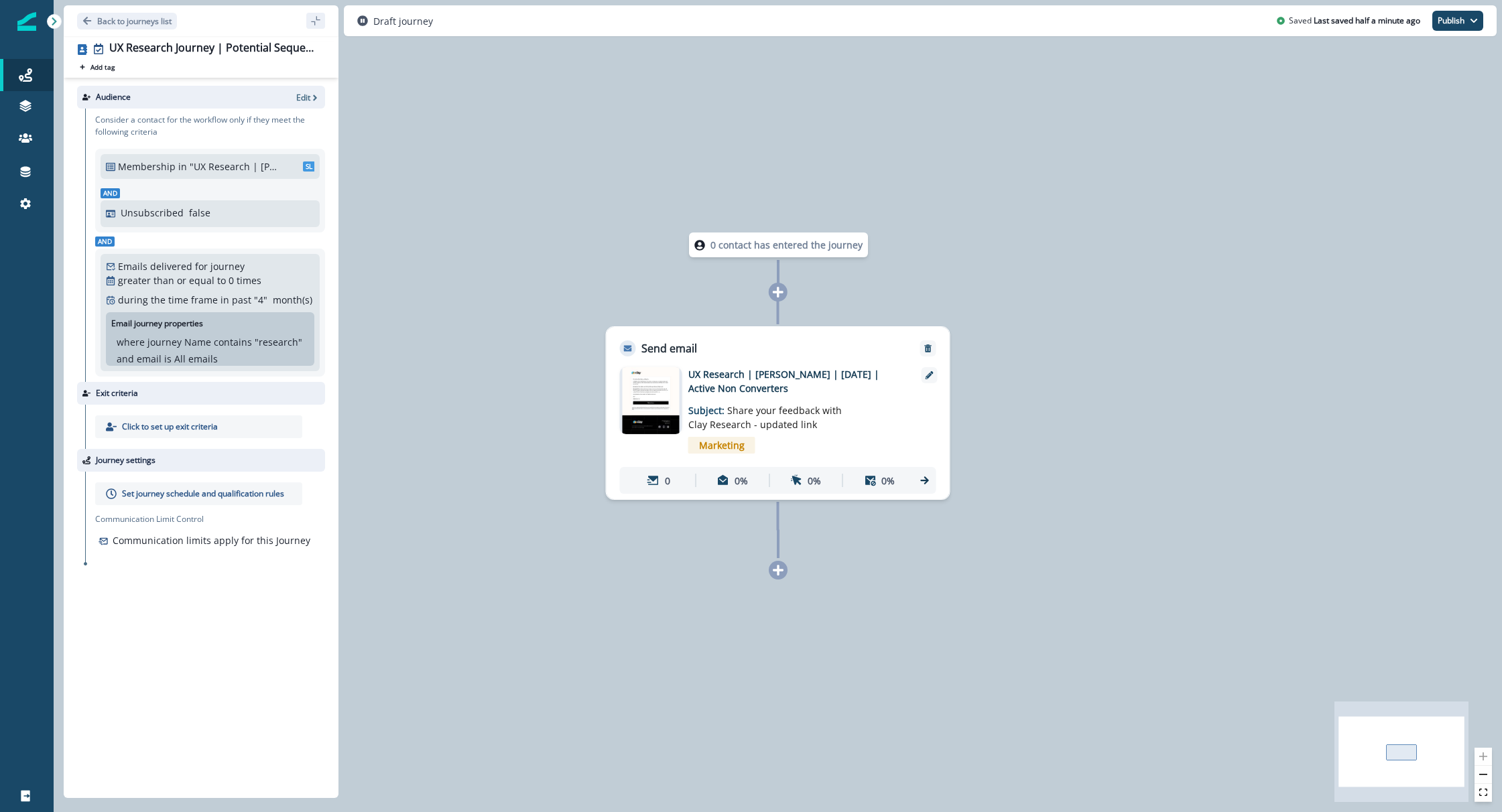
click at [175, 650] on div "Audience Edit Consider a contact for the workflow only if they meet the followi…" at bounding box center [202, 436] width 275 height 715
click at [929, 375] on icon at bounding box center [929, 375] width 8 height 8
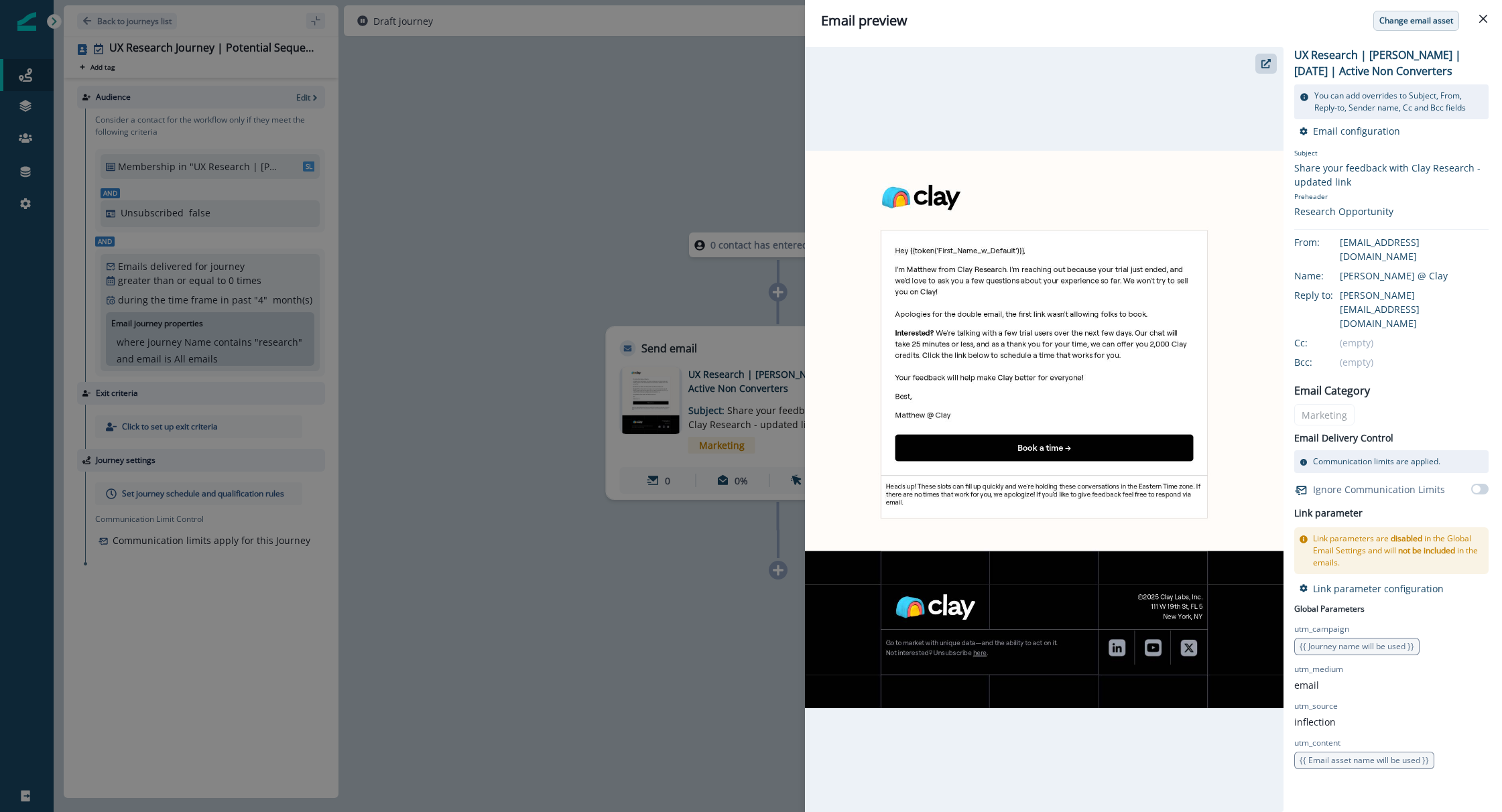
click at [1412, 22] on p "Change email asset" at bounding box center [1416, 21] width 74 height 10
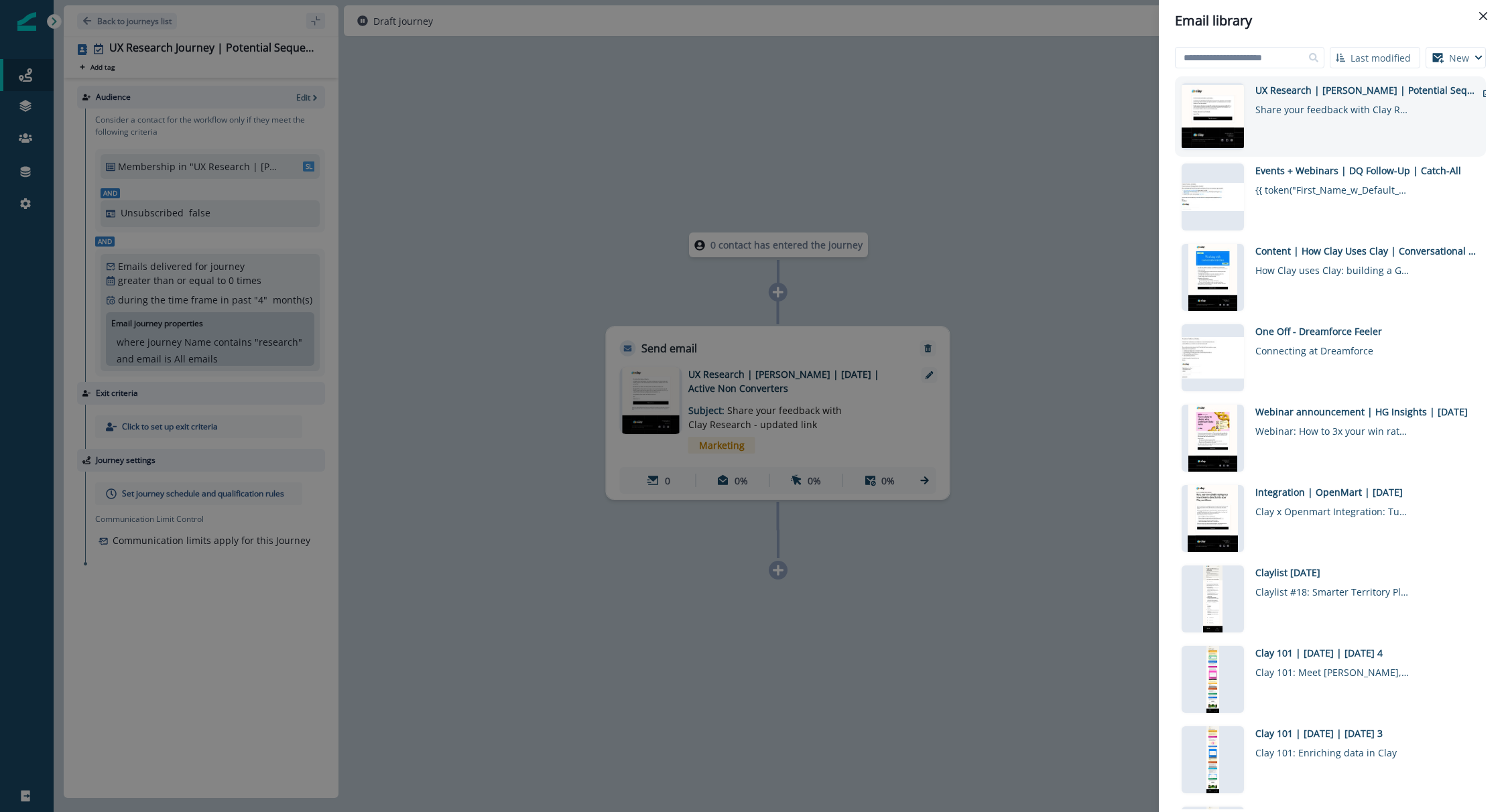
click at [1342, 97] on div "Share your feedback with Clay Research!" at bounding box center [1332, 107] width 154 height 19
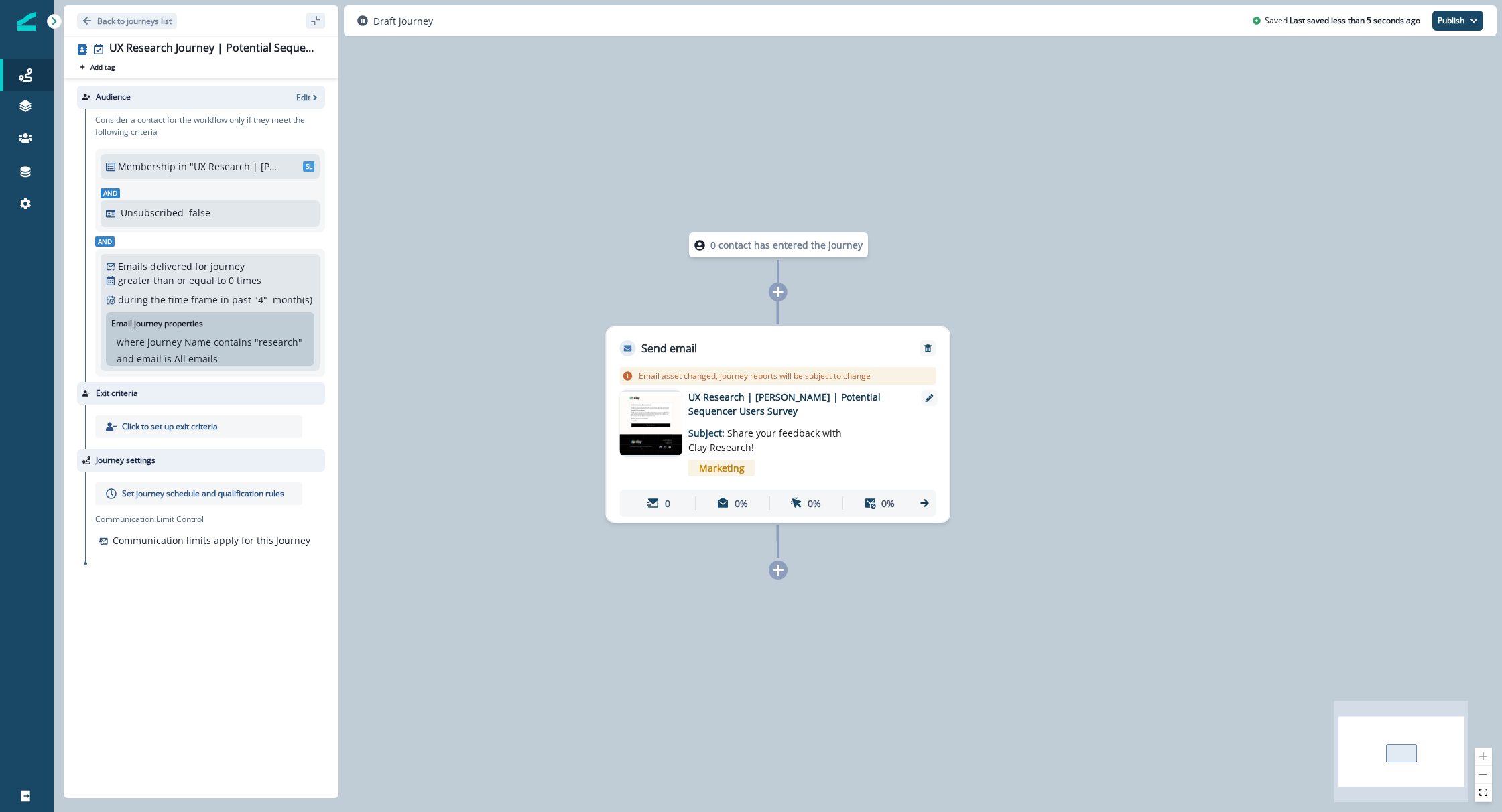
click at [1070, 365] on div "0 contact has entered the journey Send email Email asset changed, journey repor…" at bounding box center [778, 406] width 1448 height 812
click at [834, 384] on div "Email asset changed, journey reports will be subject to change" at bounding box center [778, 376] width 316 height 17
click at [663, 419] on img at bounding box center [651, 423] width 62 height 63
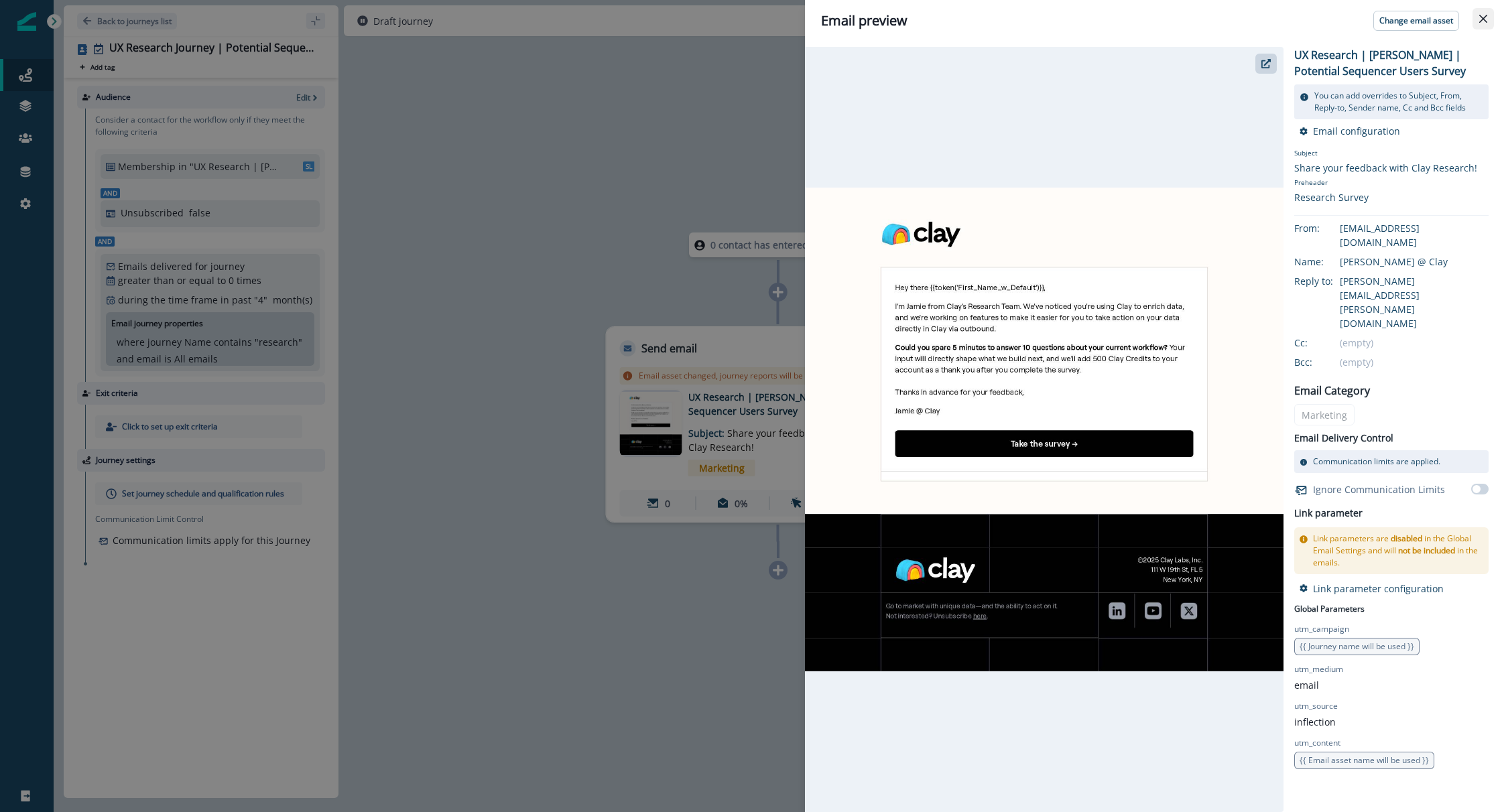
click at [1490, 21] on button "Close" at bounding box center [1483, 19] width 22 height 22
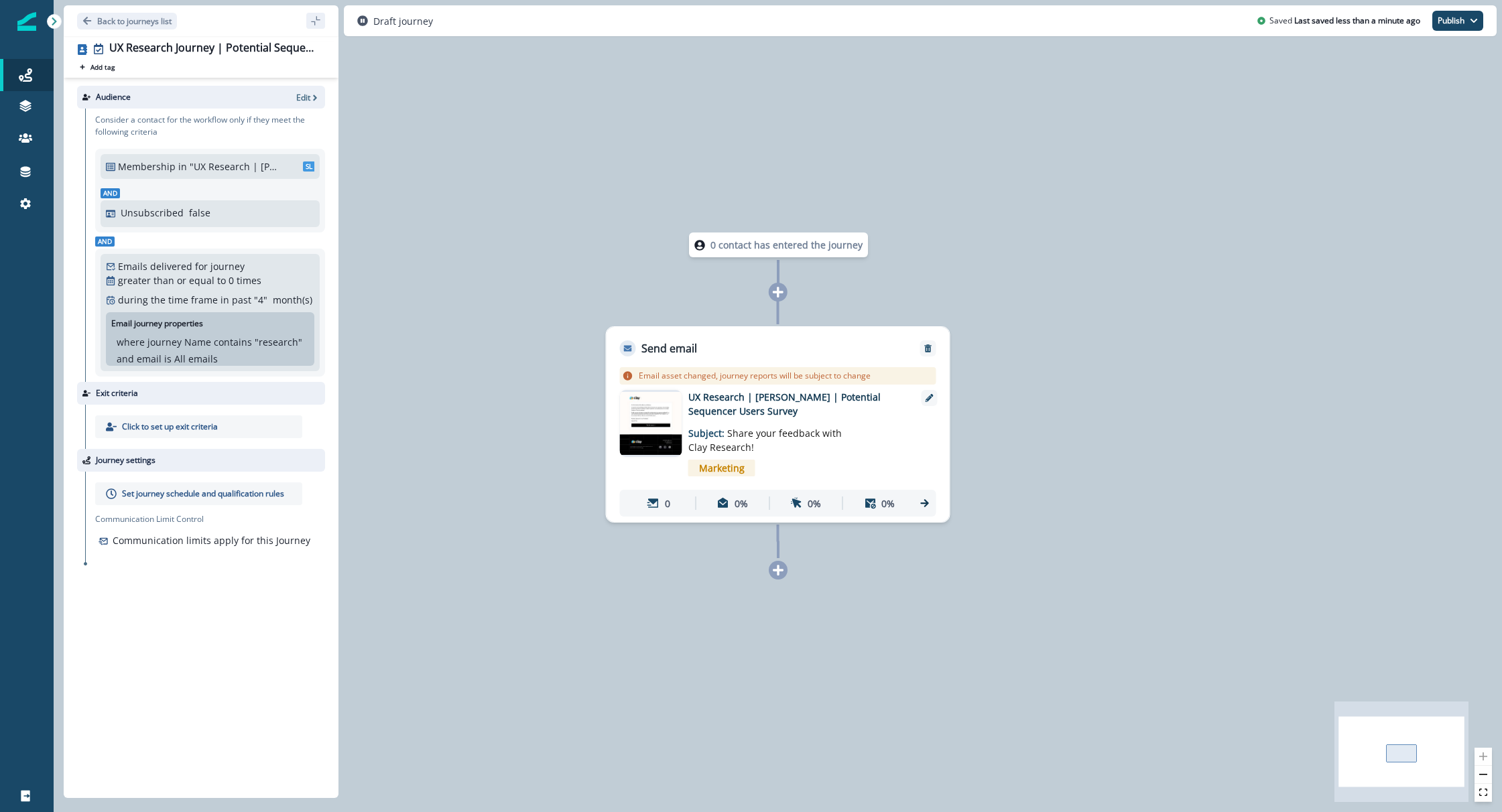
click at [220, 497] on p "Set journey schedule and qualification rules" at bounding box center [203, 494] width 162 height 12
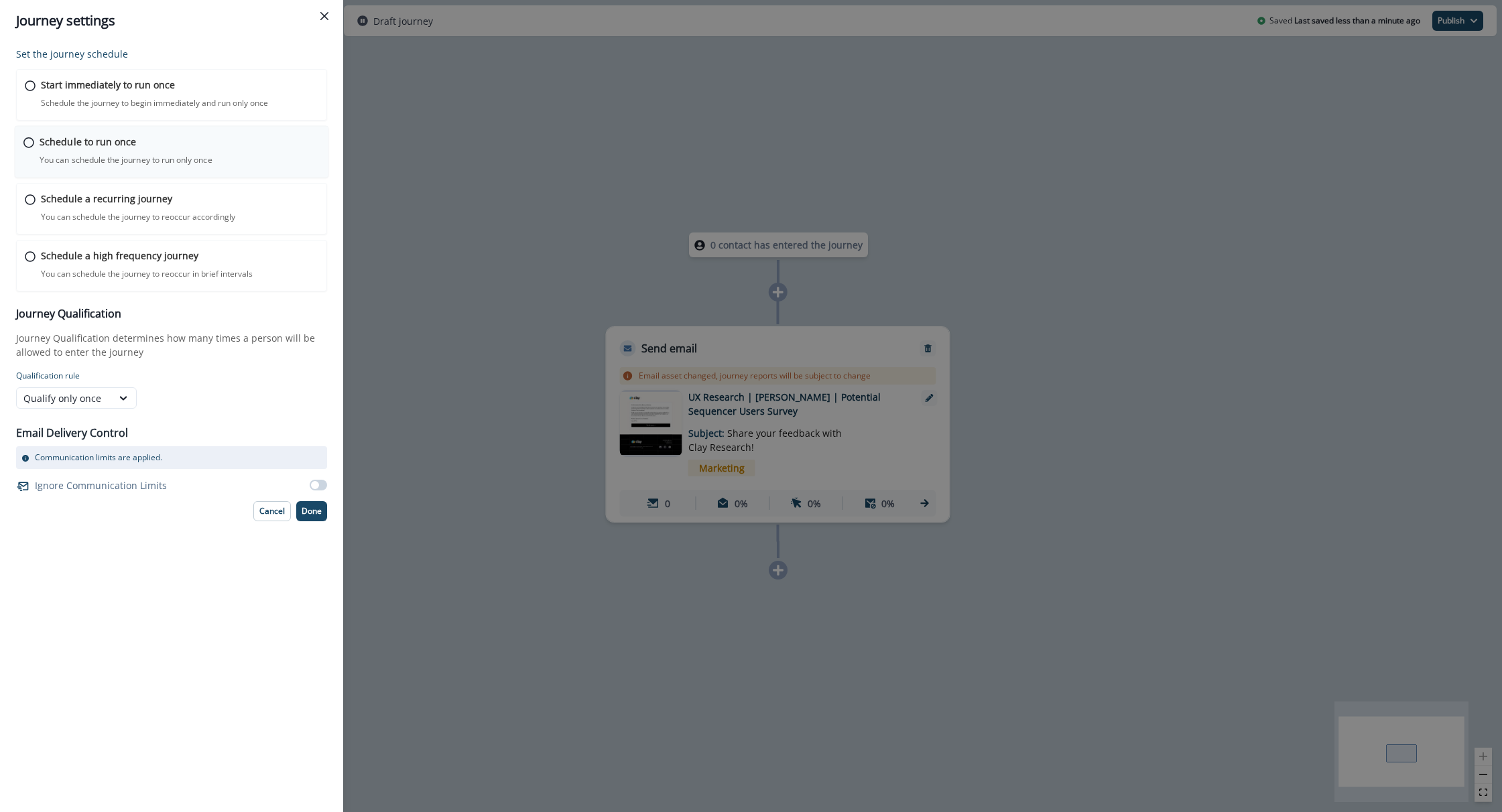
click at [187, 154] on p "You can schedule the journey to run only once" at bounding box center [126, 160] width 173 height 12
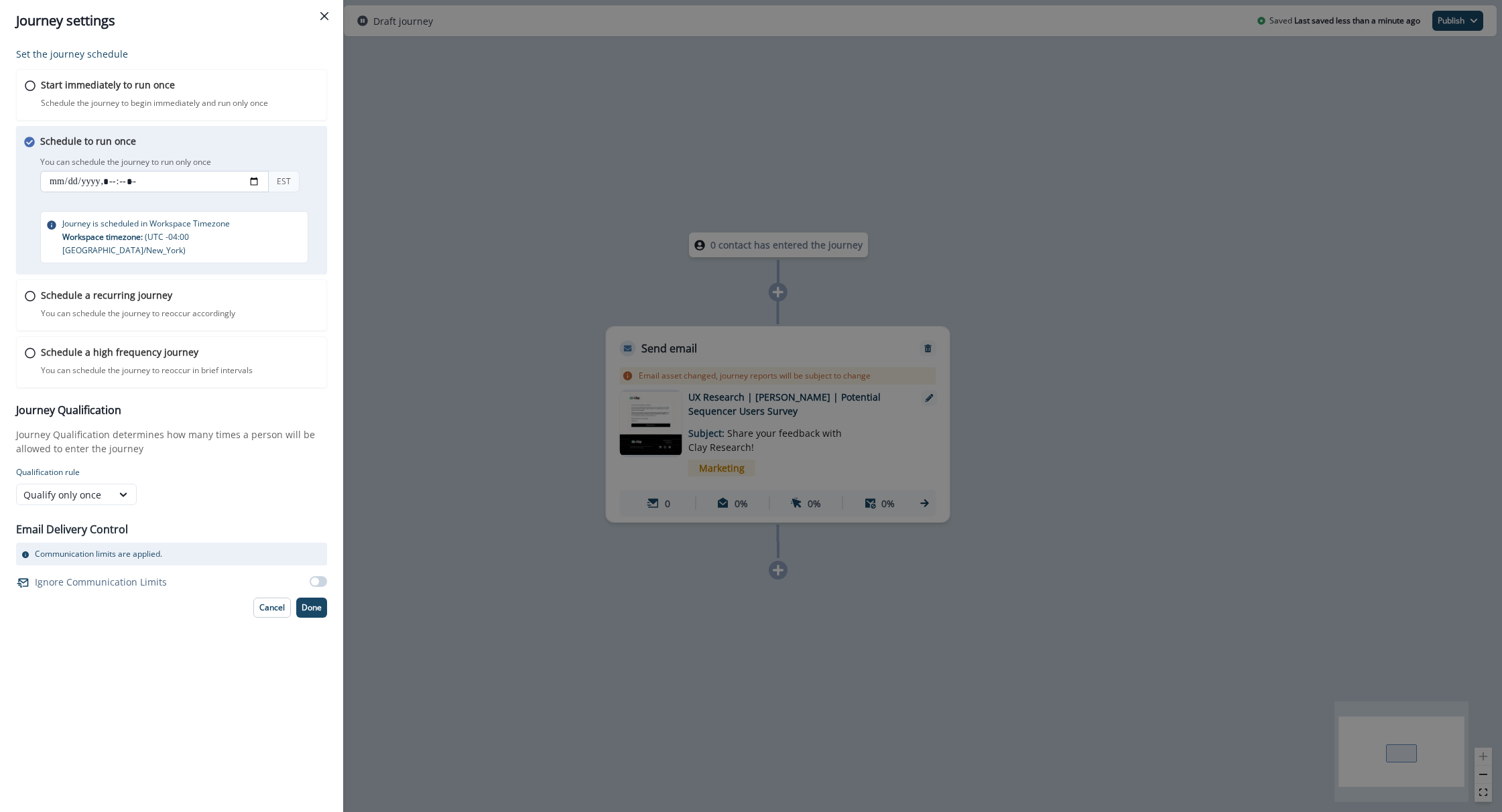
click at [51, 183] on input "datetime-local" at bounding box center [154, 181] width 228 height 22
click at [56, 181] on input "datetime-local" at bounding box center [154, 181] width 228 height 22
click at [124, 177] on input "datetime-local" at bounding box center [154, 181] width 228 height 22
click at [115, 180] on input "datetime-local" at bounding box center [154, 181] width 228 height 22
click at [110, 182] on input "datetime-local" at bounding box center [154, 181] width 228 height 22
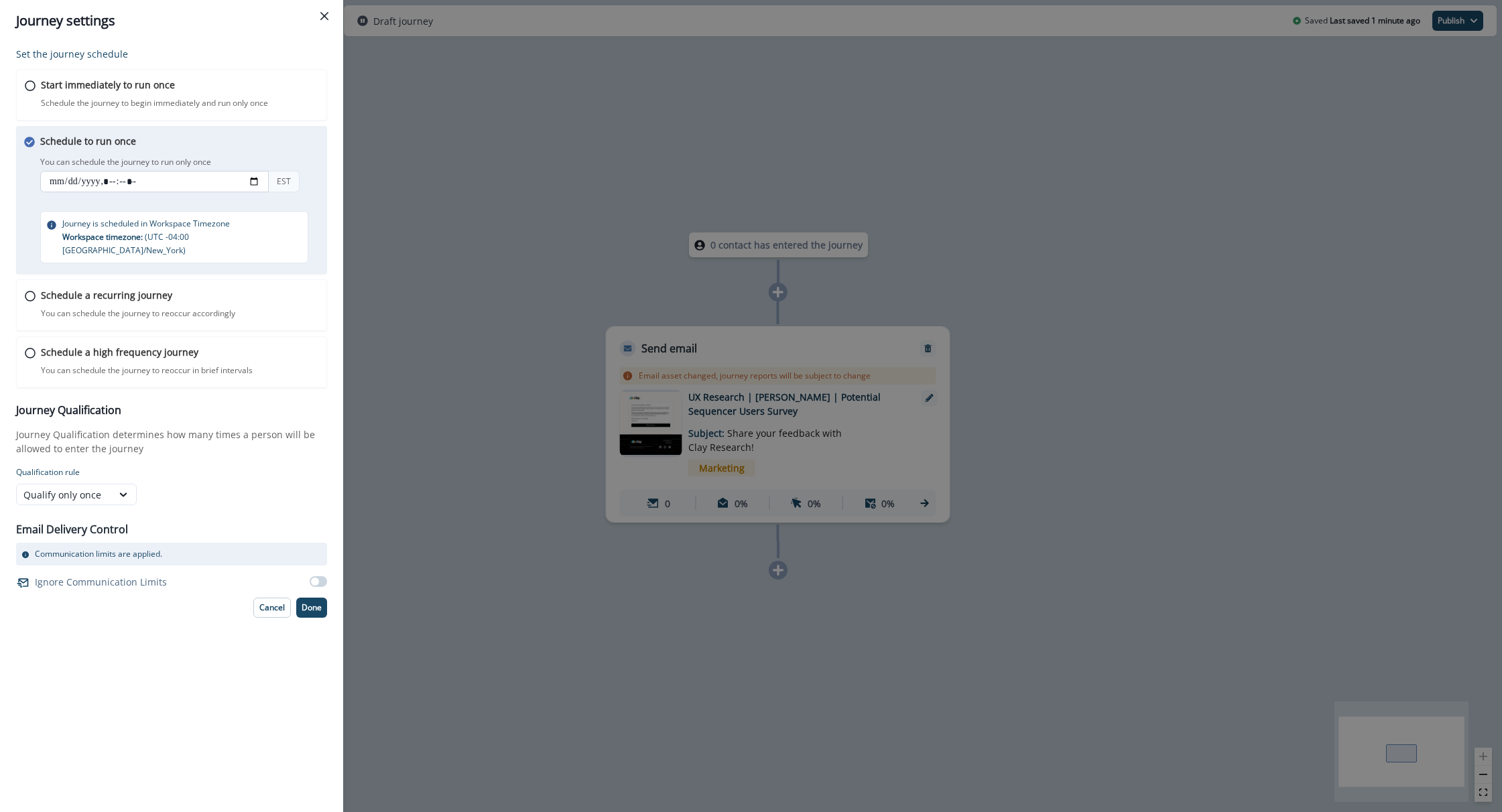
type input "**********"
click at [207, 157] on p "You can schedule the journey to run only once" at bounding box center [126, 162] width 171 height 12
click at [308, 603] on p "Done" at bounding box center [312, 608] width 20 height 10
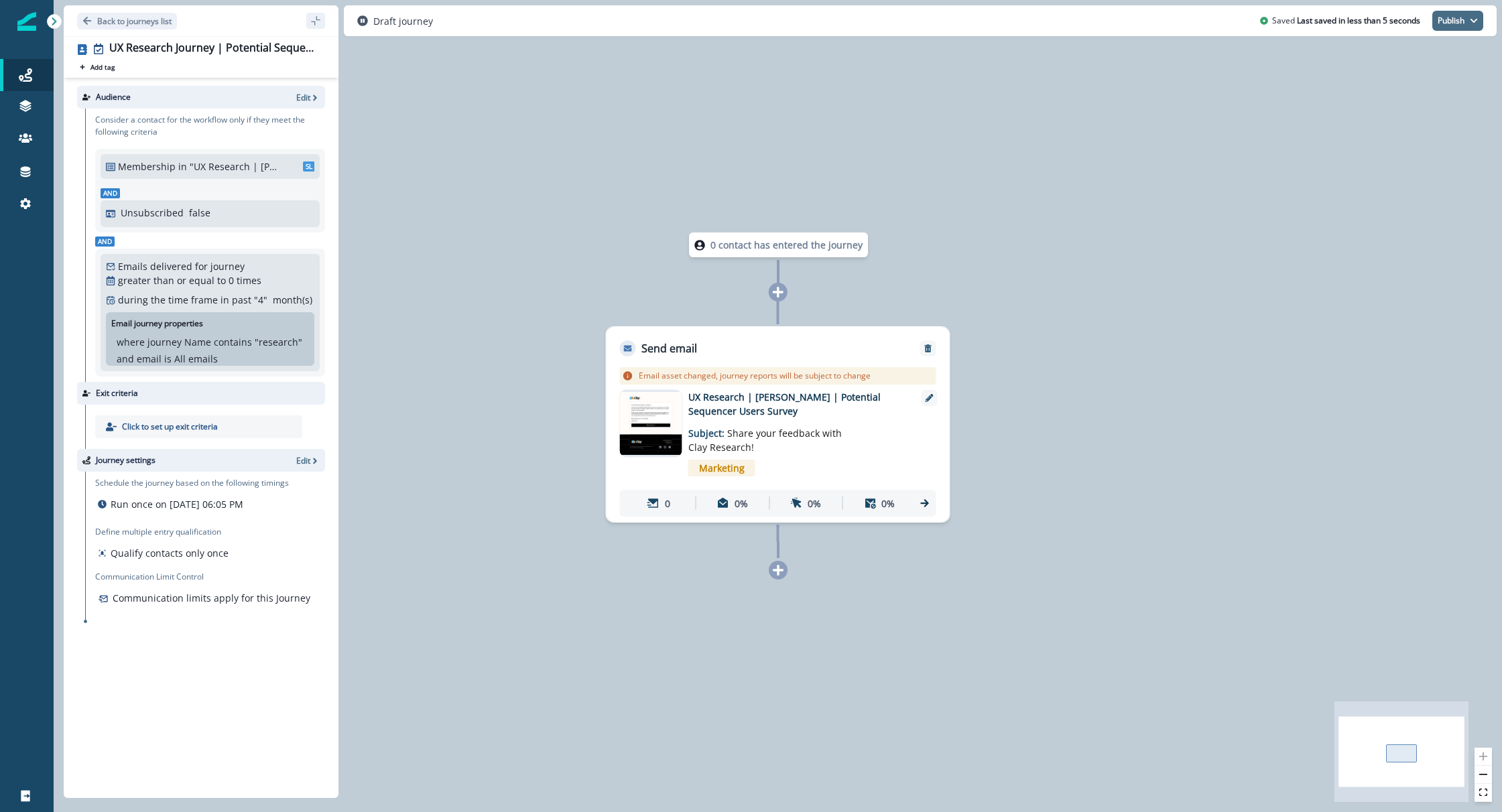
click at [1451, 25] on button "Publish" at bounding box center [1457, 20] width 51 height 20
click at [1442, 57] on button "as active journey" at bounding box center [1408, 54] width 149 height 24
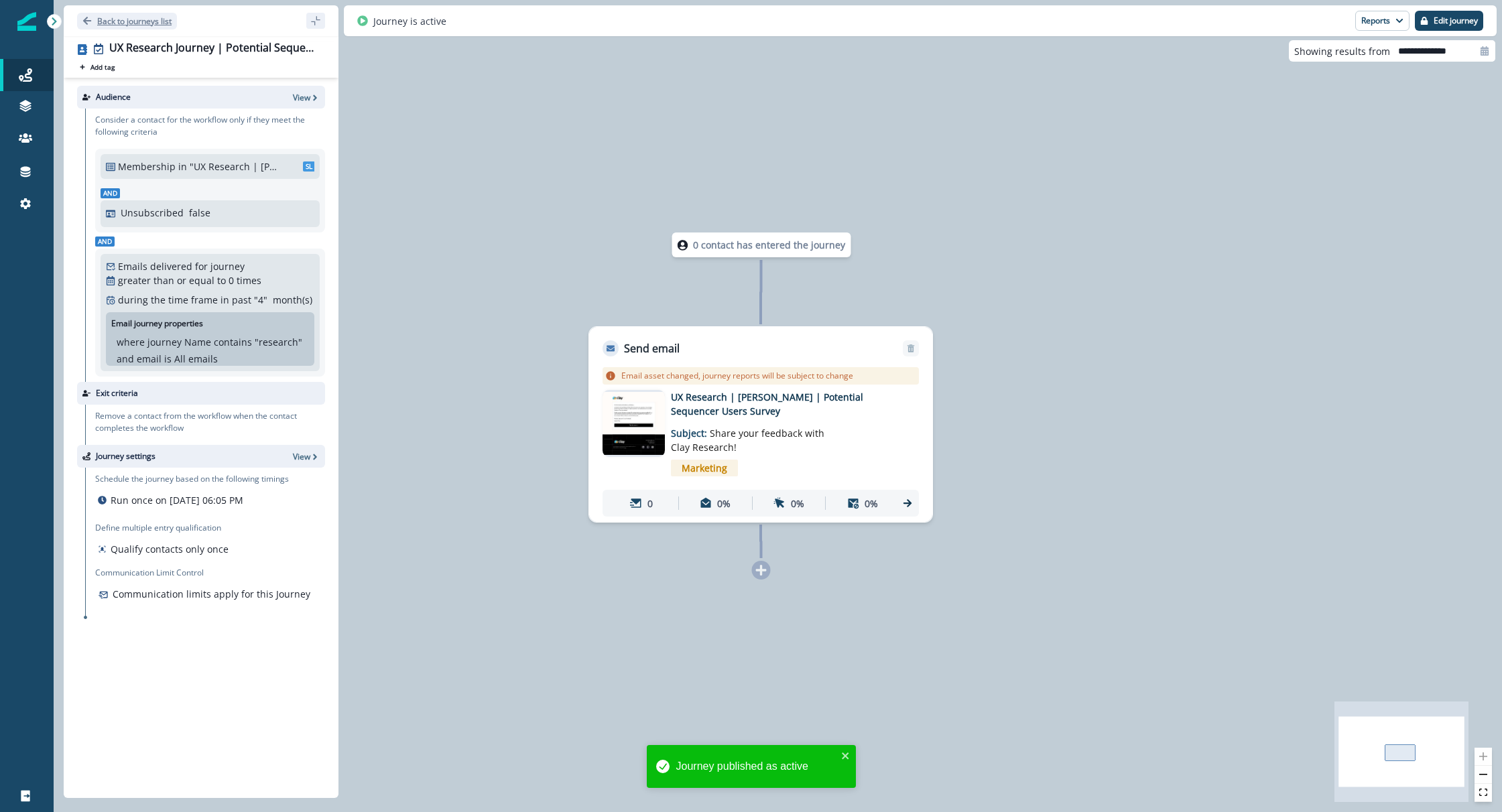
click at [143, 19] on p "Back to journeys list" at bounding box center [135, 21] width 74 height 11
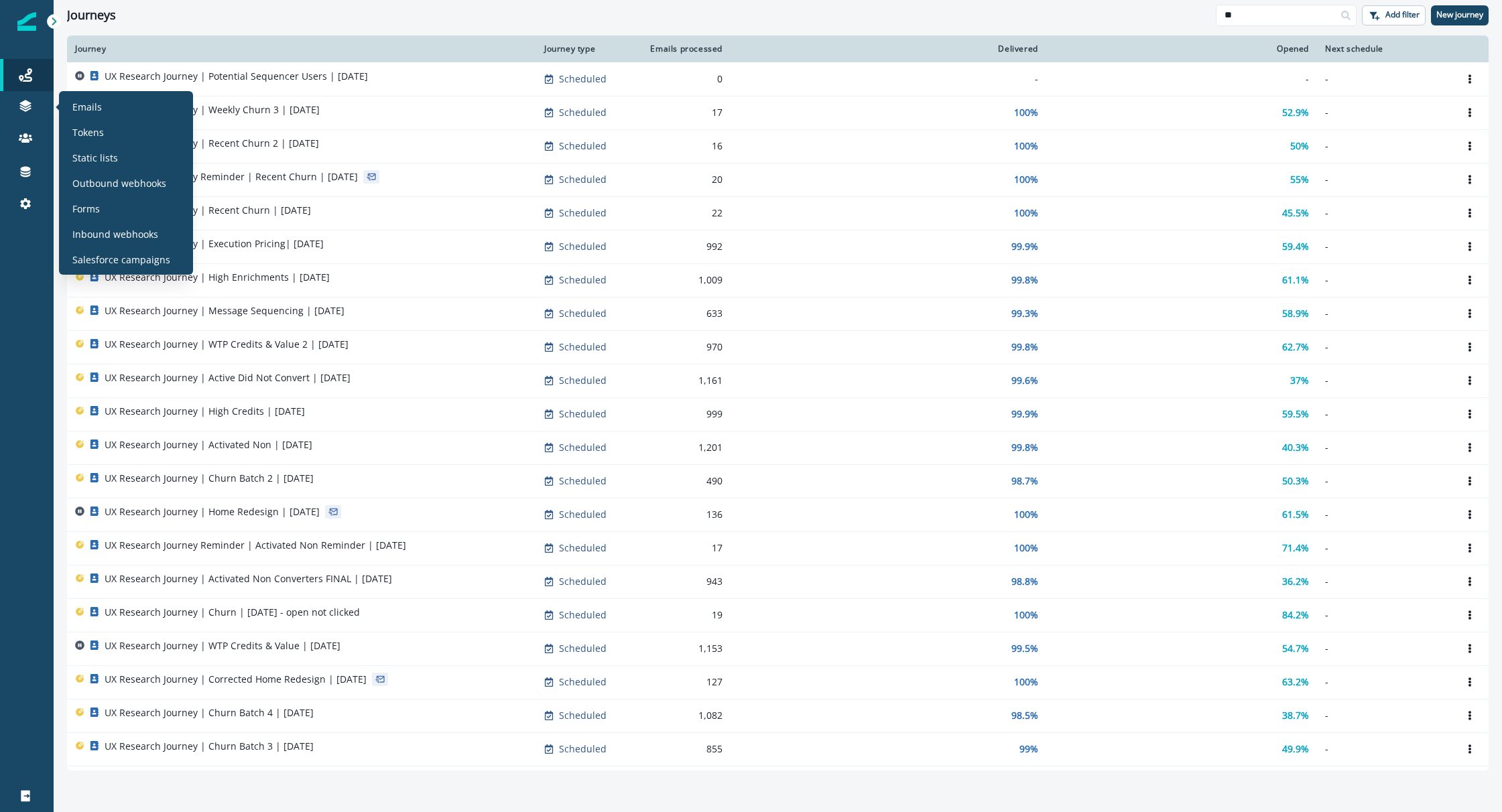
click at [61, 98] on section "Emails Tokens Static lists Outbound webhooks Forms Inbound webhooks Salesforce …" at bounding box center [126, 183] width 134 height 184
click at [70, 101] on div "Emails" at bounding box center [126, 106] width 123 height 20
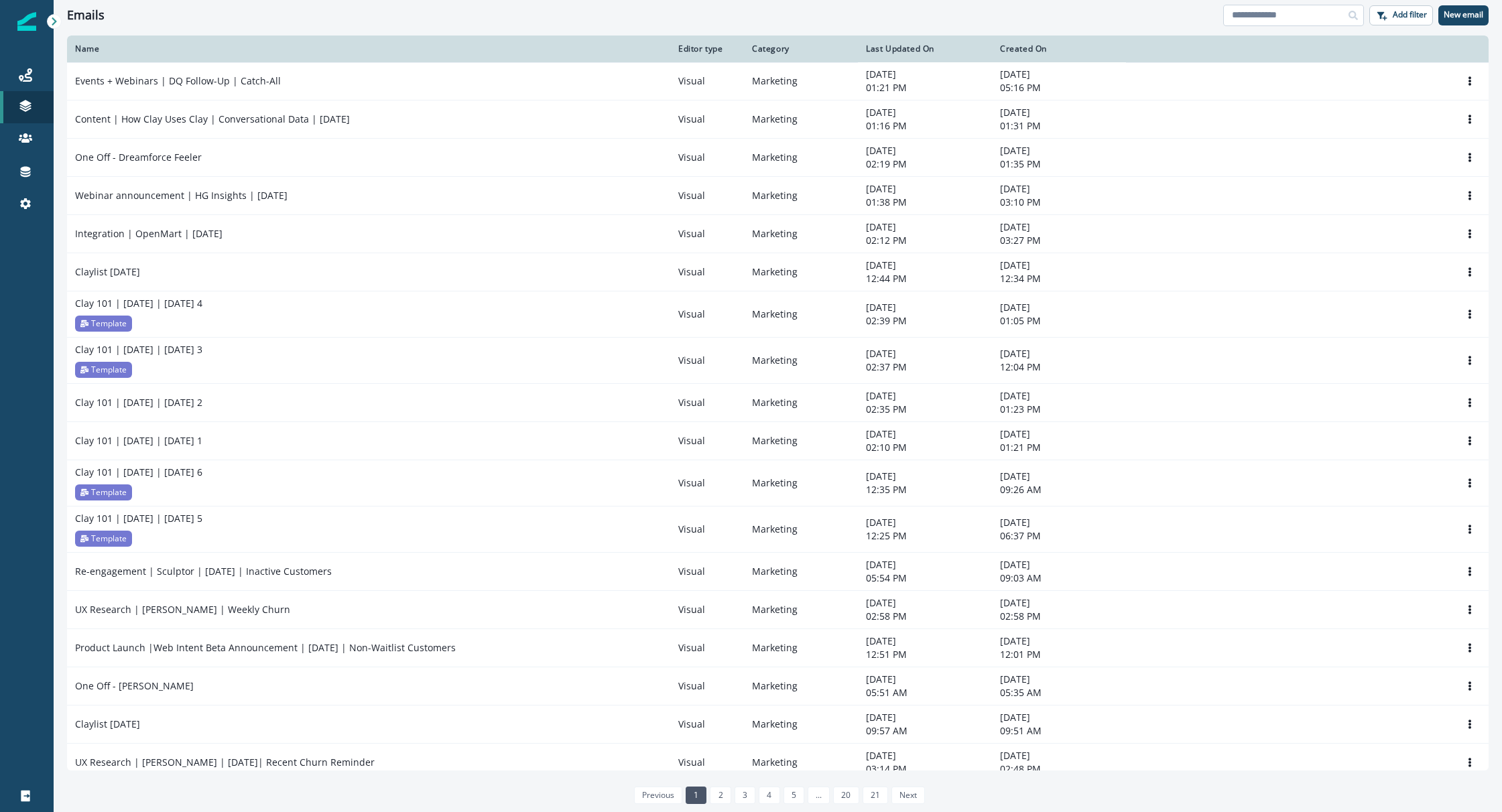
click at [1252, 7] on input at bounding box center [1293, 15] width 141 height 22
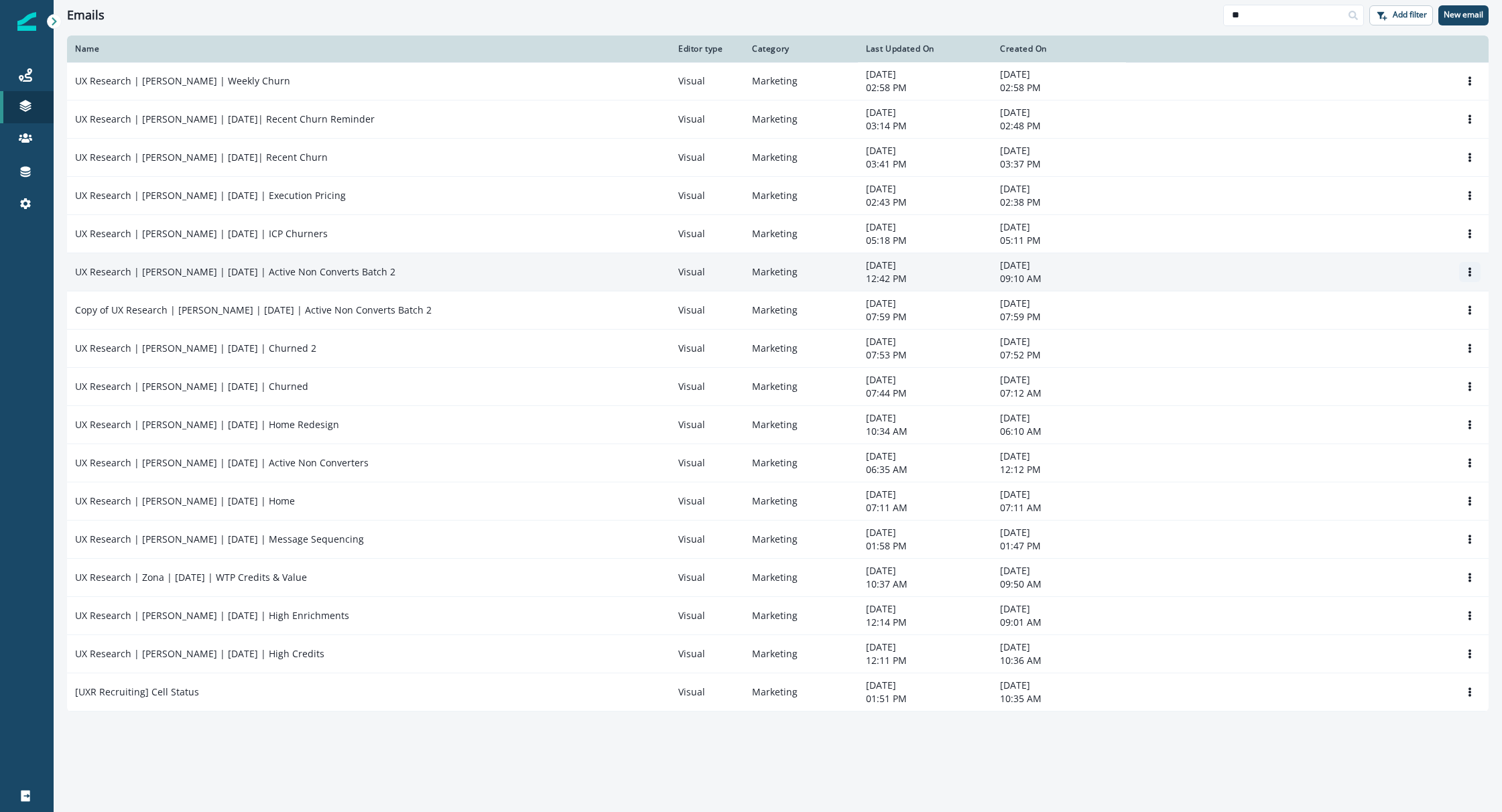
type input "**"
click at [1474, 274] on icon "Options" at bounding box center [1469, 272] width 10 height 10
click at [1383, 315] on button "Clone" at bounding box center [1405, 305] width 149 height 22
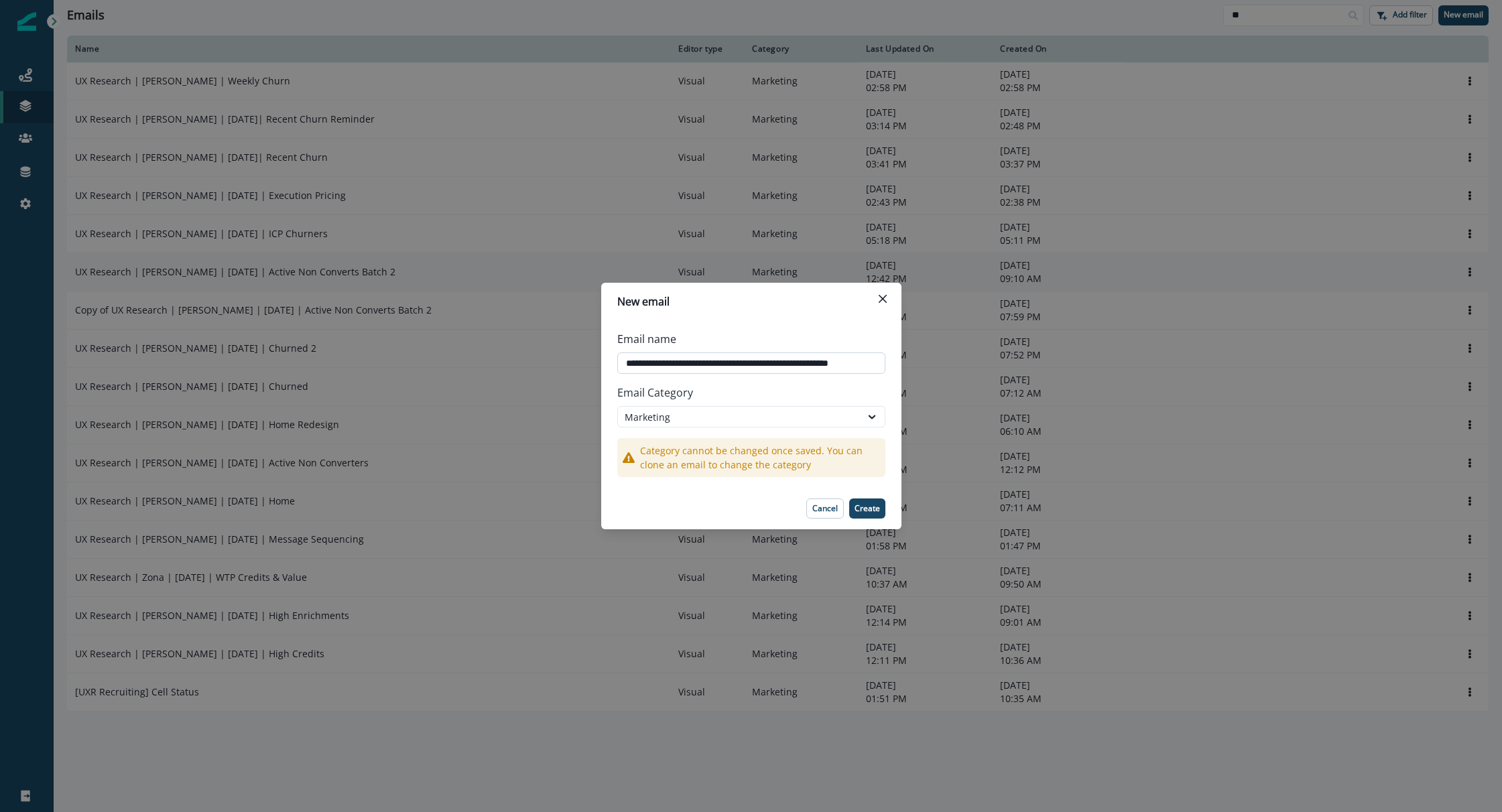
click at [692, 363] on input "**********" at bounding box center [751, 363] width 268 height 22
type input "**********"
click at [856, 508] on p "Create" at bounding box center [867, 509] width 25 height 10
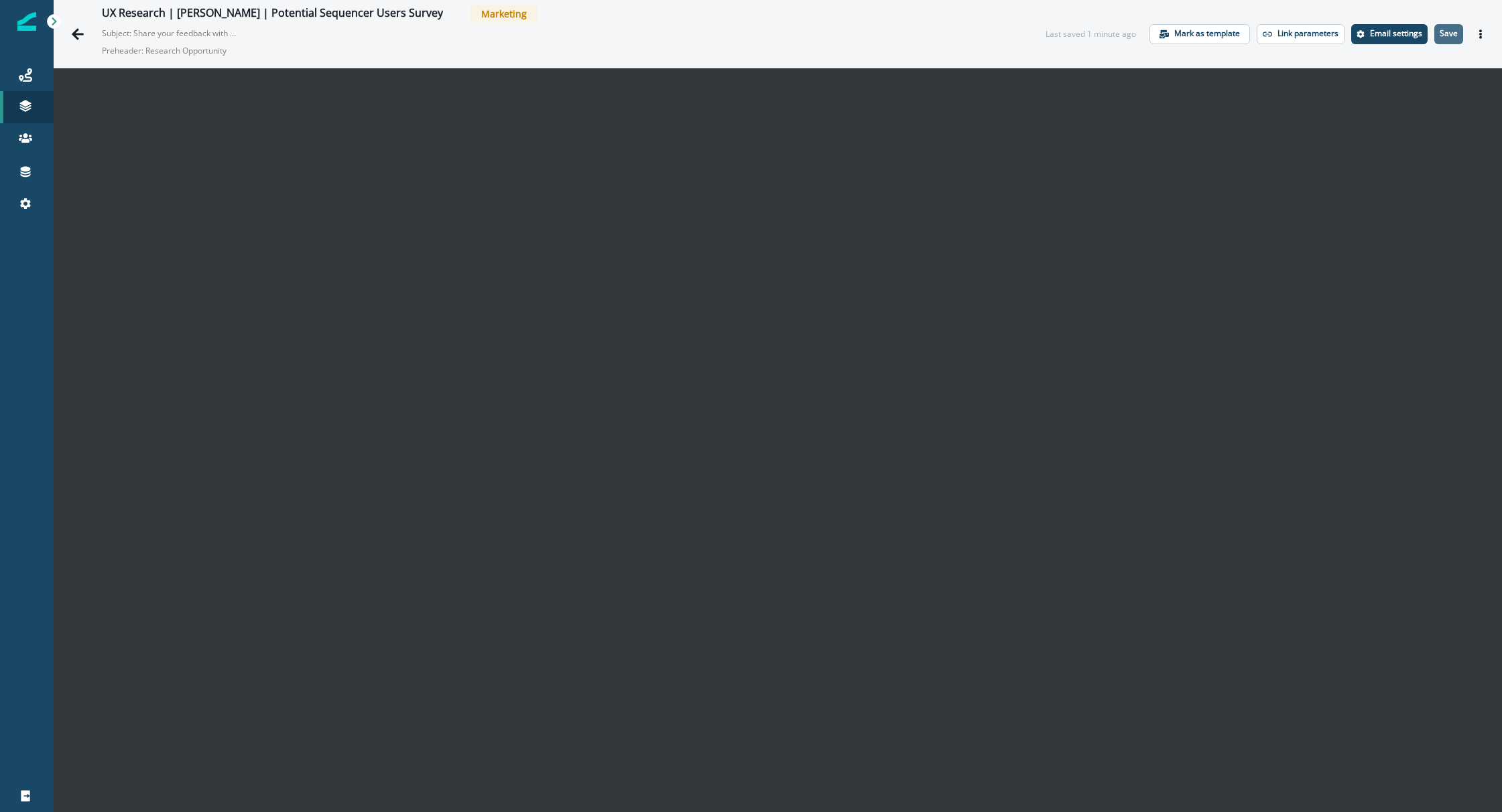
click at [1452, 33] on p "Save" at bounding box center [1448, 33] width 18 height 10
click at [1457, 32] on p "Save" at bounding box center [1448, 33] width 18 height 10
click at [1450, 30] on p "Save" at bounding box center [1448, 33] width 18 height 10
click at [1414, 34] on p "Email settings" at bounding box center [1396, 33] width 52 height 10
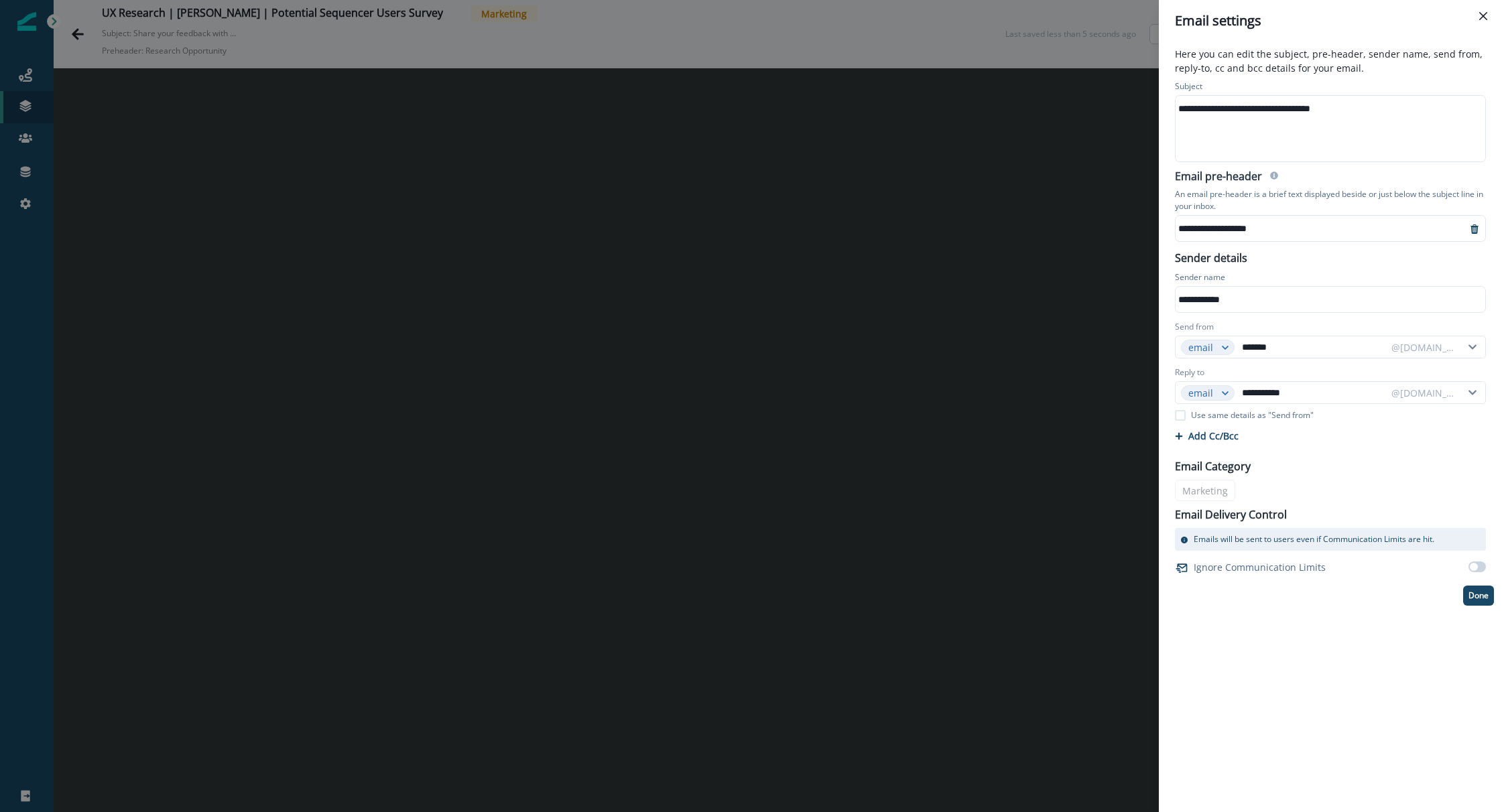
click at [1231, 234] on div "**********" at bounding box center [1321, 228] width 291 height 20
click at [1271, 195] on p "An email pre-header is a brief text displayed beside or just below the subject …" at bounding box center [1330, 201] width 311 height 30
click at [1483, 594] on p "Done" at bounding box center [1478, 596] width 20 height 10
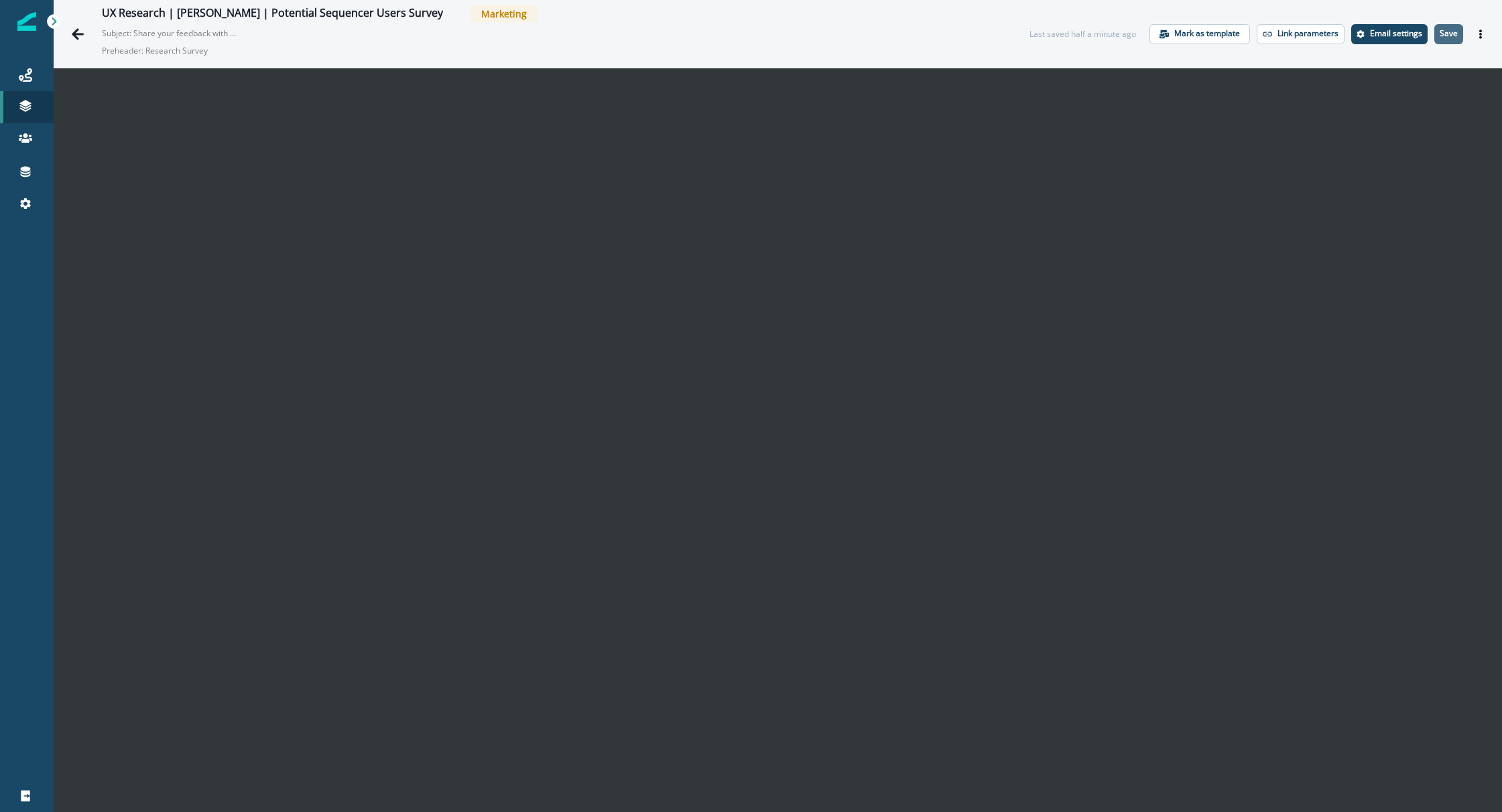
click at [1451, 39] on button "Save" at bounding box center [1448, 33] width 29 height 20
click at [1396, 43] on button "Email settings" at bounding box center [1389, 33] width 77 height 20
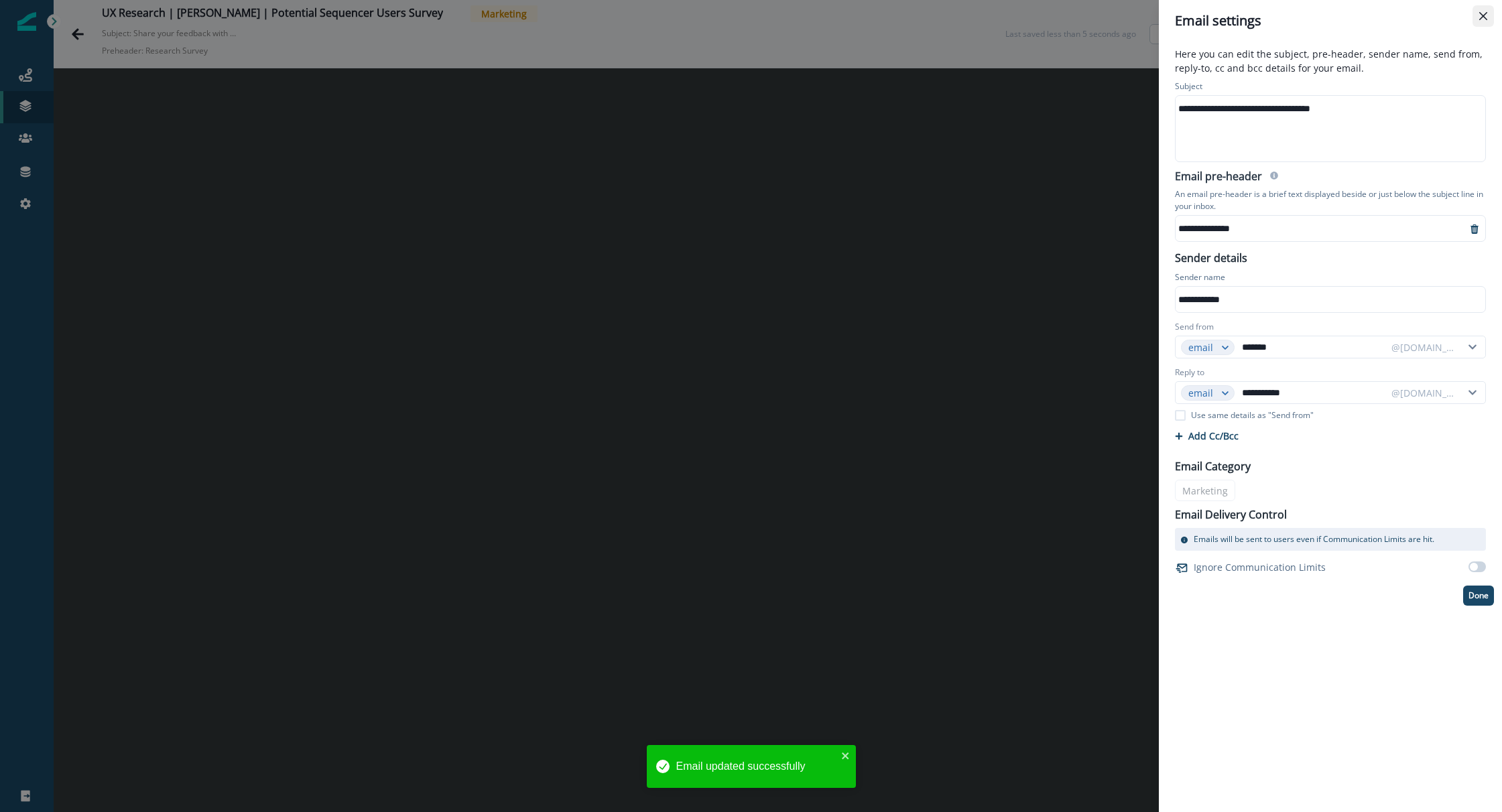
click at [1487, 15] on button "Close" at bounding box center [1483, 16] width 22 height 22
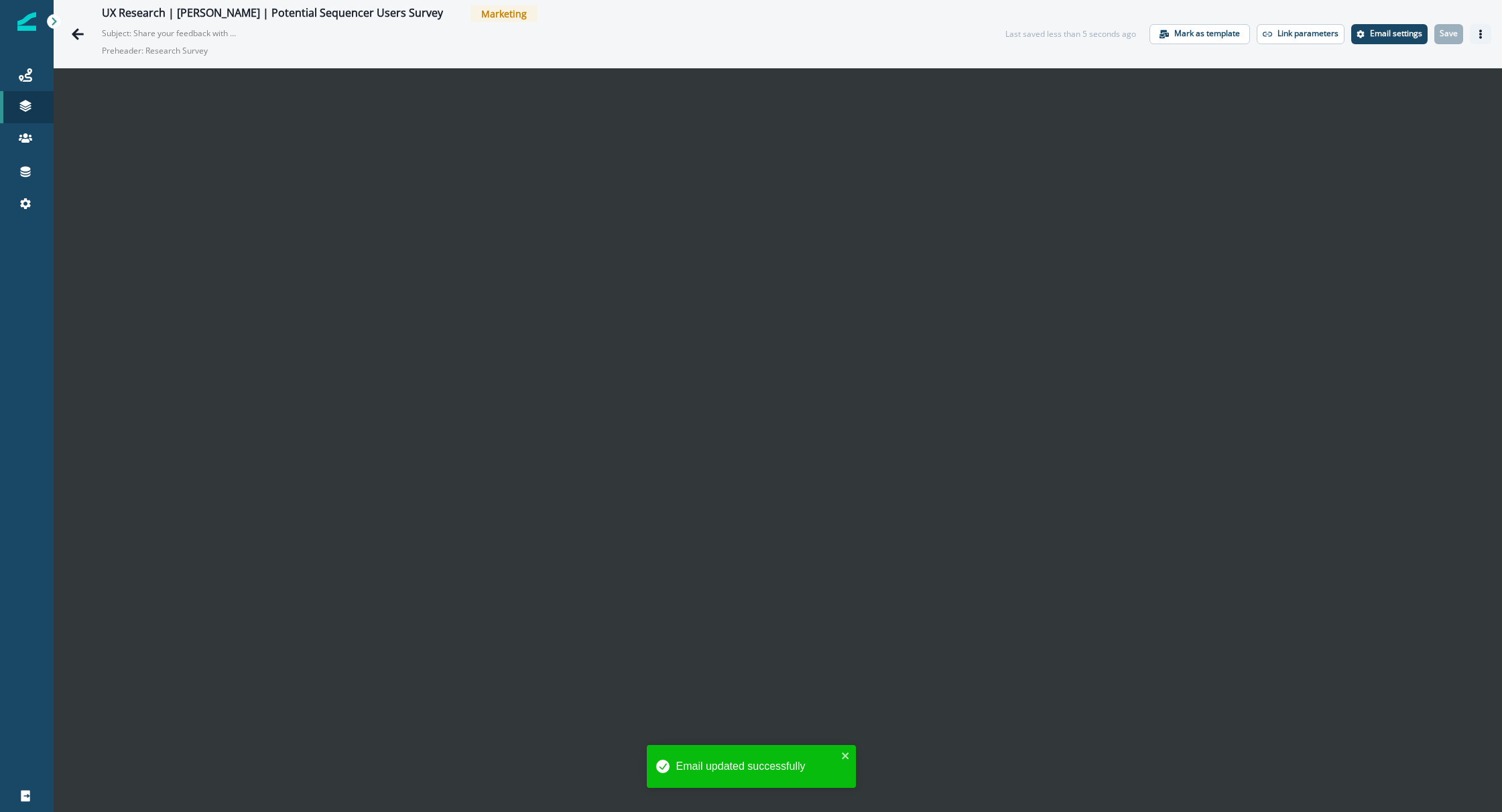
click at [1480, 34] on icon "Actions" at bounding box center [1480, 34] width 3 height 10
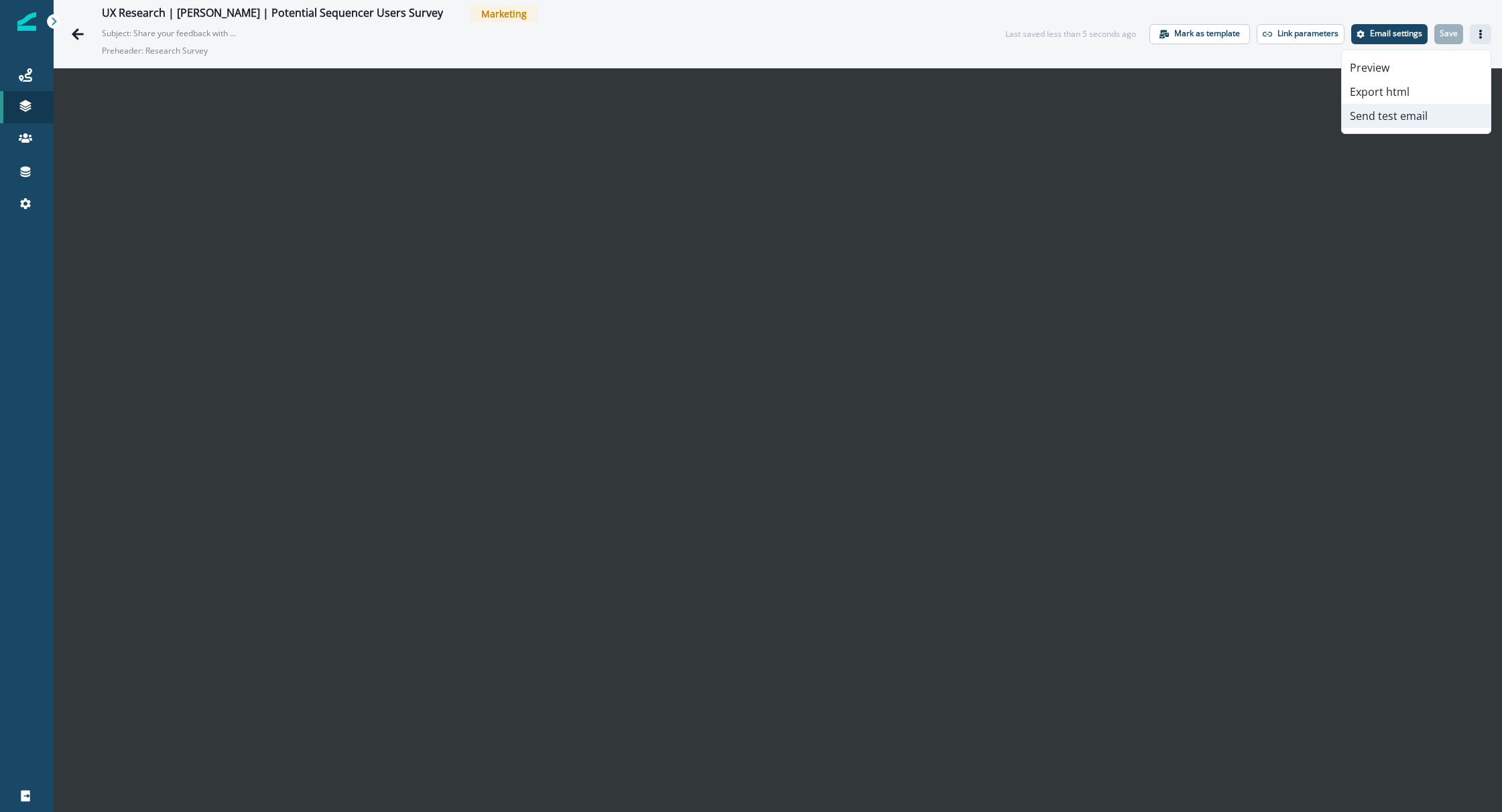
click at [1422, 112] on button "Send test email" at bounding box center [1416, 116] width 149 height 24
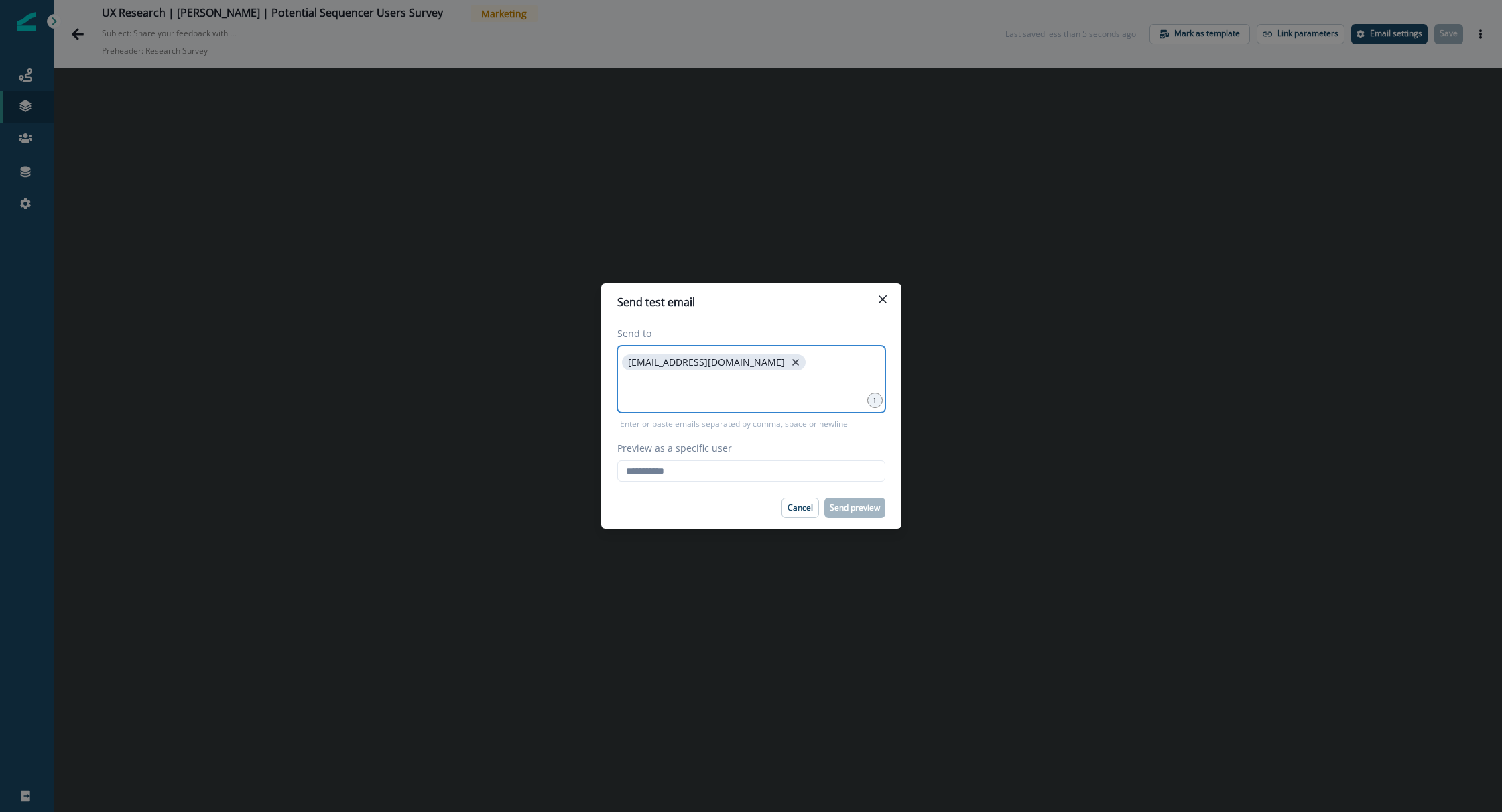
click at [790, 363] on icon "close" at bounding box center [796, 363] width 12 height 12
type input "**********"
click at [738, 473] on input "Preview as a specific user" at bounding box center [751, 471] width 268 height 22
drag, startPoint x: 744, startPoint y: 481, endPoint x: 751, endPoint y: 489, distance: 10.6
click at [751, 489] on section "Send test email Send to jamie.crabb@clay.com 1 Enter or paste emails separated …" at bounding box center [752, 406] width 300 height 245
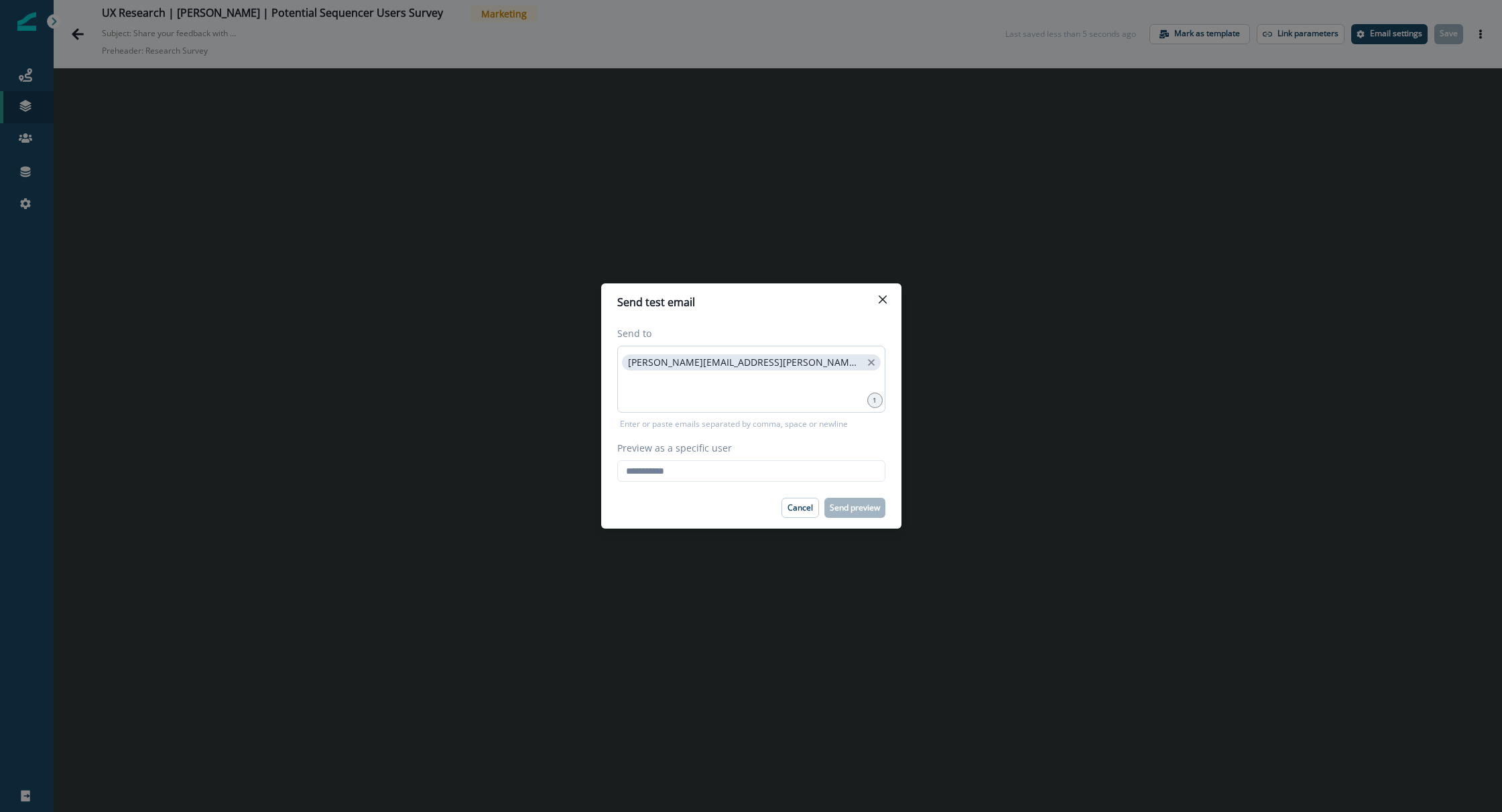
type input "**********"
drag, startPoint x: 676, startPoint y: 506, endPoint x: 685, endPoint y: 506, distance: 9.0
click at [675, 506] on div "Cancel Send preview" at bounding box center [751, 508] width 268 height 20
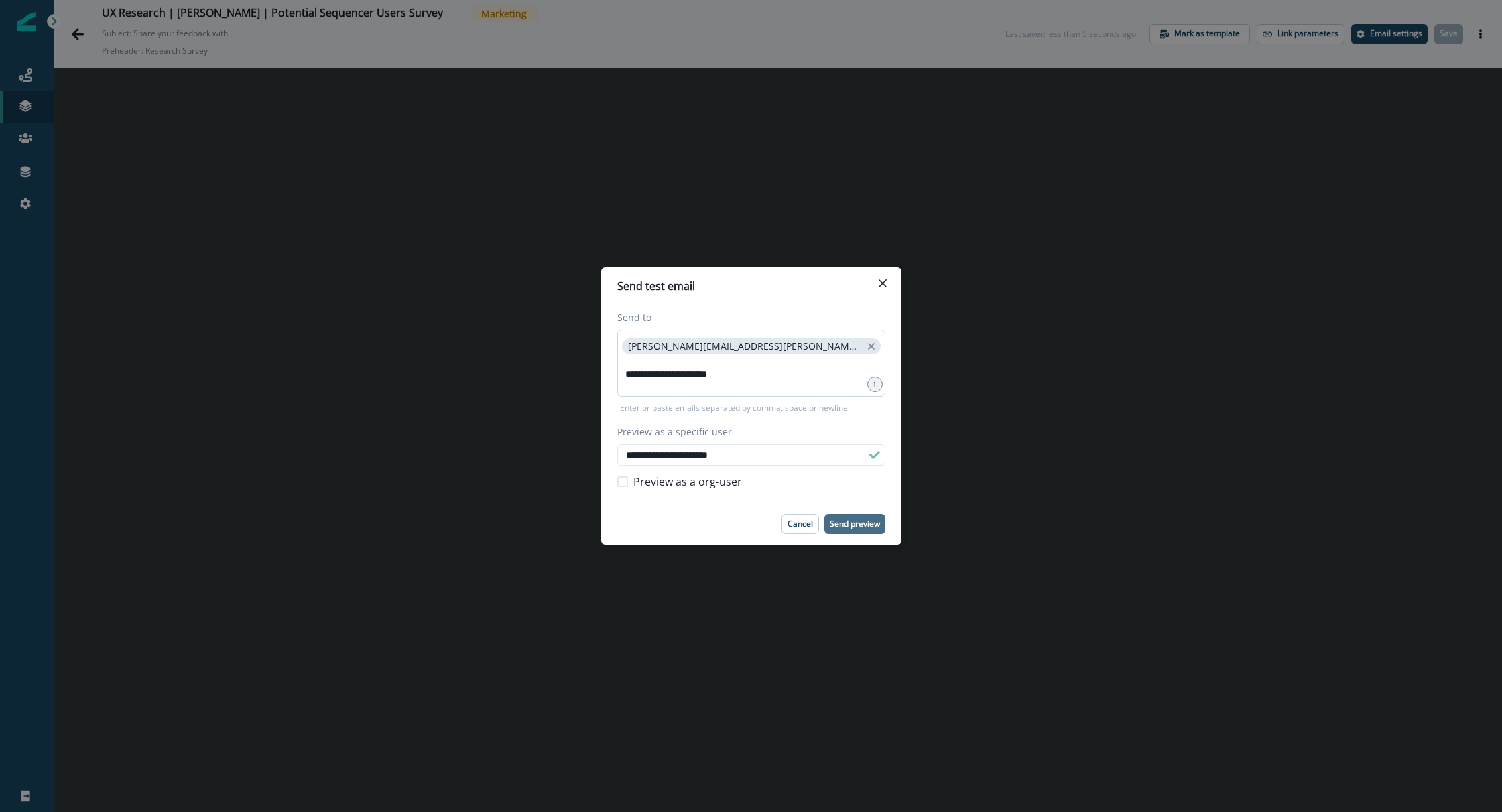
click at [869, 527] on p "Send preview" at bounding box center [855, 524] width 51 height 10
click at [883, 280] on icon "Close" at bounding box center [883, 283] width 8 height 8
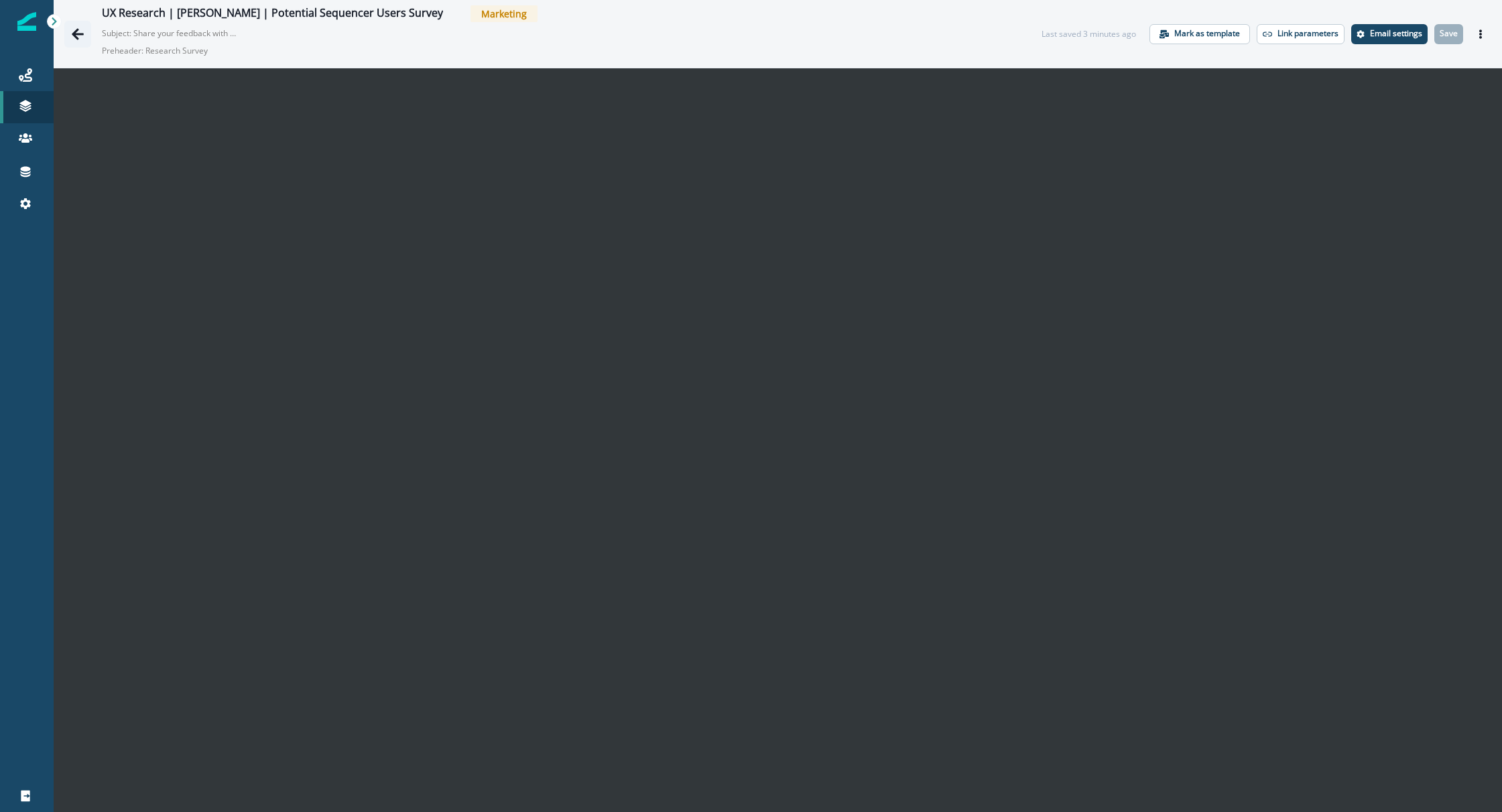
click at [84, 39] on icon "Go back" at bounding box center [78, 34] width 13 height 13
